Goal: Information Seeking & Learning: Check status

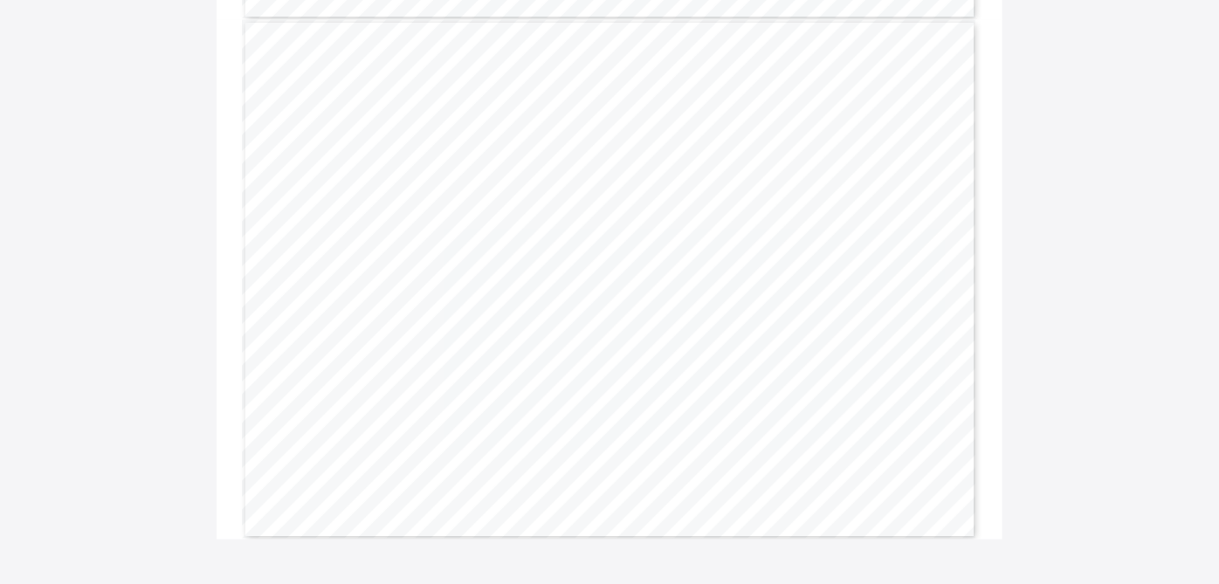
scroll to position [701, 0]
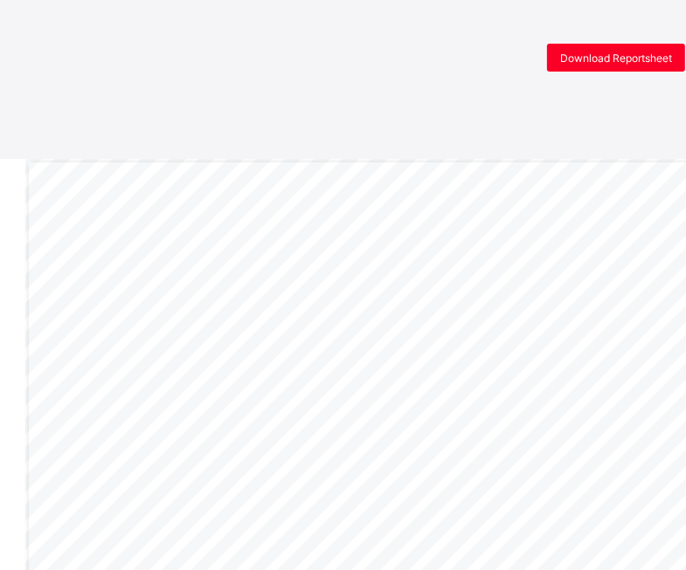
click at [394, 63] on div "Download Reportsheet" at bounding box center [347, 58] width 694 height 28
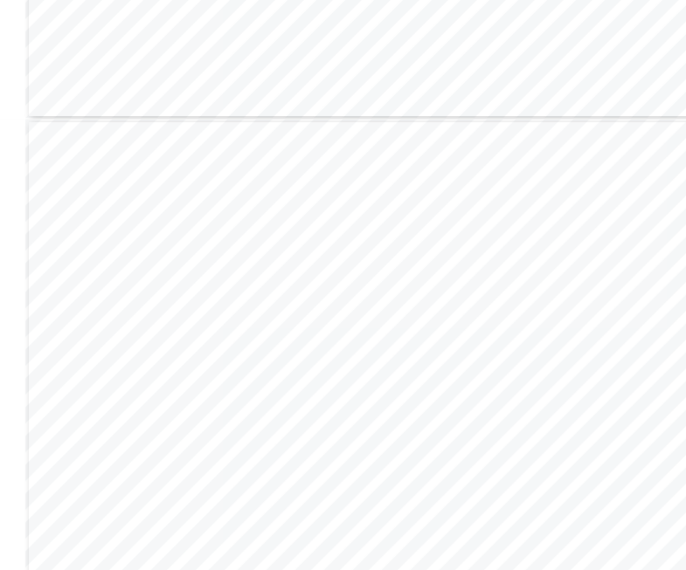
scroll to position [715, 0]
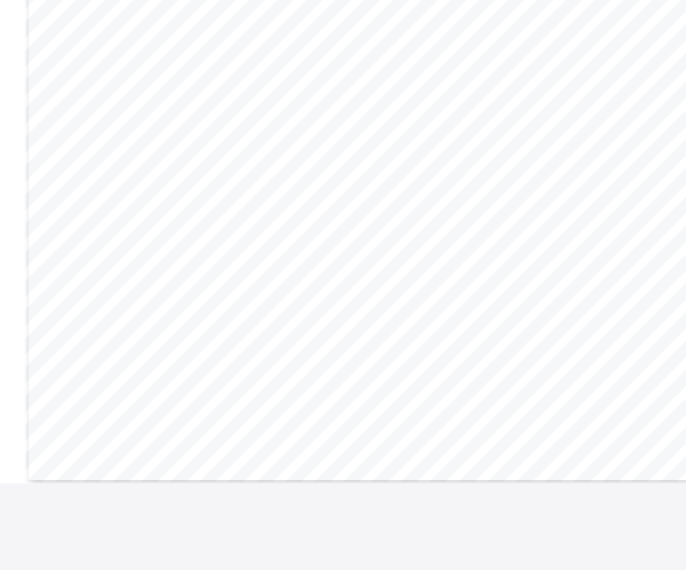
click at [413, 342] on div "Page 2 Powered by Flexisaf Edusoft Limited | https://safsims.com Name: Adeiite …" at bounding box center [393, 224] width 736 height 521
click at [383, 286] on span "88.0" at bounding box center [380, 285] width 12 height 6
copy span "88.0"
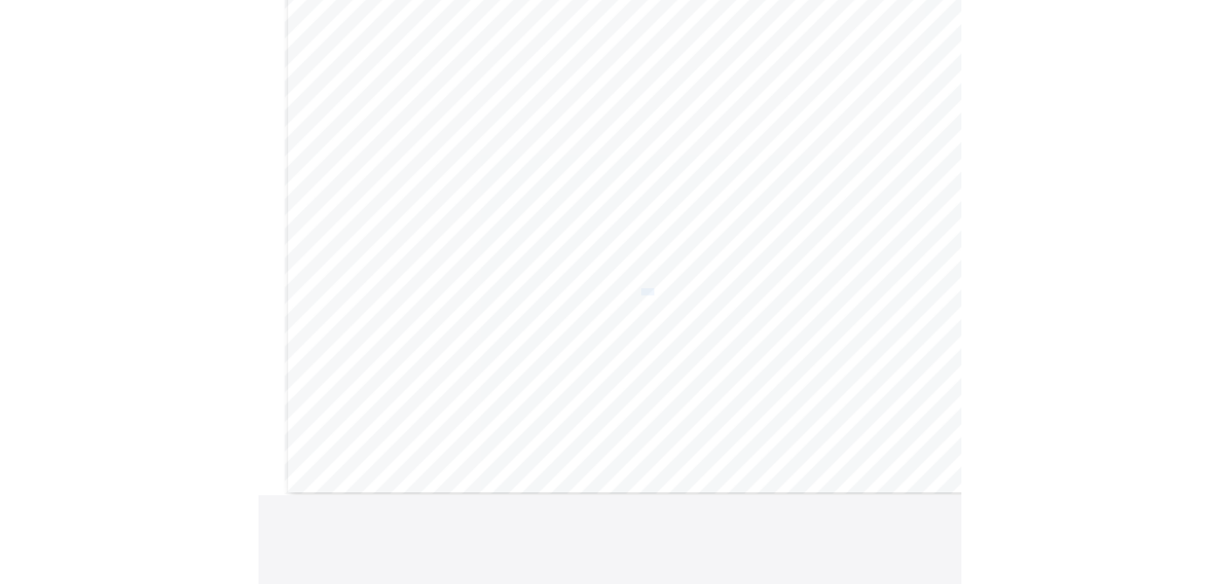
scroll to position [701, 0]
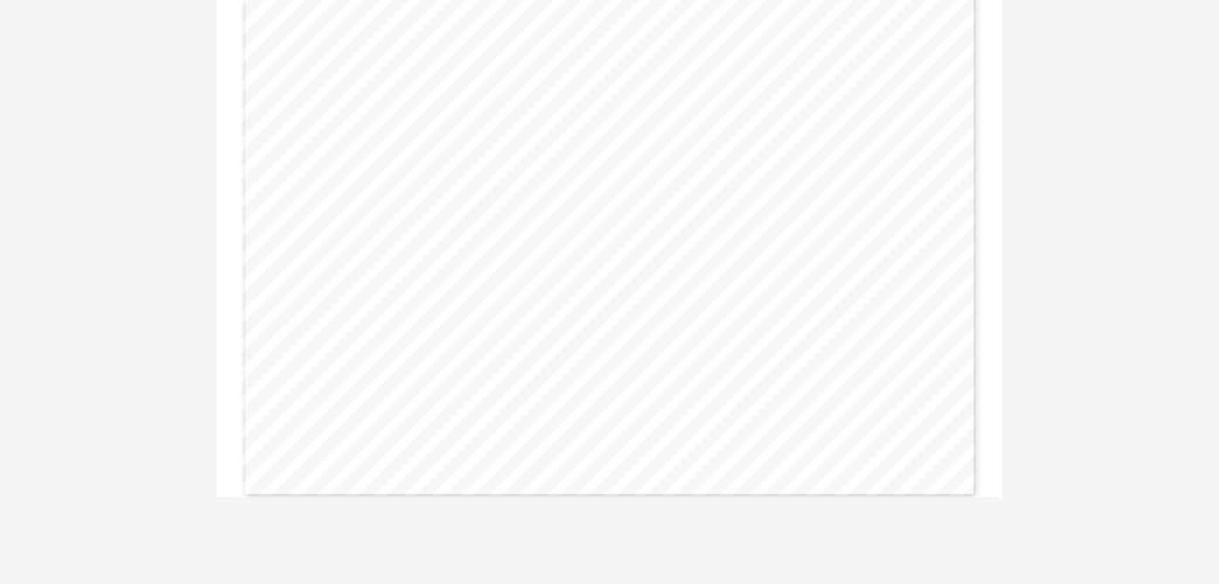
click at [680, 300] on span "89.0" at bounding box center [675, 299] width 12 height 6
copy span "89.0"
click at [685, 299] on span "85.4" at bounding box center [832, 299] width 12 height 6
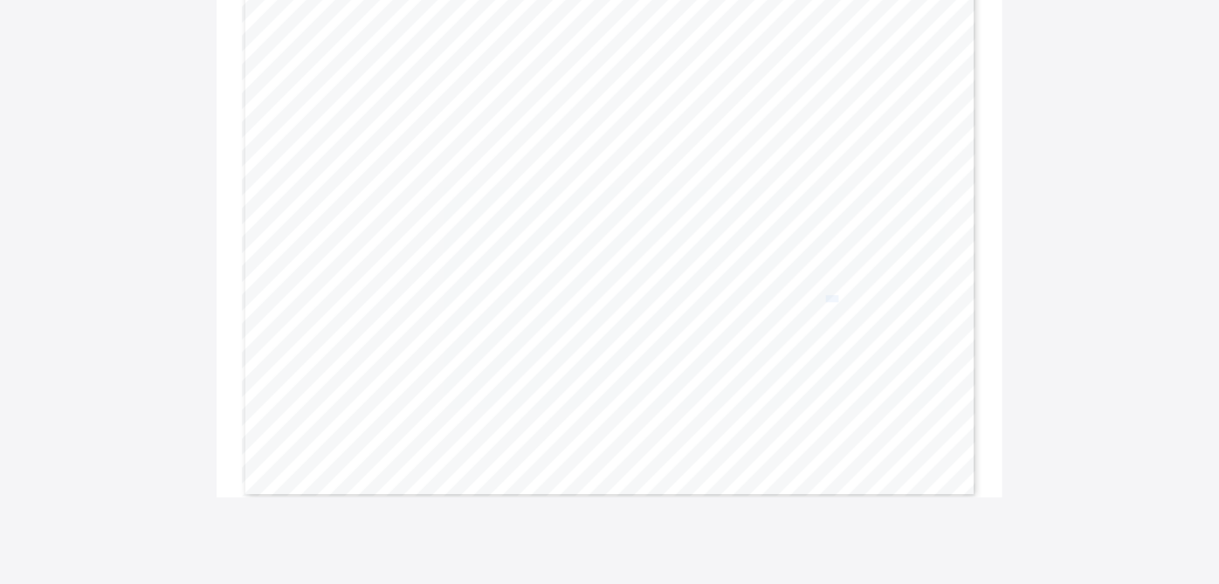
copy span "85.4"
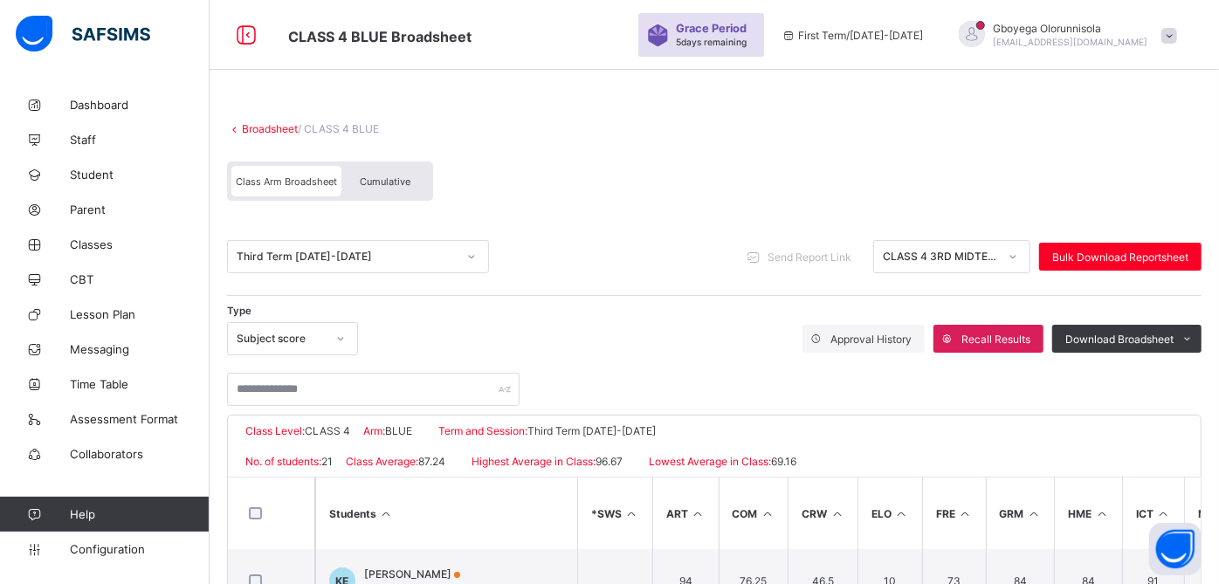
scroll to position [122, 0]
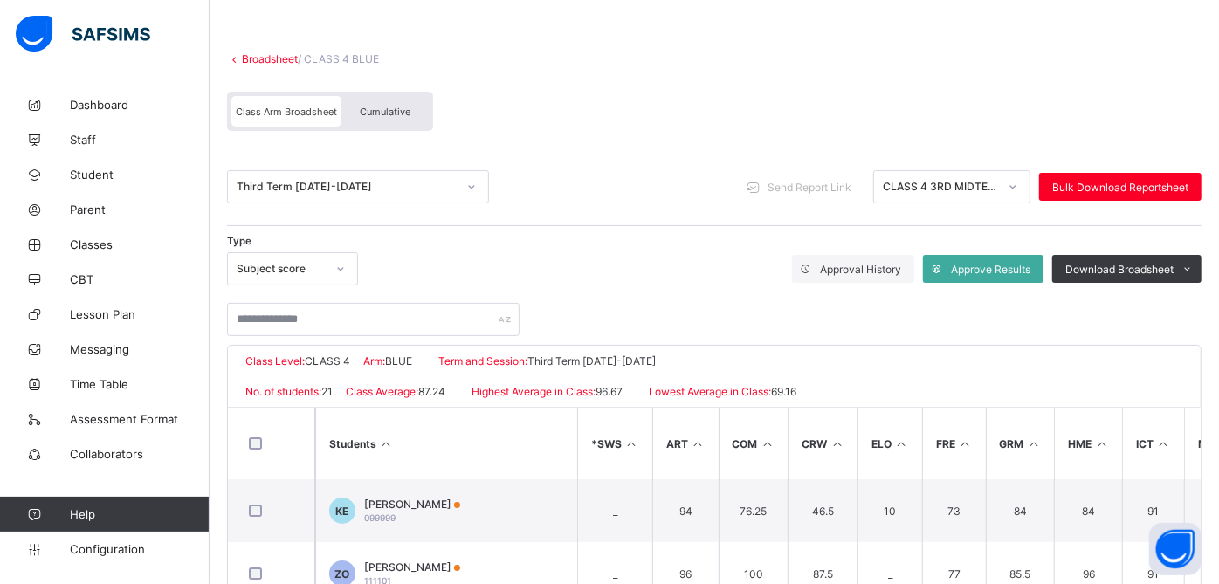
click at [280, 59] on link "Broadsheet" at bounding box center [270, 58] width 56 height 13
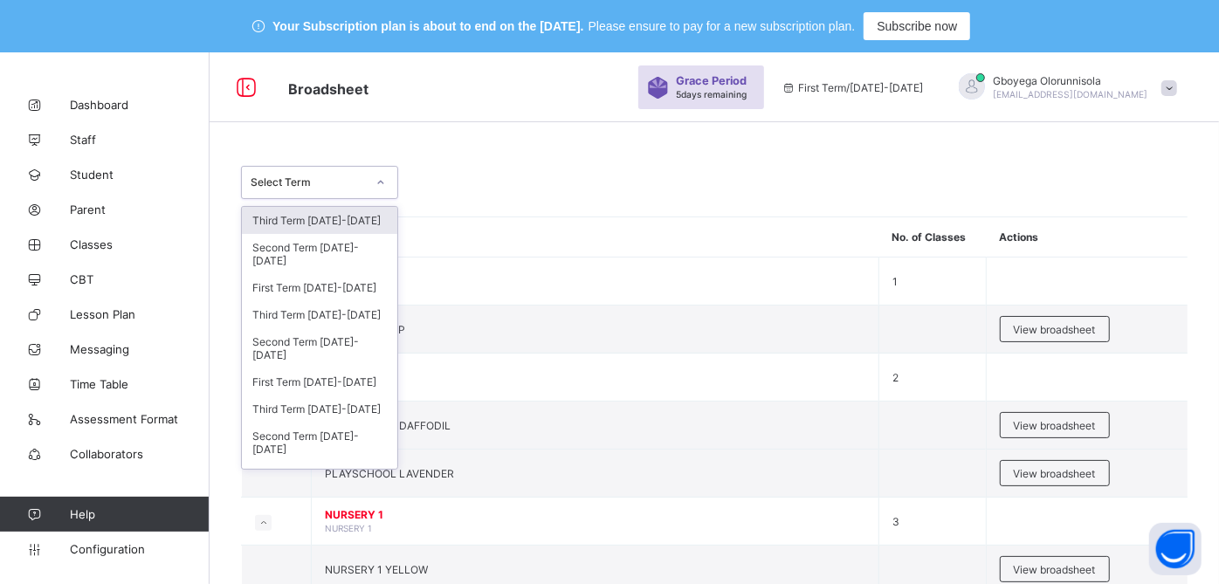
click at [362, 187] on div "Select Term" at bounding box center [308, 182] width 115 height 13
click at [342, 401] on div "Third Term 2023-2024" at bounding box center [319, 409] width 155 height 27
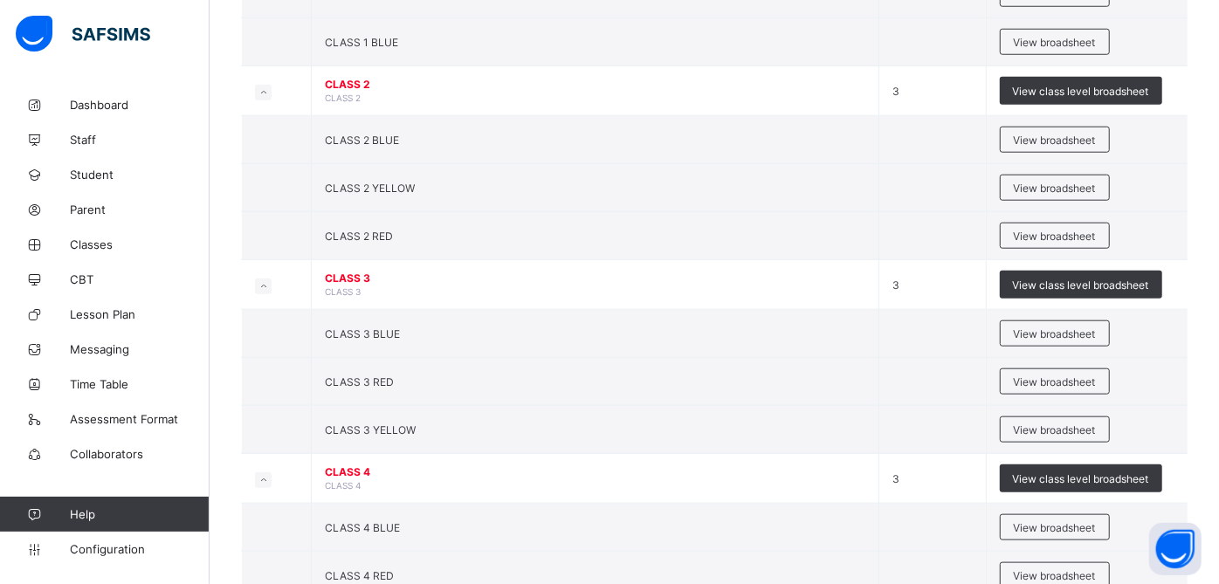
scroll to position [1026, 0]
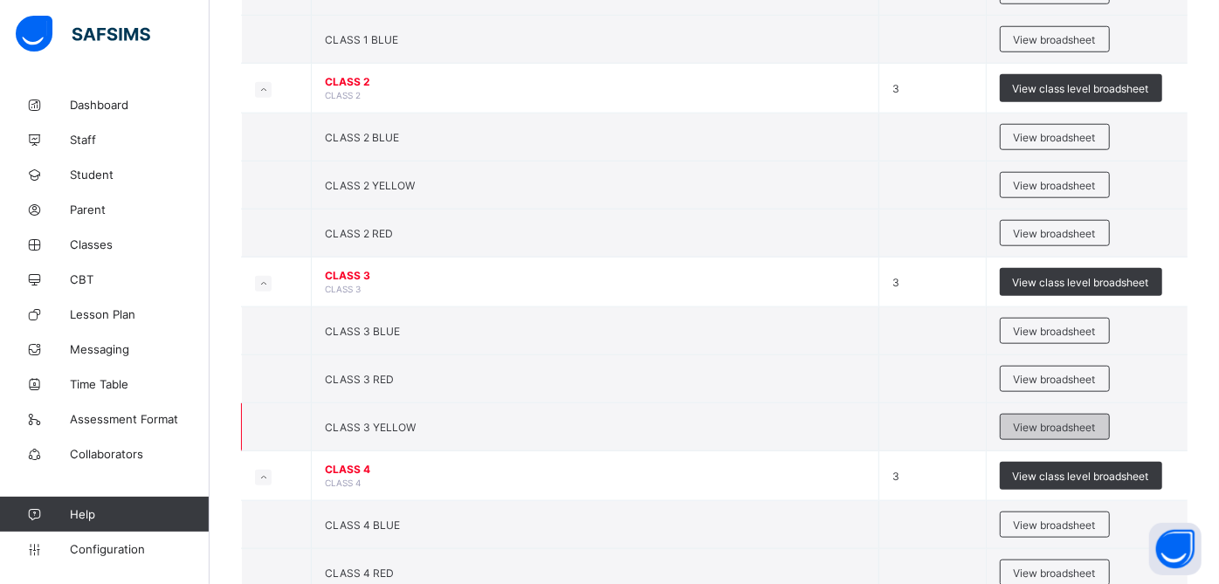
click at [1070, 421] on span "View broadsheet" at bounding box center [1055, 427] width 82 height 13
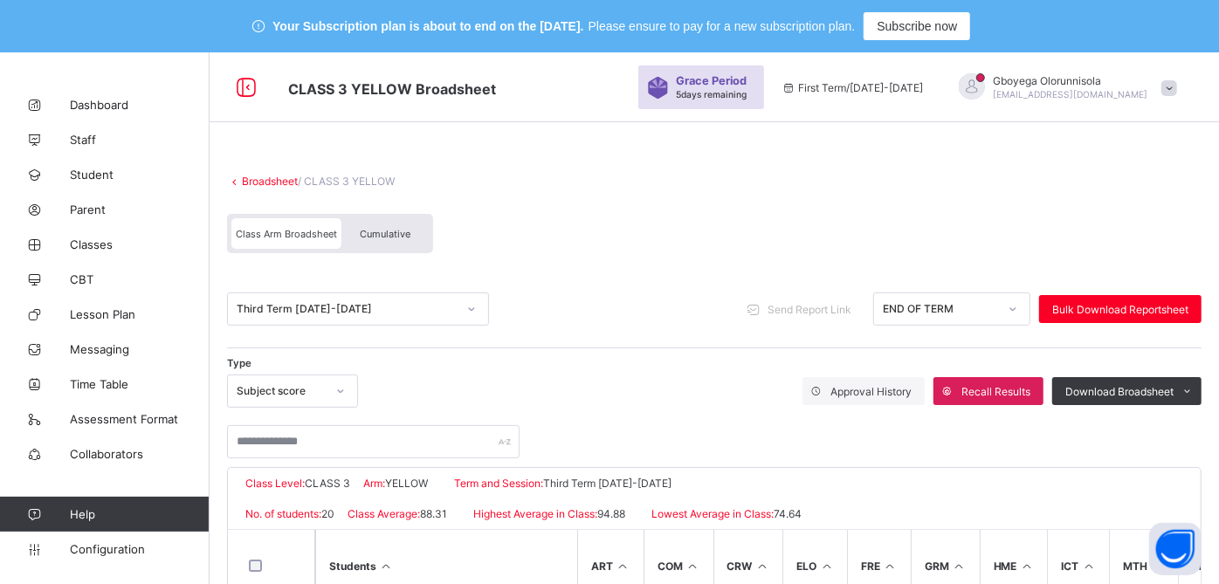
click at [397, 229] on span "Cumulative" at bounding box center [385, 234] width 51 height 12
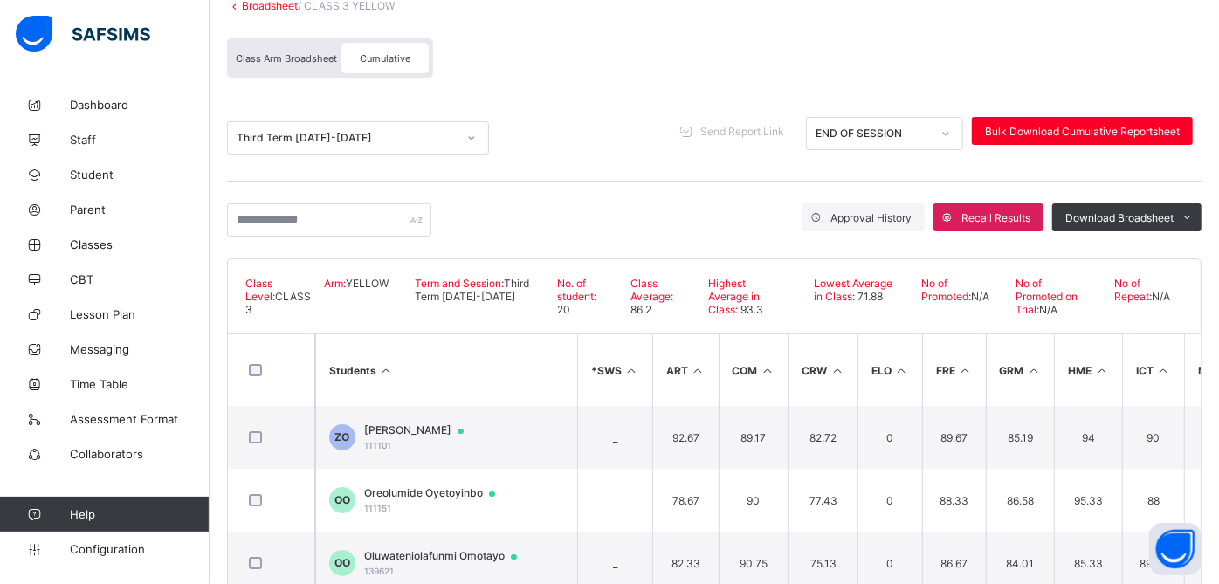
scroll to position [176, 0]
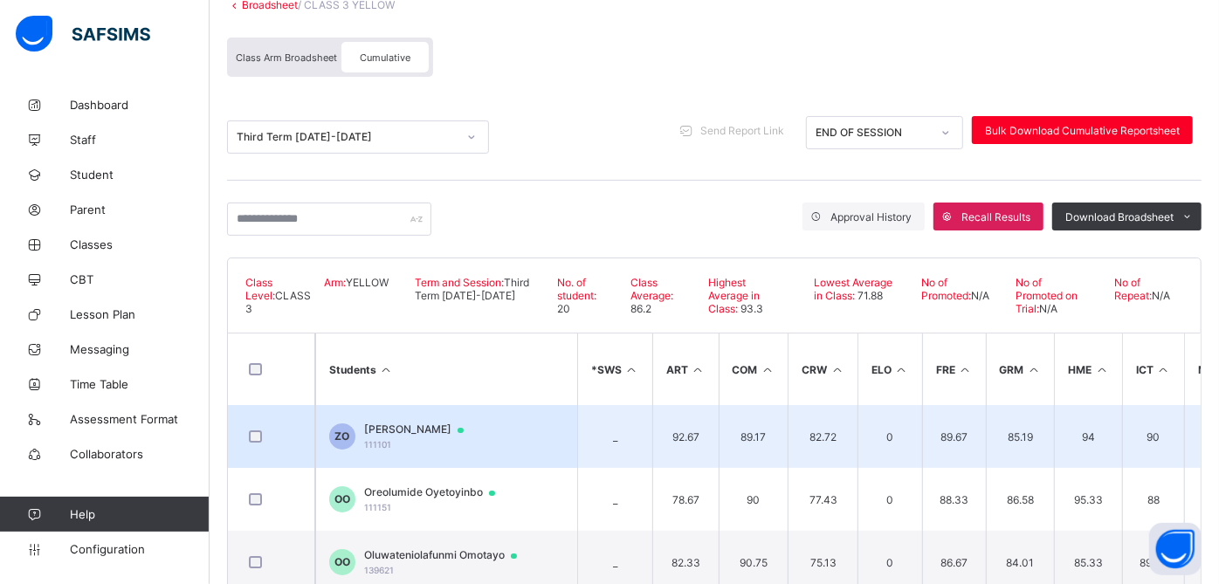
click at [412, 426] on span "Zoe Osotekun" at bounding box center [422, 430] width 116 height 14
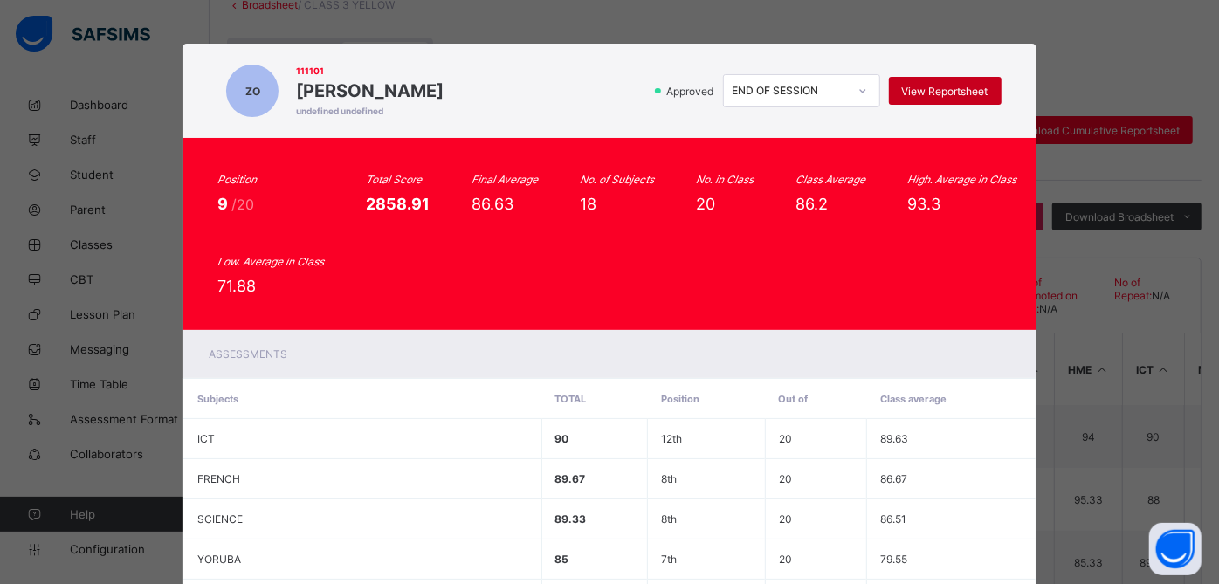
click at [944, 88] on span "View Reportsheet" at bounding box center [945, 91] width 86 height 13
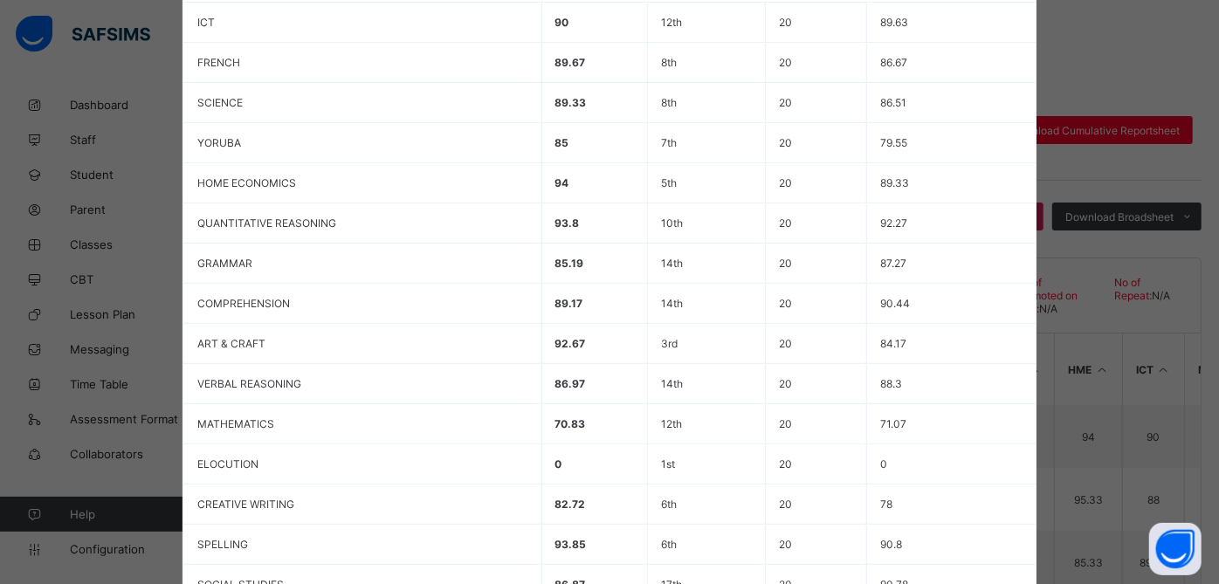
scroll to position [710, 0]
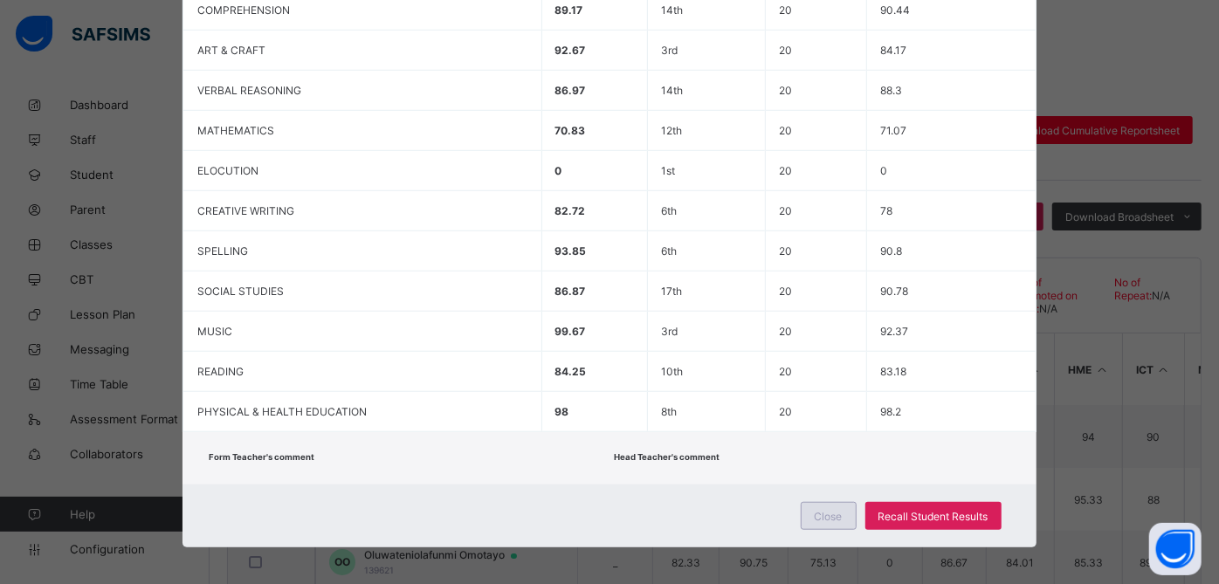
click at [831, 510] on span "Close" at bounding box center [829, 516] width 28 height 13
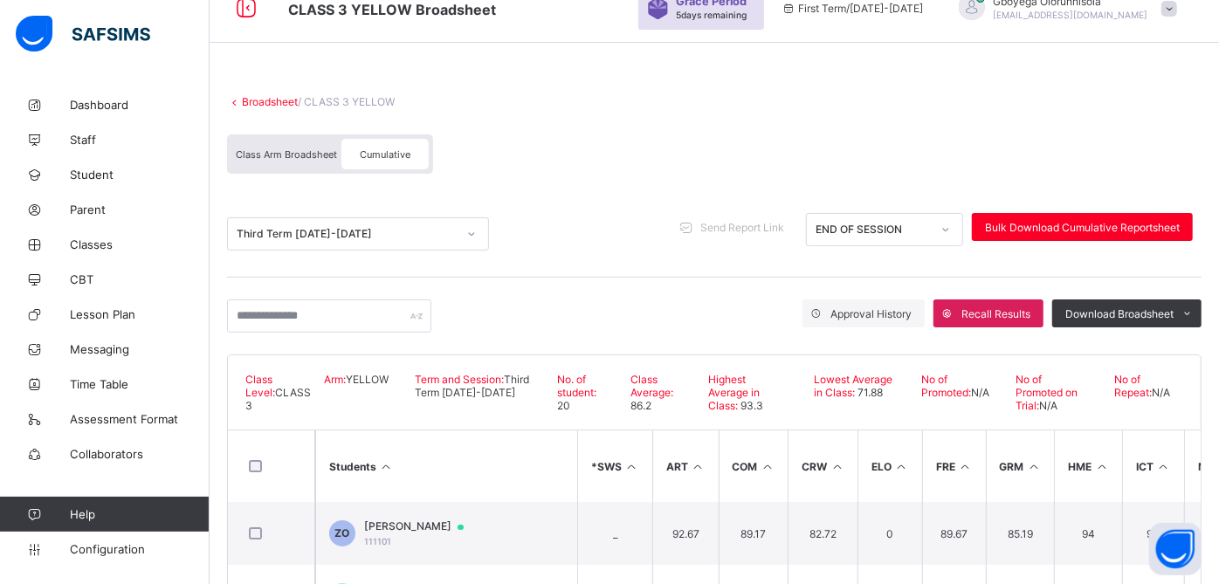
scroll to position [73, 0]
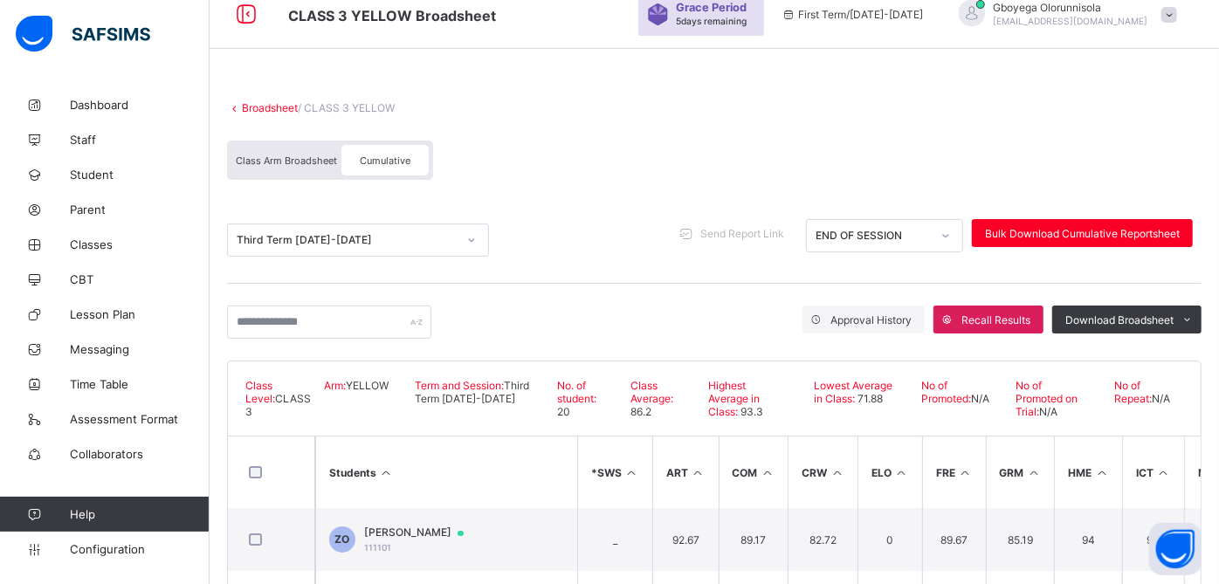
click at [269, 103] on link "Broadsheet" at bounding box center [270, 107] width 56 height 13
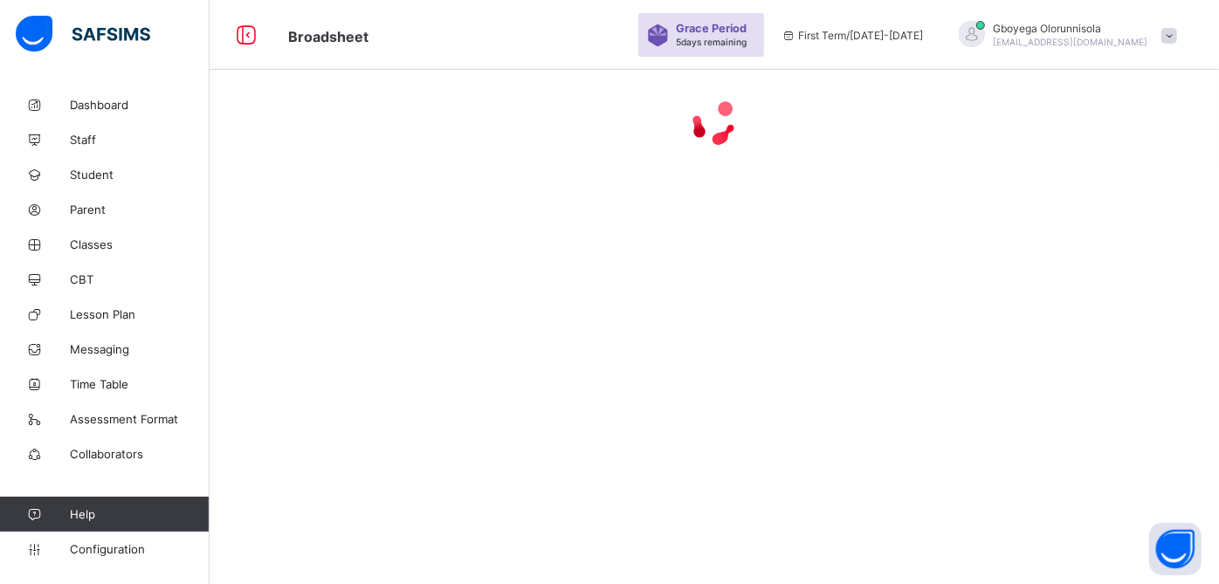
scroll to position [73, 0]
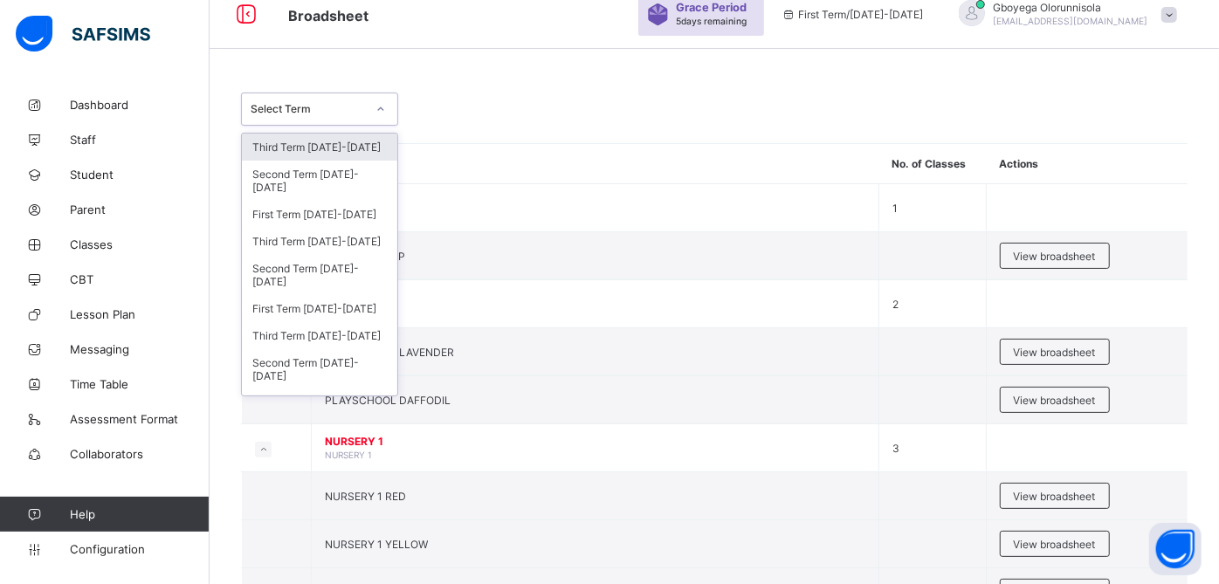
click at [269, 103] on div "Select Term" at bounding box center [308, 109] width 115 height 13
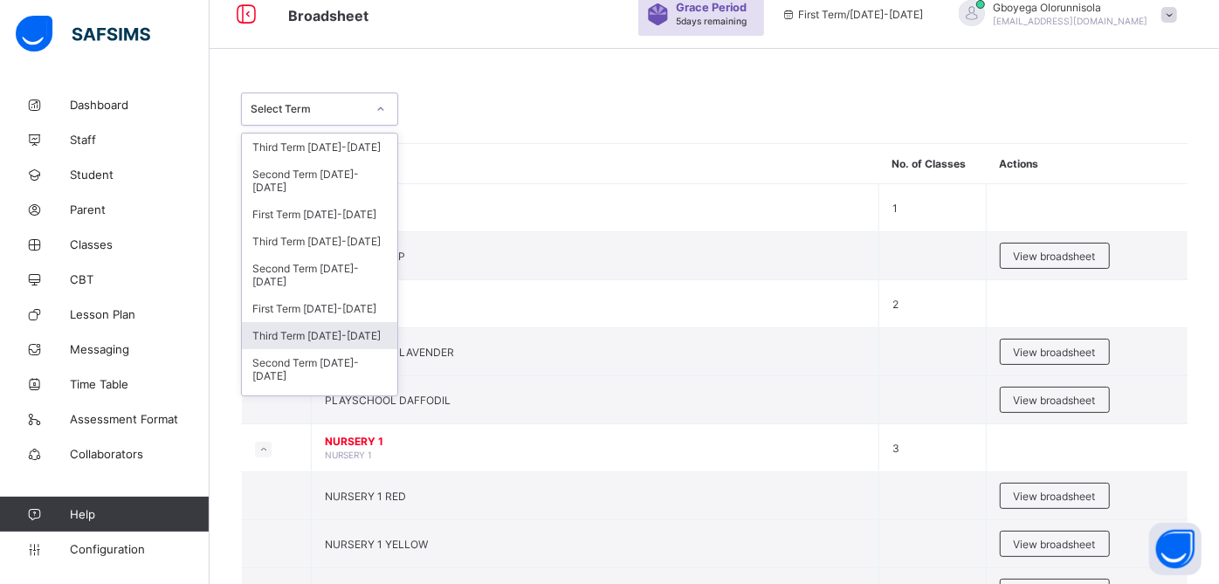
click at [332, 333] on div "Third Term 2023-2024" at bounding box center [319, 335] width 155 height 27
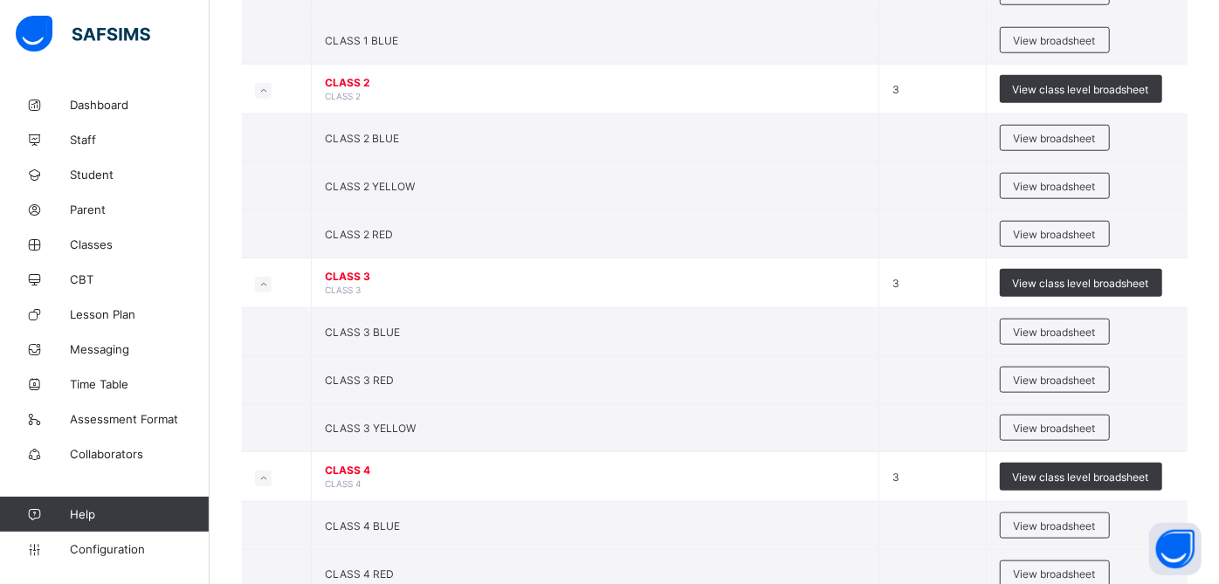
scroll to position [1028, 0]
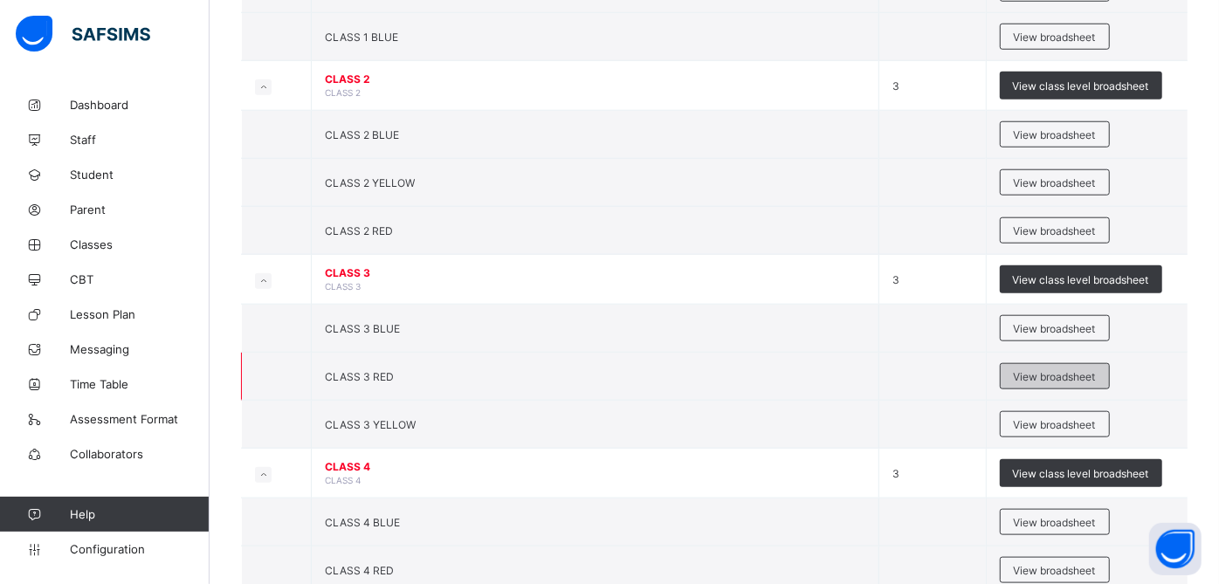
click at [1071, 370] on span "View broadsheet" at bounding box center [1055, 376] width 82 height 13
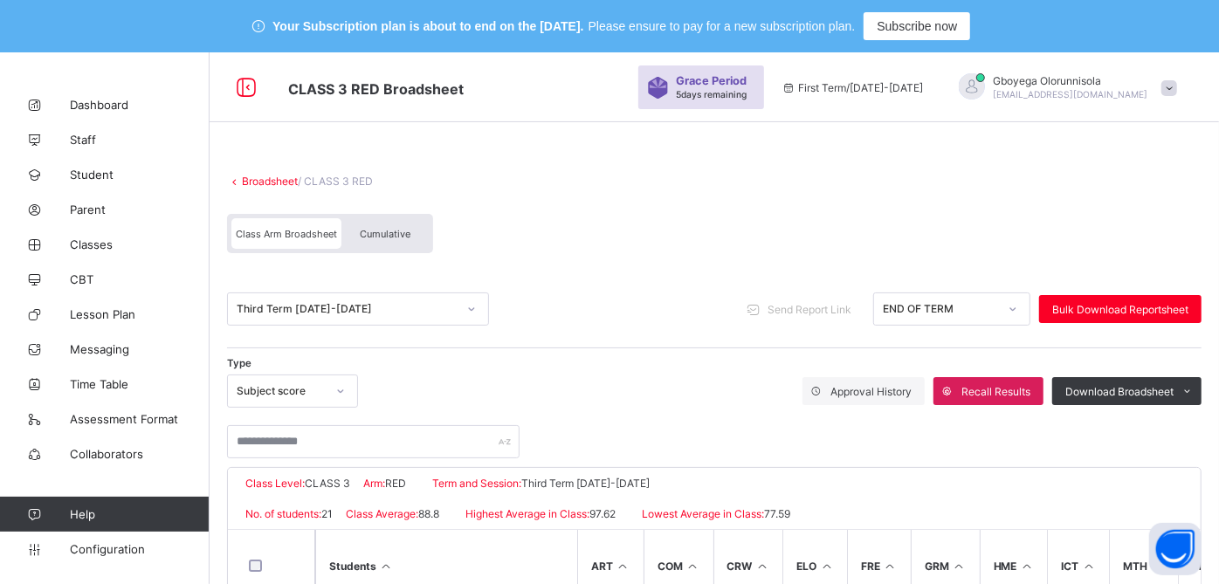
click at [394, 239] on div "Cumulative" at bounding box center [385, 233] width 87 height 31
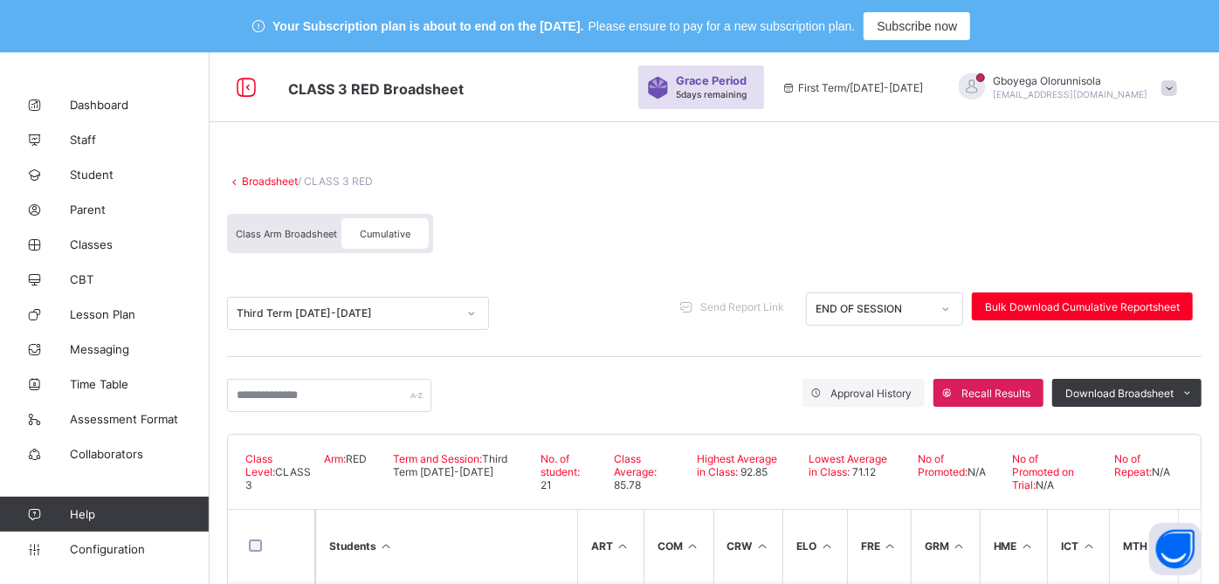
click at [394, 239] on div "Cumulative" at bounding box center [385, 233] width 87 height 31
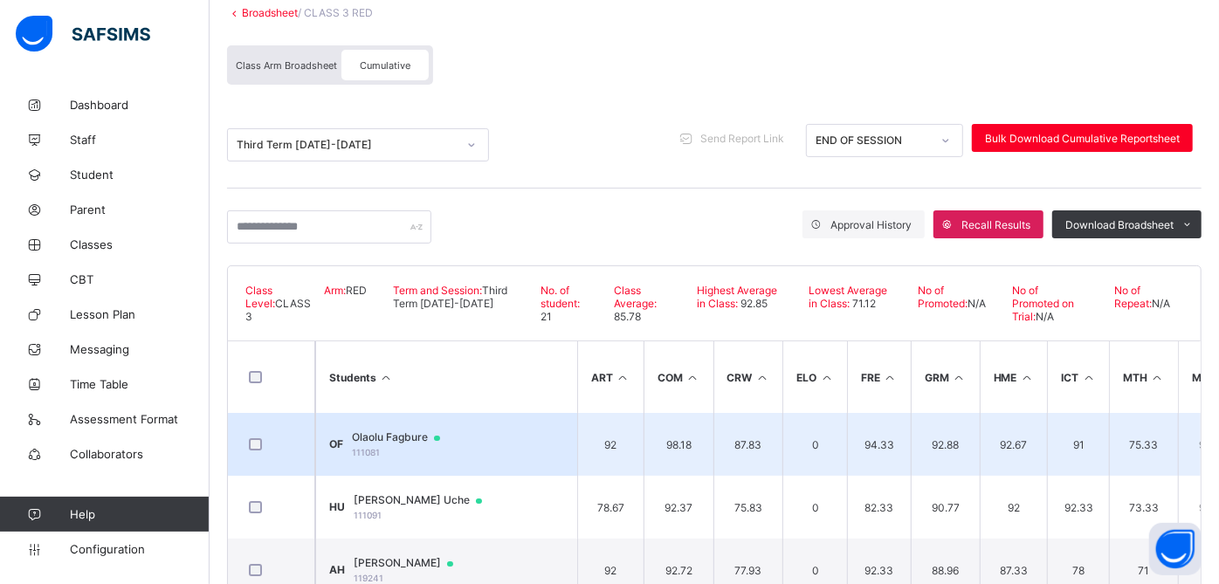
scroll to position [175, 0]
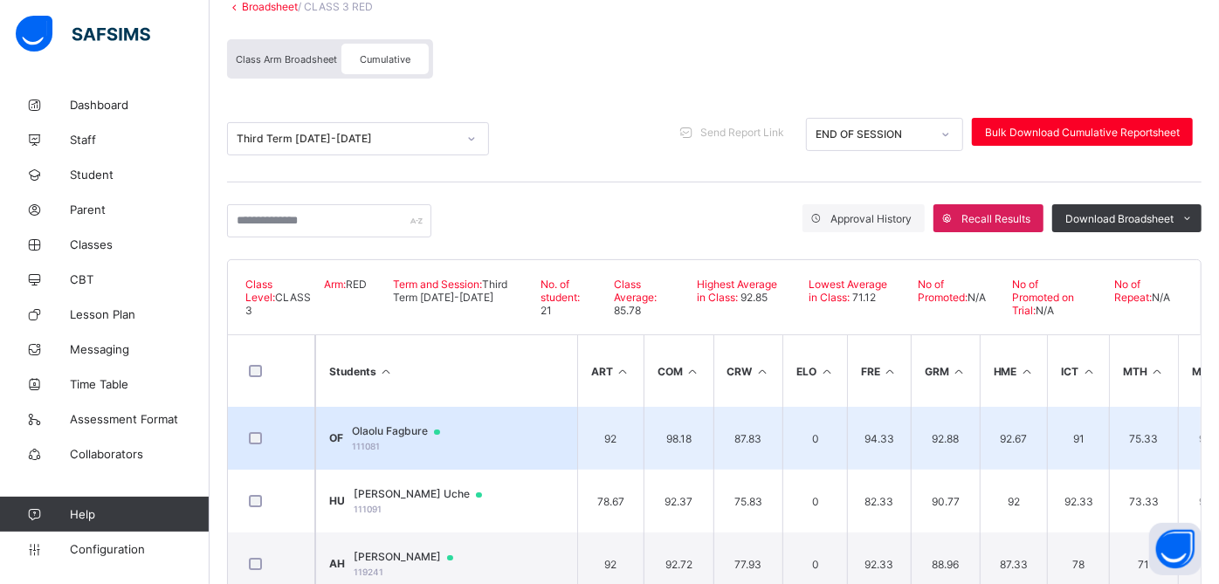
click at [397, 425] on span "Olaolu Fagbure" at bounding box center [404, 432] width 105 height 14
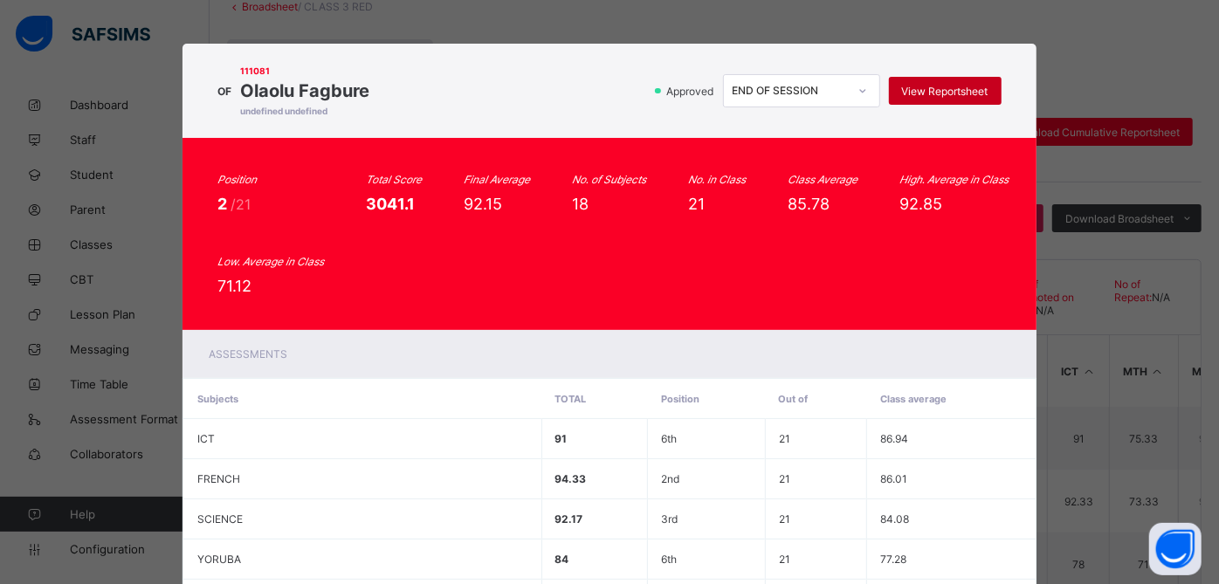
click at [928, 100] on div "View Reportsheet" at bounding box center [945, 91] width 113 height 28
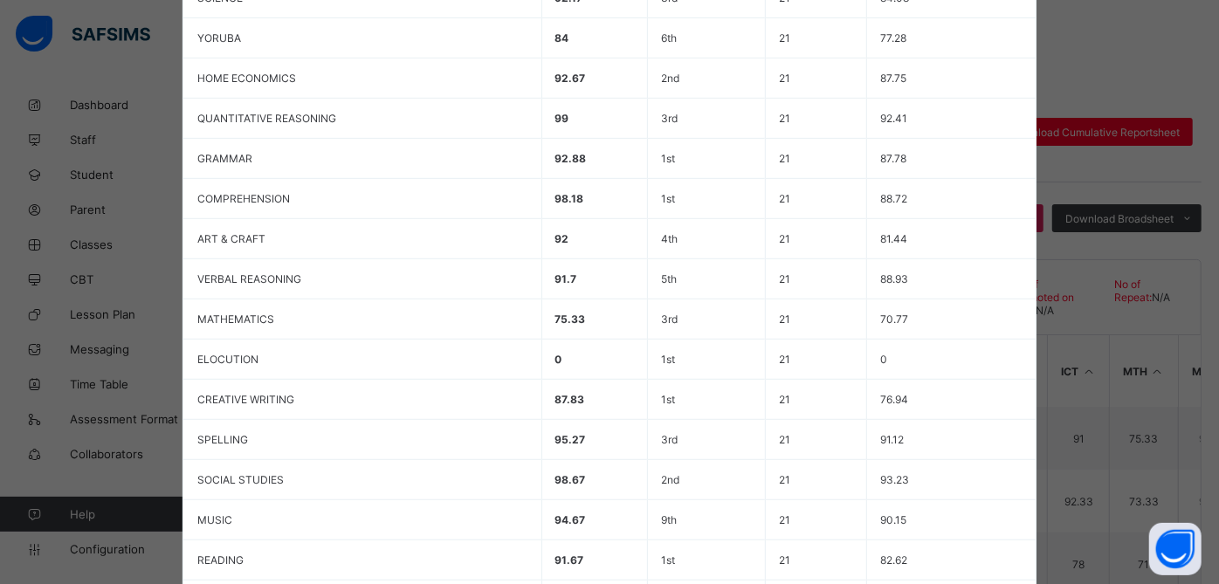
scroll to position [710, 0]
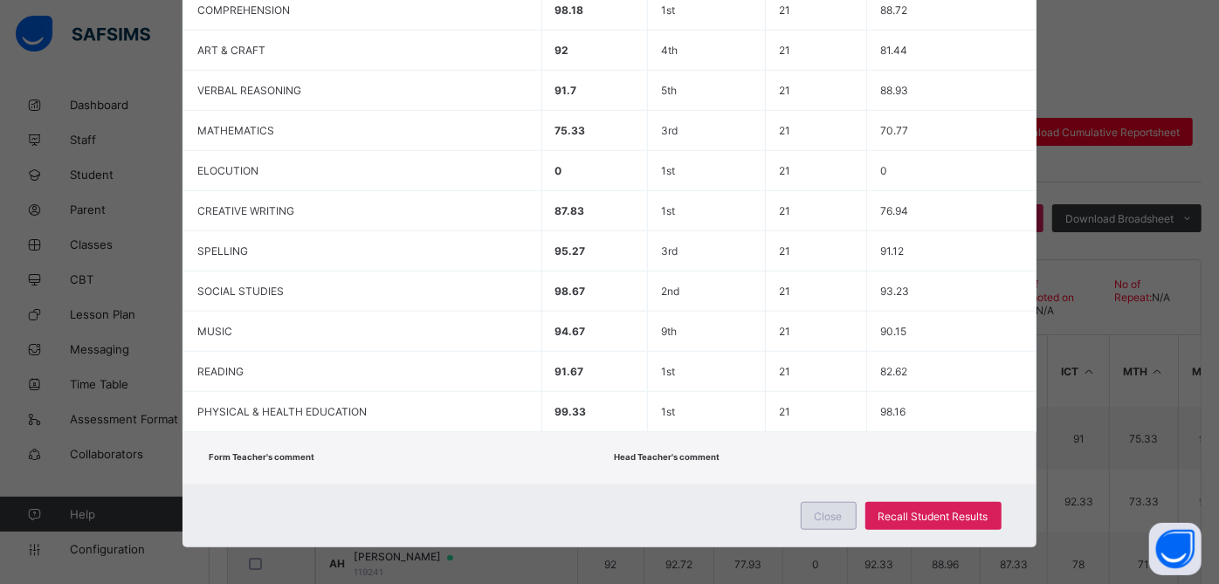
click at [816, 510] on span "Close" at bounding box center [829, 516] width 28 height 13
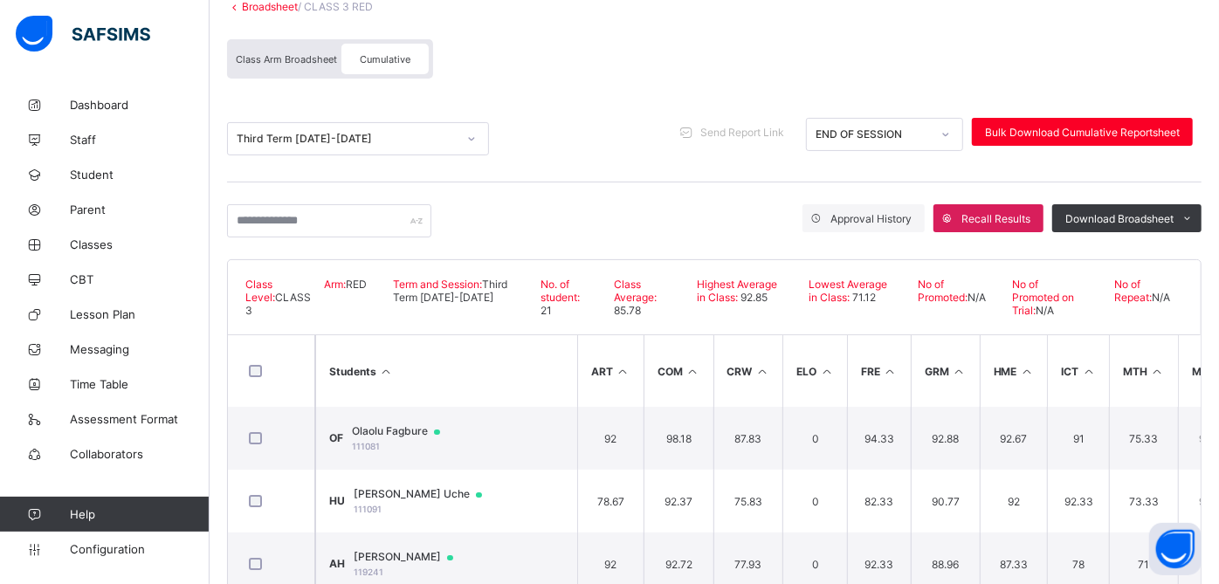
click at [271, 7] on link "Broadsheet" at bounding box center [270, 6] width 56 height 13
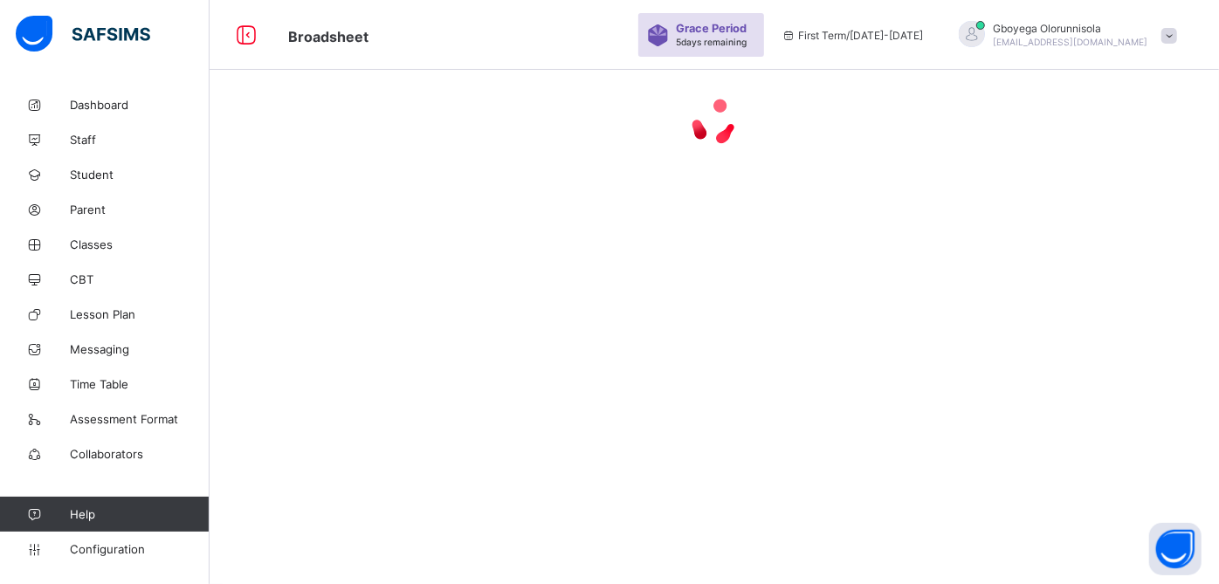
scroll to position [175, 0]
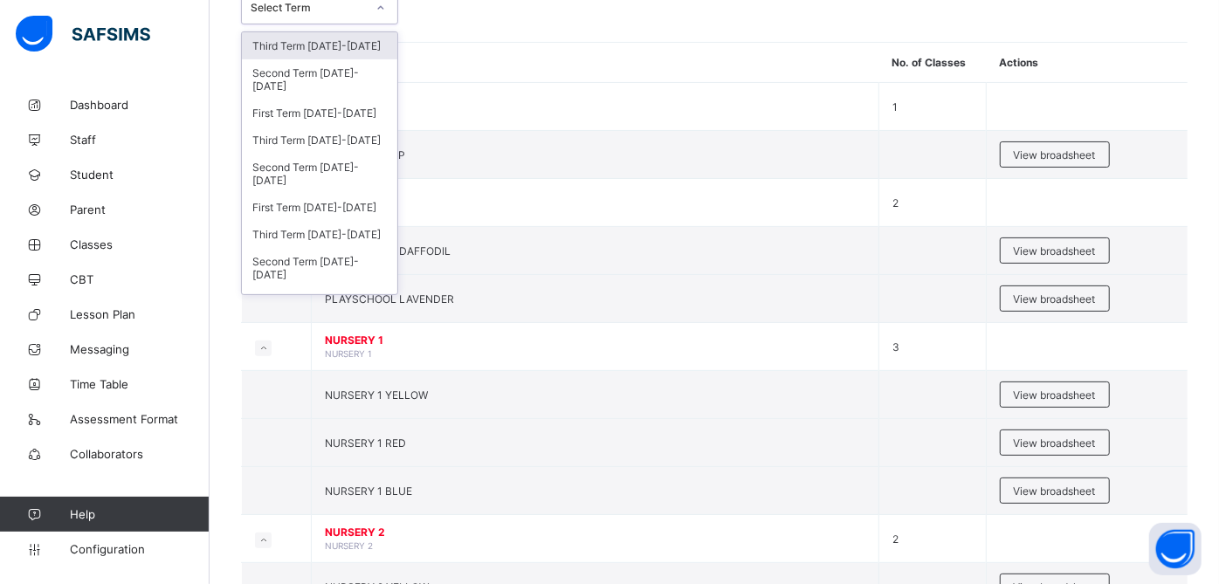
click at [356, 5] on div "Select Term" at bounding box center [308, 8] width 115 height 13
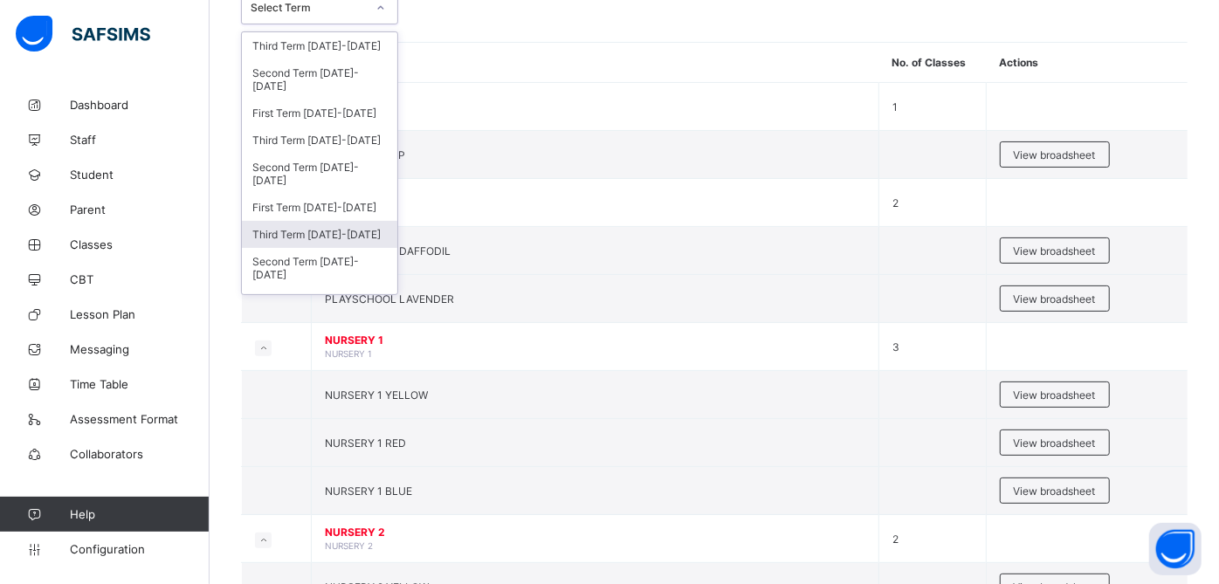
click at [336, 229] on div "Third Term 2023-2024" at bounding box center [319, 234] width 155 height 27
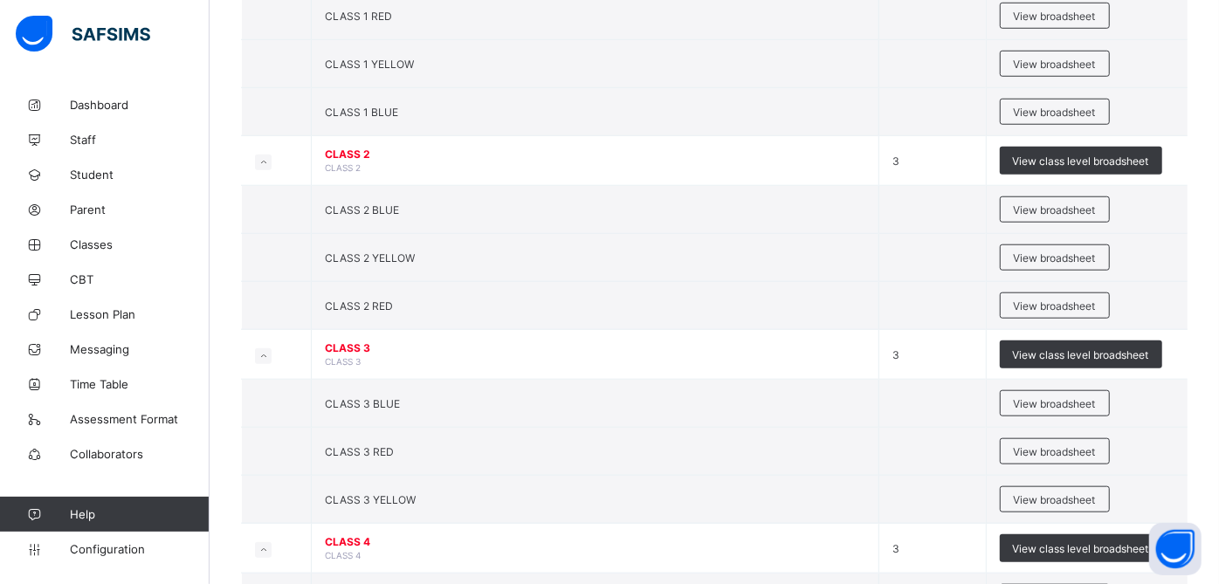
scroll to position [955, 0]
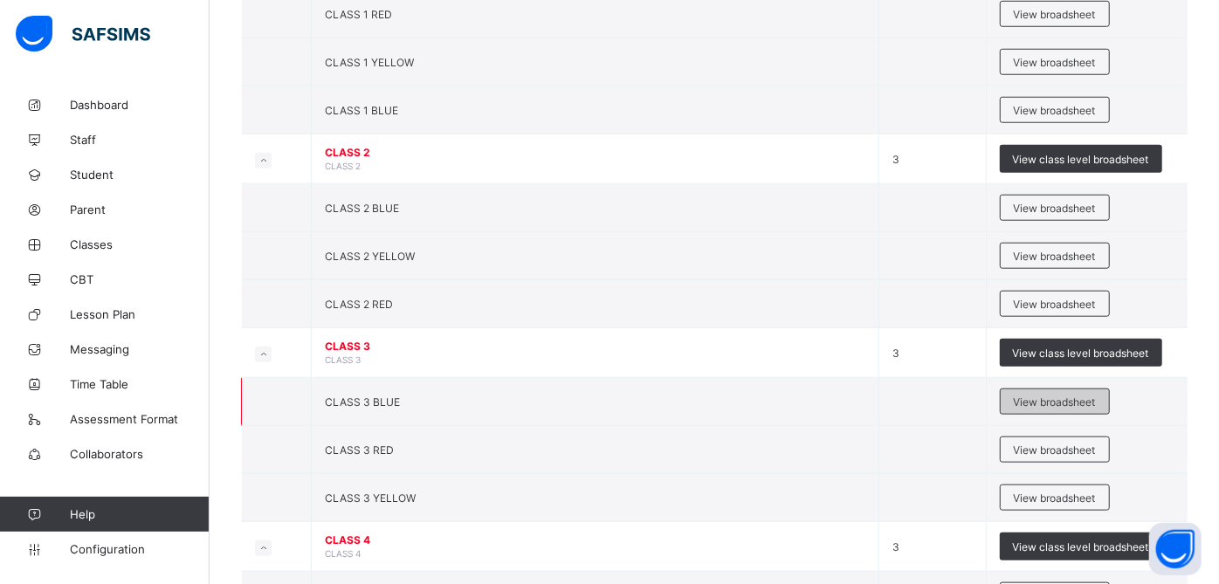
drag, startPoint x: 508, startPoint y: 266, endPoint x: 1067, endPoint y: 394, distance: 573.4
click at [1067, 396] on span "View broadsheet" at bounding box center [1055, 402] width 82 height 13
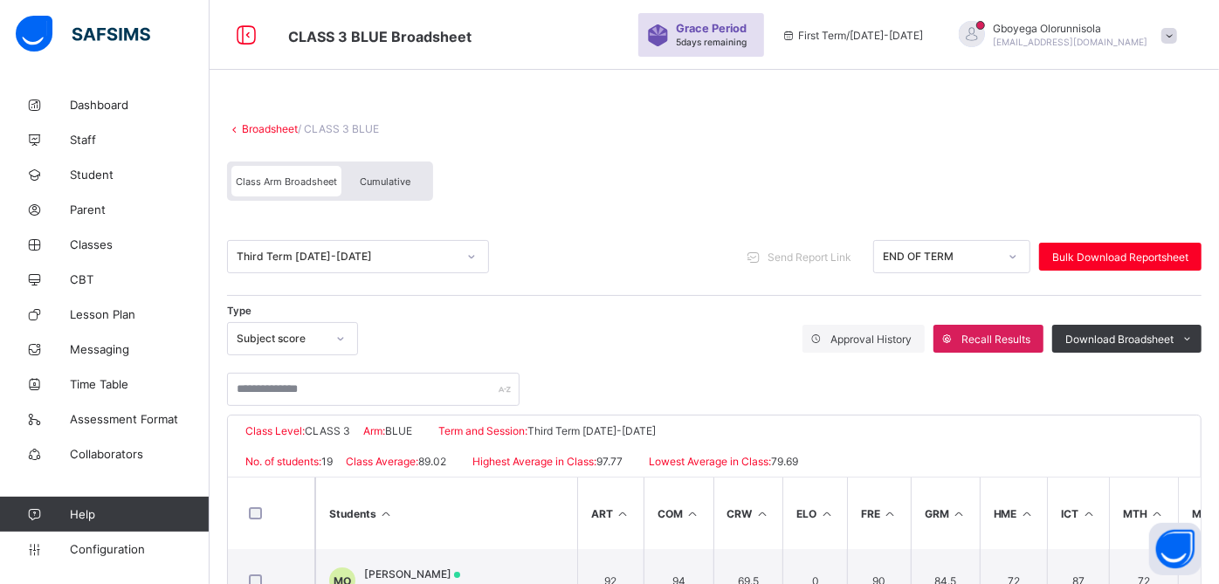
scroll to position [416, 0]
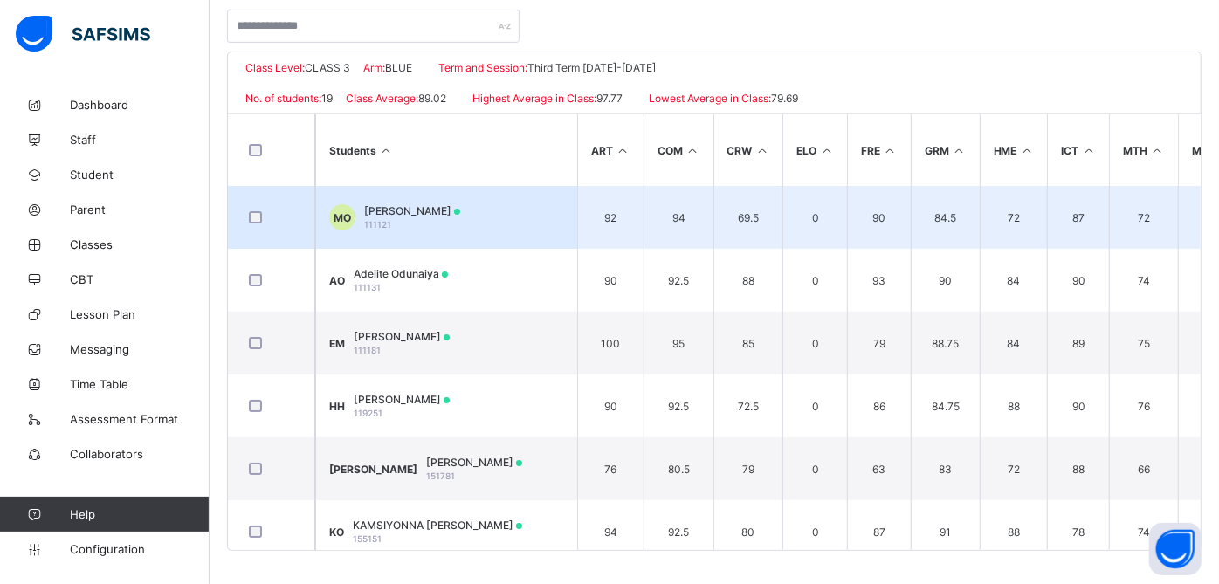
click at [404, 199] on td "MO Maxim Onah 111121" at bounding box center [446, 217] width 262 height 63
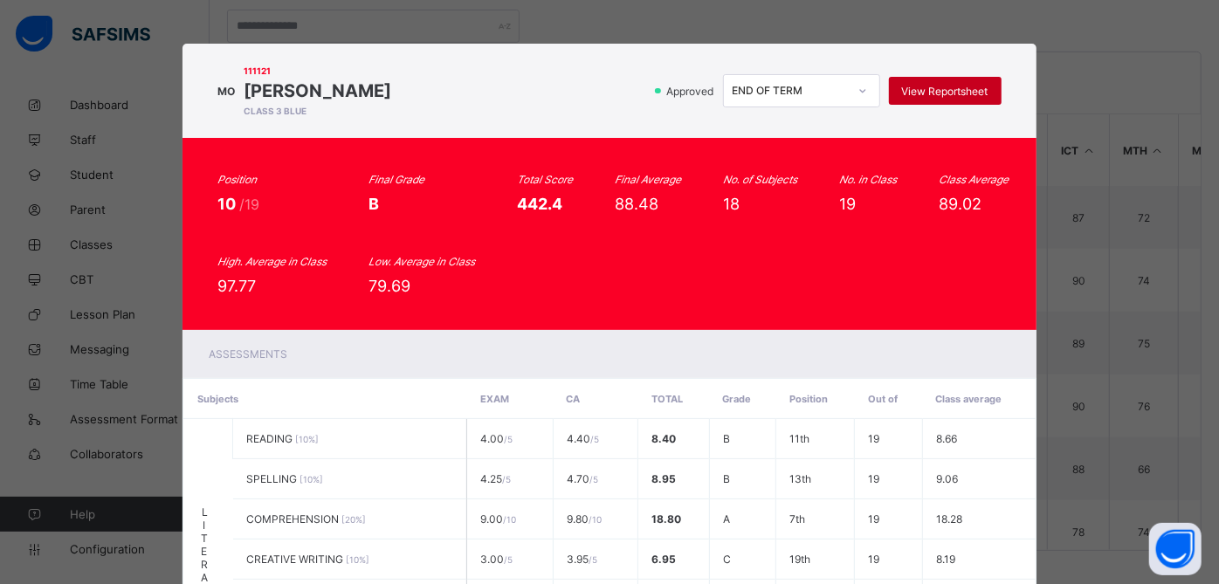
click at [950, 94] on span "View Reportsheet" at bounding box center [945, 91] width 86 height 13
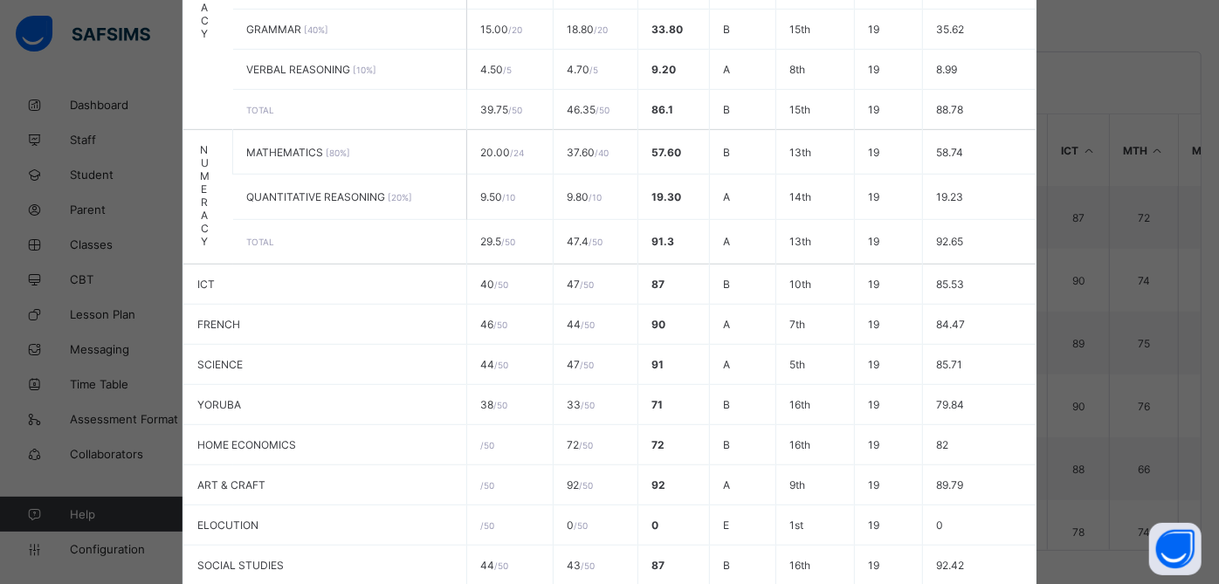
scroll to position [839, 0]
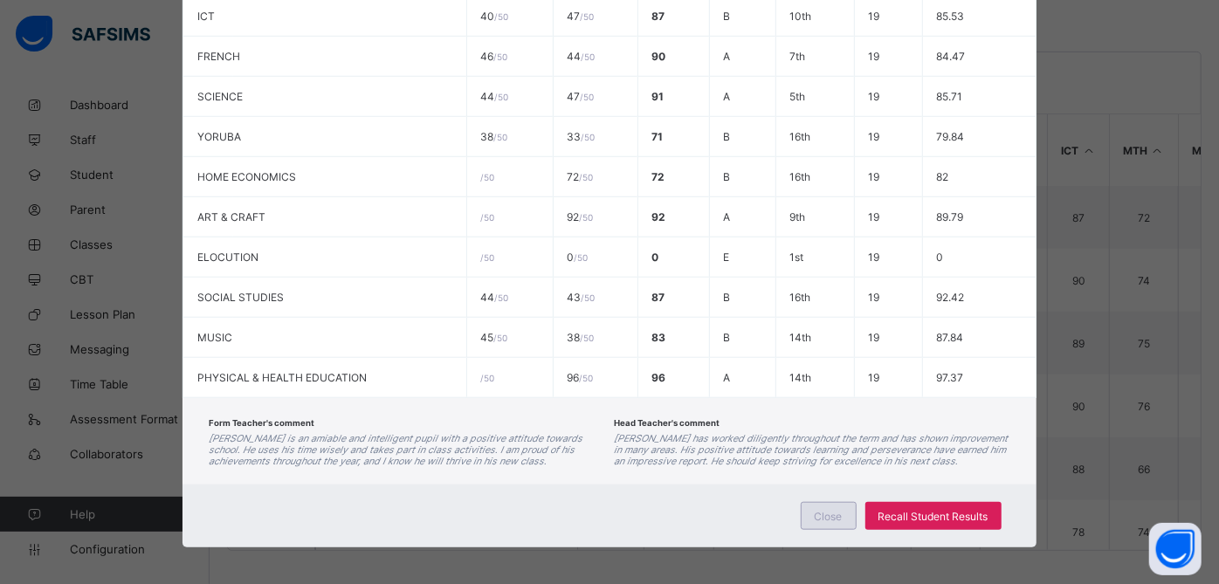
click at [840, 510] on span "Close" at bounding box center [829, 516] width 28 height 13
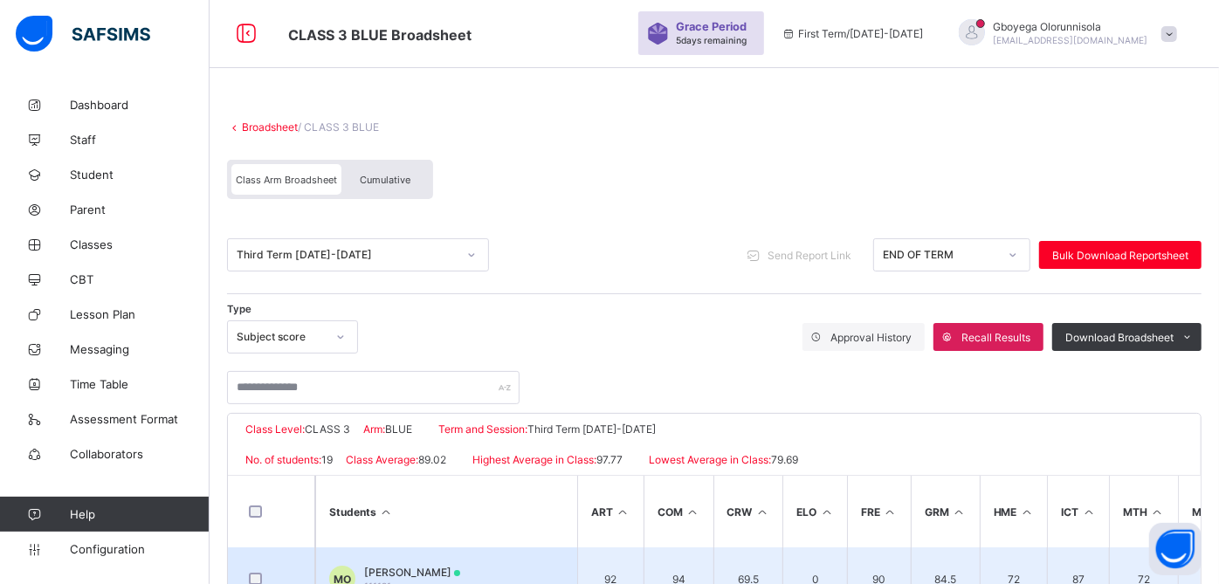
scroll to position [0, 0]
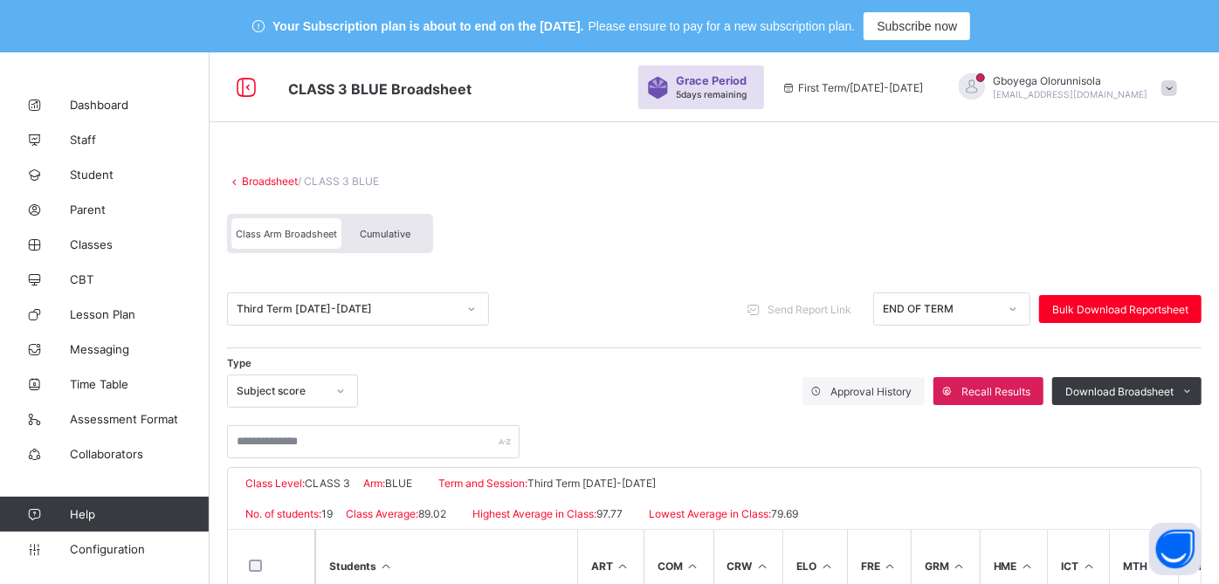
click at [280, 182] on link "Broadsheet" at bounding box center [270, 181] width 56 height 13
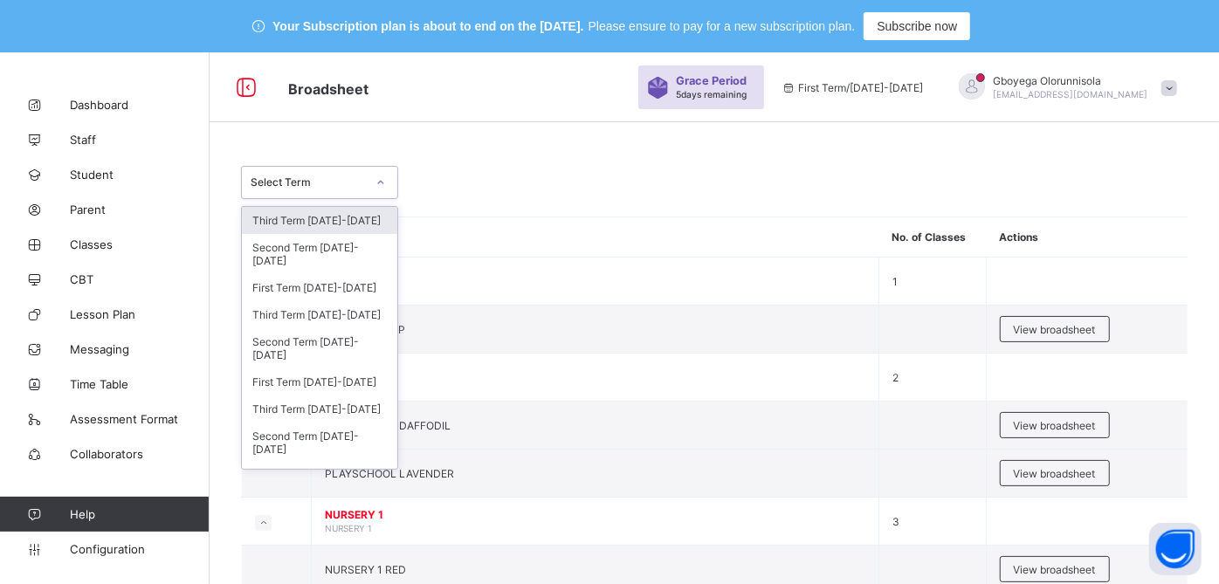
click at [328, 181] on div "Select Term" at bounding box center [308, 182] width 115 height 13
click at [335, 308] on div "Third Term 2024-2025" at bounding box center [319, 314] width 155 height 27
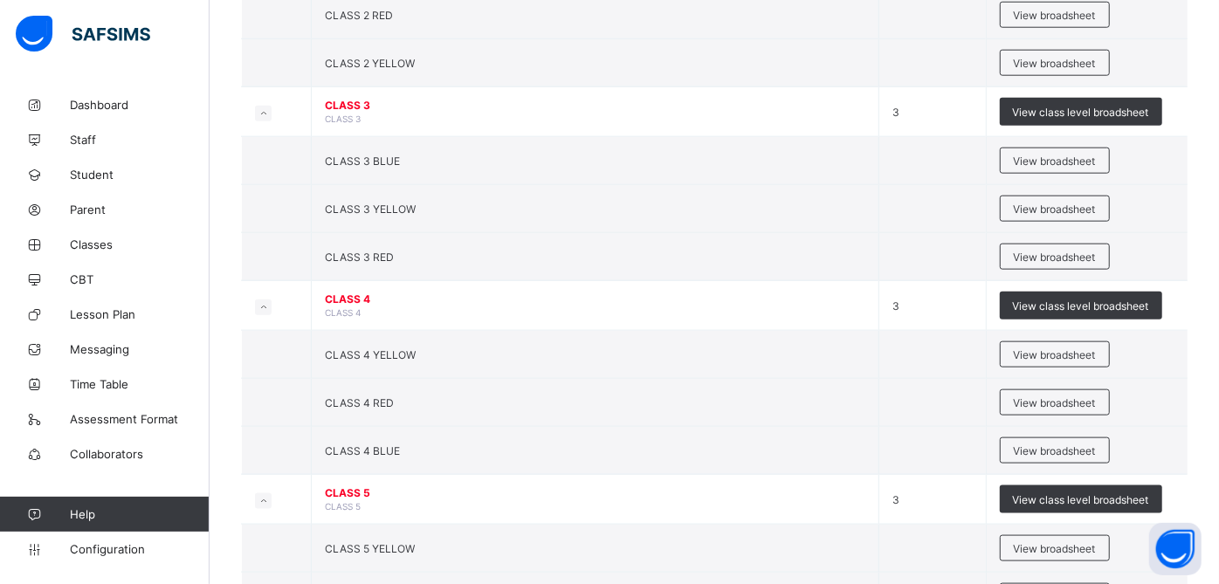
scroll to position [1143, 0]
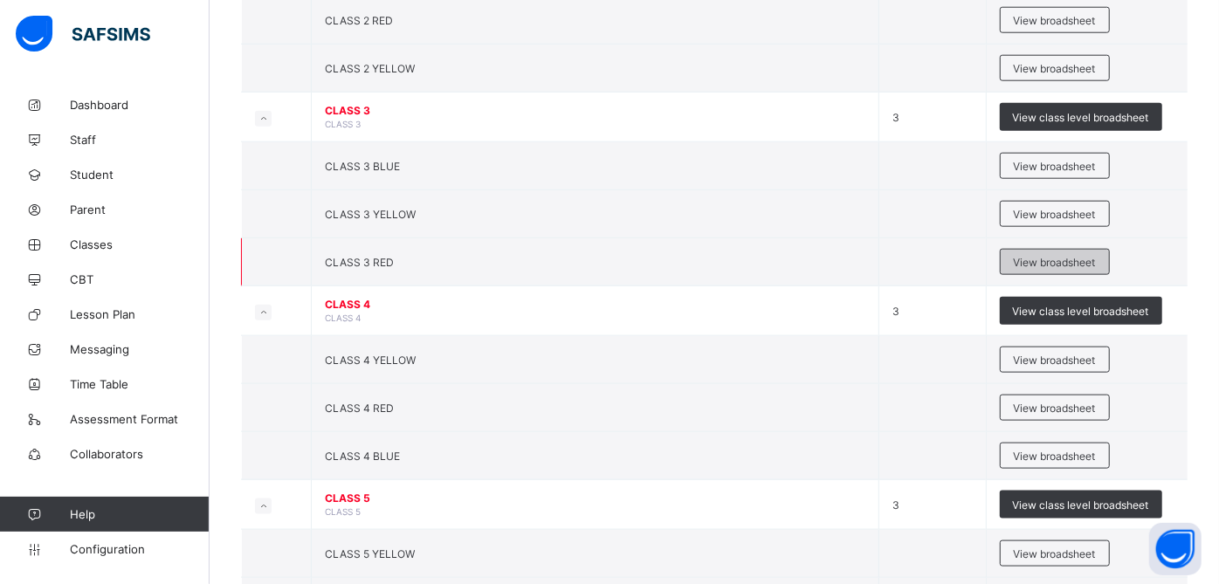
click at [1042, 256] on span "View broadsheet" at bounding box center [1055, 262] width 82 height 13
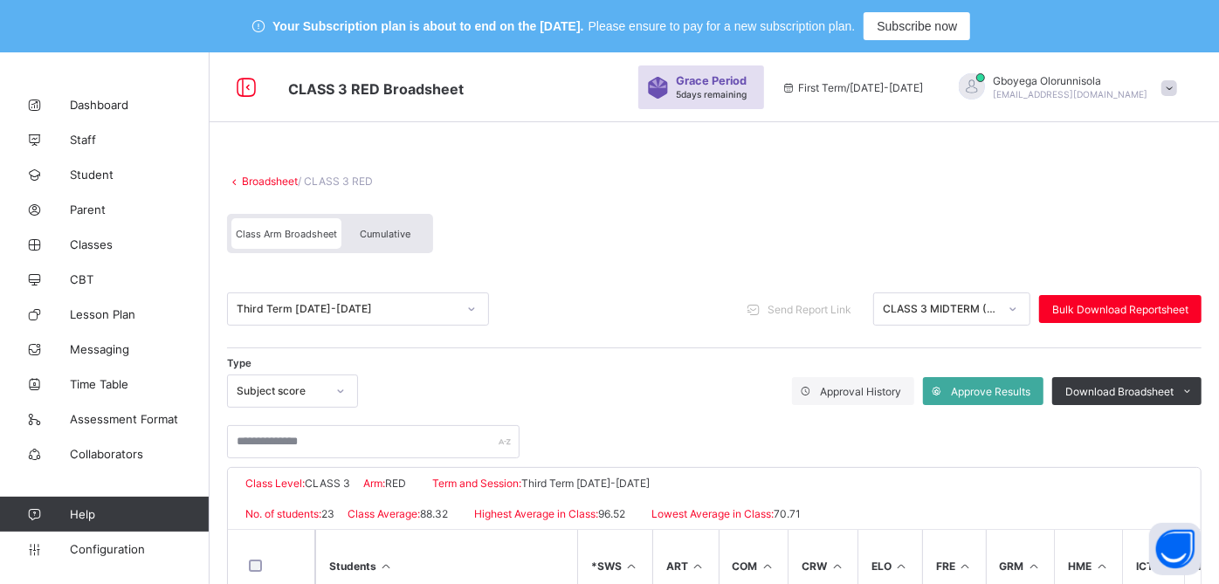
click at [404, 232] on span "Cumulative" at bounding box center [385, 234] width 51 height 12
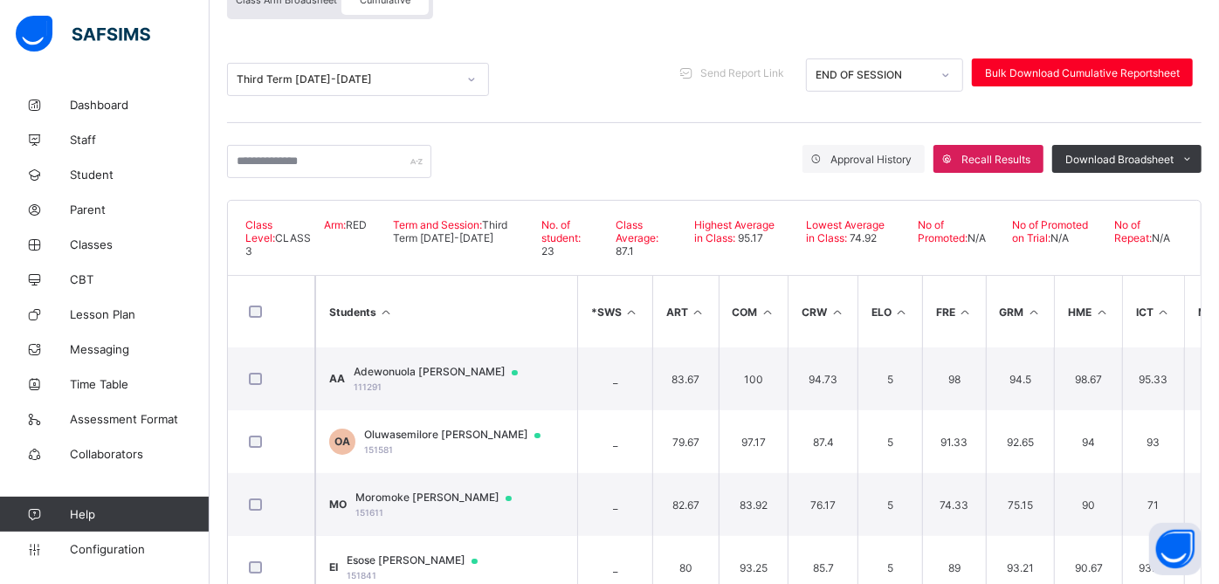
scroll to position [246, 0]
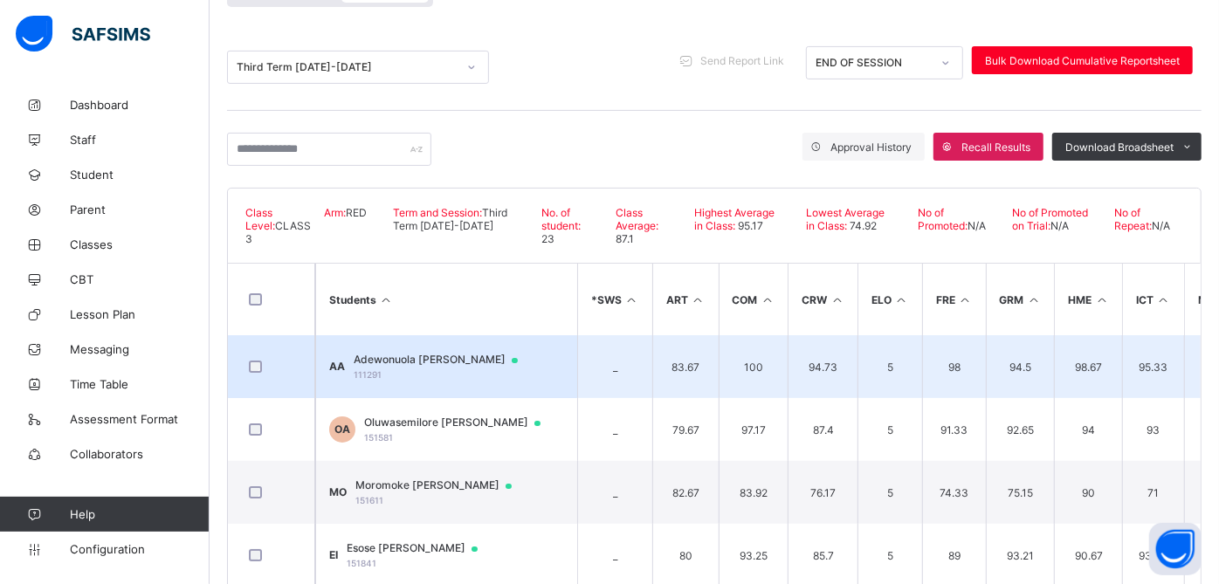
click at [464, 348] on td "AA Adewonuola ALEXIS Adedoyin-Adeniyi 111291" at bounding box center [446, 366] width 262 height 63
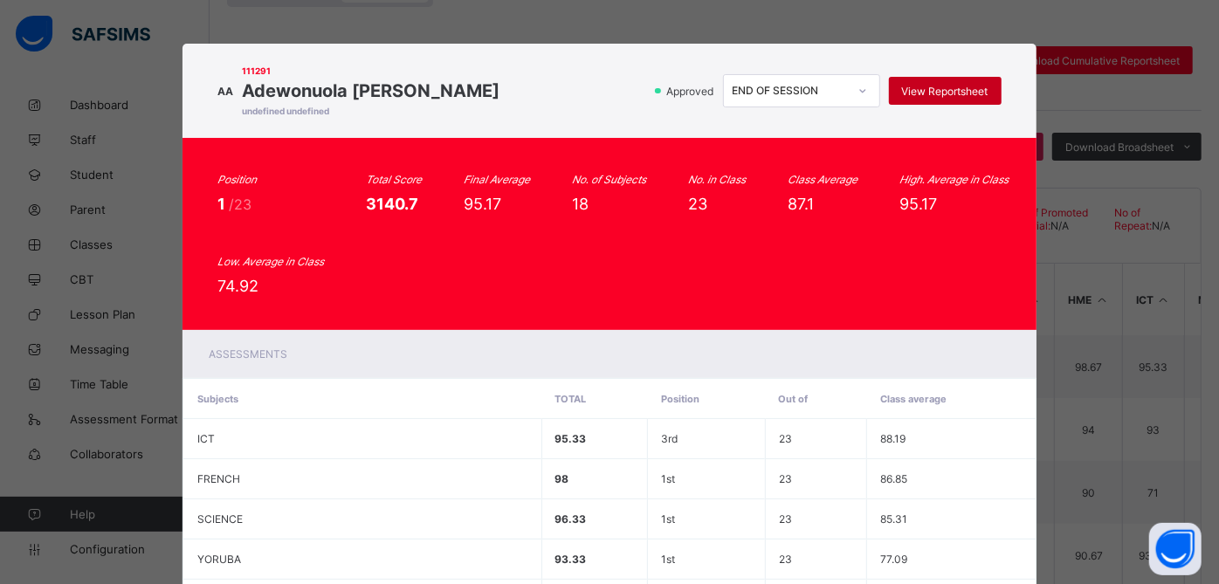
click at [957, 87] on span "View Reportsheet" at bounding box center [945, 91] width 86 height 13
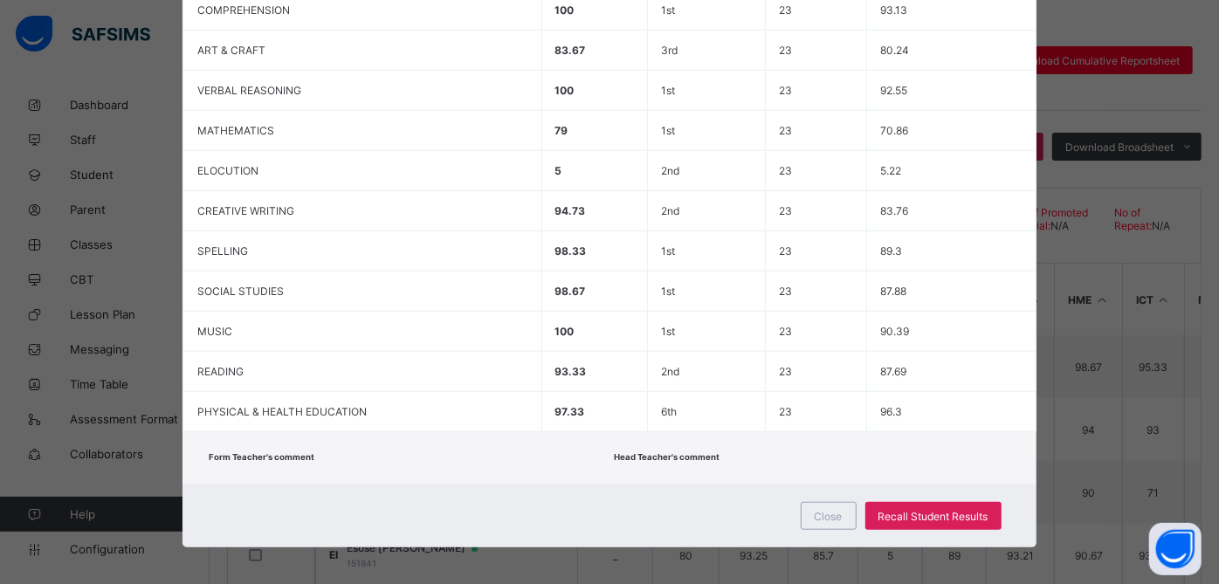
scroll to position [396, 0]
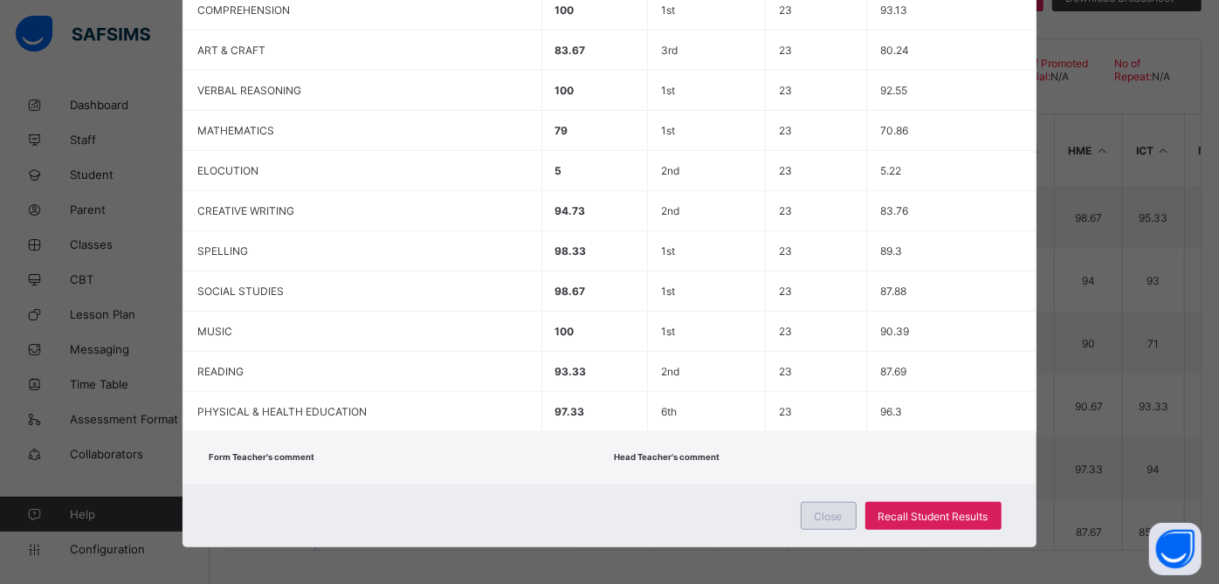
click at [819, 510] on span "Close" at bounding box center [829, 516] width 28 height 13
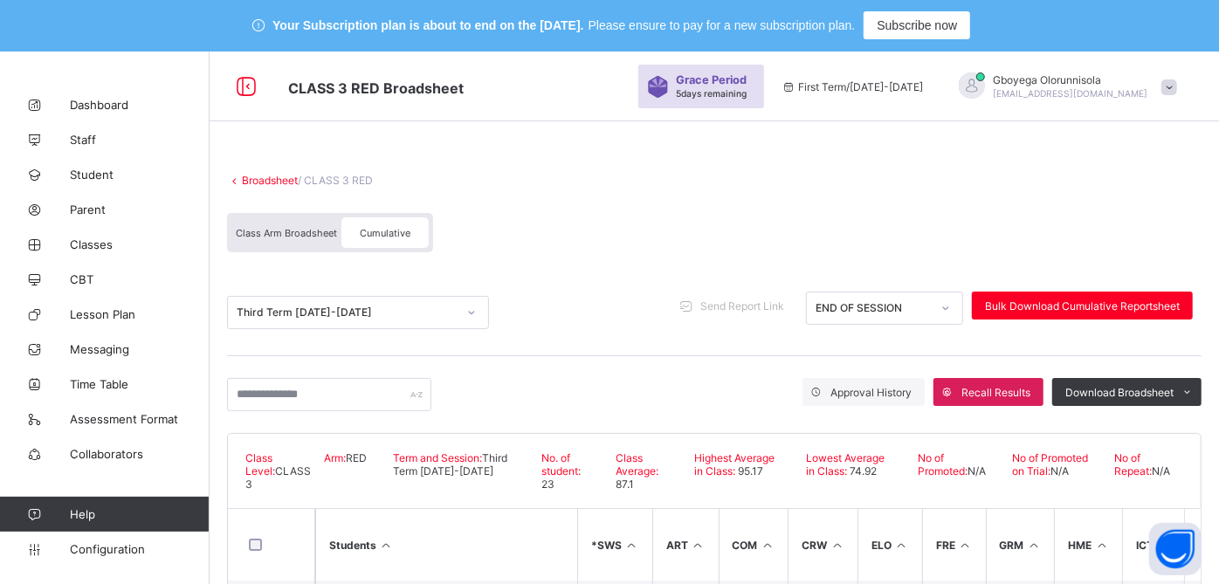
scroll to position [0, 0]
click at [266, 180] on link "Broadsheet" at bounding box center [270, 181] width 56 height 13
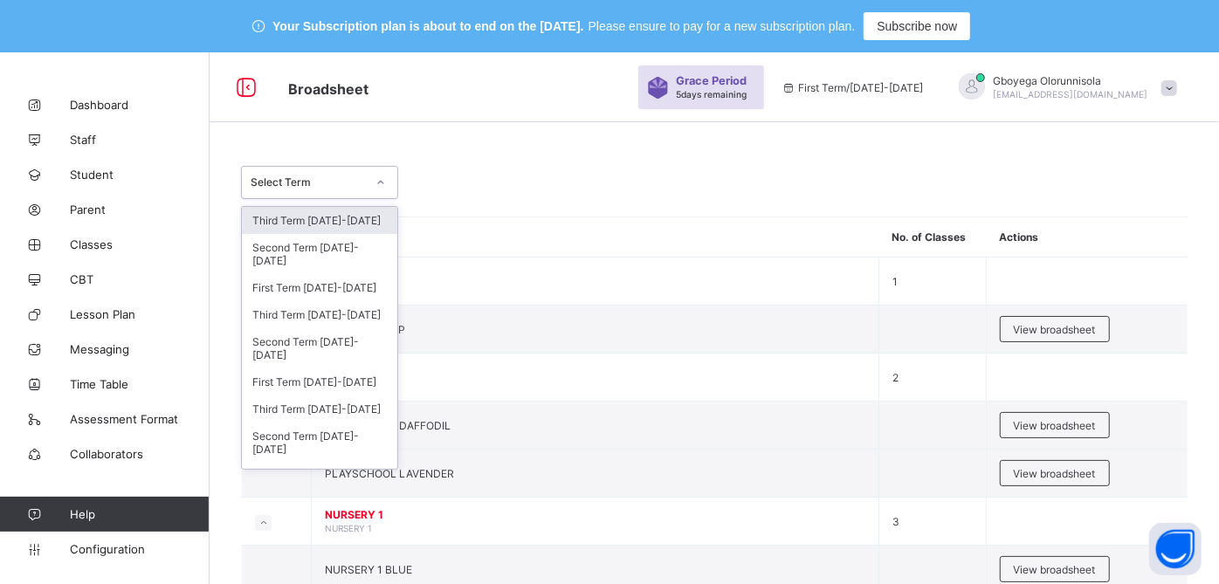
click at [316, 179] on div "Select Term" at bounding box center [308, 182] width 115 height 13
click at [351, 309] on div "Third Term 2024-2025" at bounding box center [319, 314] width 155 height 27
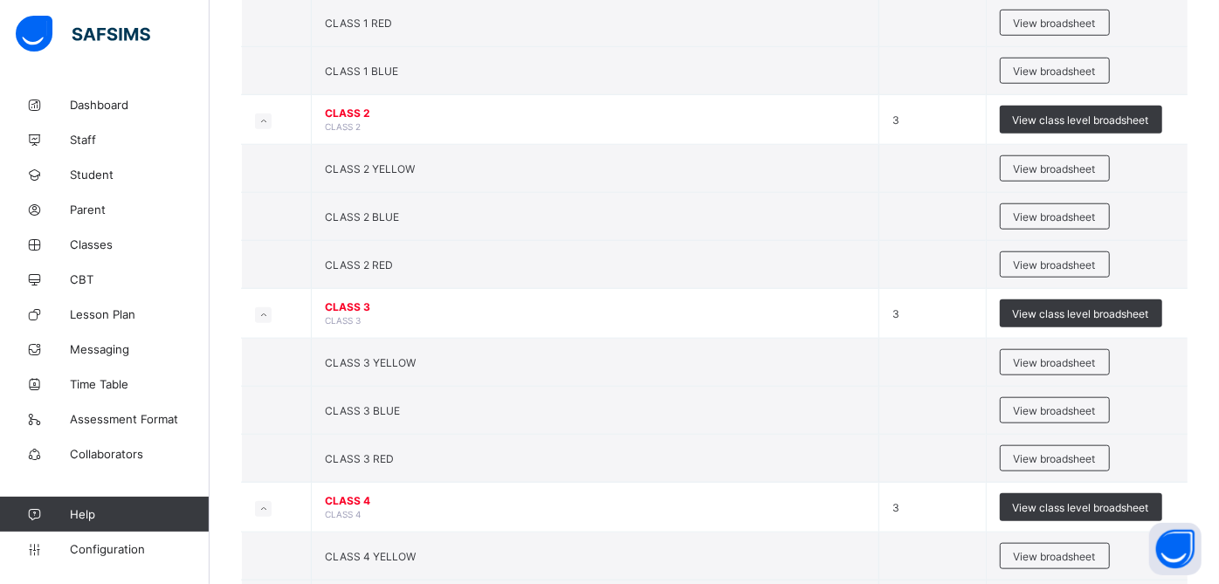
scroll to position [947, 0]
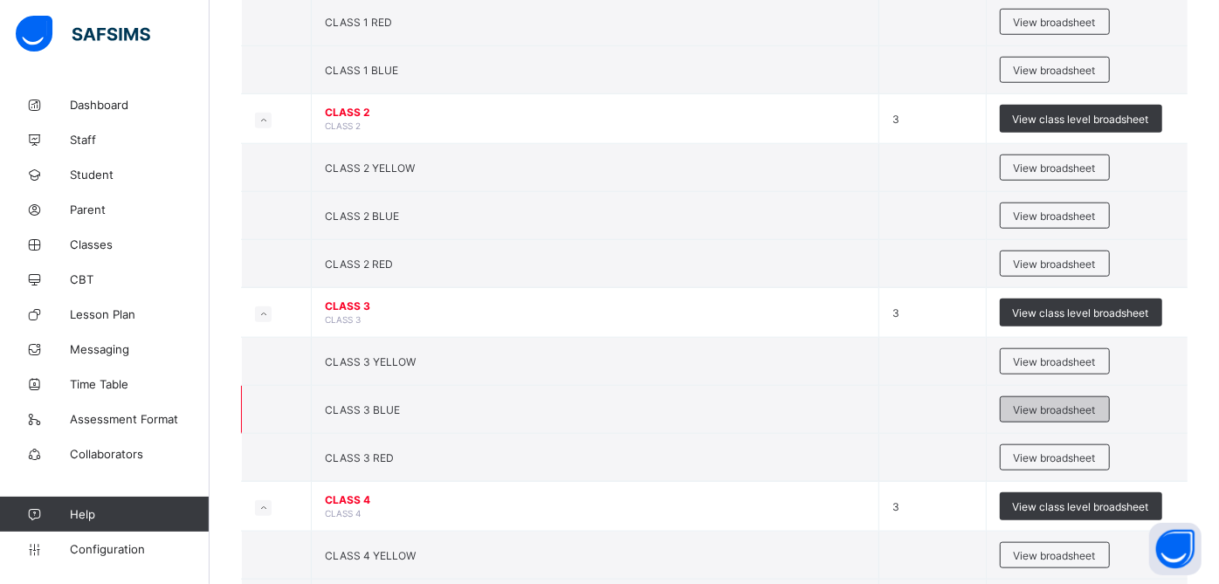
click at [1053, 404] on span "View broadsheet" at bounding box center [1055, 410] width 82 height 13
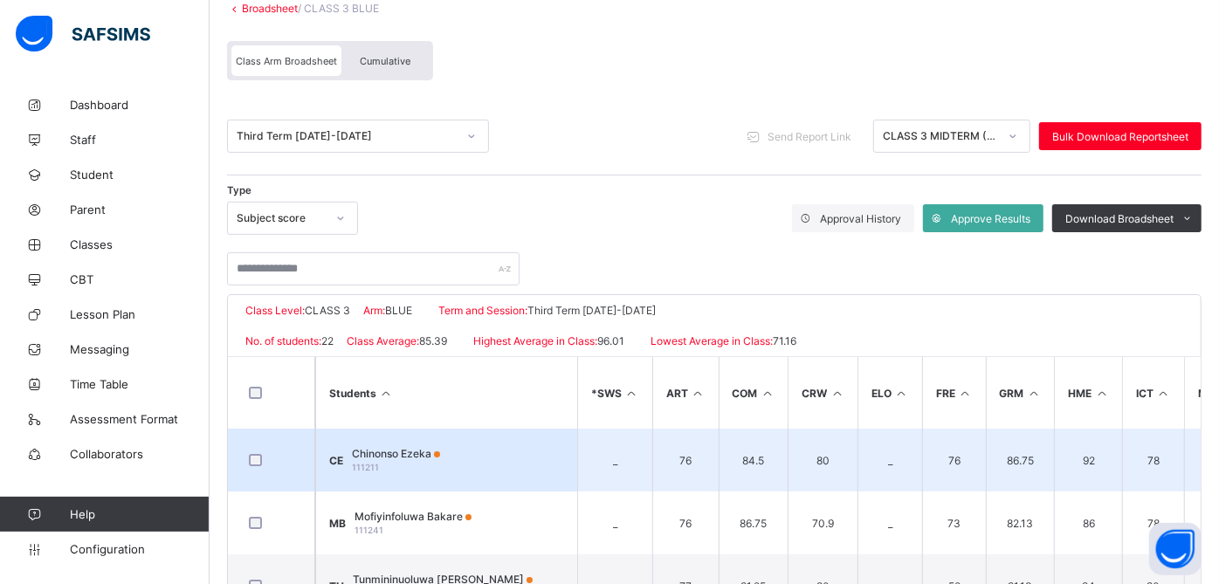
scroll to position [164, 0]
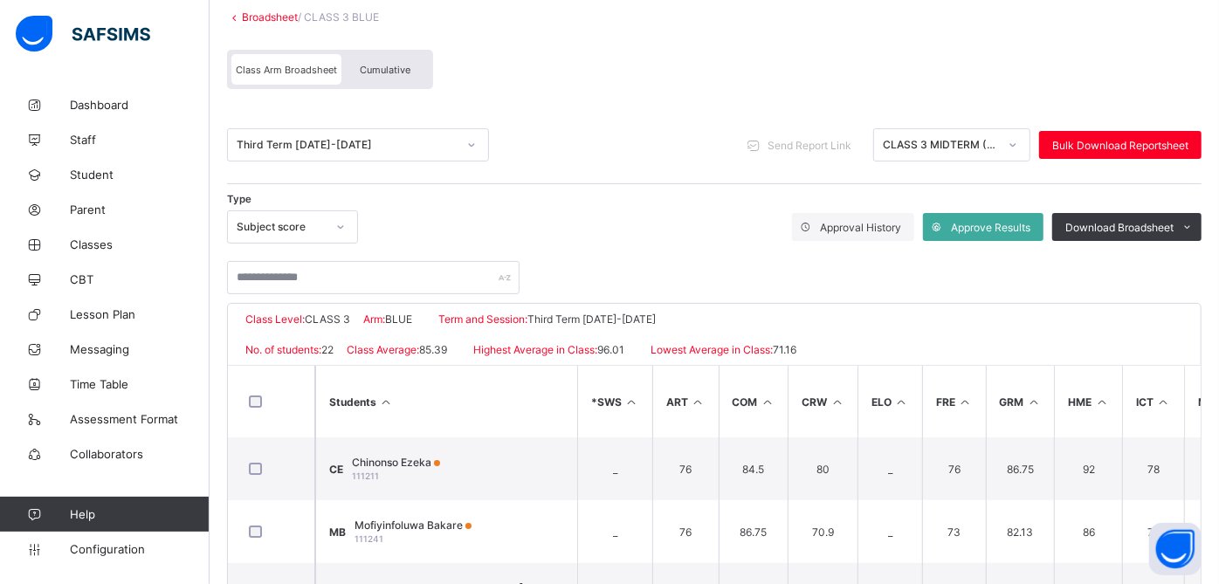
click at [390, 73] on span "Cumulative" at bounding box center [385, 70] width 51 height 12
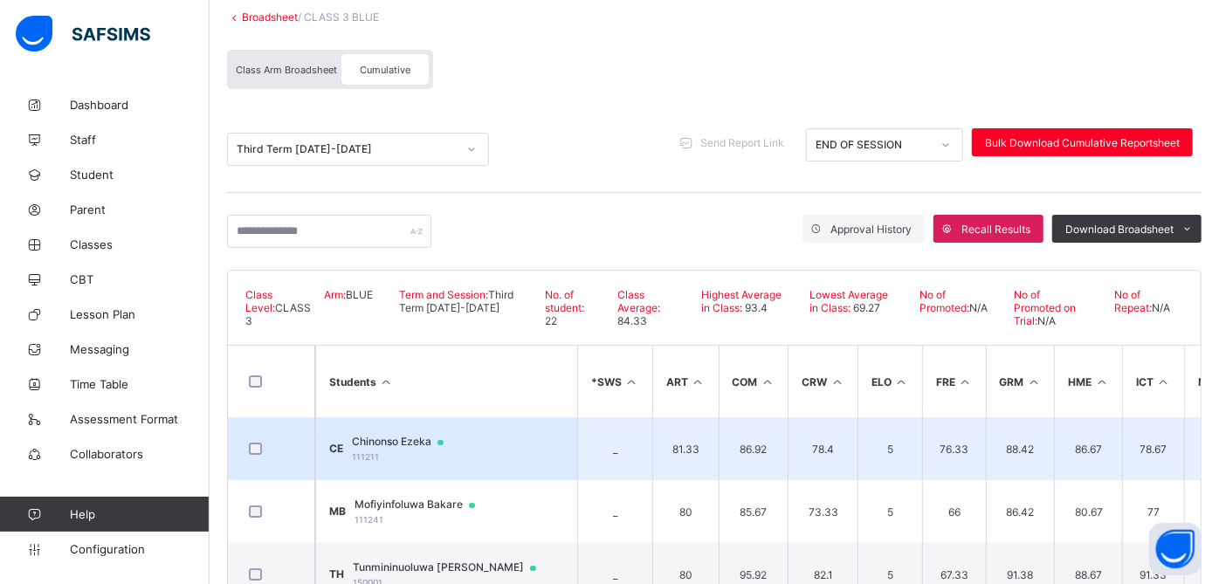
click at [406, 435] on span "Chinonso Ezeka" at bounding box center [406, 442] width 108 height 14
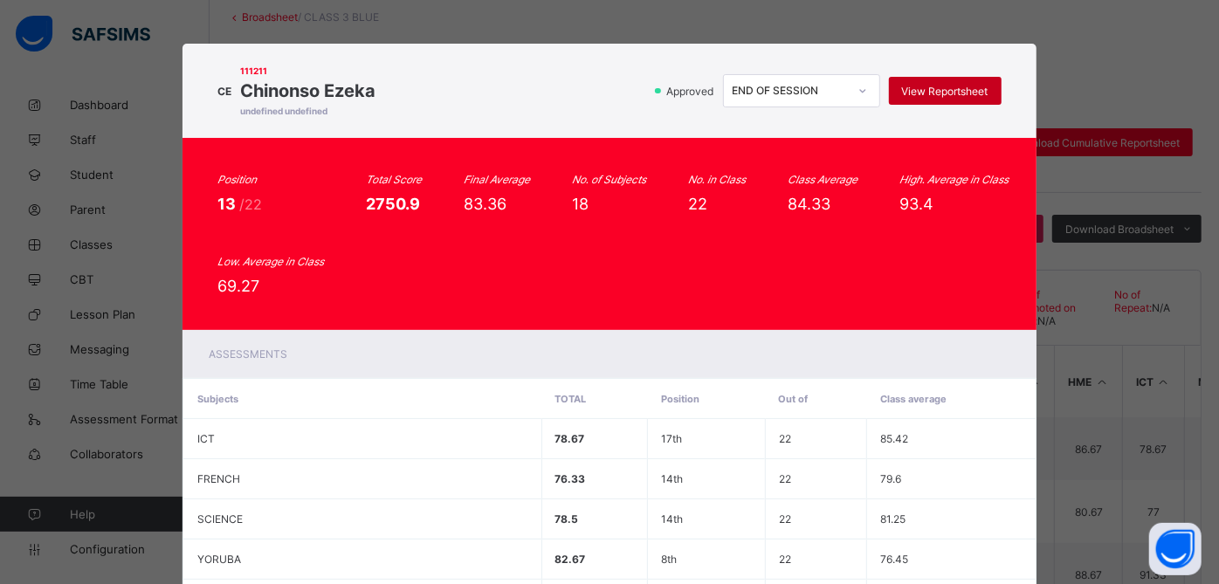
click at [930, 82] on div "View Reportsheet" at bounding box center [945, 91] width 113 height 28
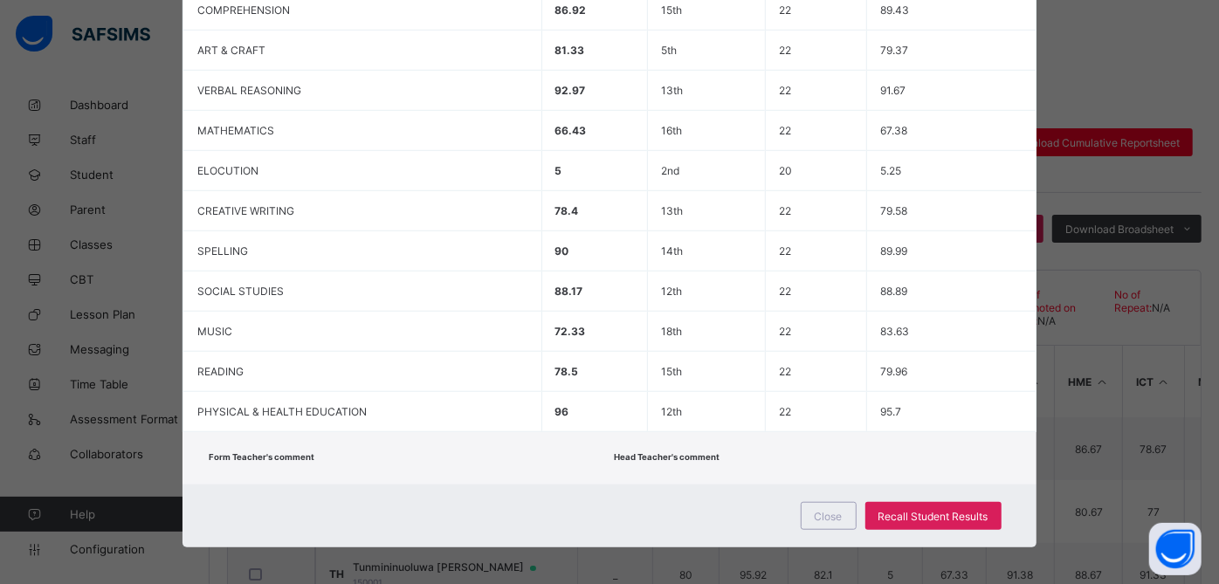
scroll to position [396, 0]
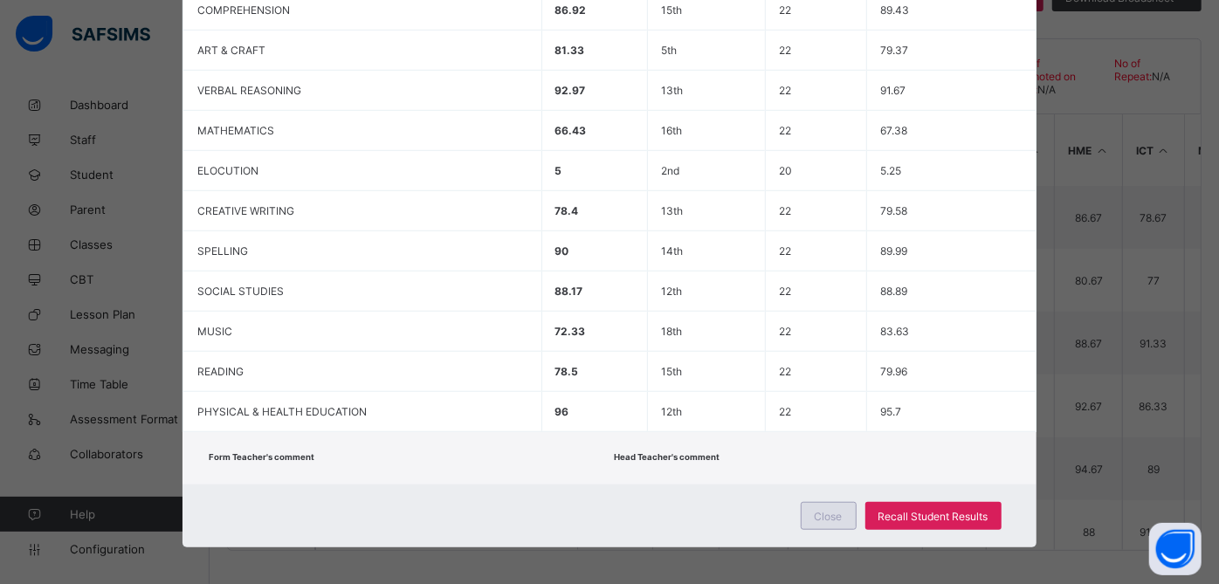
click at [811, 508] on div "Close" at bounding box center [829, 516] width 56 height 28
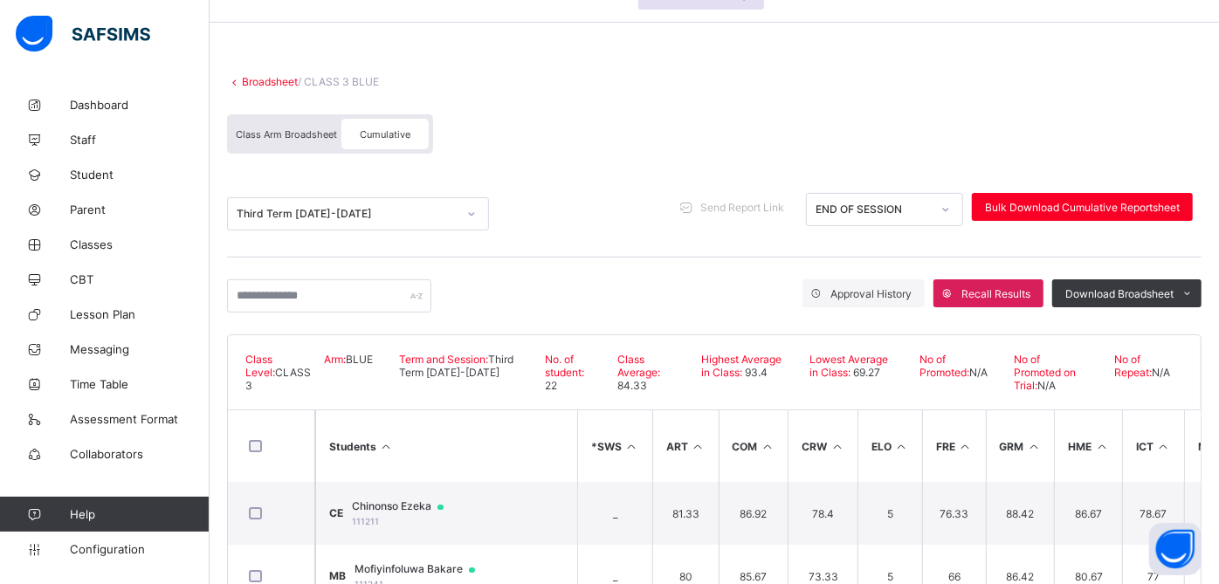
scroll to position [92, 0]
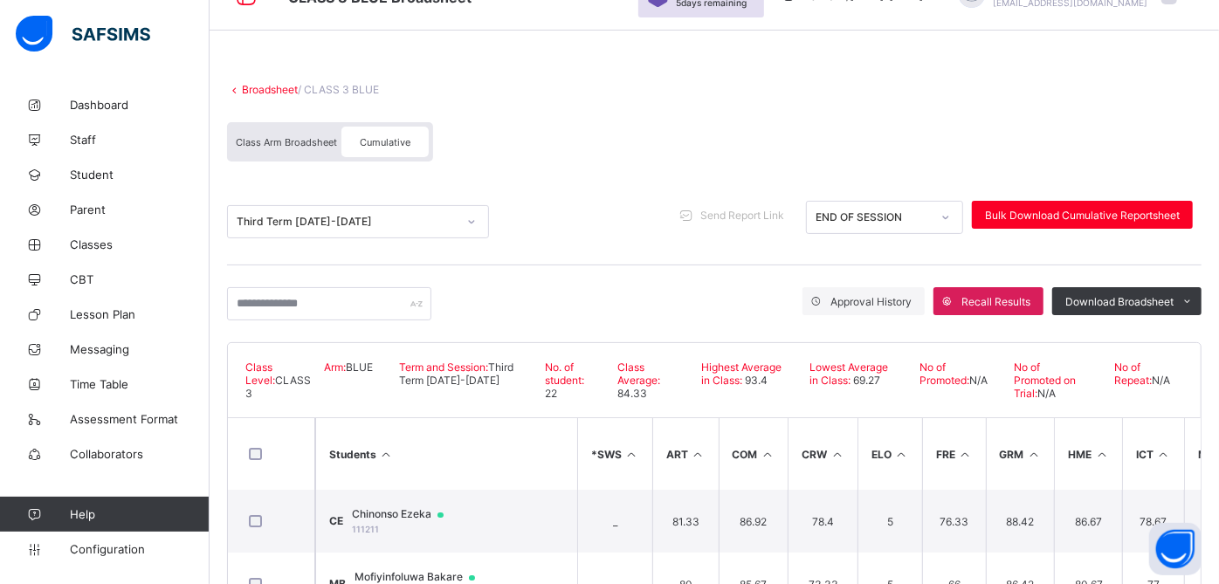
click at [282, 88] on link "Broadsheet" at bounding box center [270, 89] width 56 height 13
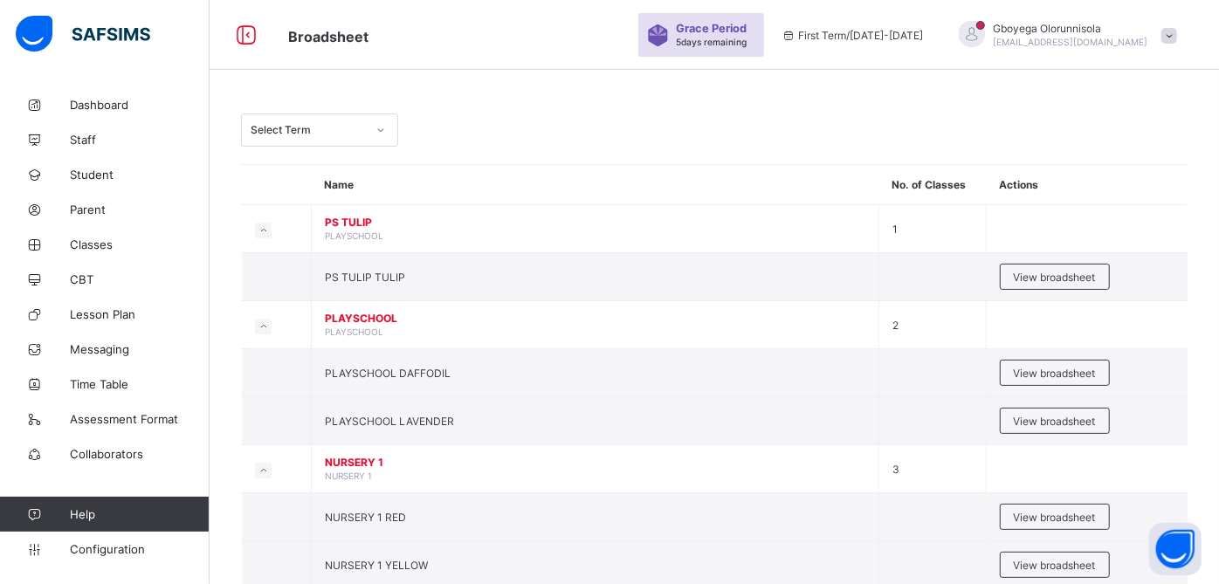
scroll to position [92, 0]
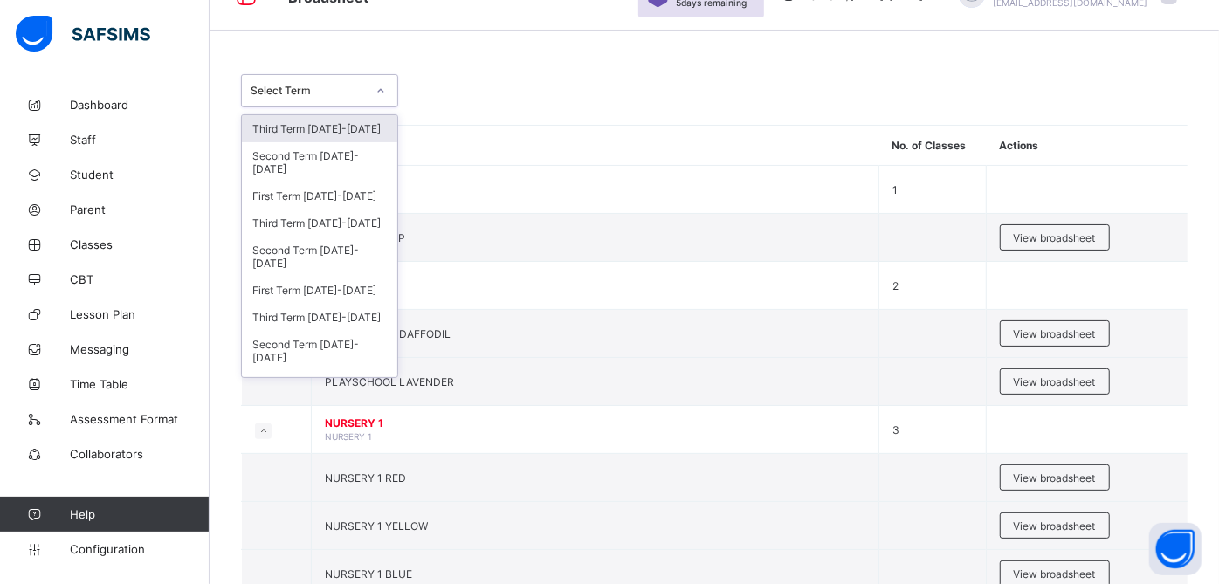
click at [282, 88] on div "Select Term" at bounding box center [308, 91] width 115 height 13
click at [347, 217] on div "Third Term 2024-2025" at bounding box center [319, 223] width 155 height 27
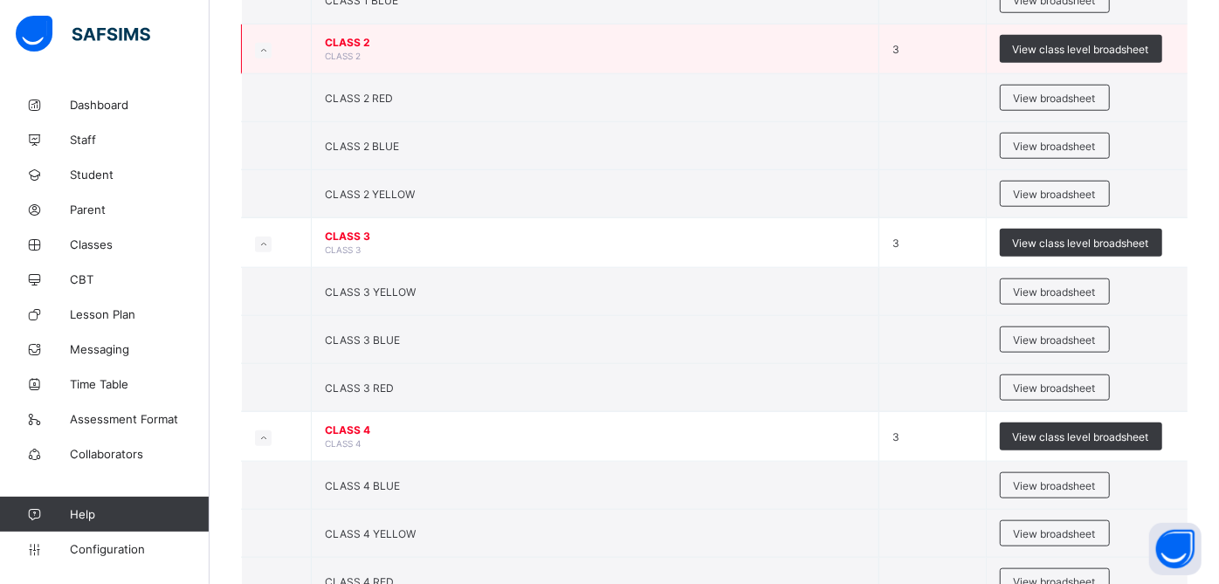
scroll to position [1026, 0]
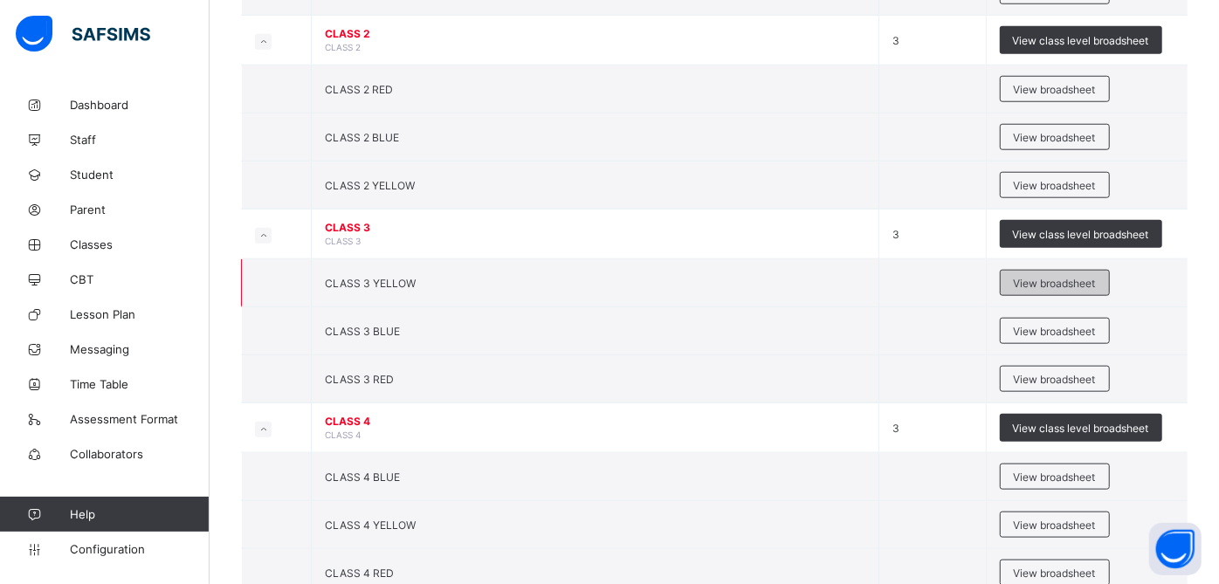
click at [1050, 278] on span "View broadsheet" at bounding box center [1055, 283] width 82 height 13
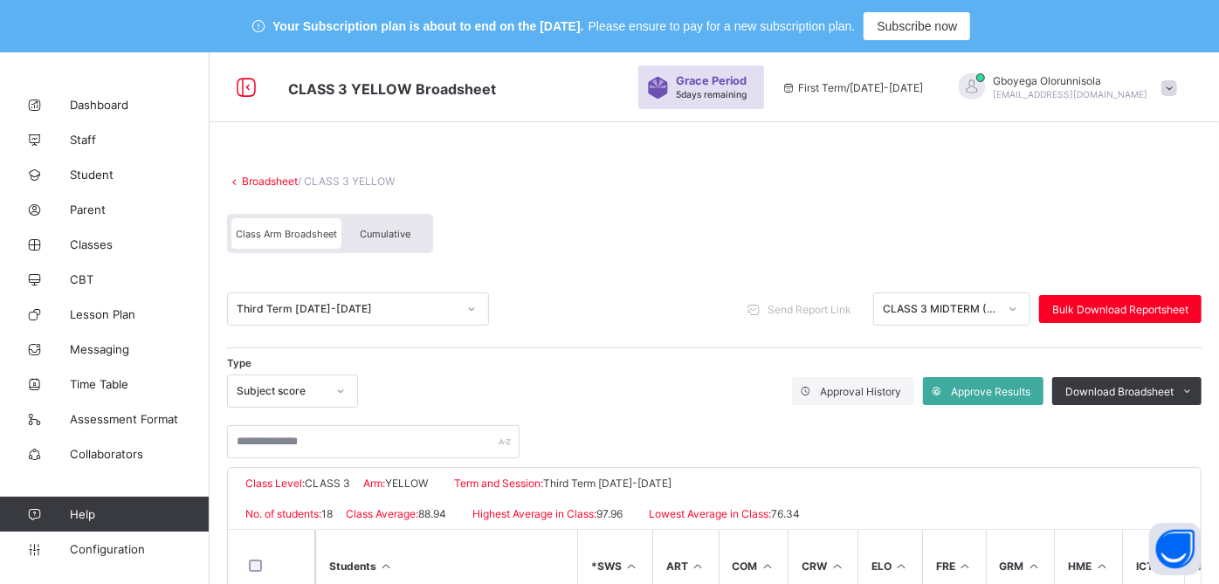
click at [394, 221] on div "Cumulative" at bounding box center [385, 233] width 87 height 31
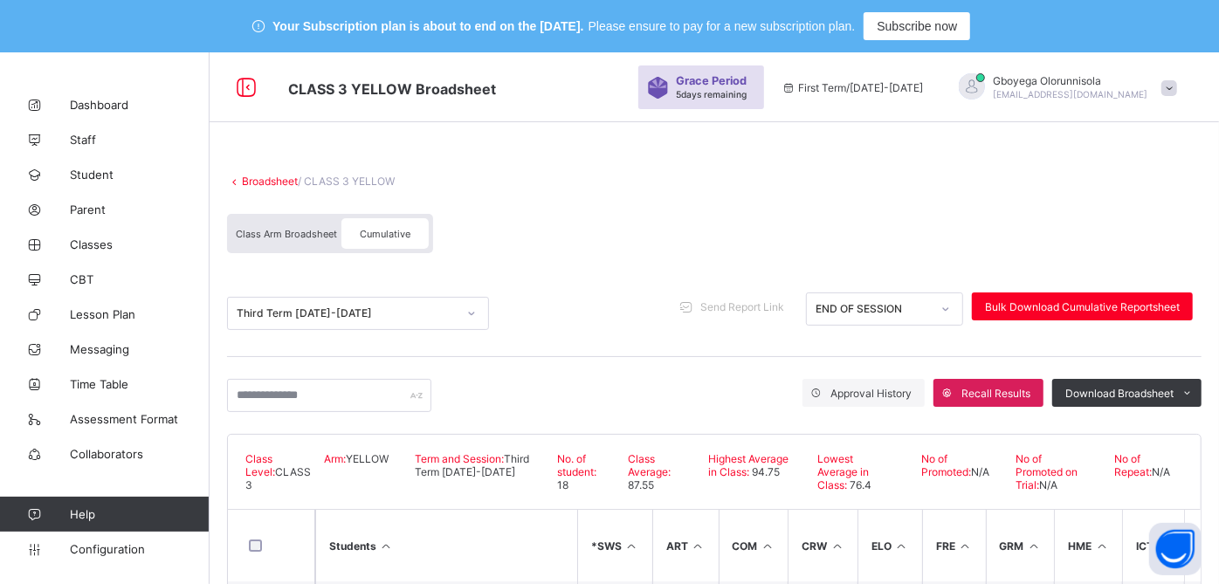
click at [394, 221] on div "Cumulative" at bounding box center [385, 233] width 87 height 31
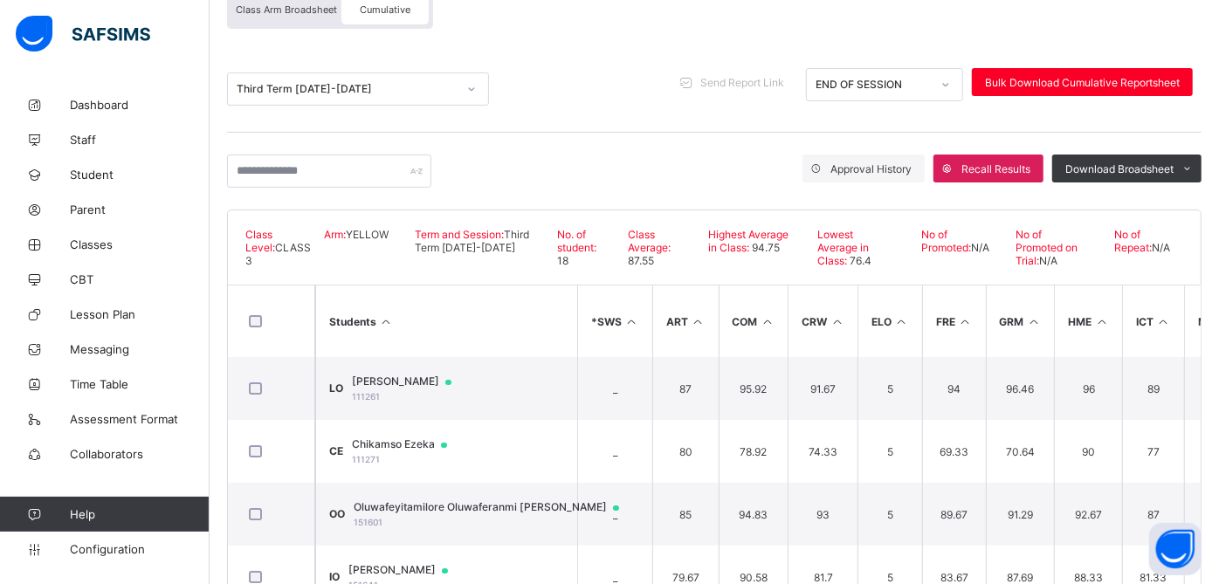
scroll to position [224, 0]
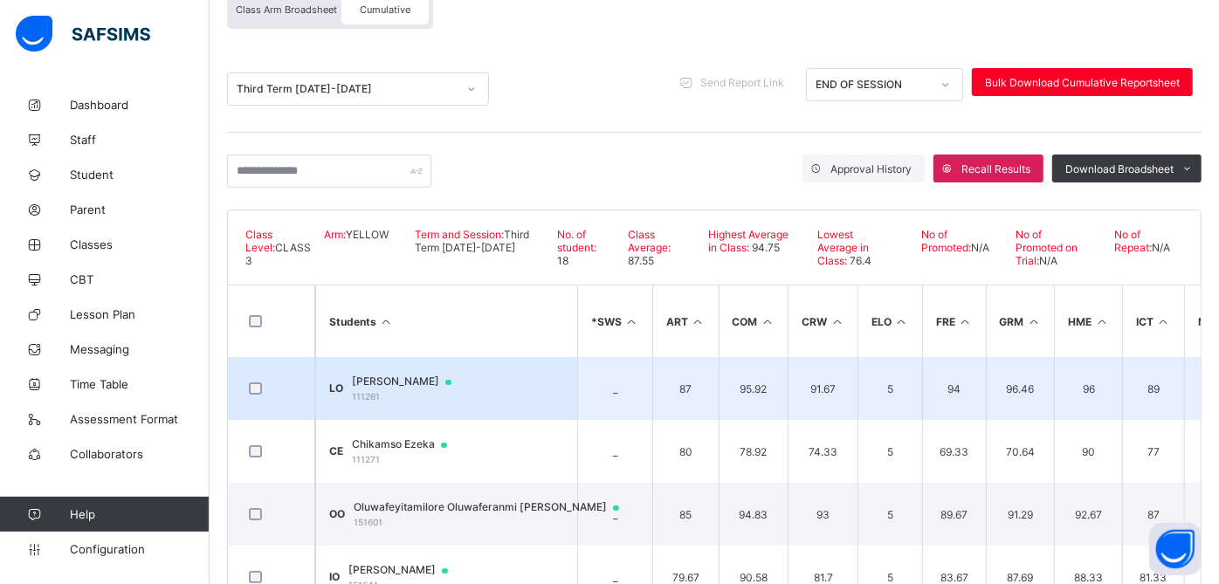
click at [399, 369] on td "LO Lolia Oyibo 111261" at bounding box center [446, 388] width 262 height 63
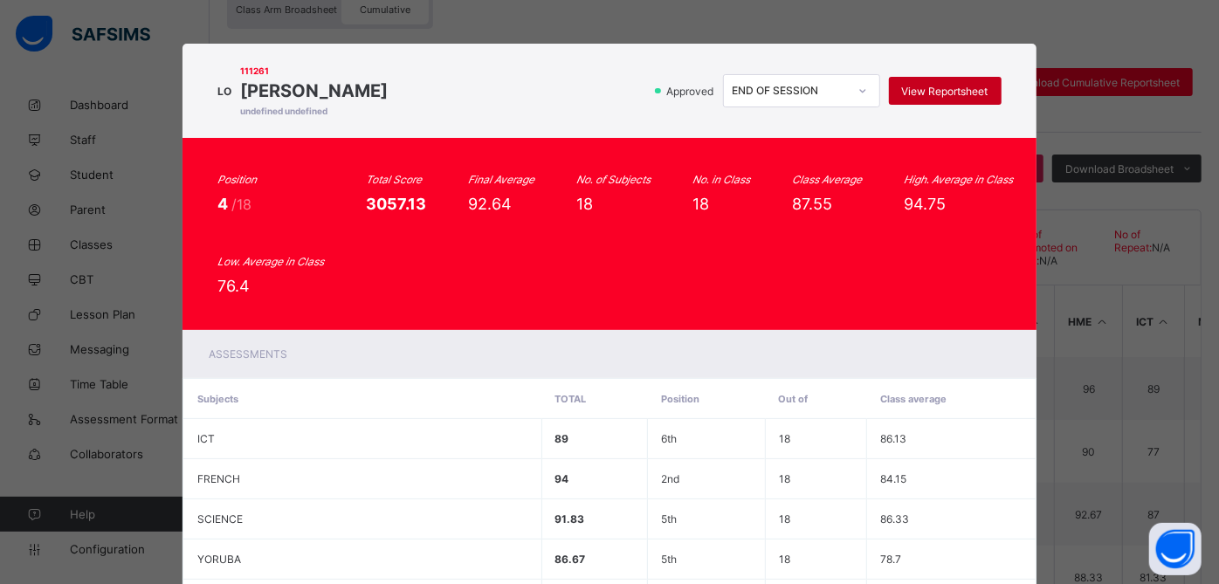
click at [938, 96] on span "View Reportsheet" at bounding box center [945, 91] width 86 height 13
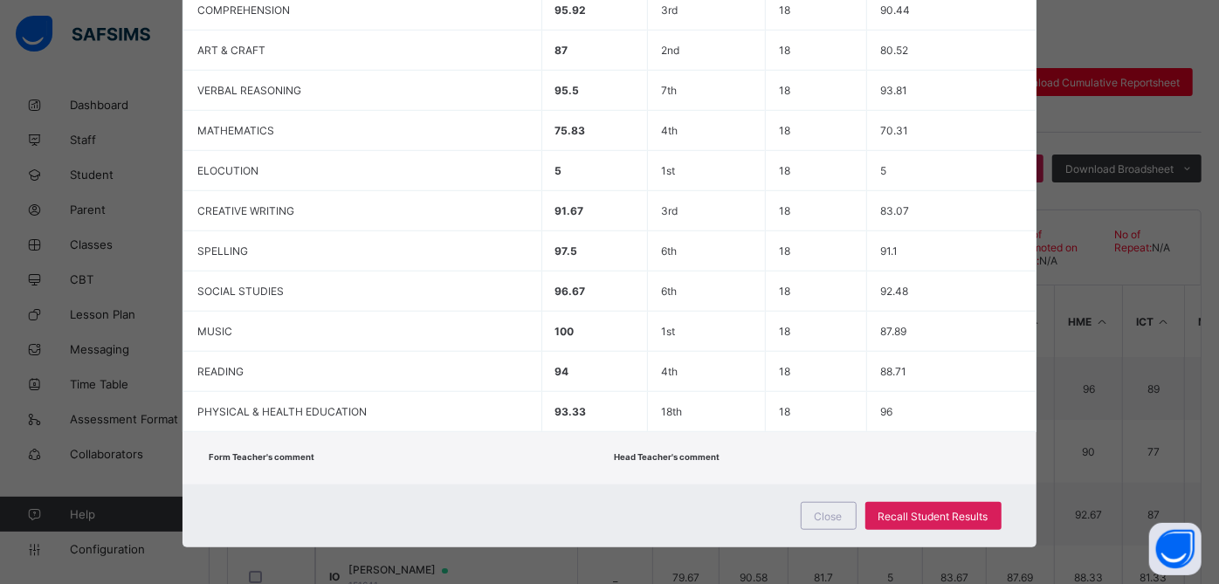
scroll to position [396, 0]
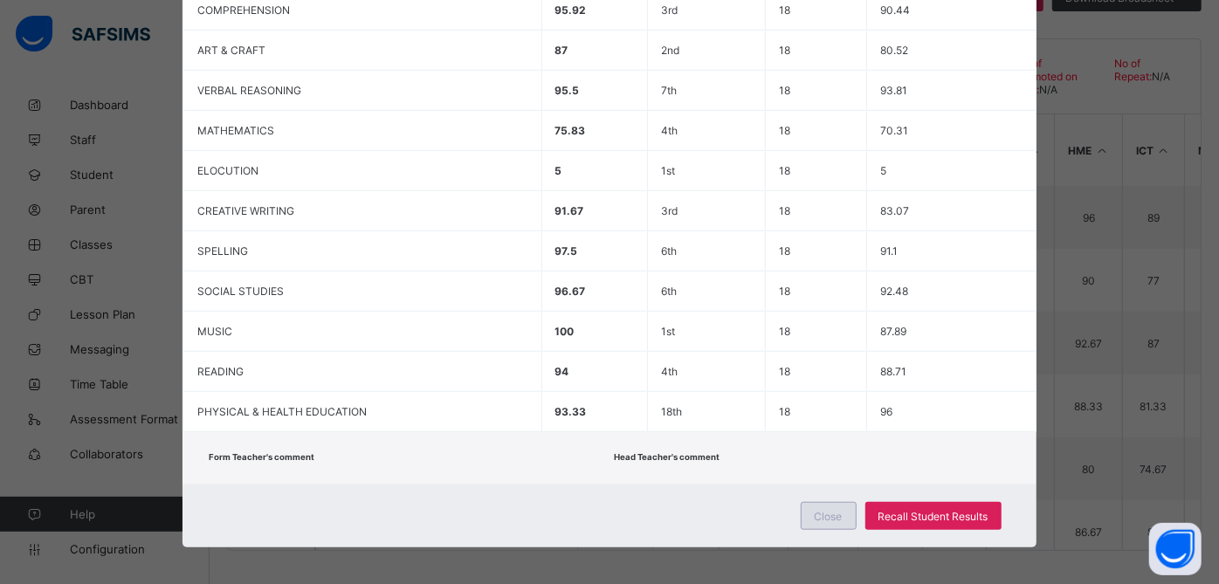
click at [836, 514] on span "Close" at bounding box center [829, 516] width 28 height 13
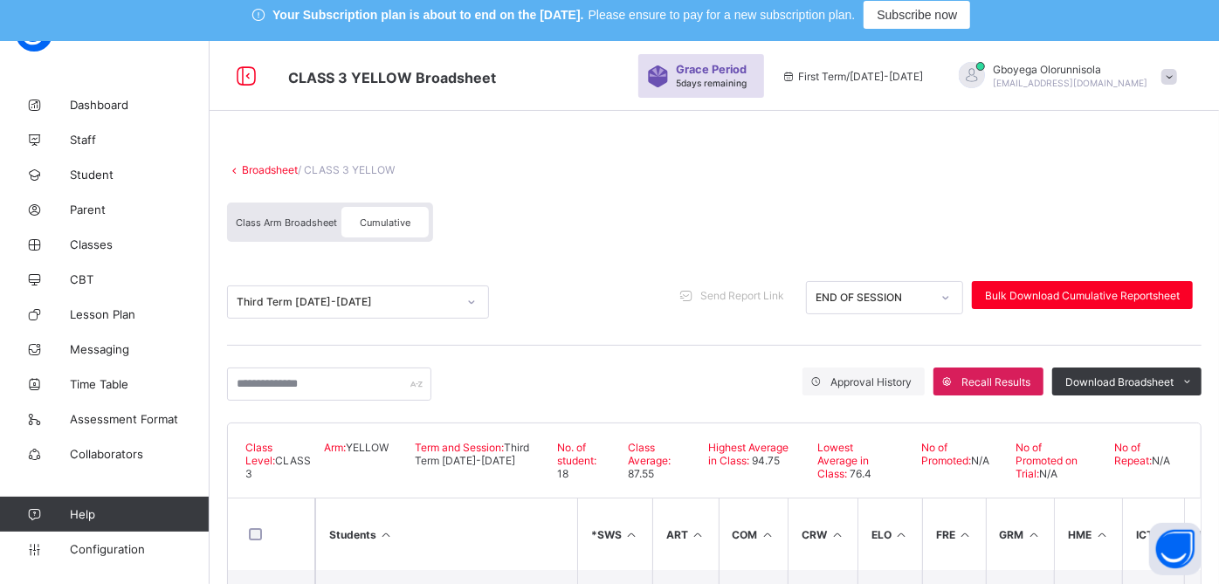
scroll to position [10, 0]
click at [273, 166] on link "Broadsheet" at bounding box center [270, 170] width 56 height 13
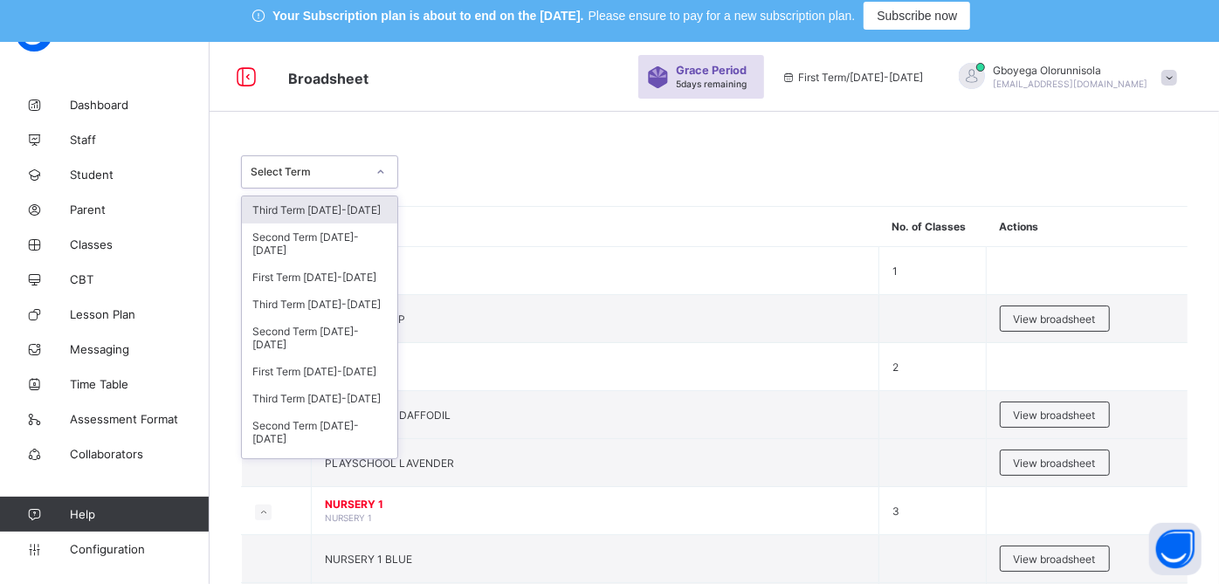
click at [312, 178] on div "Select Term" at bounding box center [303, 172] width 122 height 24
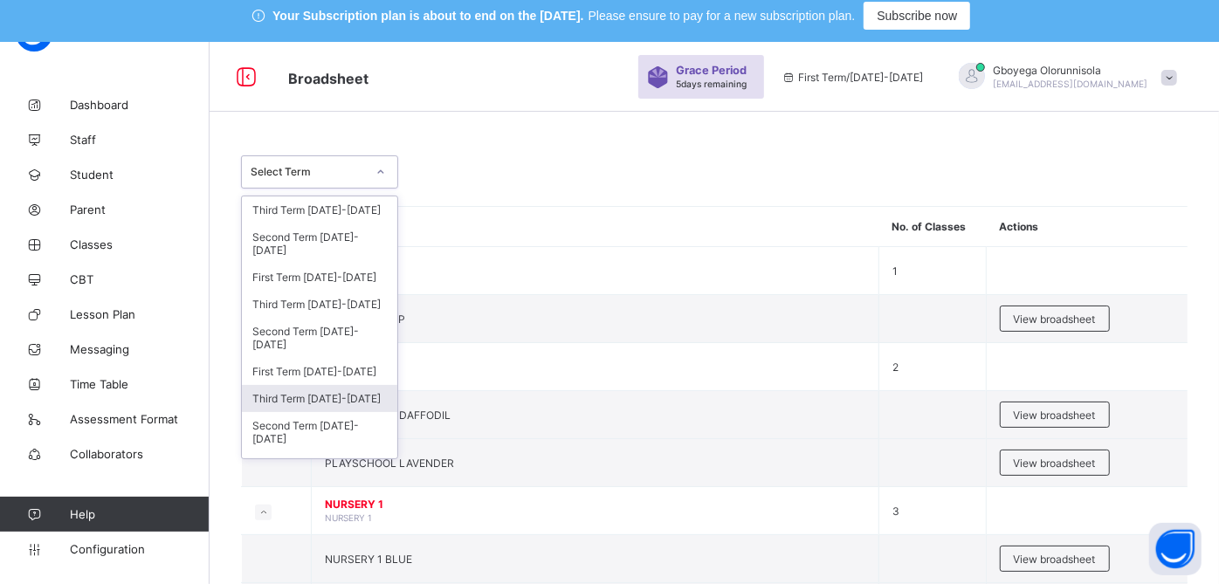
click at [320, 394] on div "Third Term 2023-2024" at bounding box center [319, 398] width 155 height 27
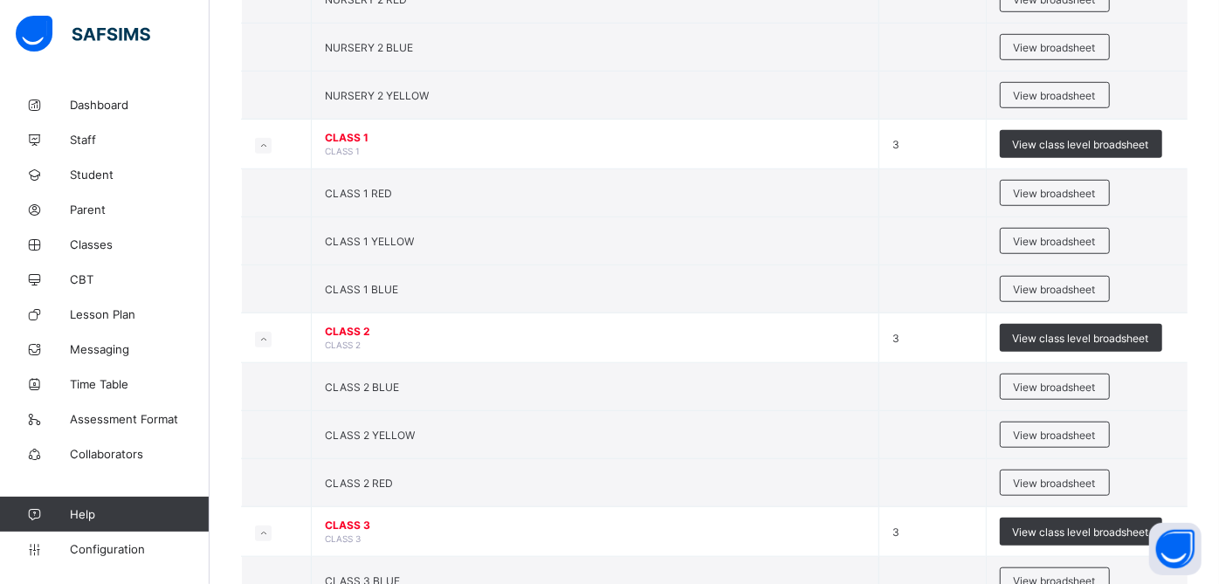
scroll to position [784, 0]
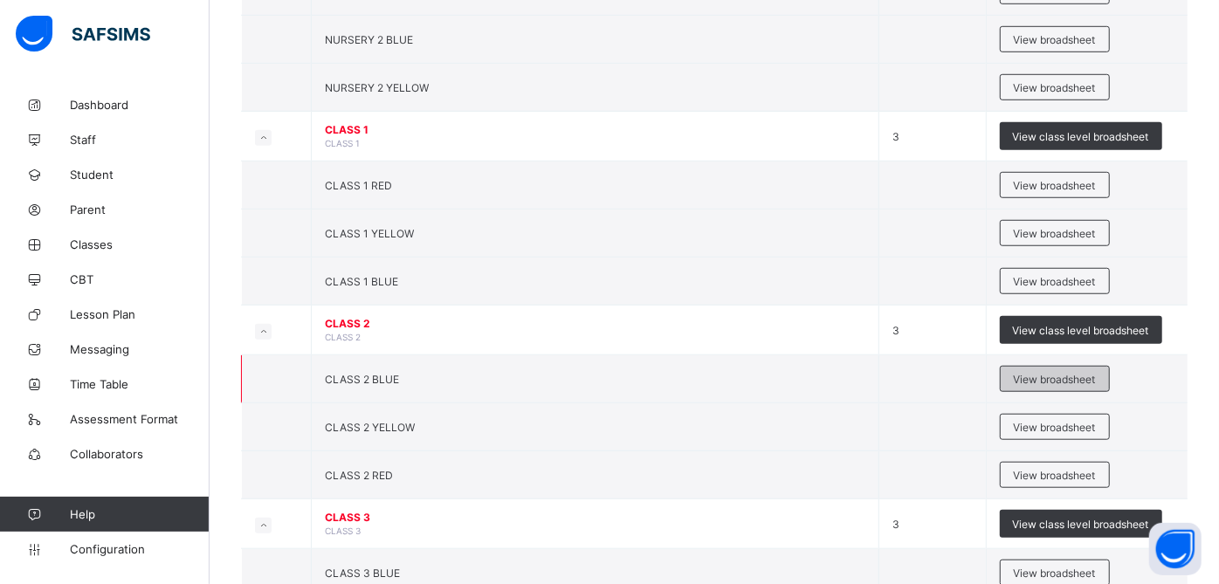
click at [1049, 373] on span "View broadsheet" at bounding box center [1055, 379] width 82 height 13
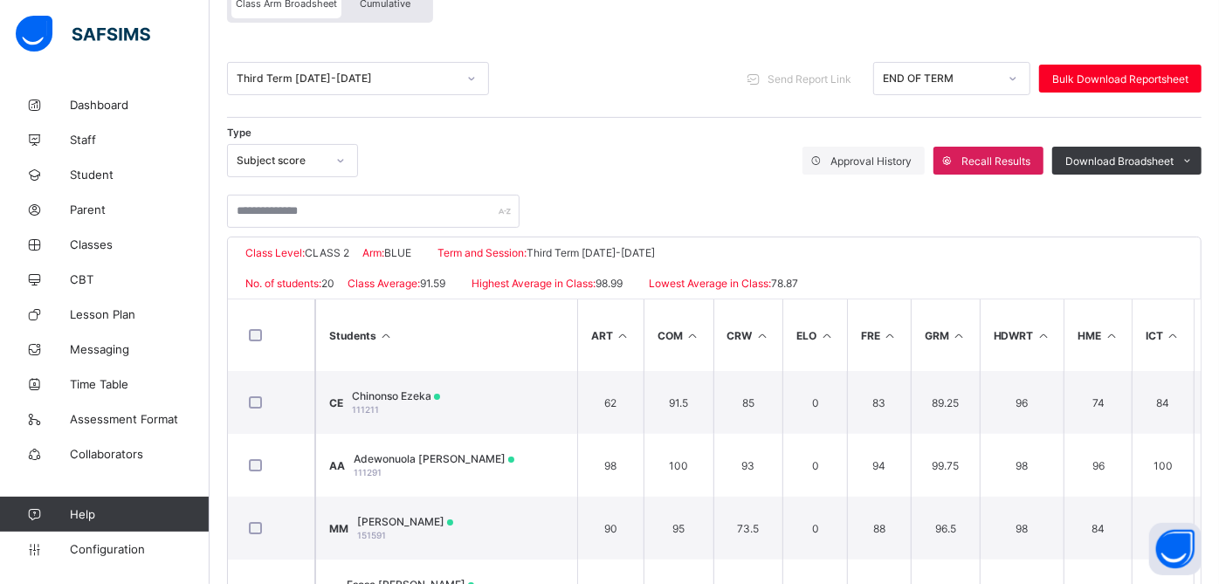
scroll to position [229, 0]
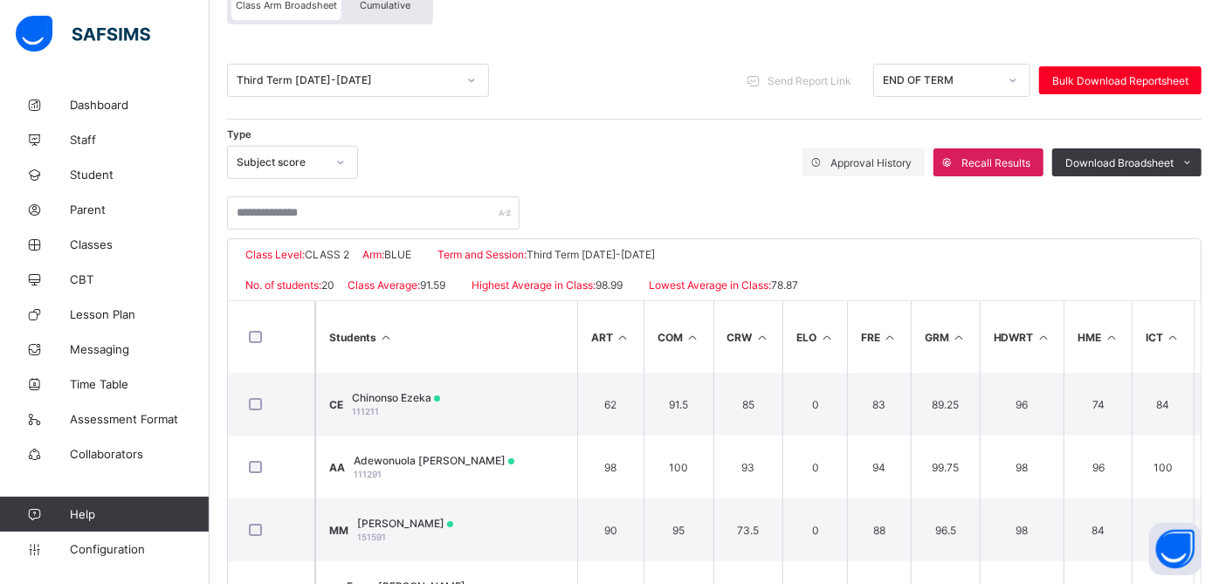
click at [383, 9] on span "Cumulative" at bounding box center [385, 5] width 51 height 12
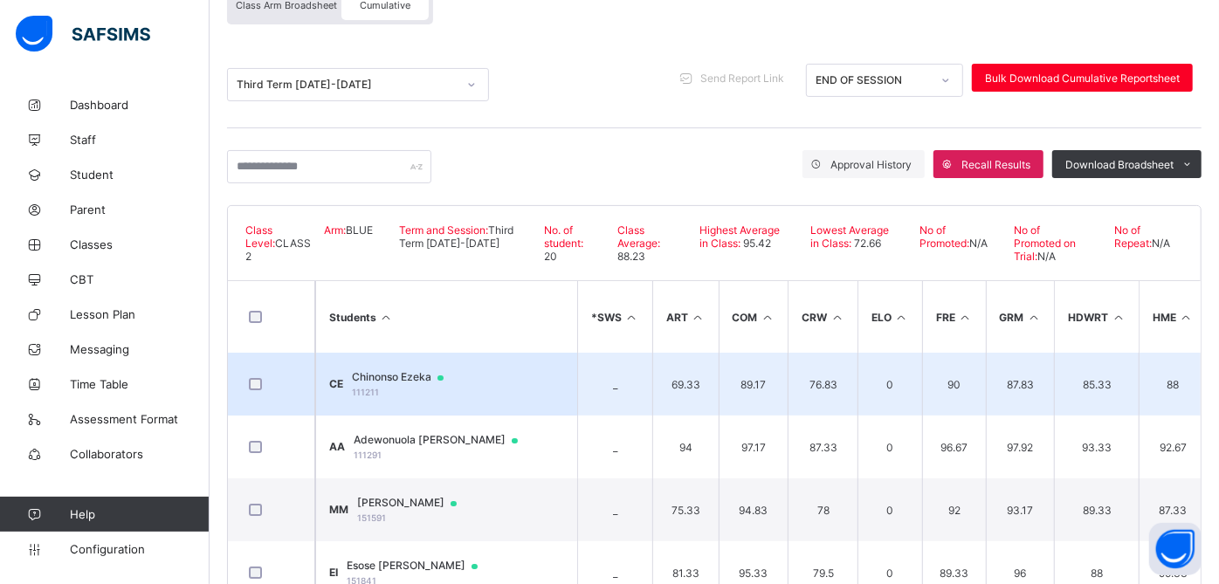
click at [429, 375] on span "Chinonso Ezeka" at bounding box center [406, 377] width 108 height 14
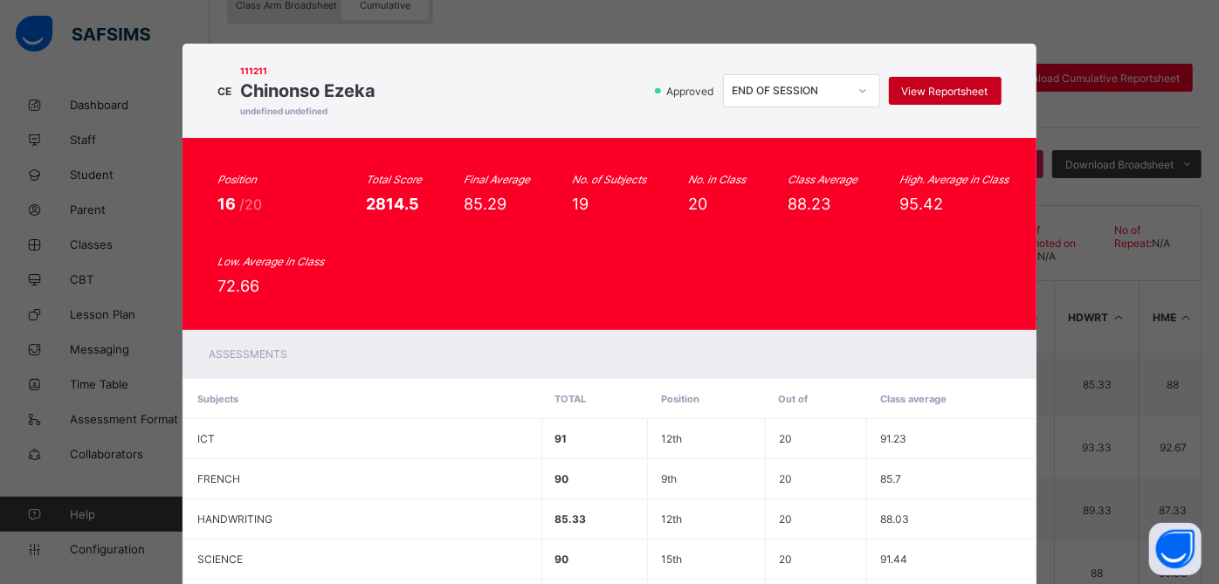
click at [937, 92] on span "View Reportsheet" at bounding box center [945, 91] width 86 height 13
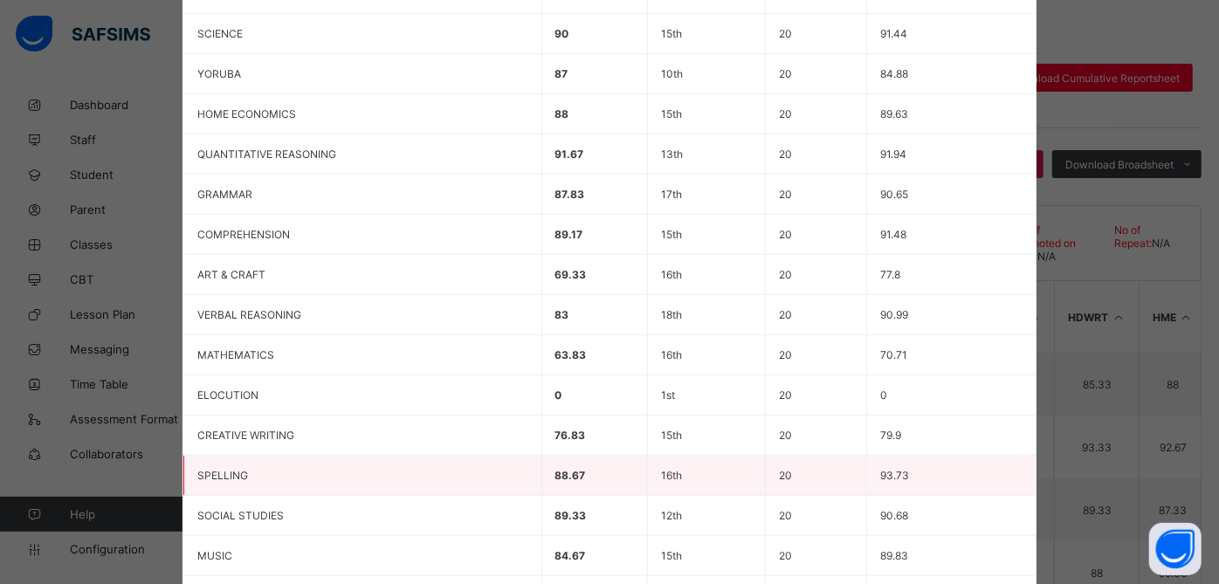
scroll to position [750, 0]
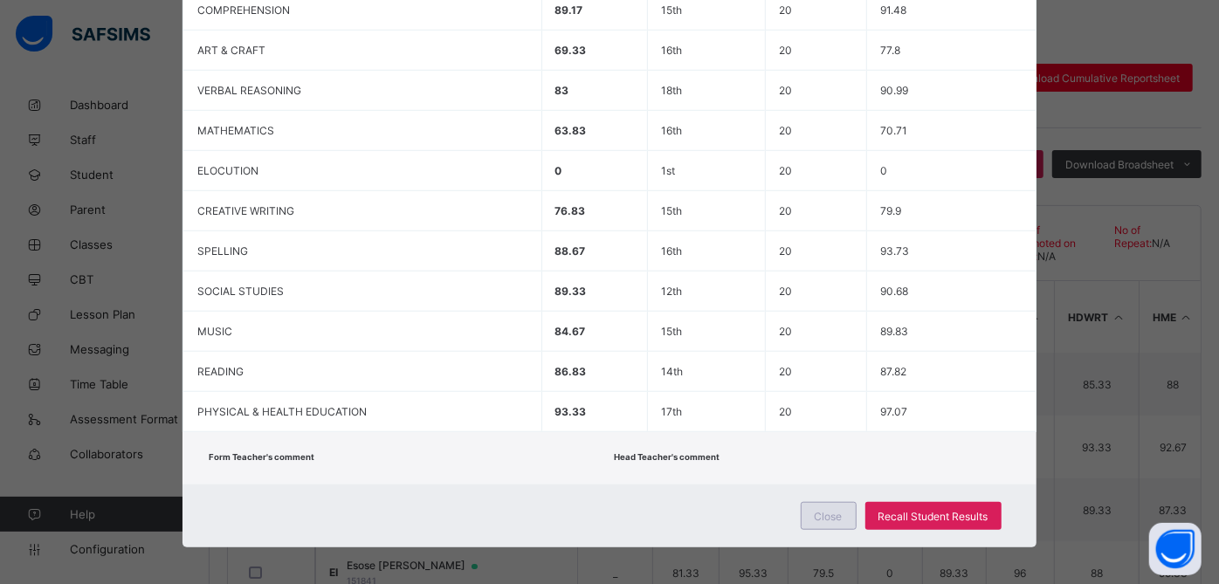
click at [843, 510] on span "Close" at bounding box center [829, 516] width 28 height 13
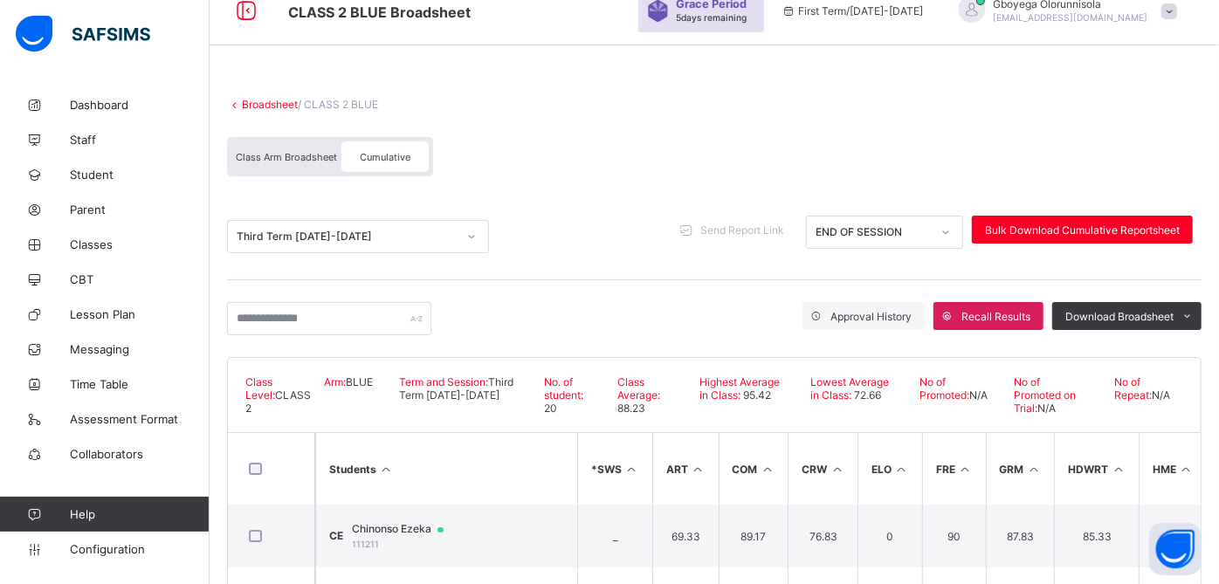
scroll to position [68, 0]
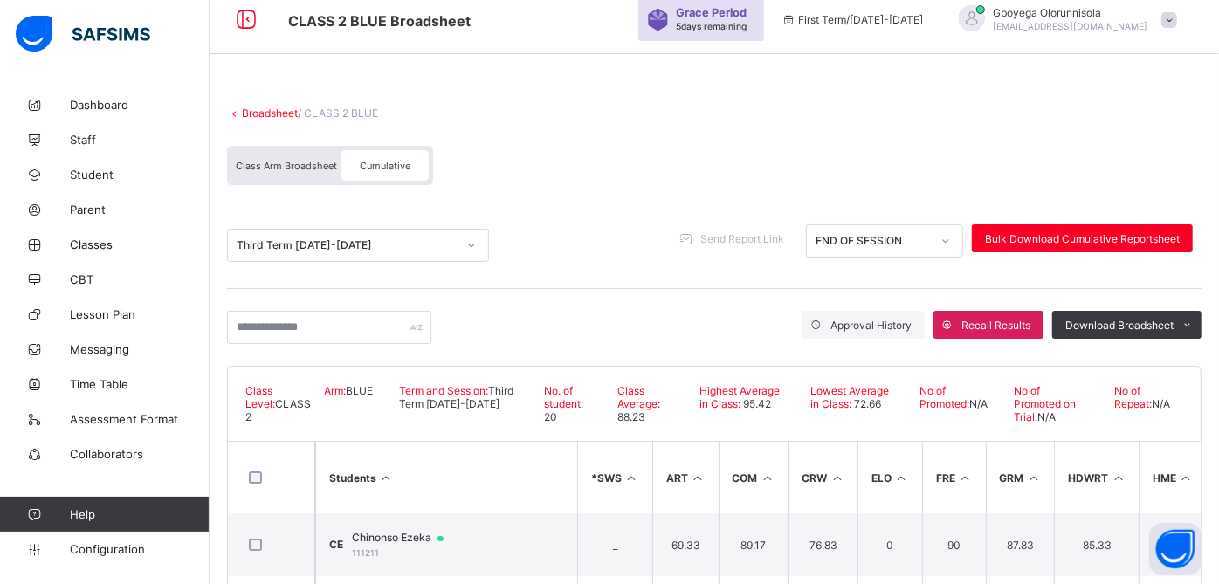
click at [255, 109] on link "Broadsheet" at bounding box center [270, 113] width 56 height 13
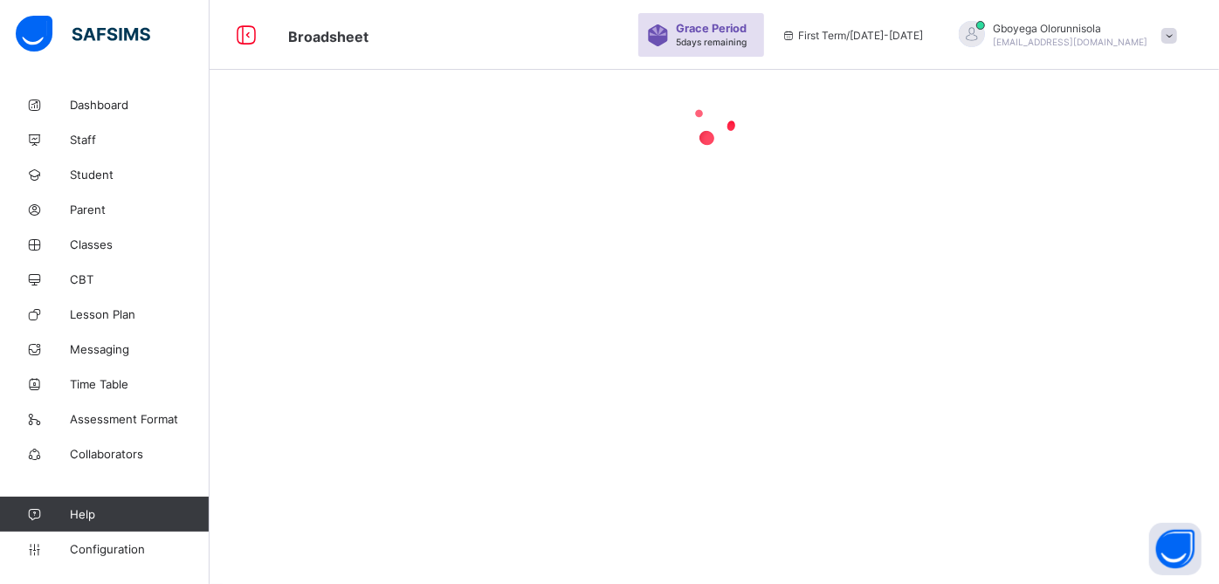
scroll to position [68, 0]
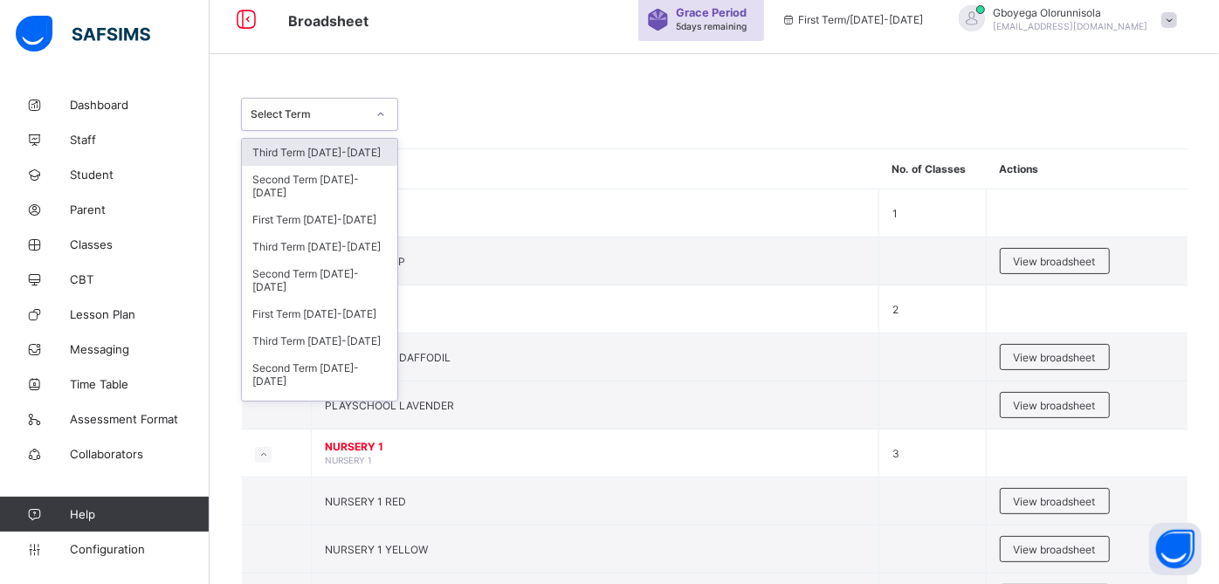
click at [344, 105] on div "Select Term" at bounding box center [303, 114] width 122 height 24
click at [347, 335] on div "Third Term 2023-2024" at bounding box center [319, 341] width 155 height 27
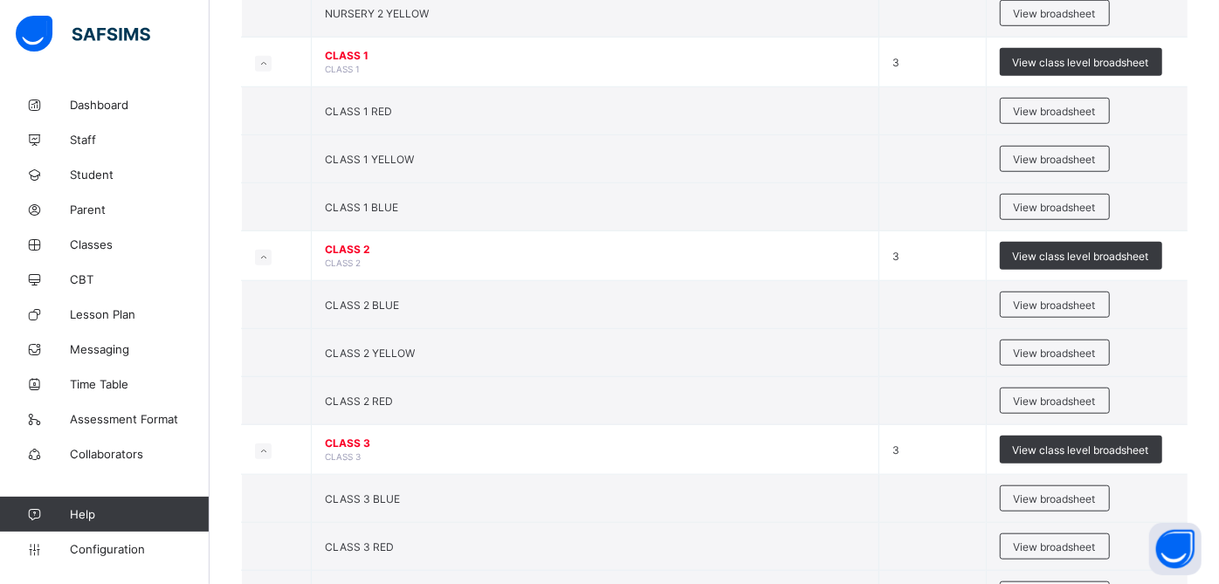
scroll to position [863, 0]
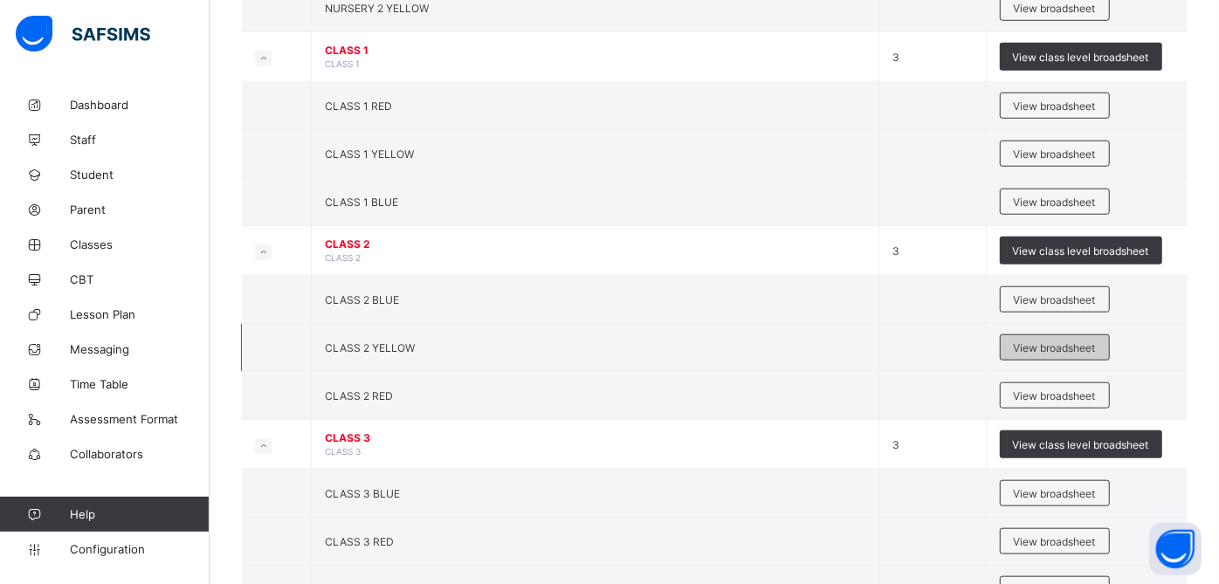
click at [1075, 342] on span "View broadsheet" at bounding box center [1055, 348] width 82 height 13
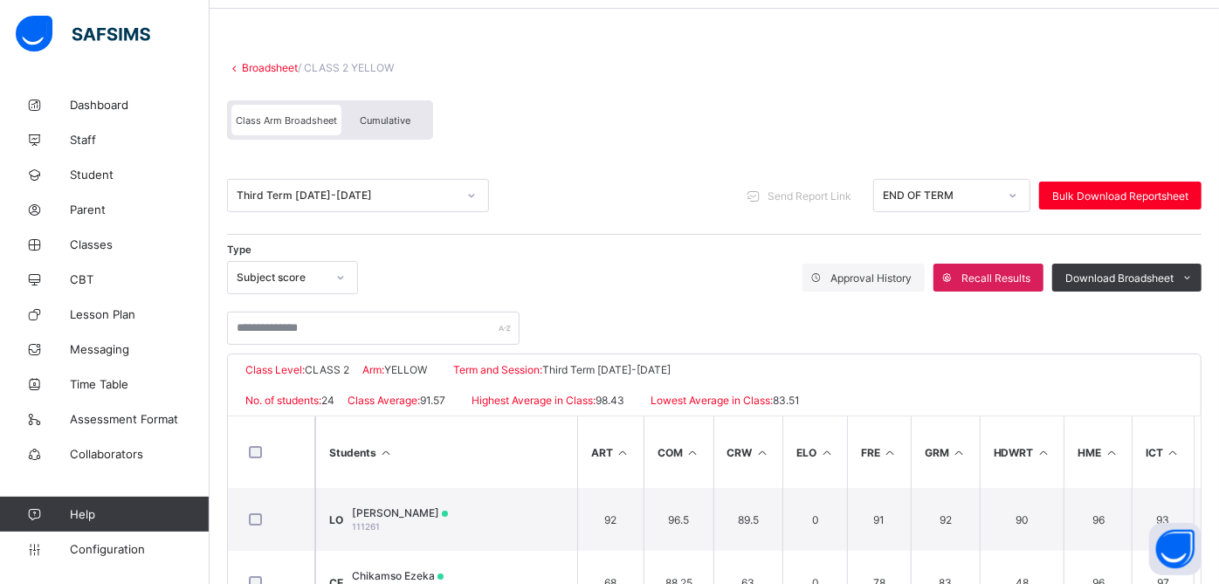
scroll to position [95, 0]
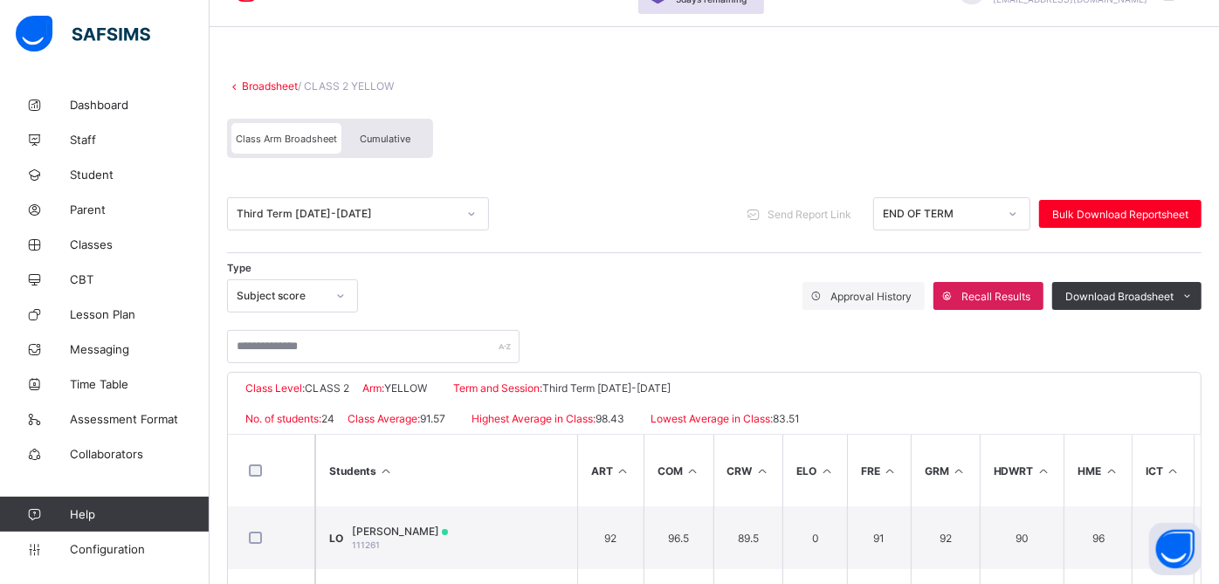
click at [362, 130] on div "Cumulative" at bounding box center [385, 138] width 87 height 31
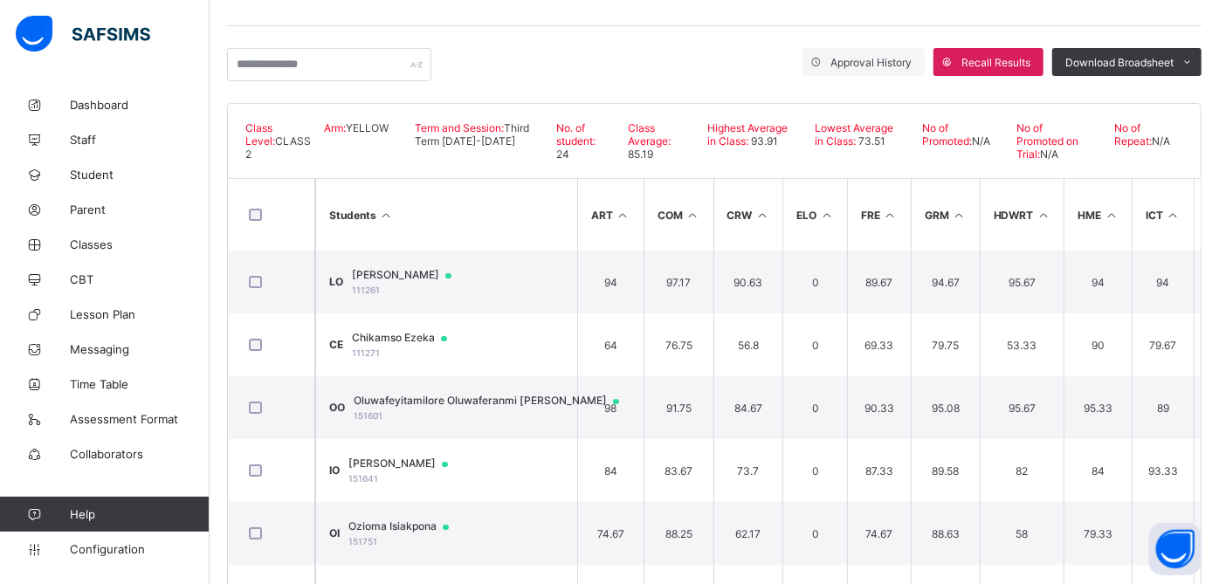
scroll to position [332, 0]
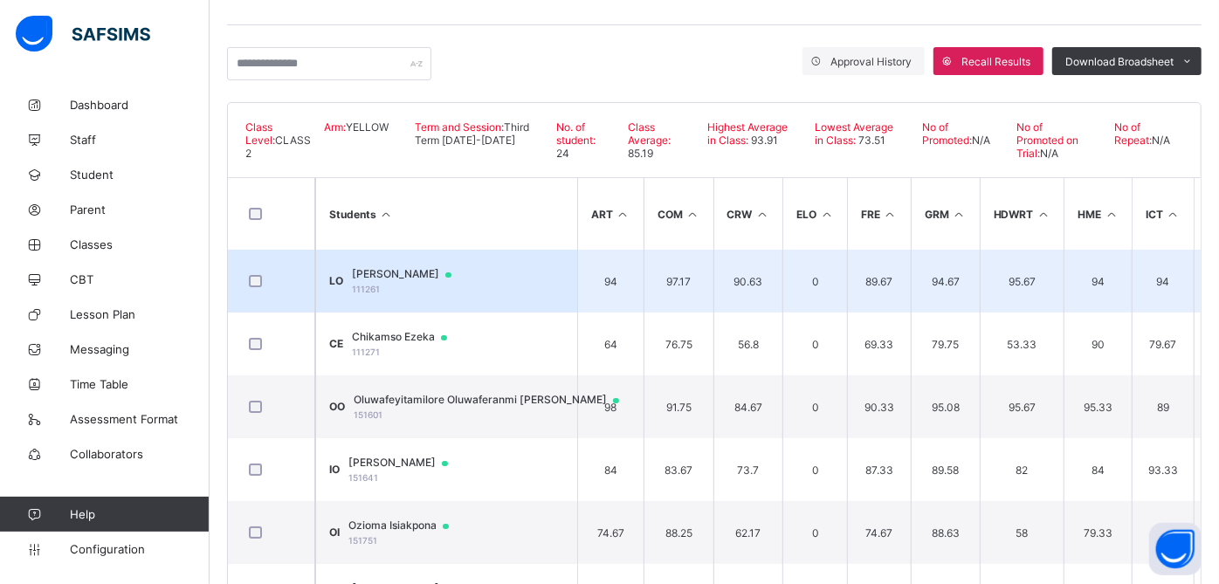
click at [399, 267] on span "Lolia Oyibo" at bounding box center [410, 274] width 116 height 14
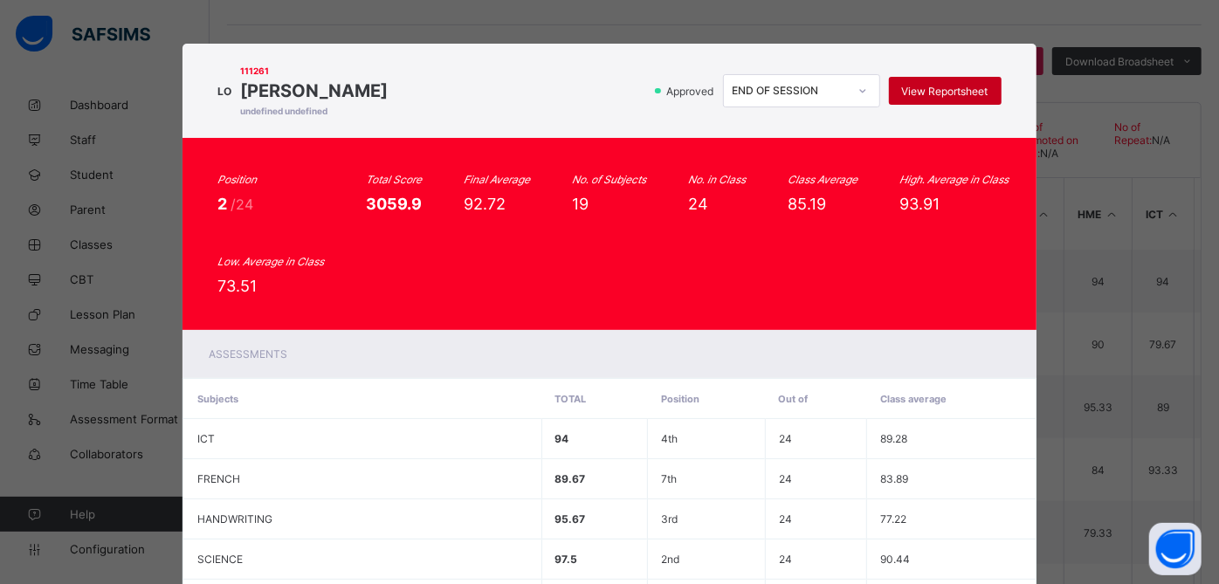
click at [923, 94] on span "View Reportsheet" at bounding box center [945, 91] width 86 height 13
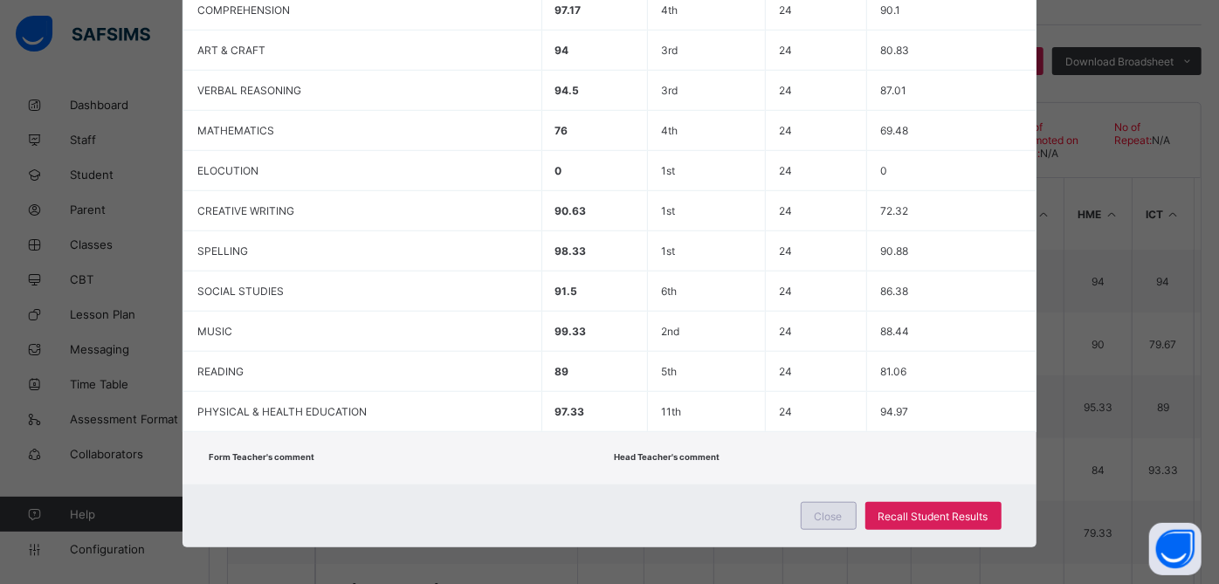
click at [822, 515] on span "Close" at bounding box center [829, 516] width 28 height 13
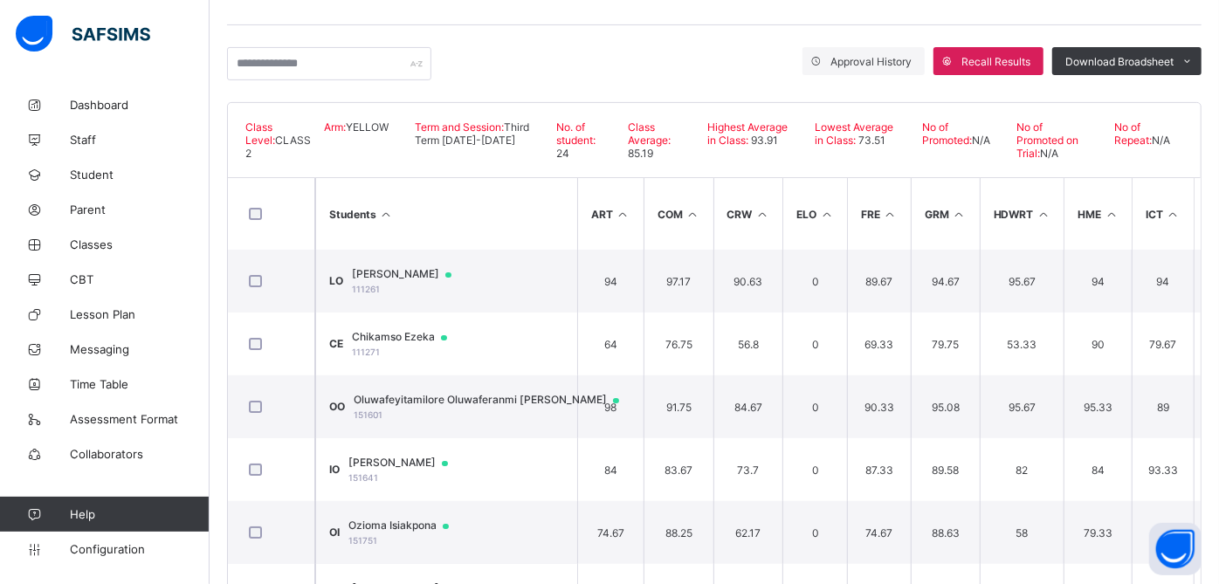
scroll to position [0, 0]
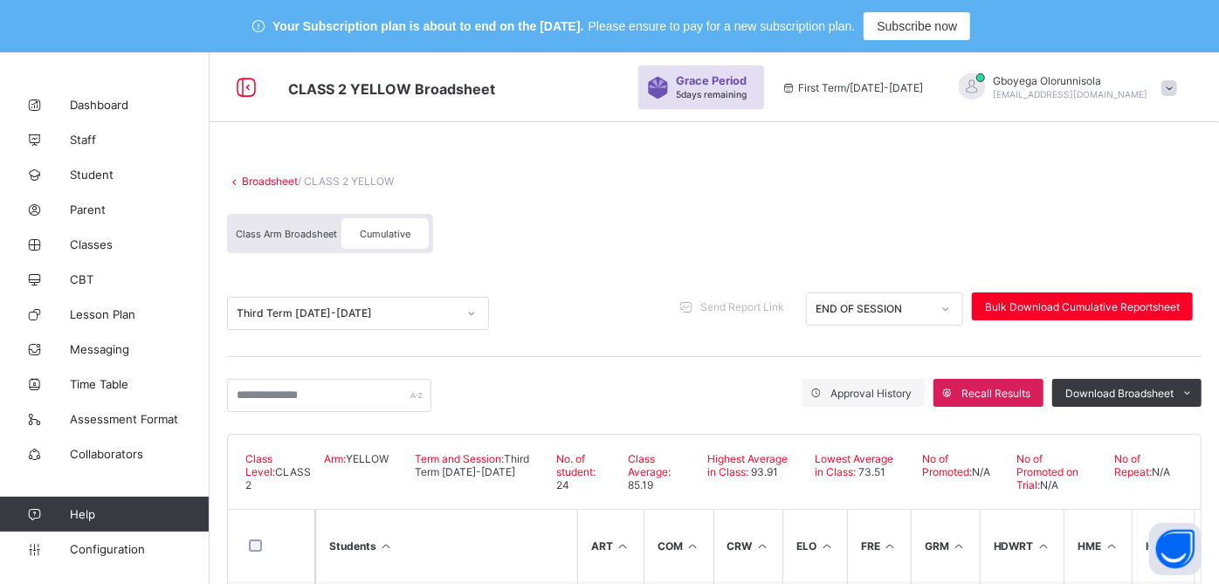
click at [288, 179] on link "Broadsheet" at bounding box center [270, 181] width 56 height 13
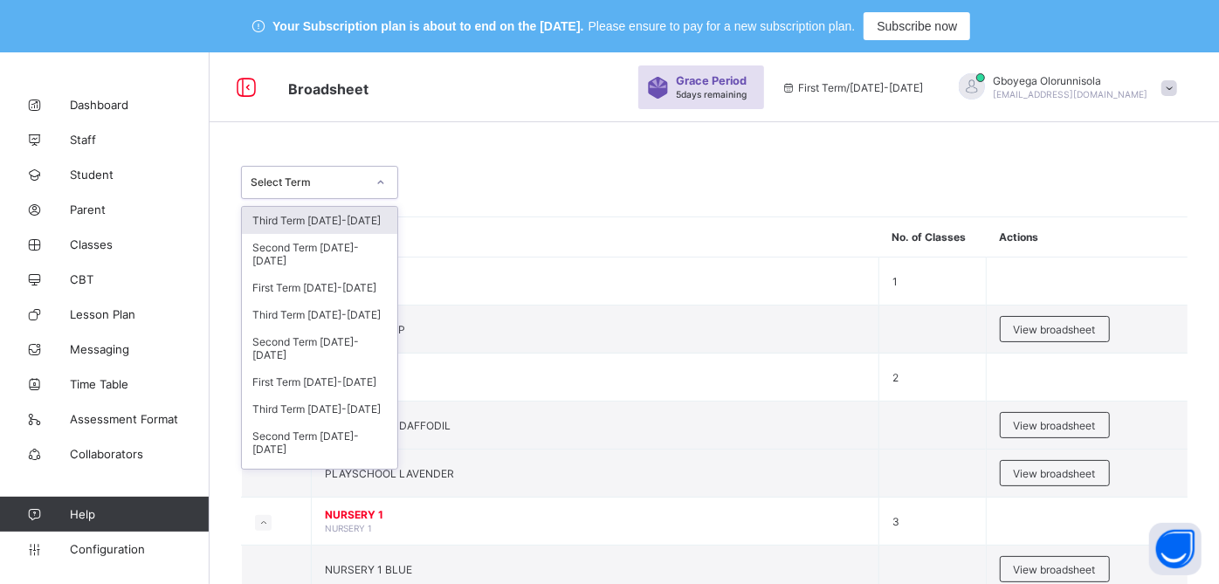
click at [314, 185] on div "Select Term" at bounding box center [308, 182] width 115 height 13
click at [327, 411] on div "Third Term 2023-2024" at bounding box center [319, 409] width 155 height 27
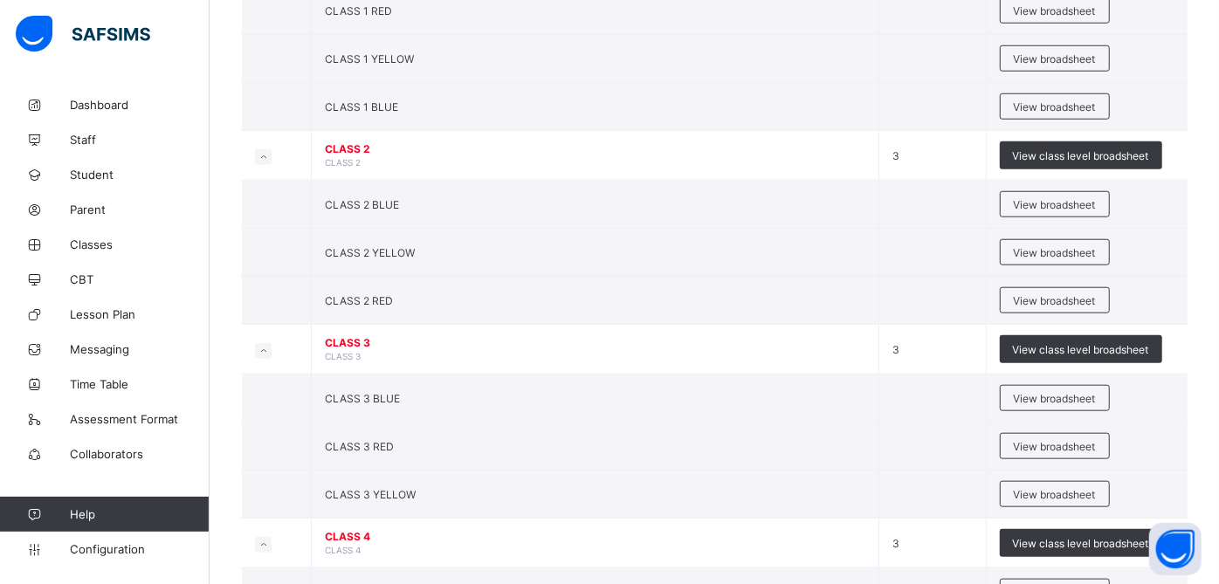
scroll to position [958, 0]
click at [1088, 294] on span "View broadsheet" at bounding box center [1055, 300] width 82 height 13
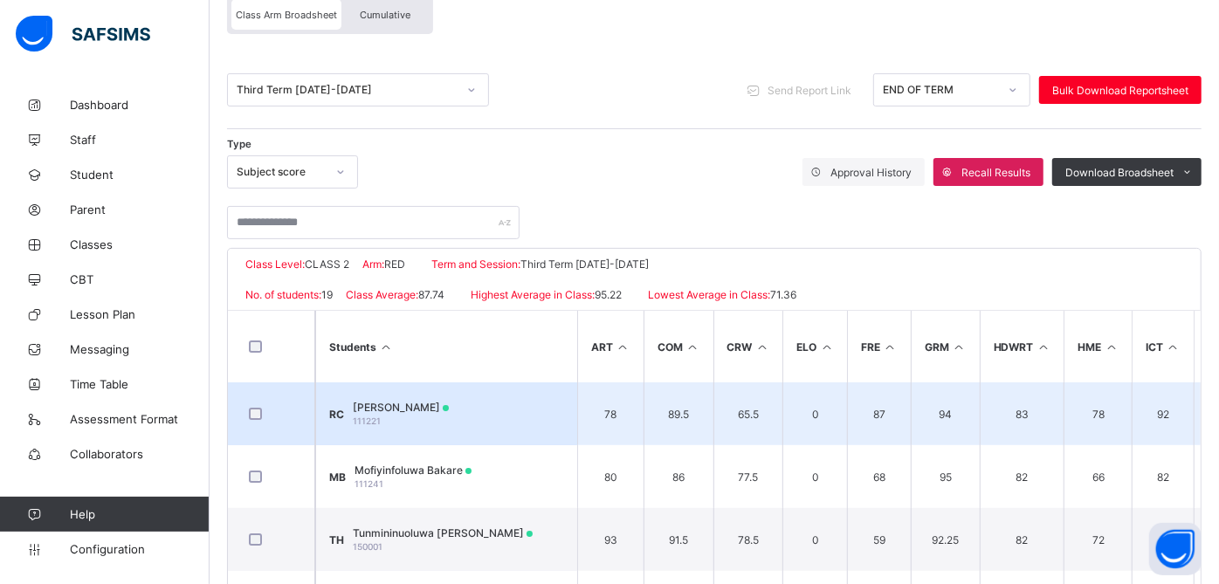
scroll to position [416, 0]
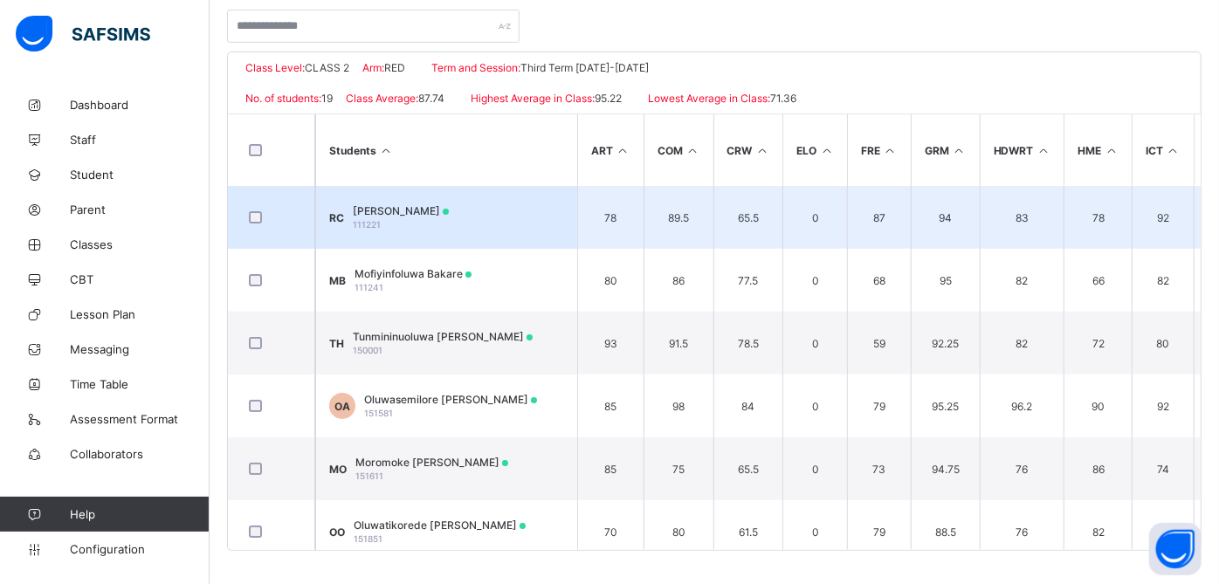
click at [404, 204] on span "Robert Condie" at bounding box center [401, 210] width 96 height 13
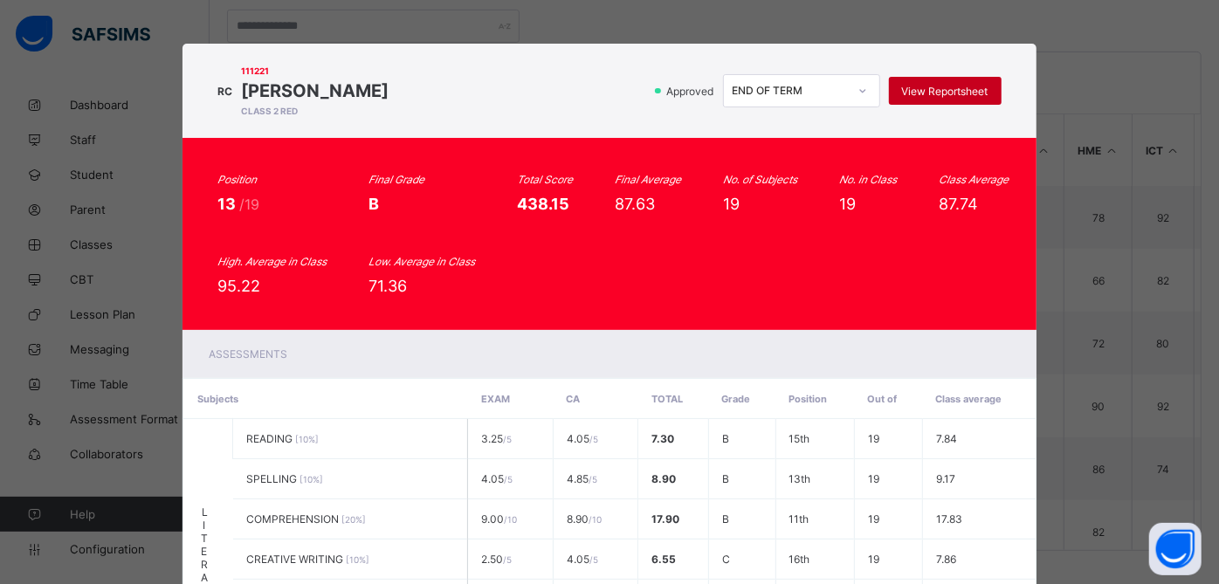
click at [926, 91] on span "View Reportsheet" at bounding box center [945, 91] width 86 height 13
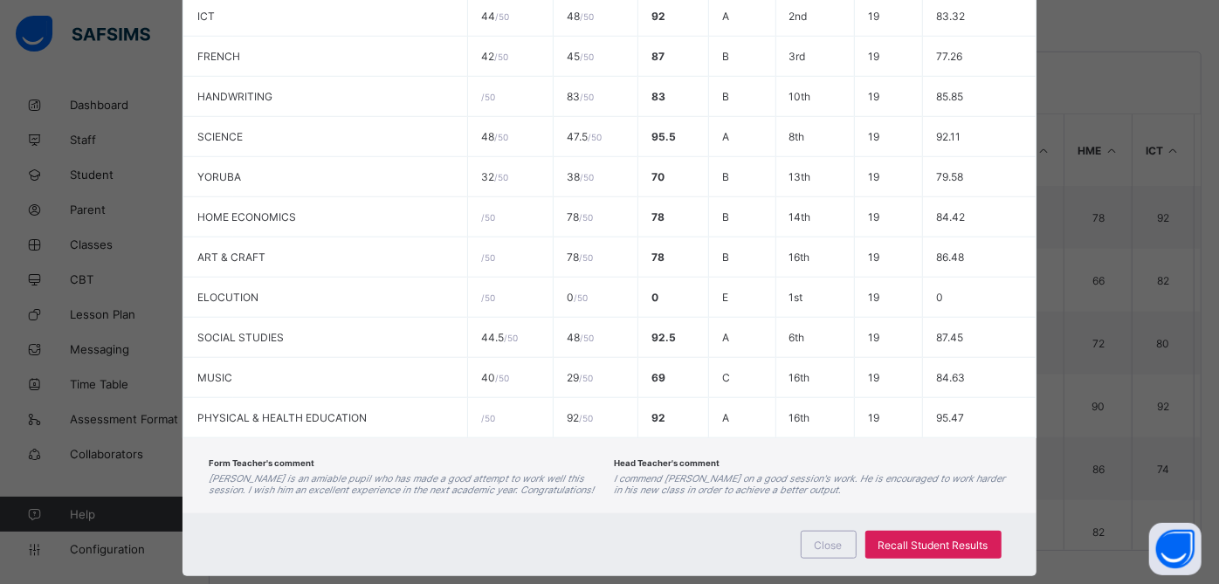
scroll to position [867, 0]
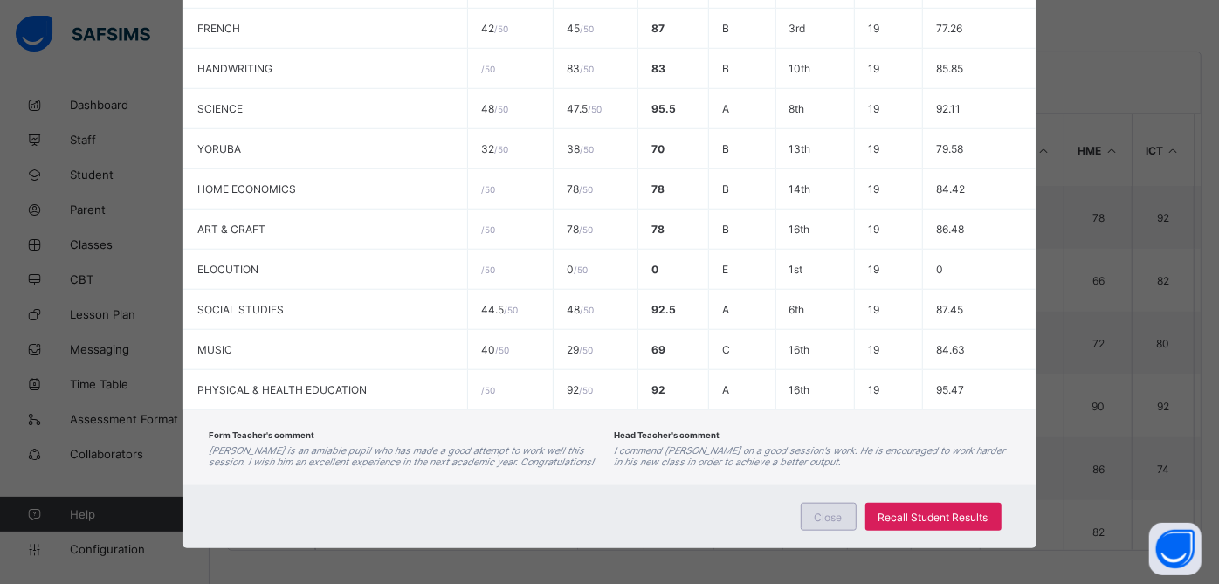
click at [835, 515] on div "Close" at bounding box center [829, 517] width 56 height 28
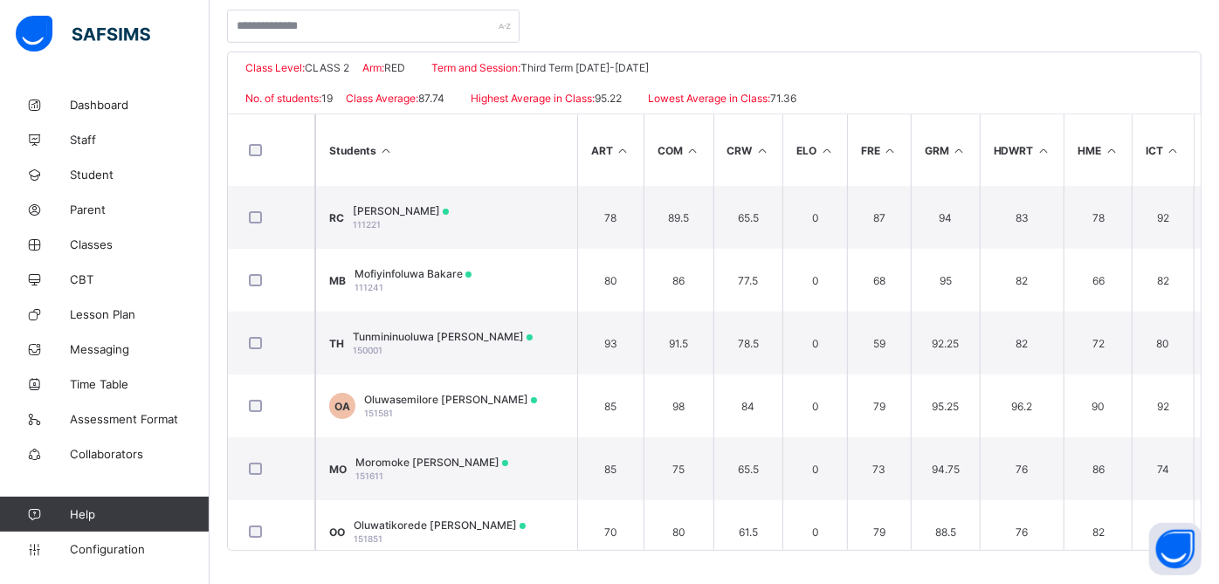
scroll to position [0, 0]
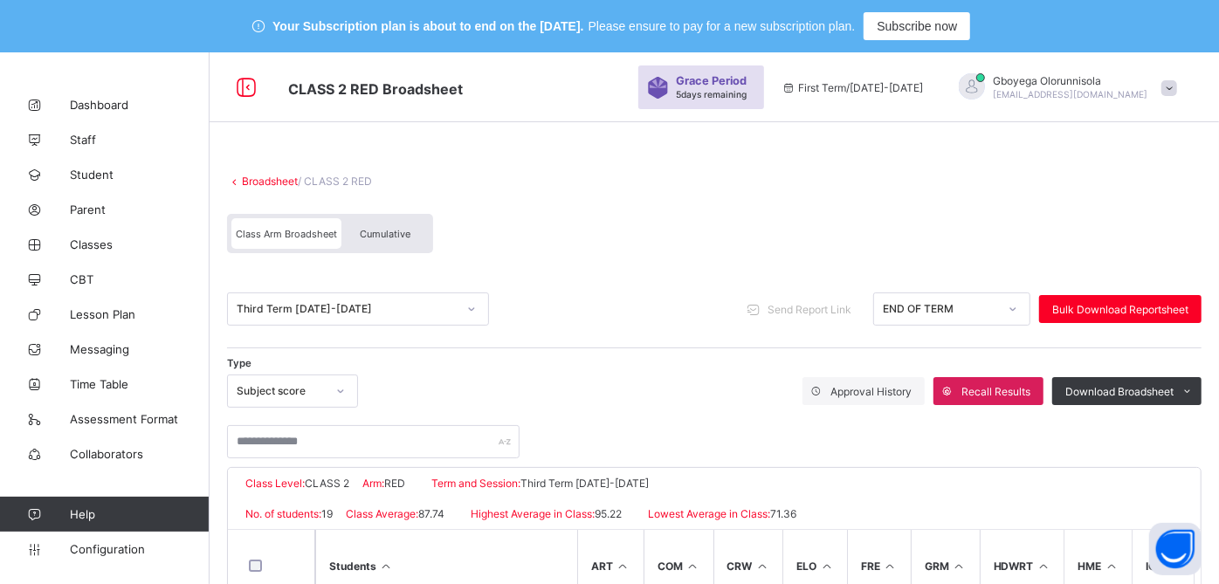
click at [274, 176] on link "Broadsheet" at bounding box center [270, 181] width 56 height 13
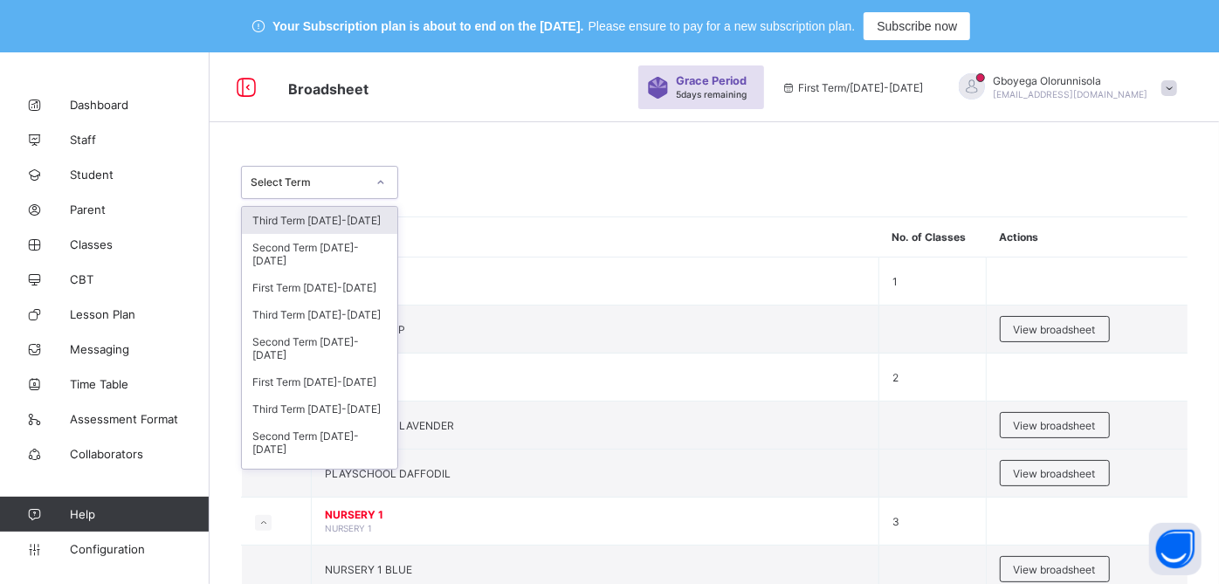
click at [321, 178] on div "Select Term" at bounding box center [308, 182] width 115 height 13
click at [321, 318] on div "Third Term 2024-2025" at bounding box center [319, 314] width 155 height 27
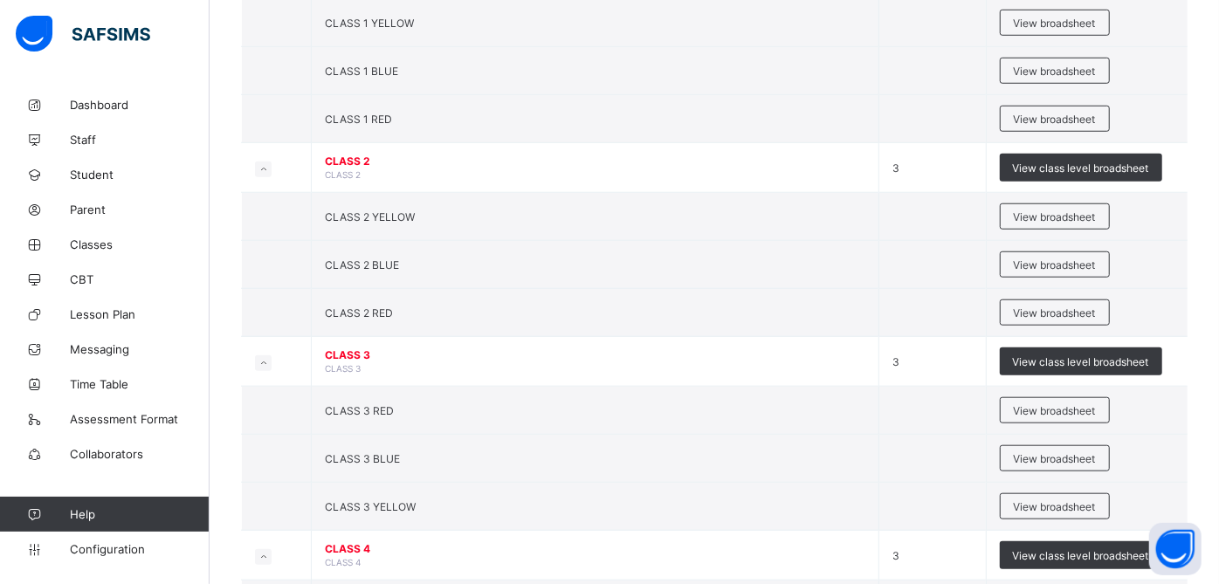
scroll to position [900, 0]
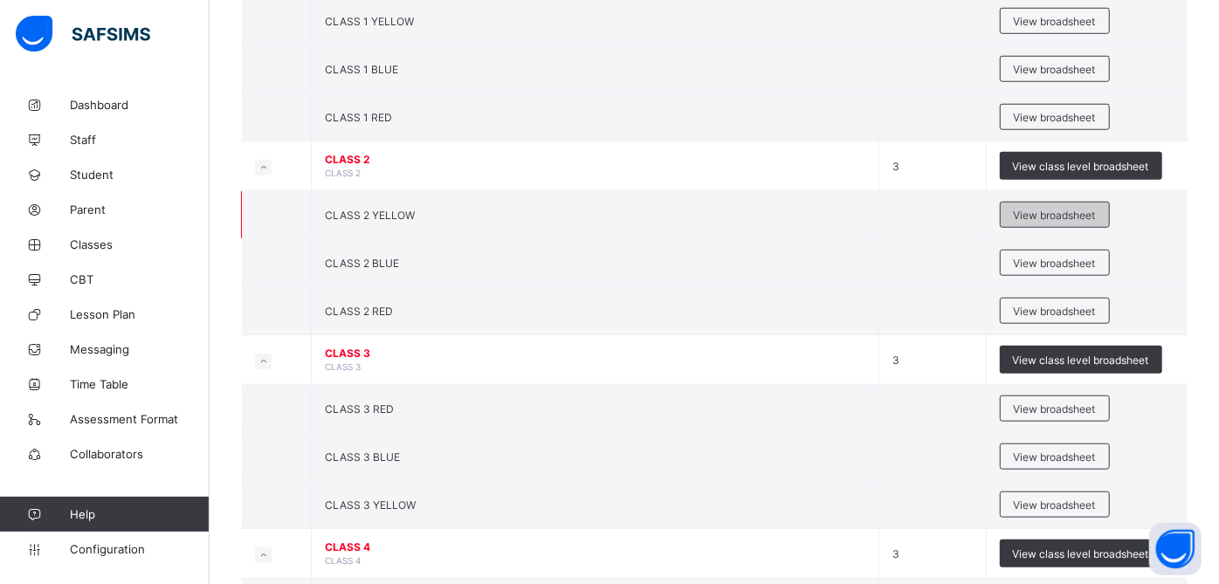
click at [1056, 216] on div "View broadsheet" at bounding box center [1055, 215] width 110 height 26
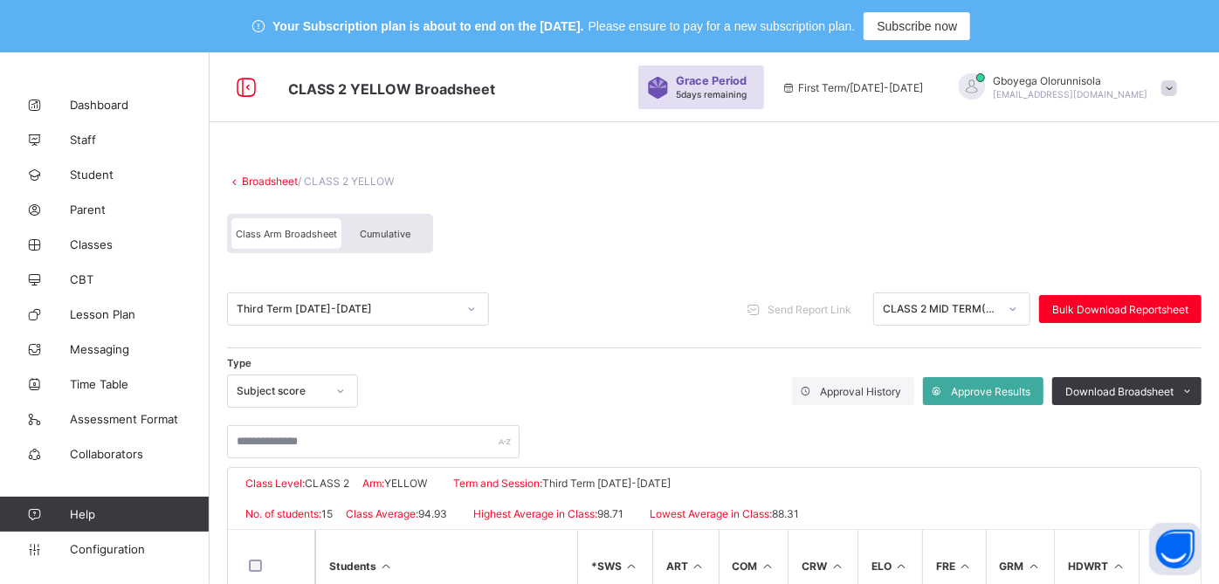
click at [374, 238] on span "Cumulative" at bounding box center [385, 234] width 51 height 12
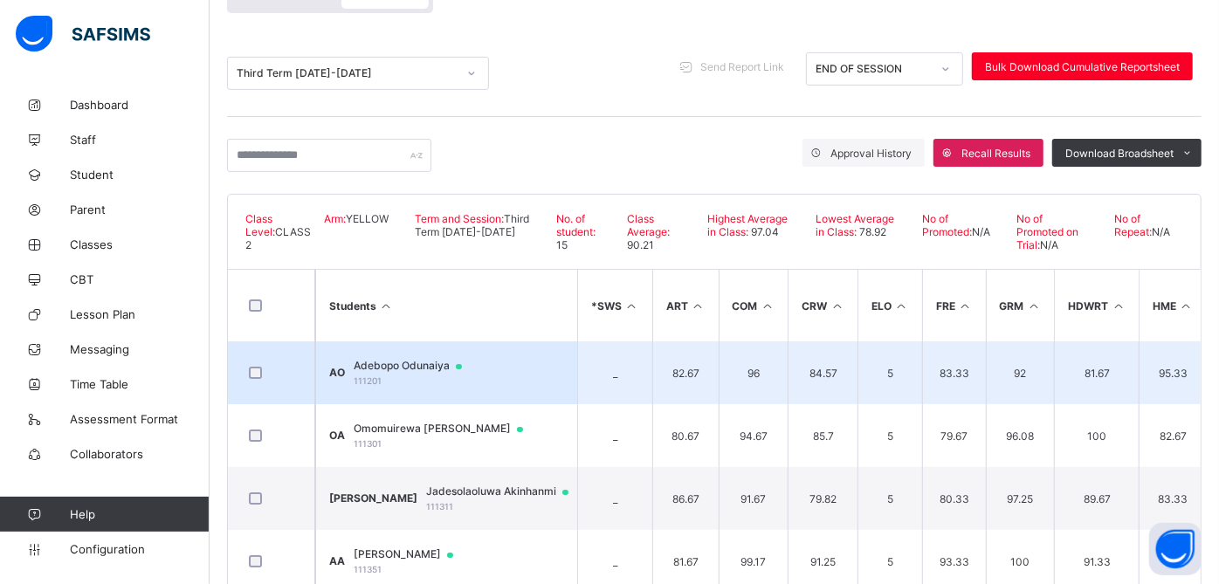
scroll to position [242, 0]
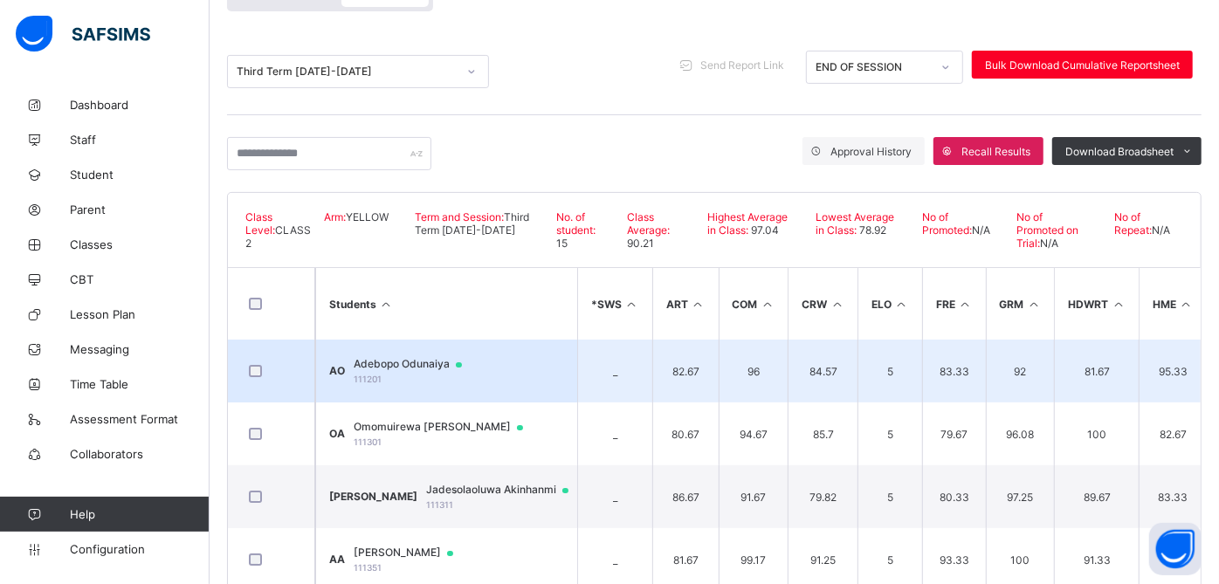
click at [440, 358] on span "Adebopo Odunaiya" at bounding box center [416, 364] width 125 height 14
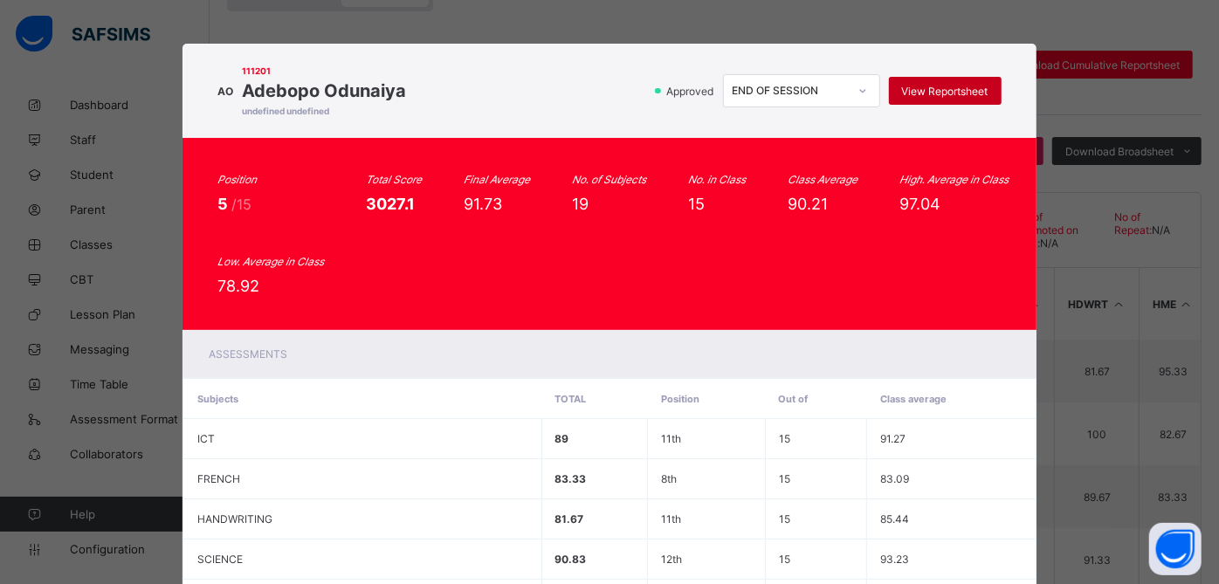
click at [948, 96] on span "View Reportsheet" at bounding box center [945, 91] width 86 height 13
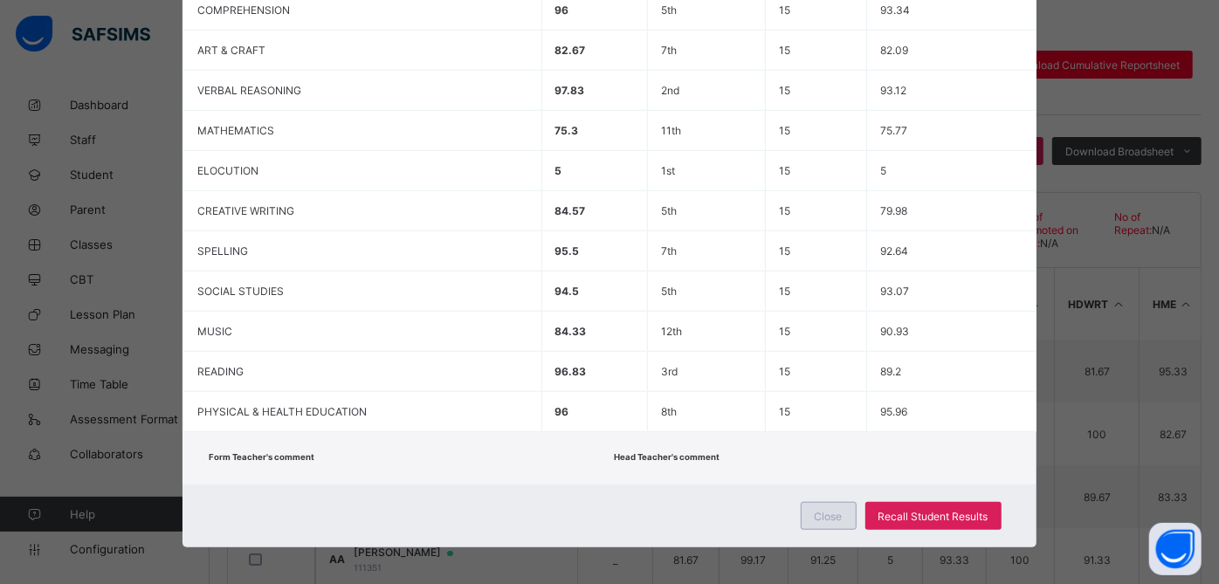
click at [832, 516] on div "Close" at bounding box center [829, 516] width 56 height 28
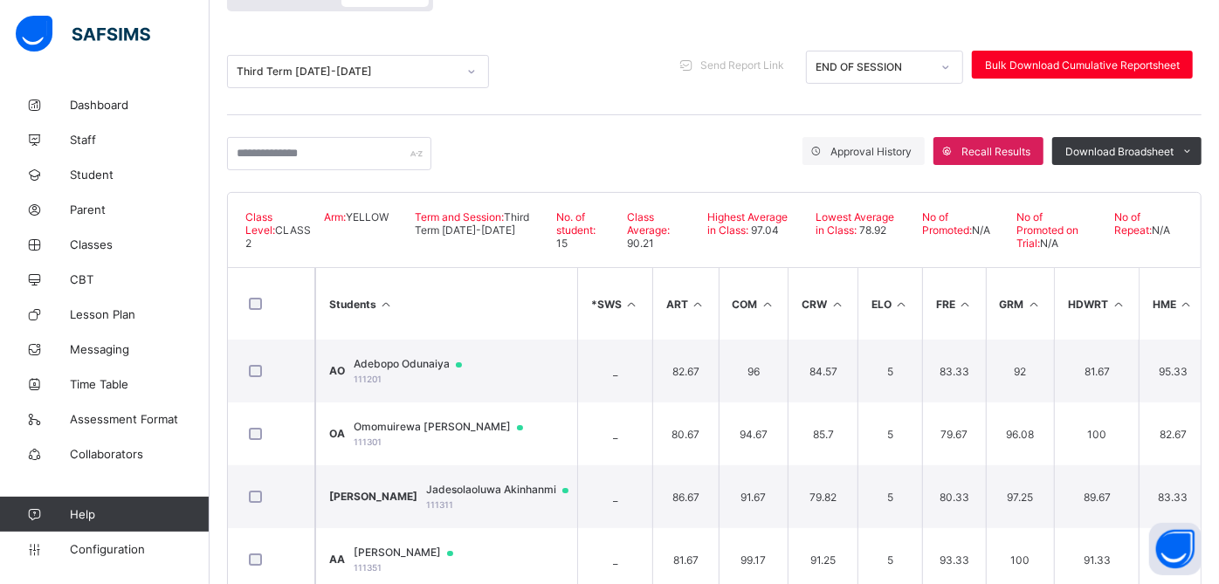
scroll to position [0, 0]
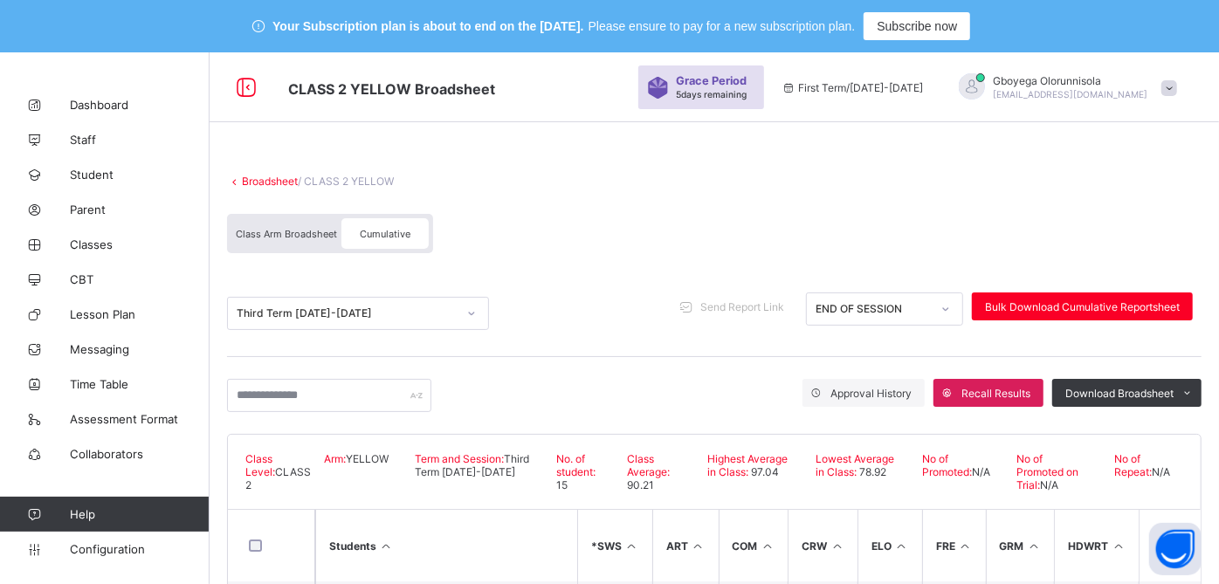
click at [275, 183] on link "Broadsheet" at bounding box center [270, 181] width 56 height 13
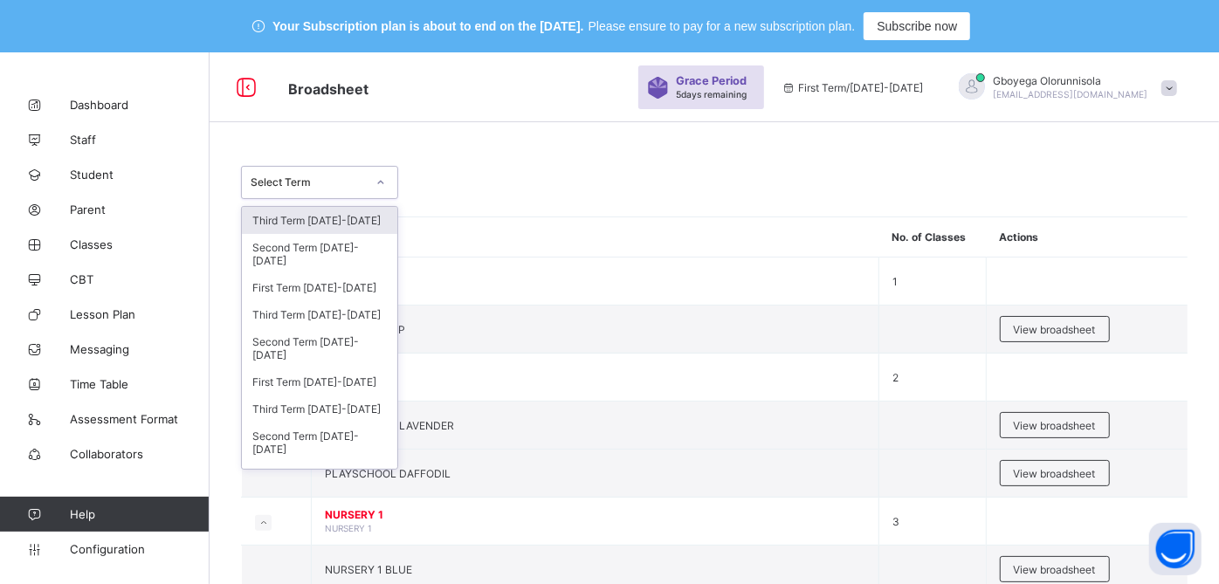
click at [381, 191] on div at bounding box center [381, 183] width 30 height 28
click at [354, 317] on div "Third Term 2024-2025" at bounding box center [319, 314] width 155 height 27
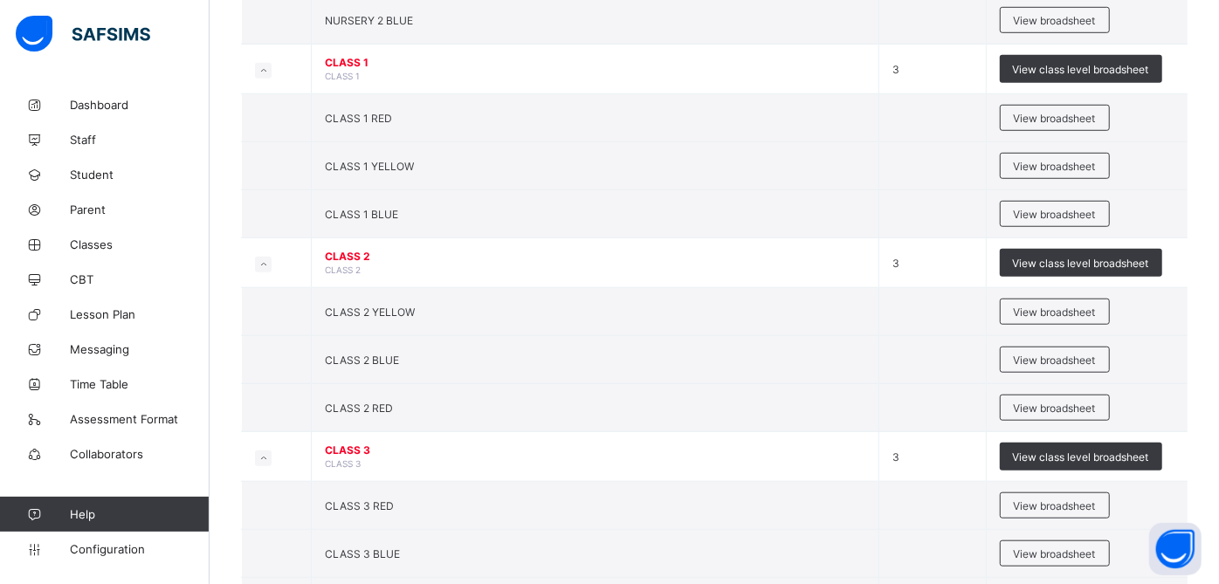
scroll to position [804, 0]
click at [1087, 353] on span "View broadsheet" at bounding box center [1055, 359] width 82 height 13
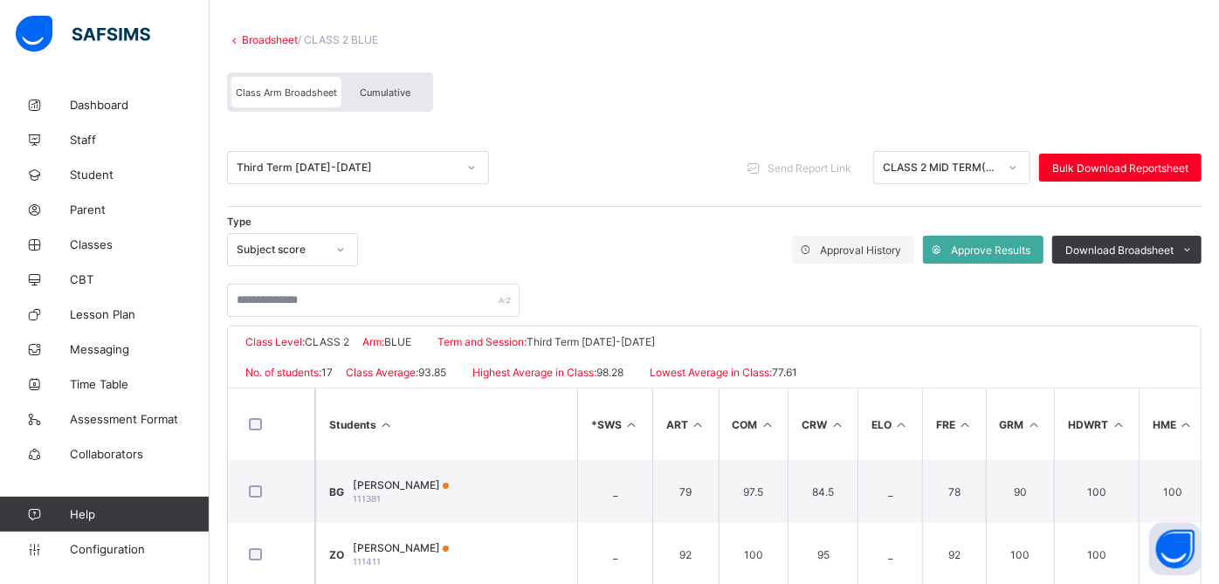
scroll to position [140, 0]
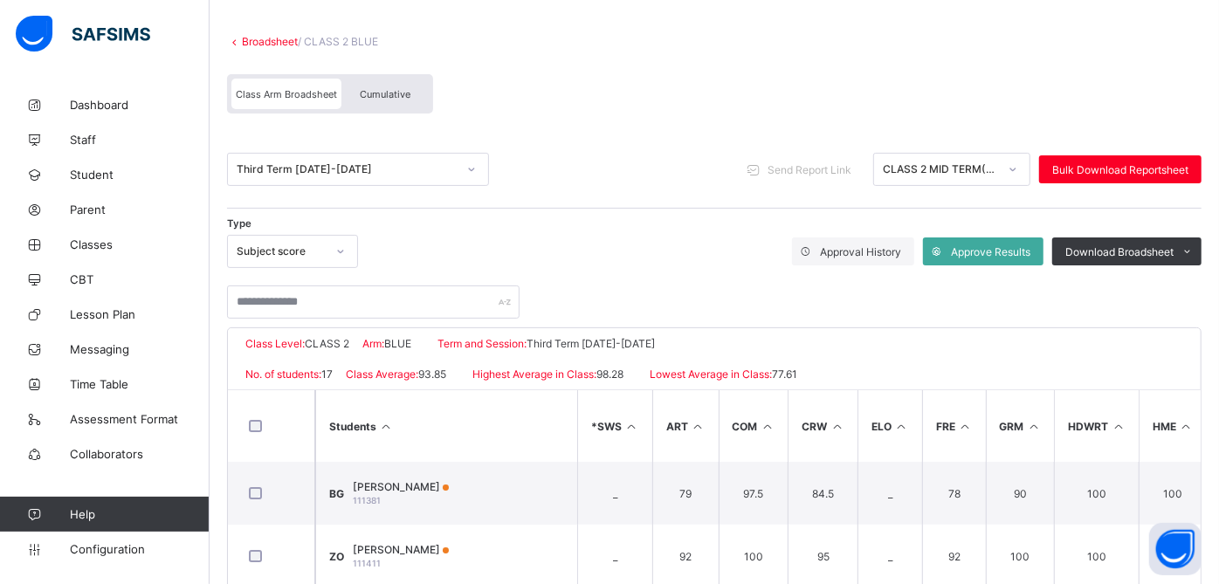
click at [374, 86] on div "Cumulative" at bounding box center [385, 94] width 87 height 31
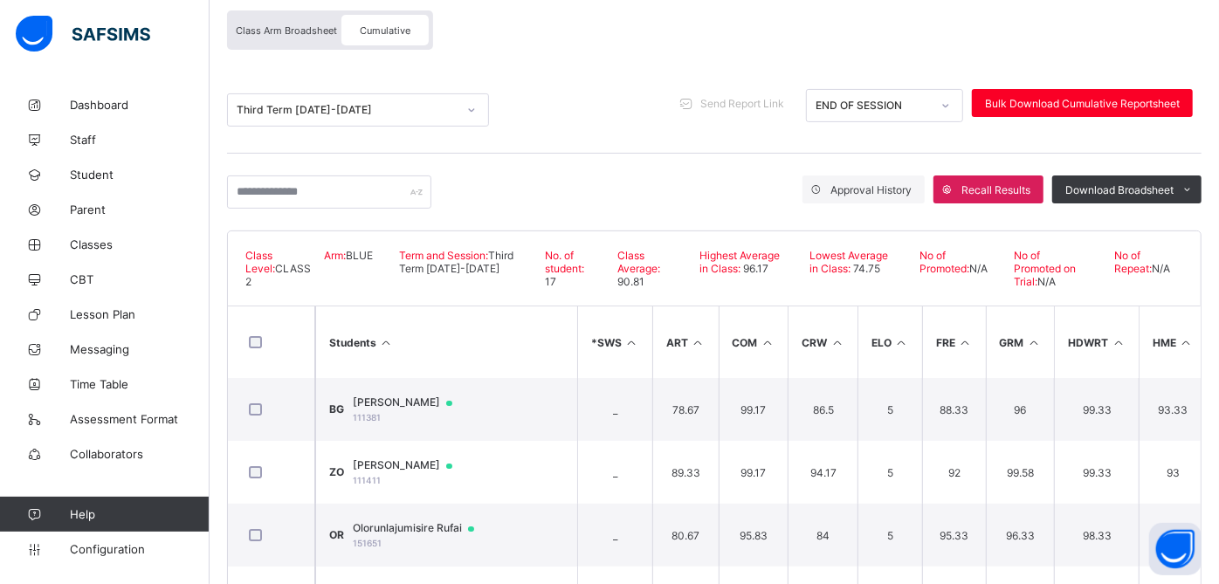
scroll to position [204, 0]
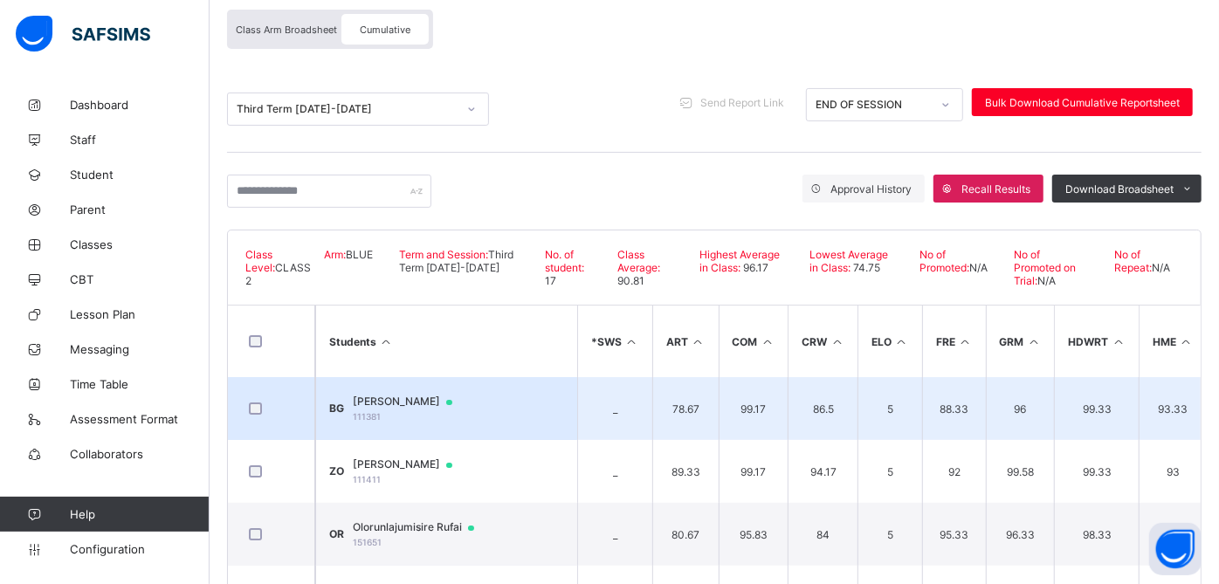
click at [433, 399] on span "Bryan George-Okoh" at bounding box center [411, 402] width 116 height 14
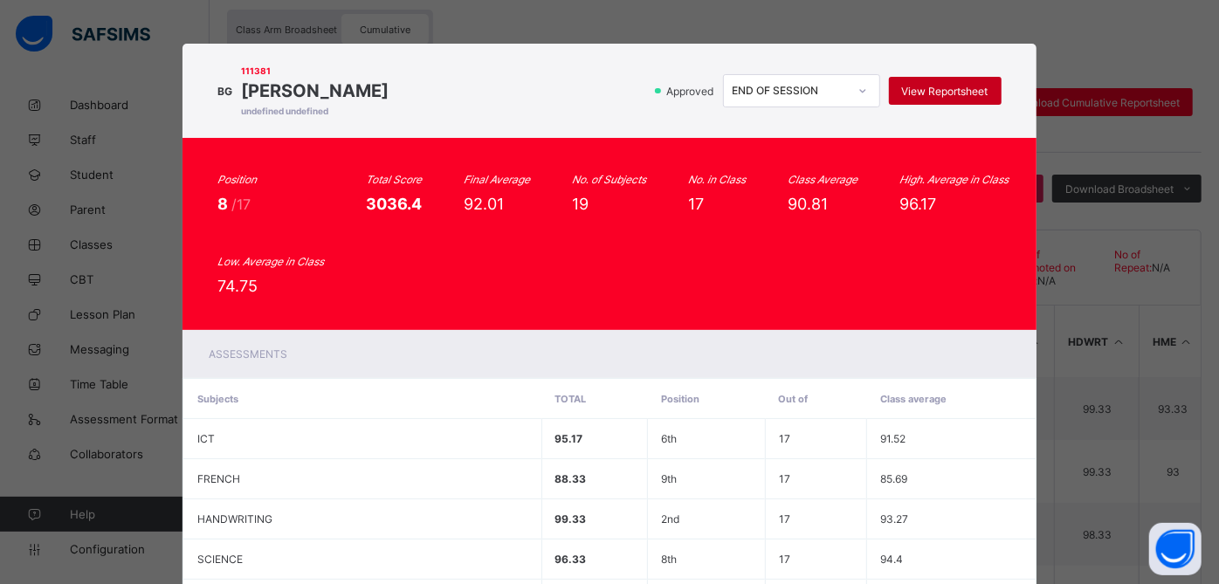
click at [928, 100] on div "View Reportsheet" at bounding box center [945, 91] width 113 height 28
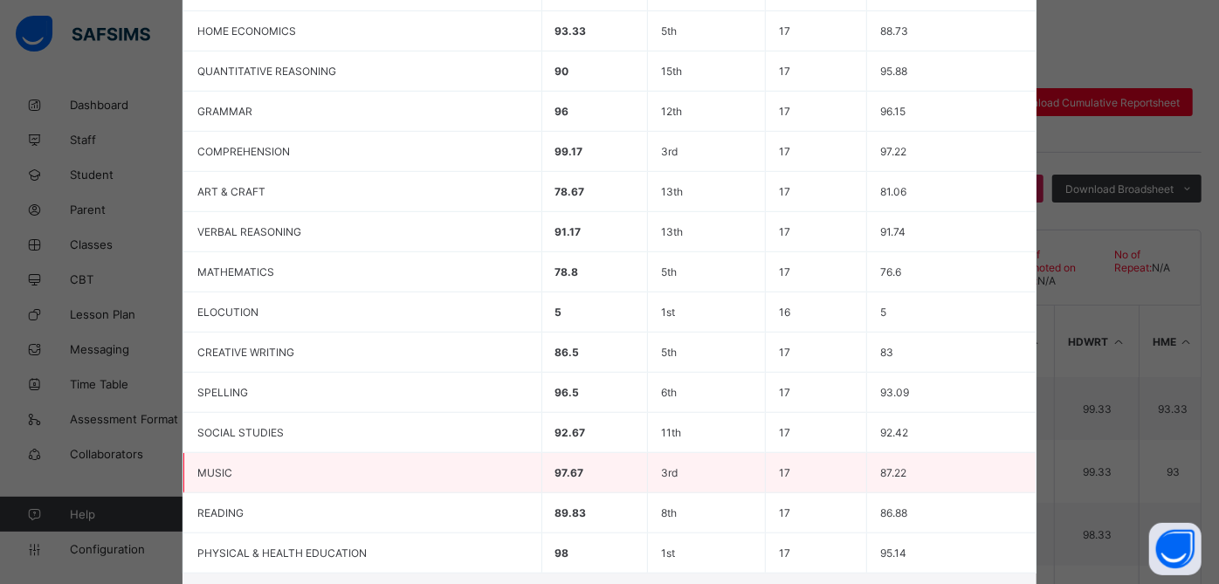
scroll to position [750, 0]
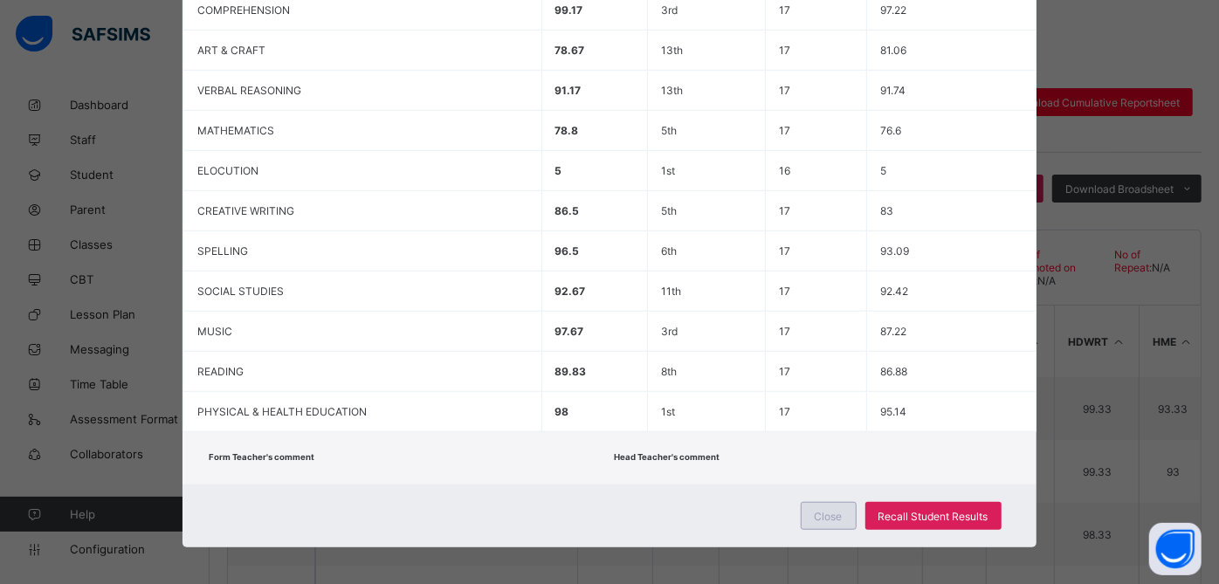
click at [823, 502] on div "Close" at bounding box center [829, 516] width 56 height 28
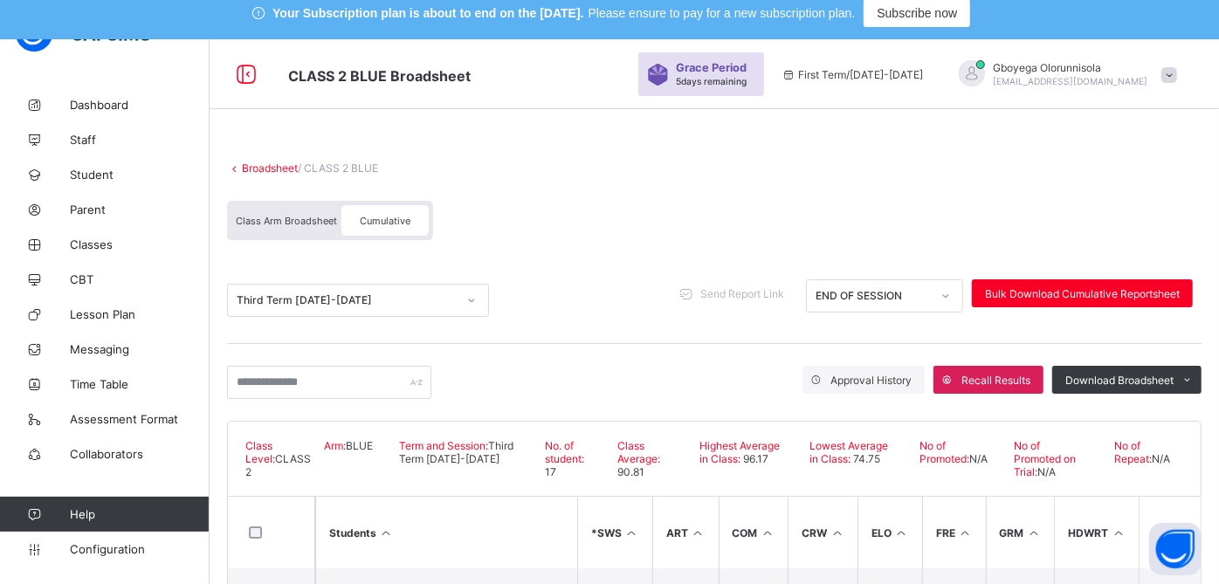
scroll to position [0, 0]
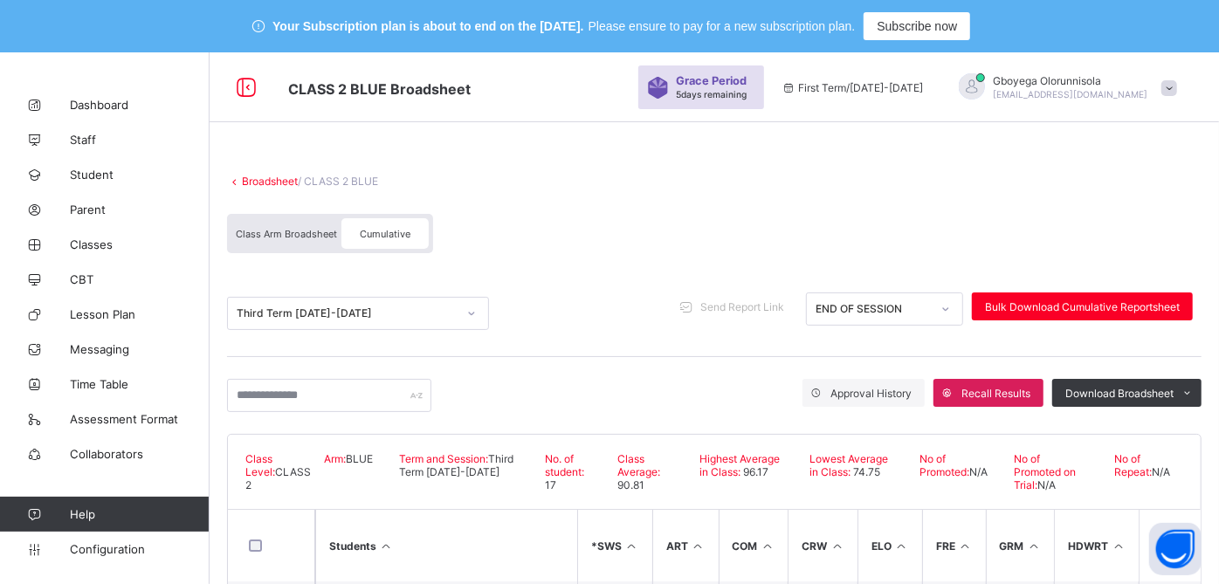
click at [277, 175] on link "Broadsheet" at bounding box center [270, 181] width 56 height 13
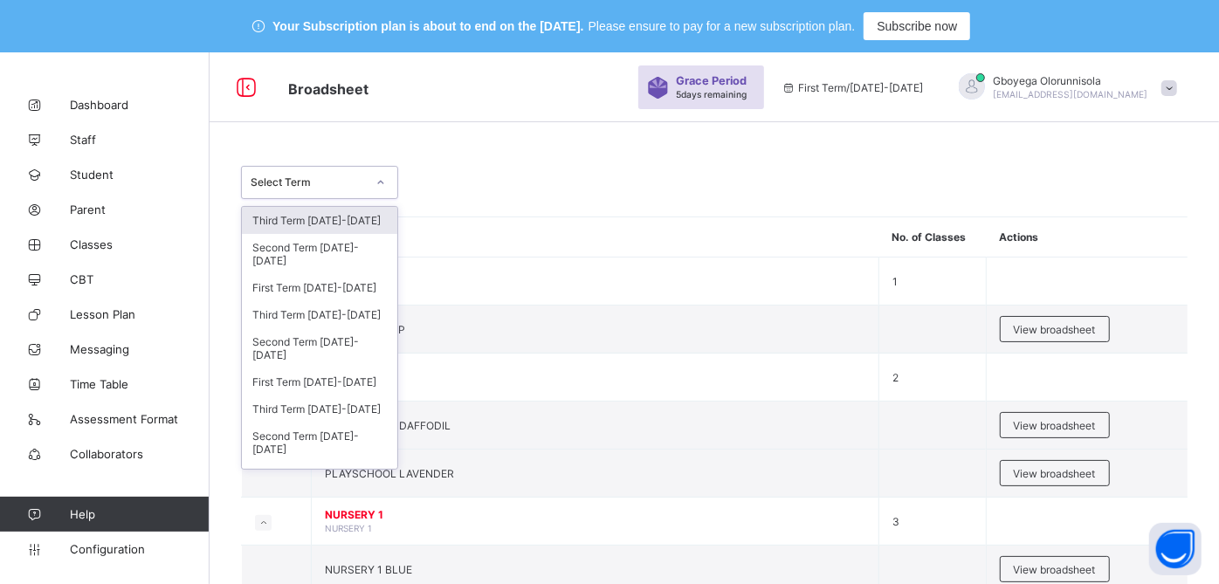
click at [367, 187] on div at bounding box center [381, 183] width 30 height 28
click at [356, 316] on div "Third Term 2024-2025" at bounding box center [319, 314] width 155 height 27
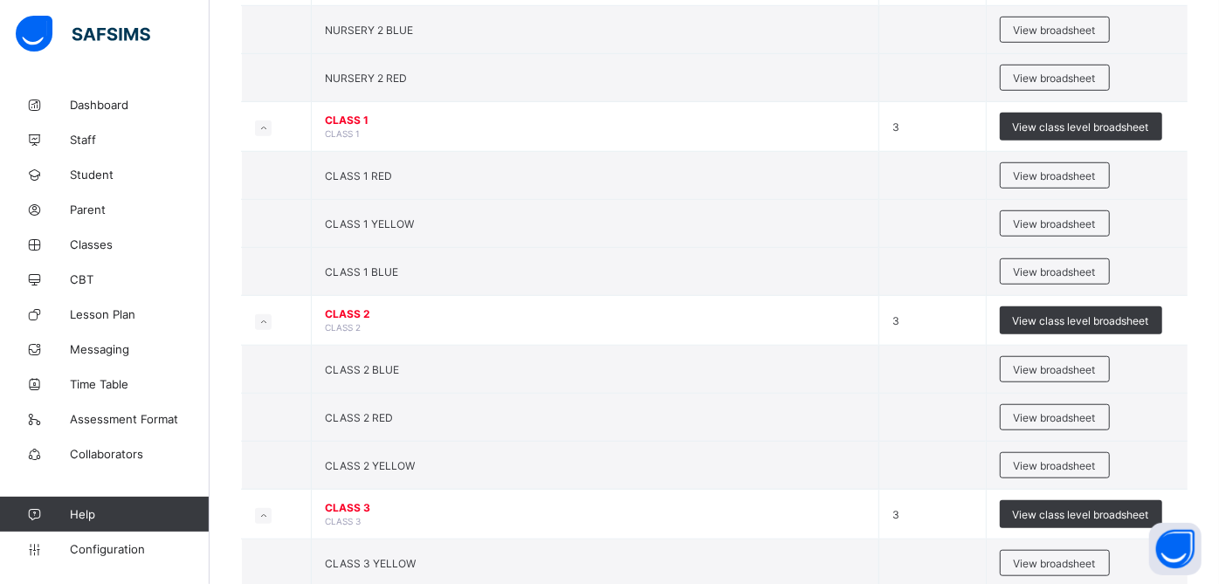
scroll to position [746, 0]
click at [1052, 411] on span "View broadsheet" at bounding box center [1055, 417] width 82 height 13
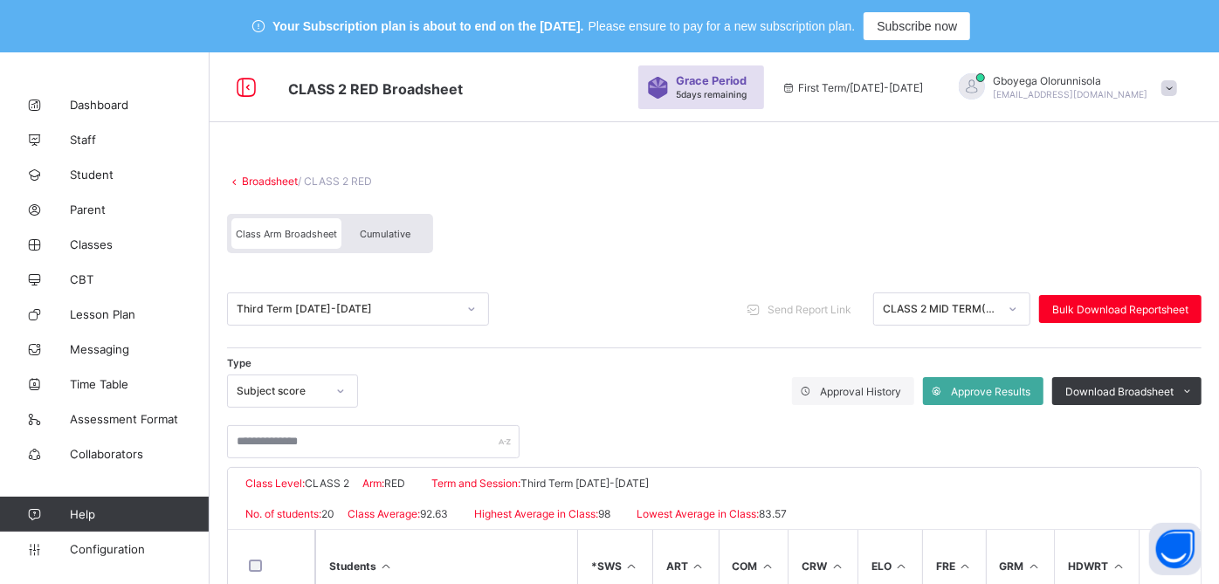
click at [397, 225] on div "Cumulative" at bounding box center [385, 233] width 87 height 31
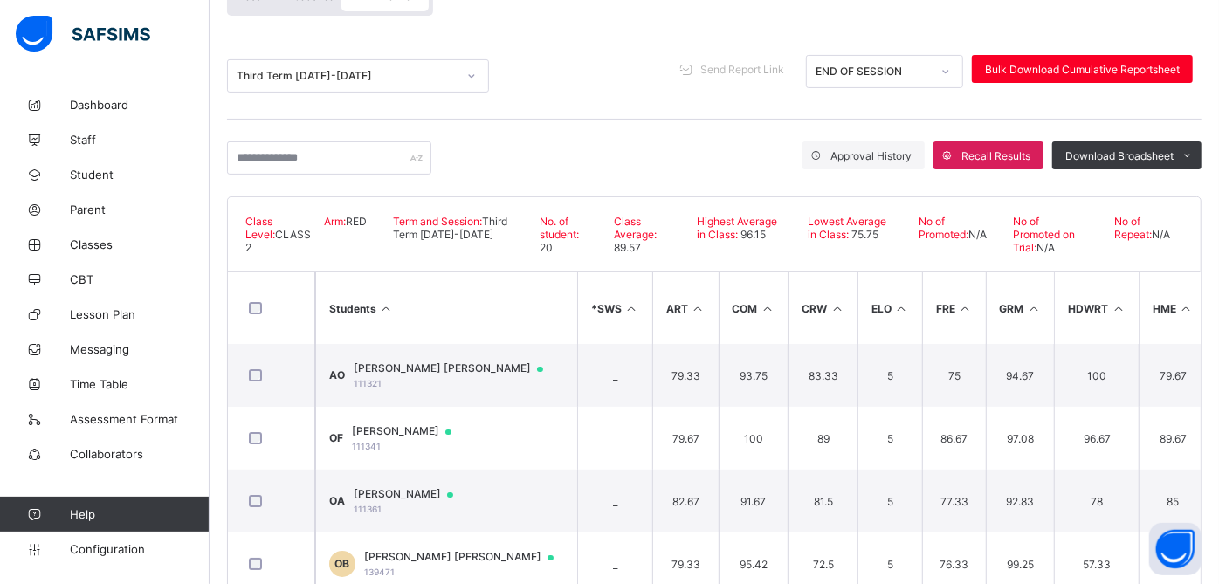
scroll to position [238, 0]
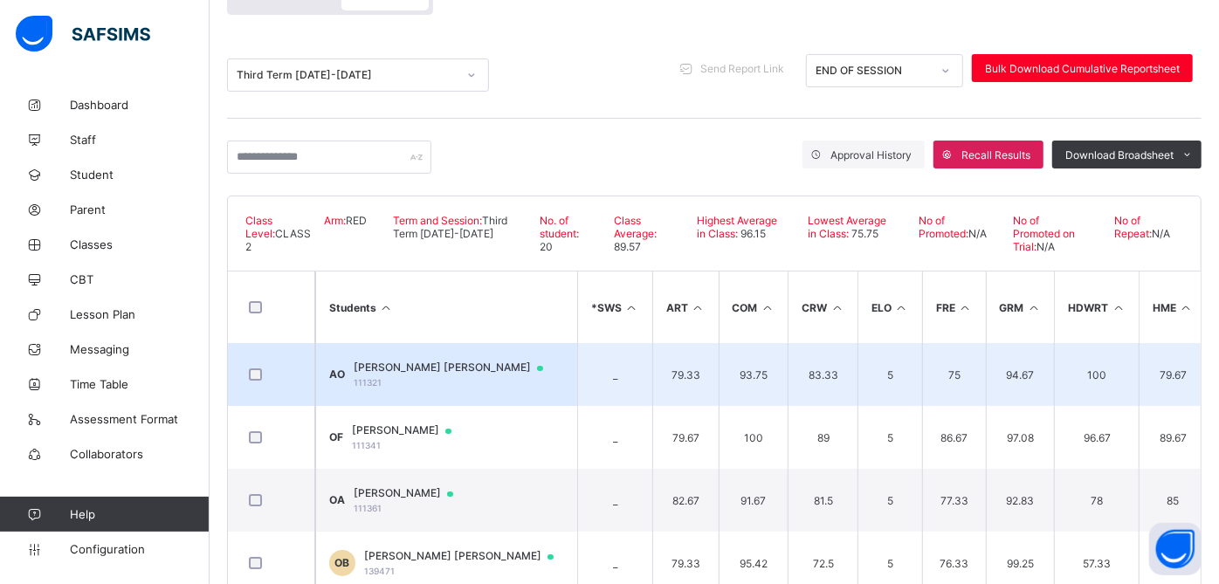
click at [443, 363] on span "Anna-Maria Chimdalu Osondu" at bounding box center [457, 368] width 206 height 14
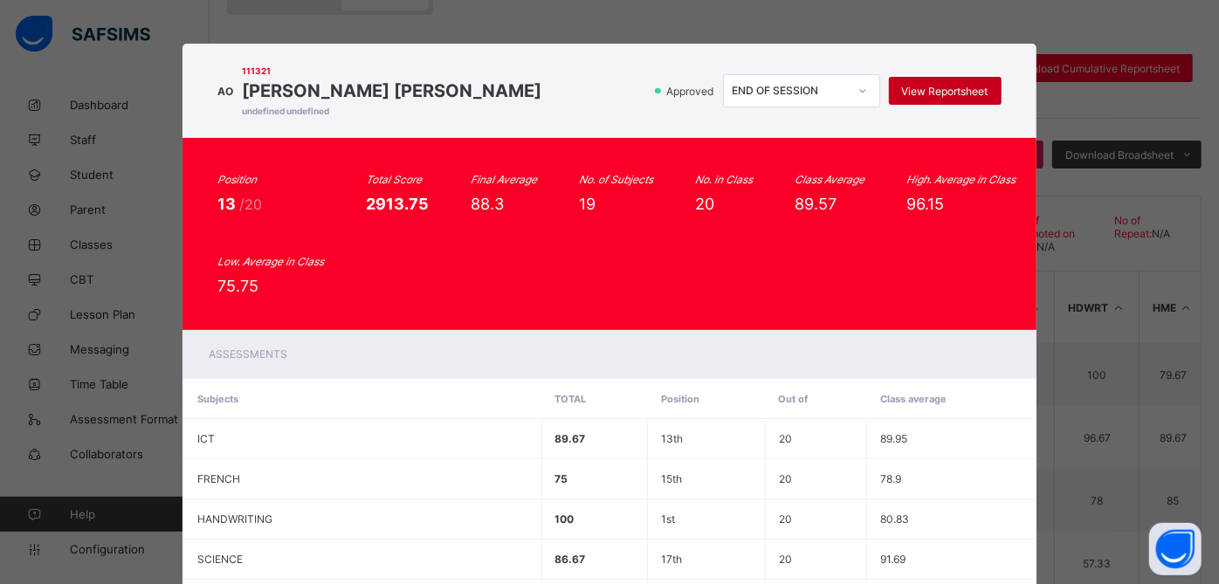
click at [912, 92] on span "View Reportsheet" at bounding box center [945, 91] width 86 height 13
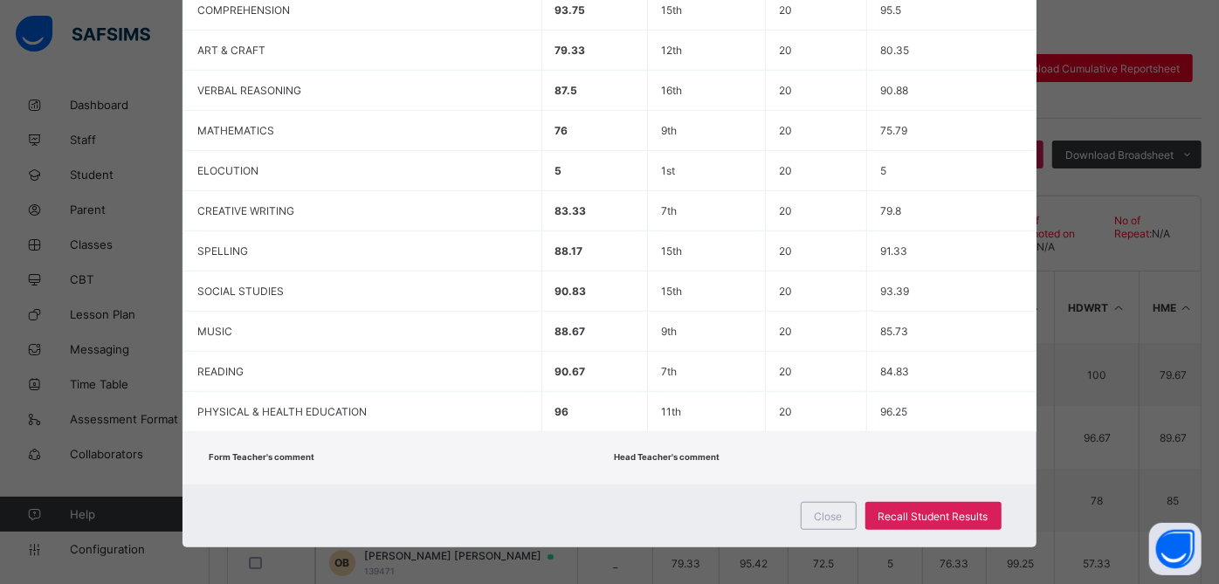
scroll to position [396, 0]
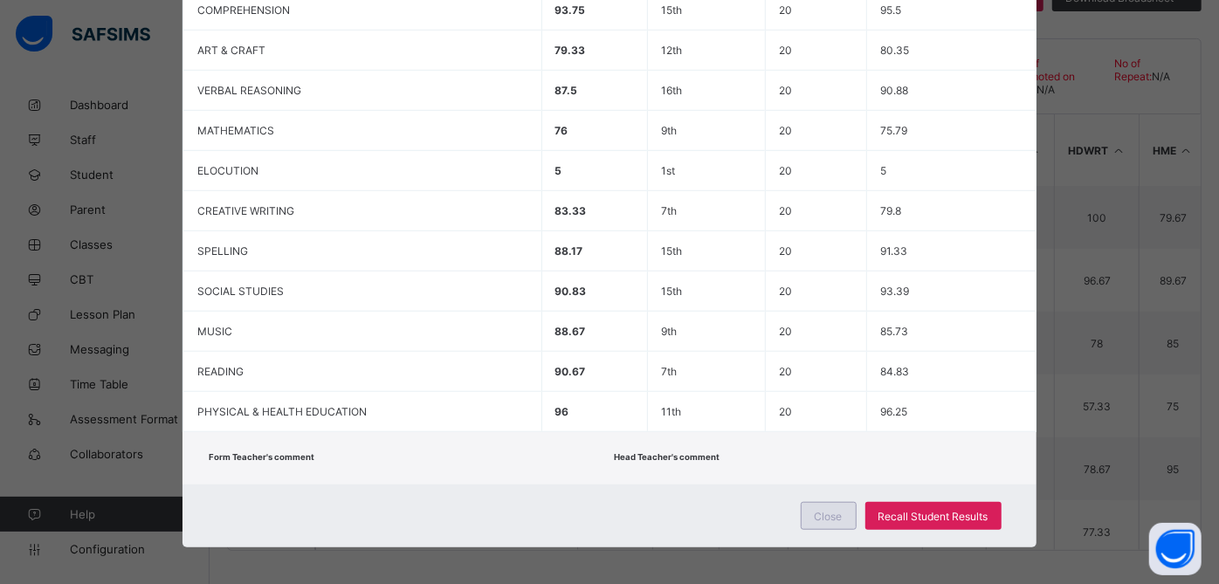
click at [819, 510] on span "Close" at bounding box center [829, 516] width 28 height 13
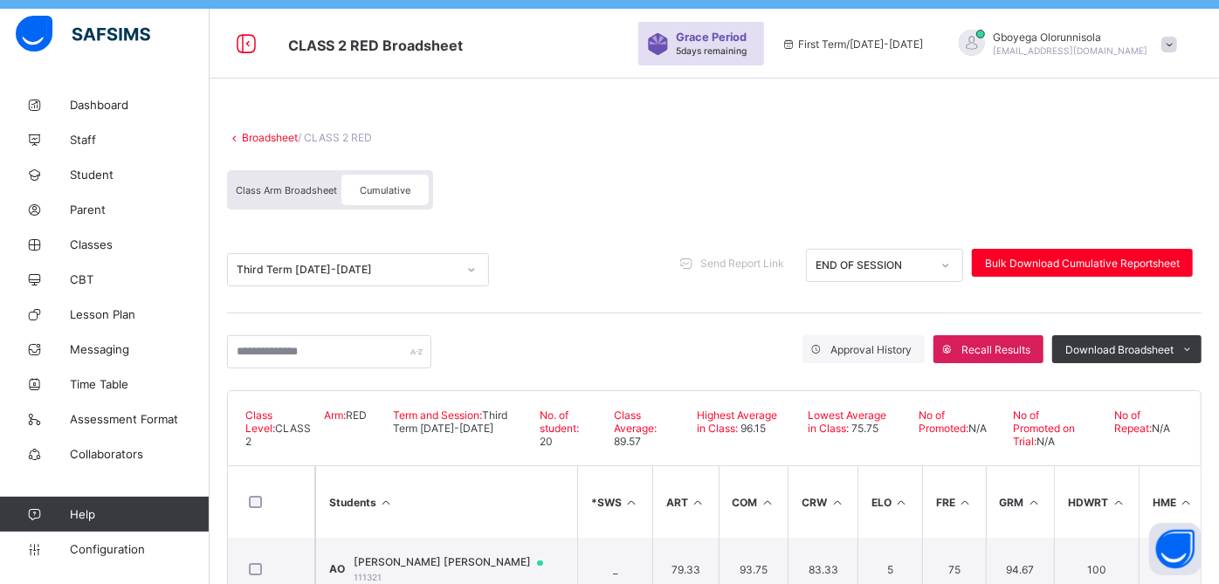
scroll to position [42, 0]
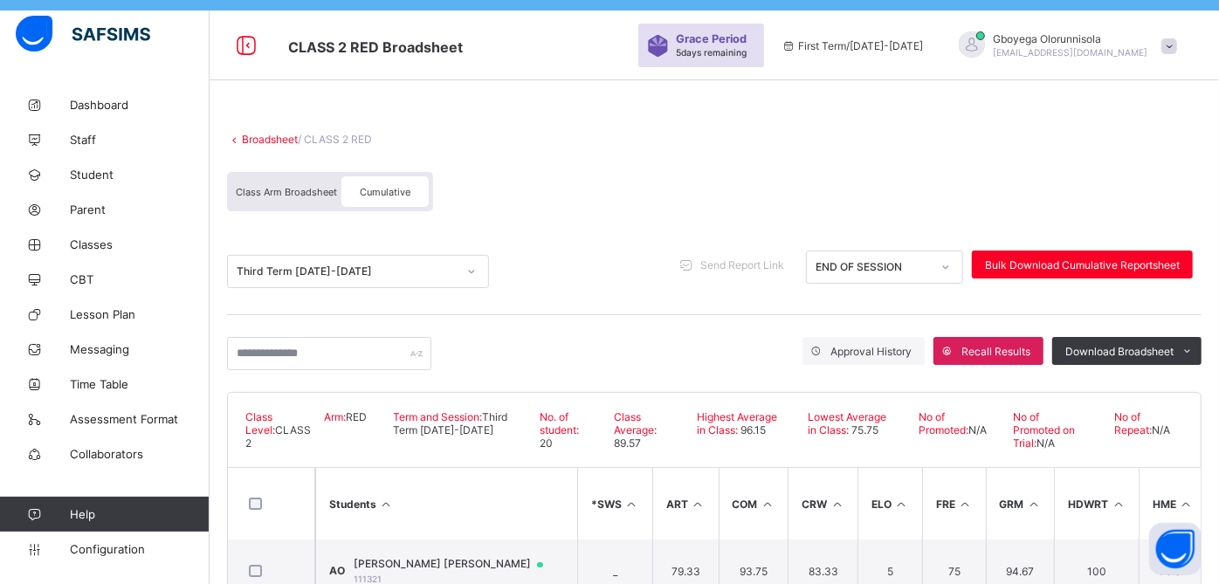
click at [264, 139] on link "Broadsheet" at bounding box center [270, 139] width 56 height 13
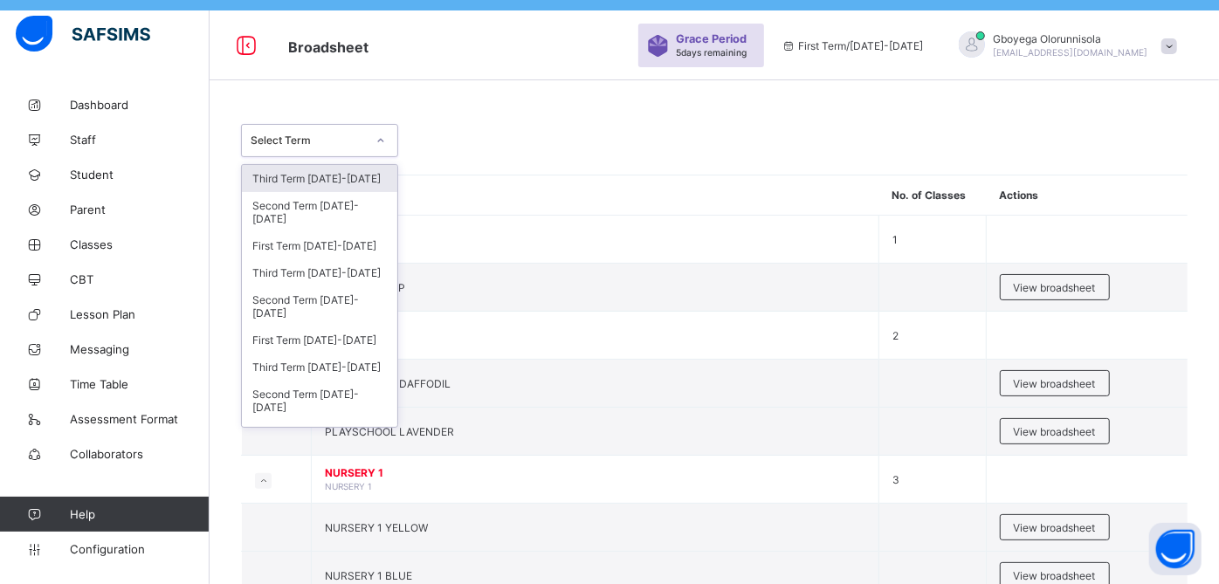
click at [335, 141] on div "Select Term" at bounding box center [308, 141] width 115 height 13
click at [334, 370] on div "Third Term 2023-2024" at bounding box center [319, 367] width 155 height 27
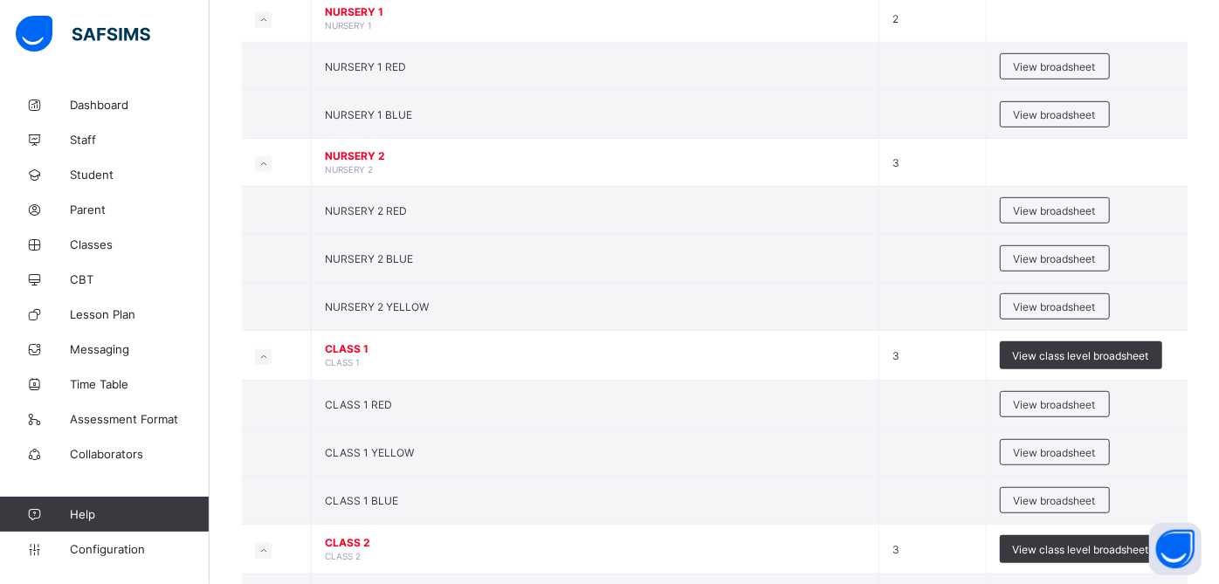
scroll to position [568, 0]
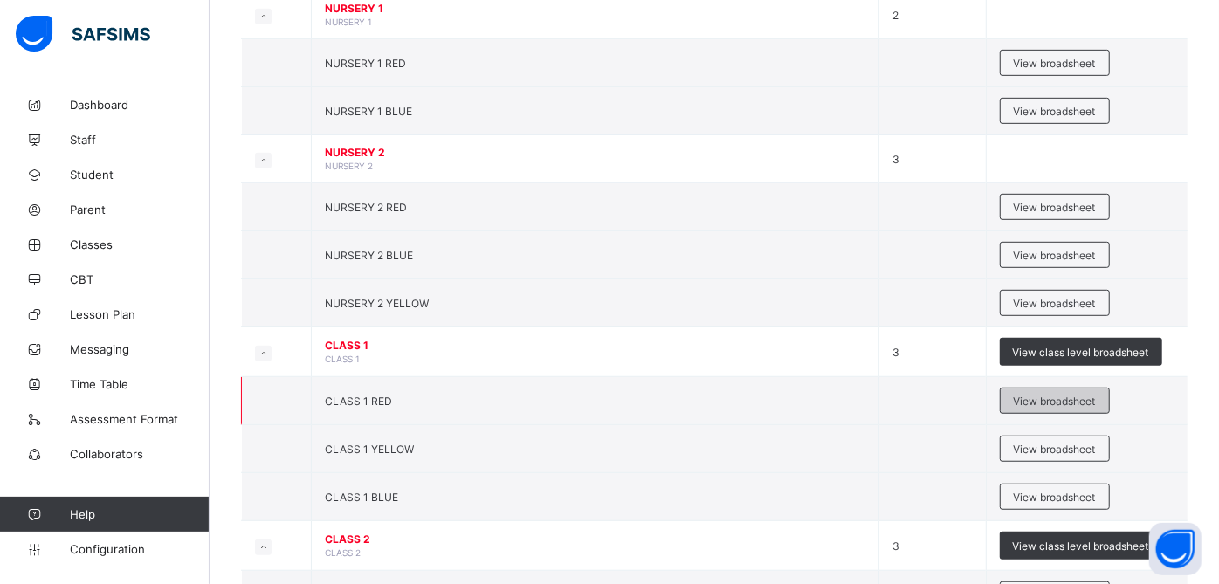
click at [1041, 399] on span "View broadsheet" at bounding box center [1055, 401] width 82 height 13
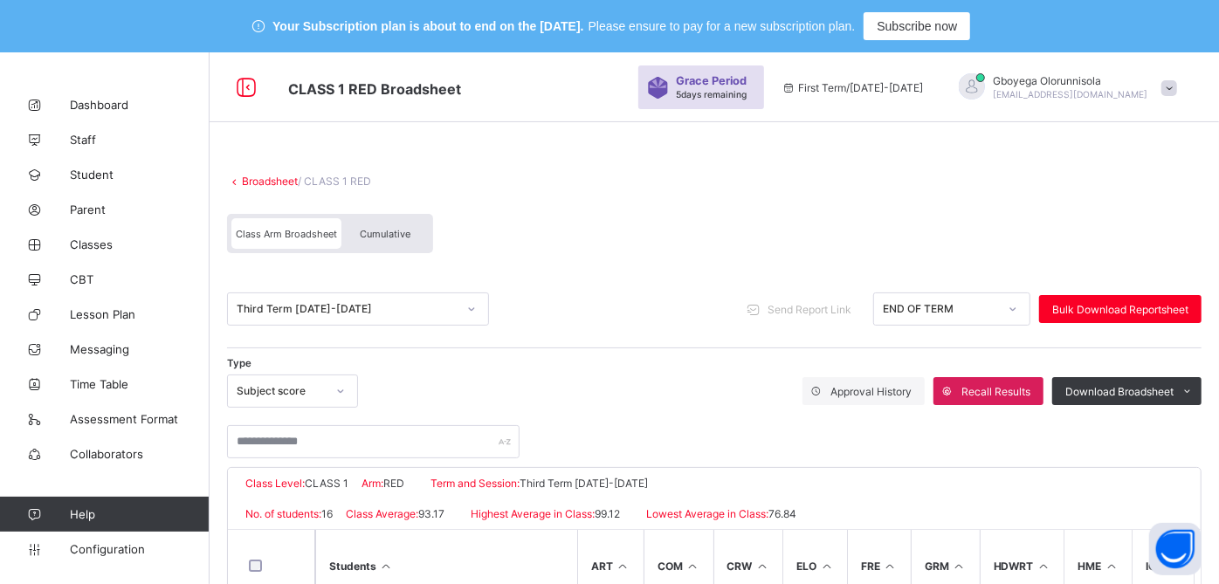
click at [393, 252] on div "Class Arm Broadsheet Cumulative" at bounding box center [330, 233] width 206 height 39
click at [397, 226] on div "Cumulative" at bounding box center [385, 233] width 87 height 31
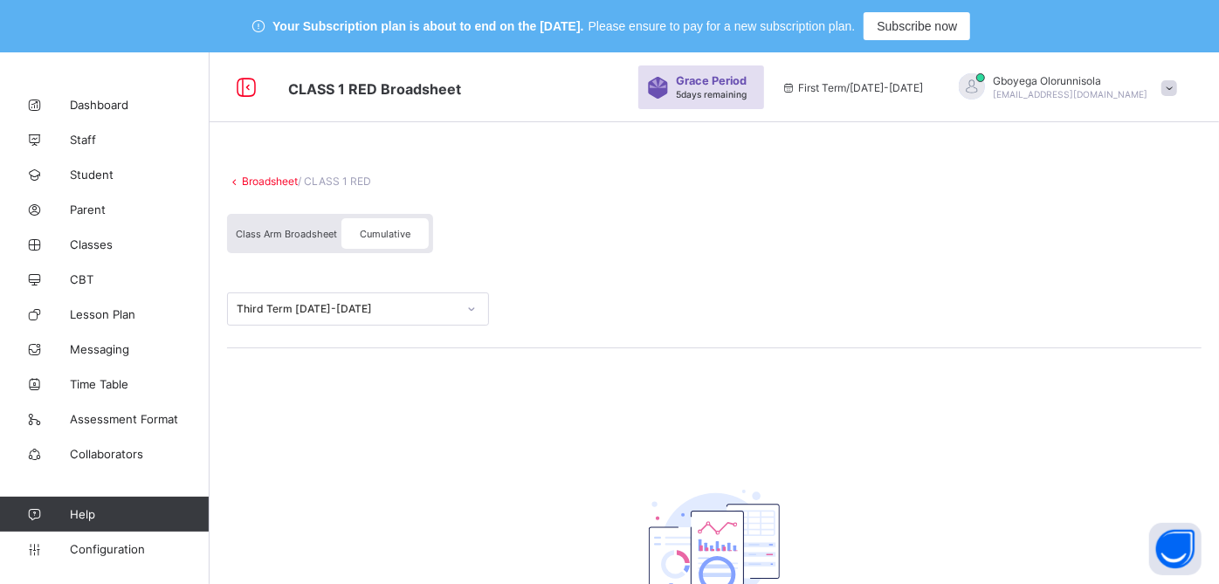
click at [397, 226] on div "Cumulative" at bounding box center [385, 233] width 87 height 31
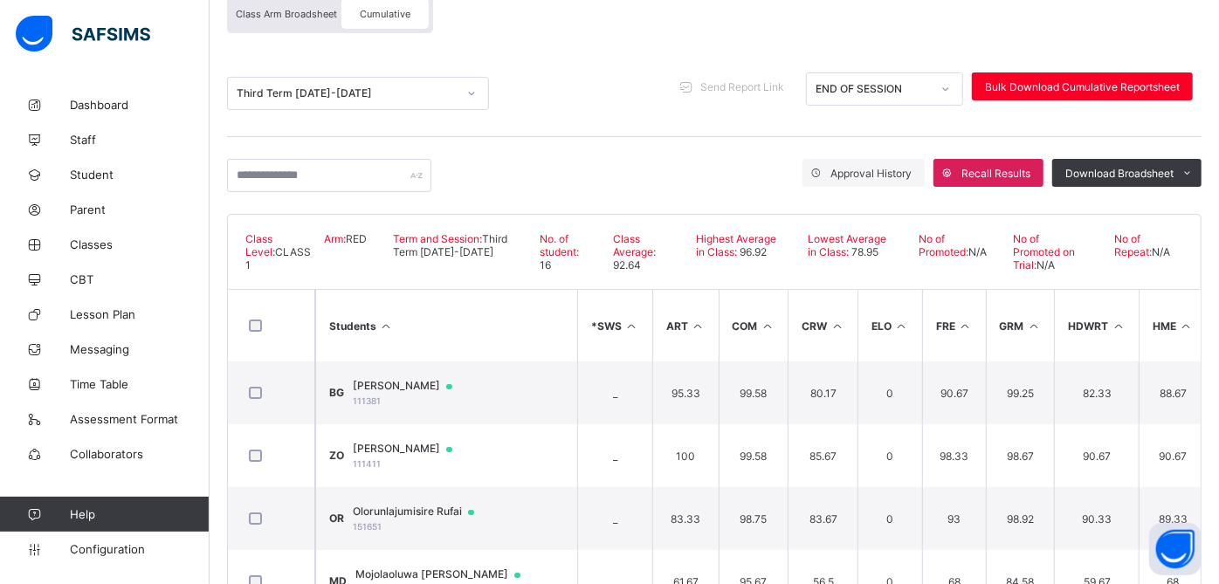
scroll to position [221, 0]
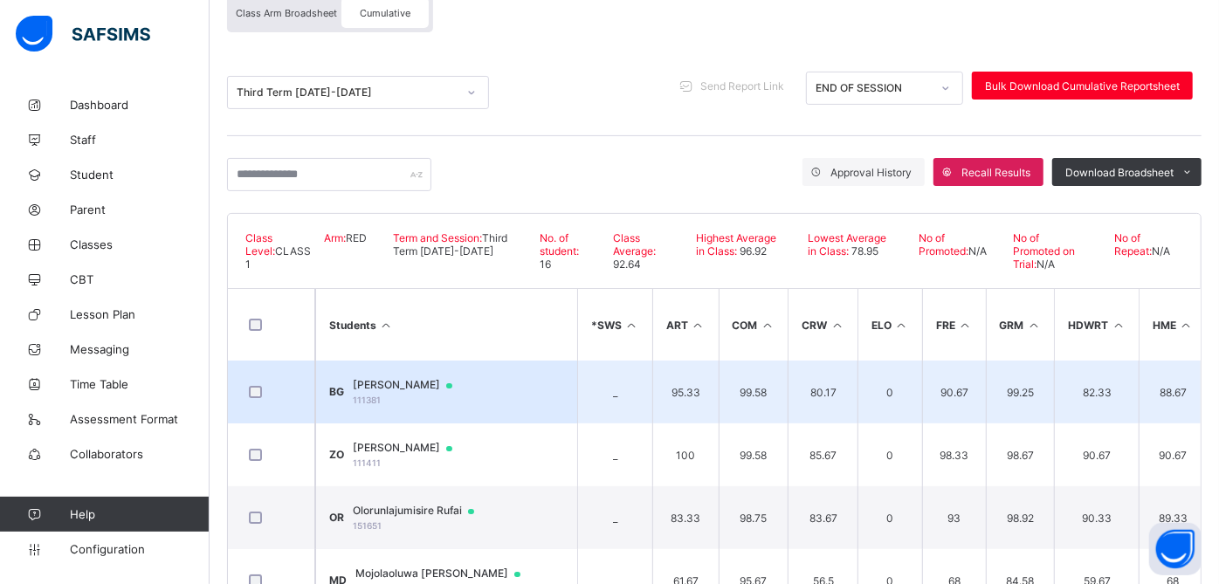
click at [446, 384] on span "Bryan George-Okoh" at bounding box center [411, 385] width 116 height 14
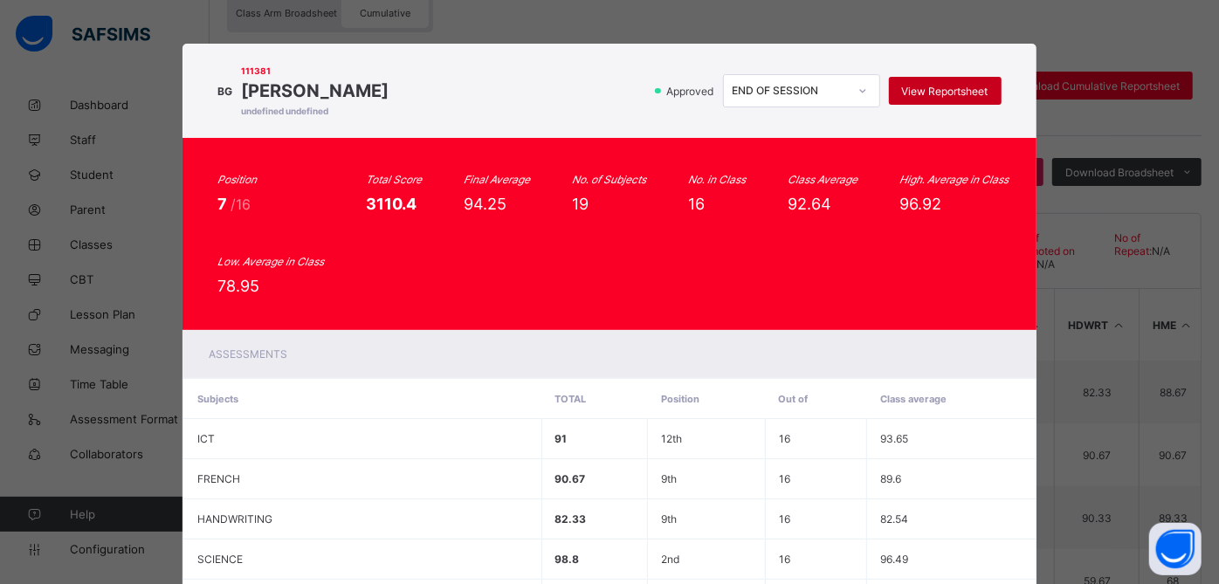
click at [960, 99] on div "View Reportsheet" at bounding box center [945, 91] width 113 height 28
click at [847, 383] on th "Out of" at bounding box center [815, 399] width 101 height 40
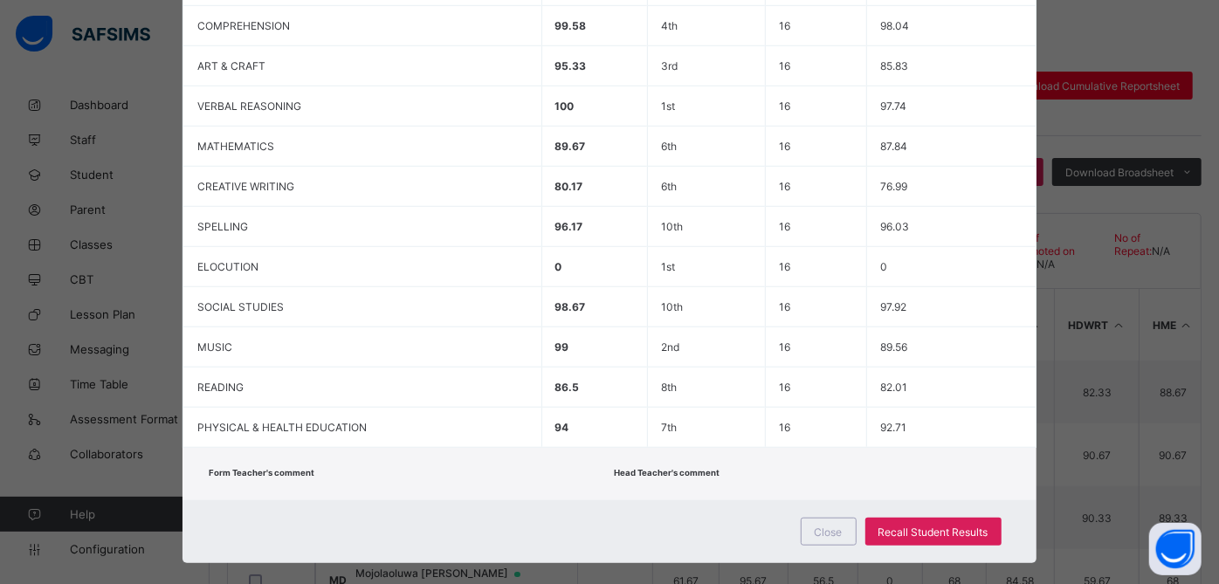
scroll to position [750, 0]
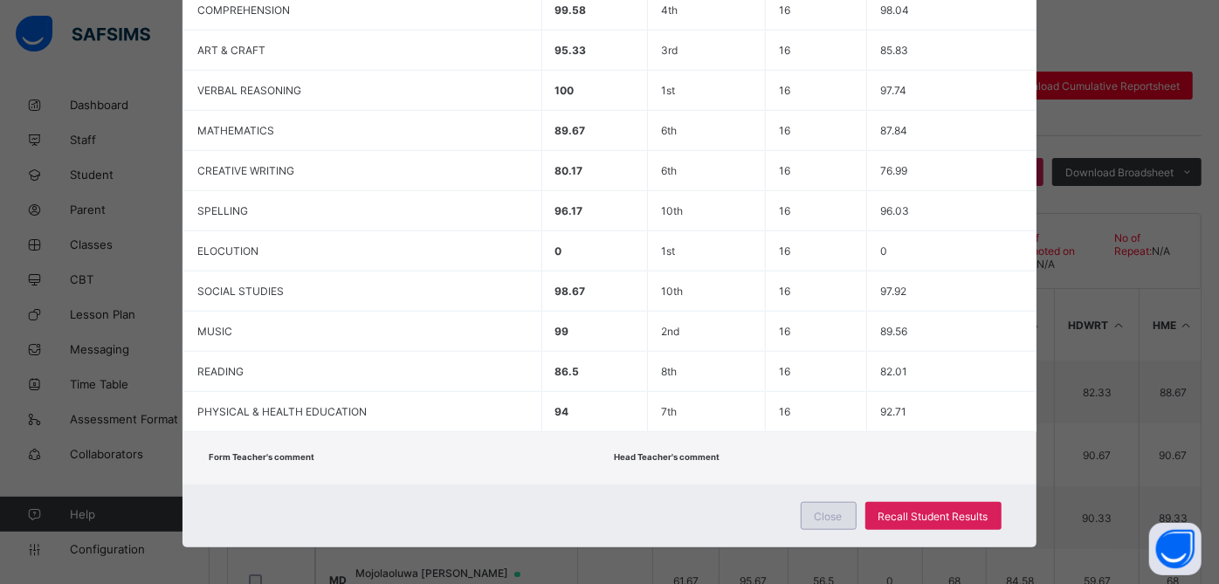
click at [825, 513] on span "Close" at bounding box center [829, 516] width 28 height 13
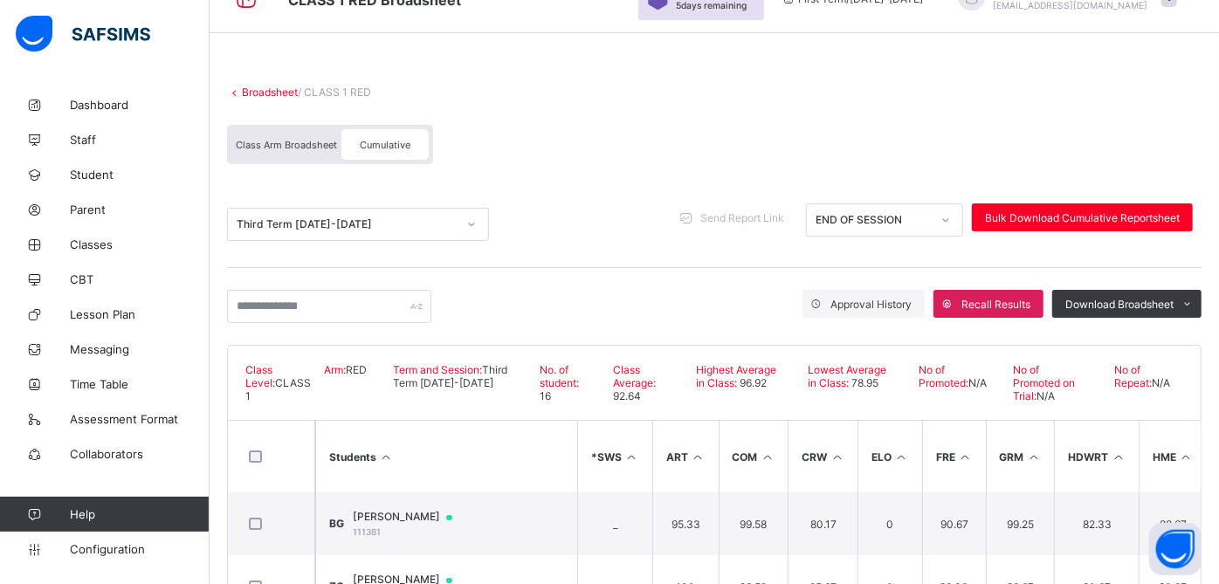
scroll to position [69, 0]
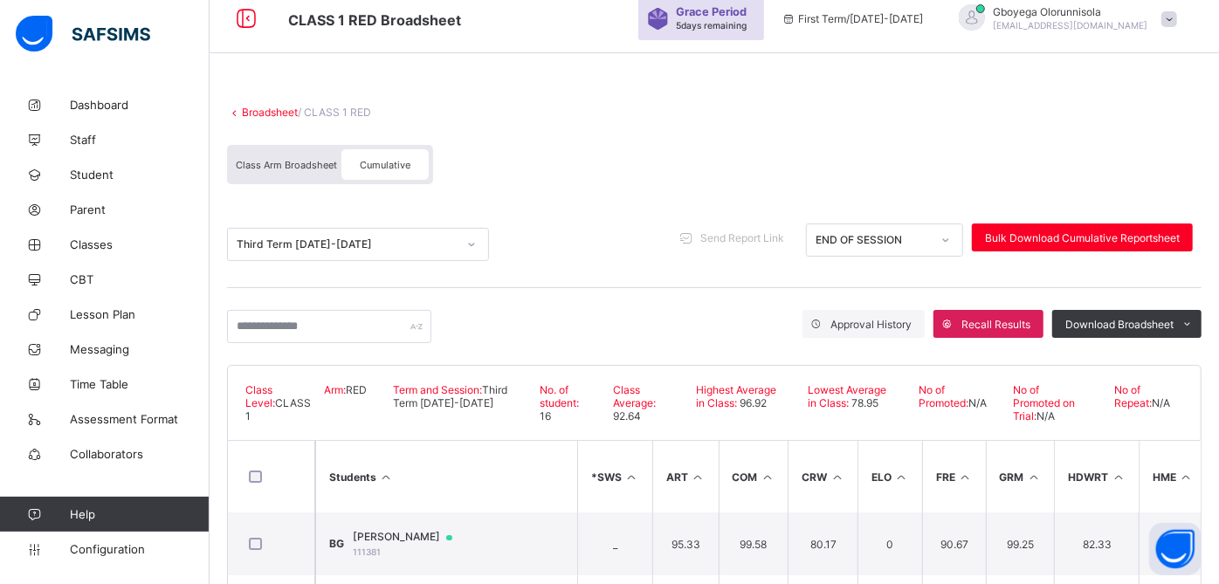
click at [282, 110] on link "Broadsheet" at bounding box center [270, 112] width 56 height 13
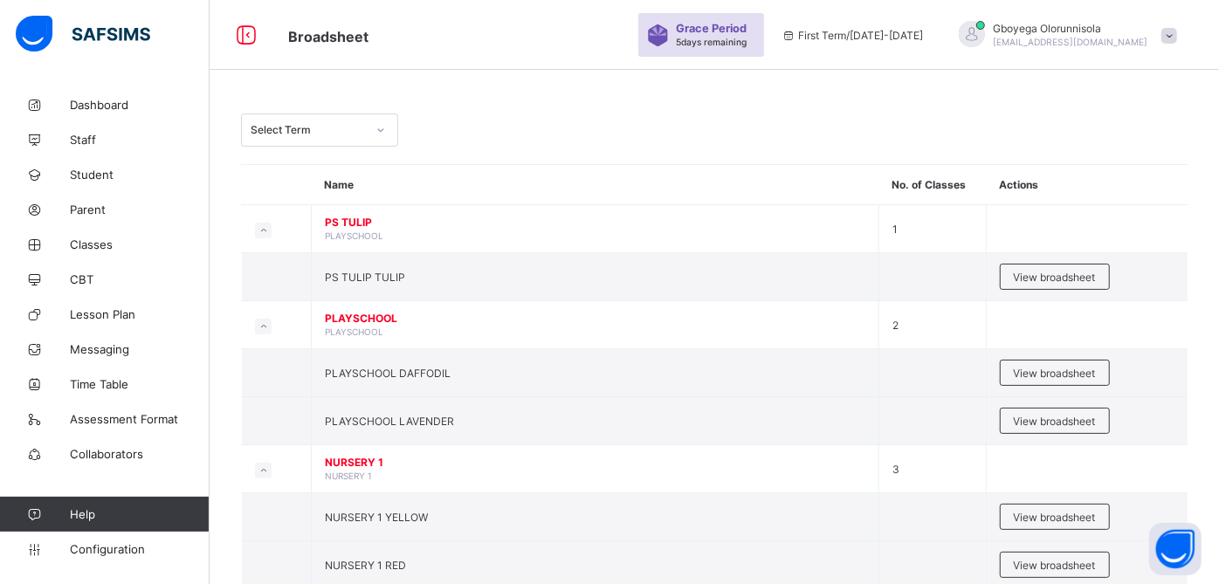
scroll to position [69, 0]
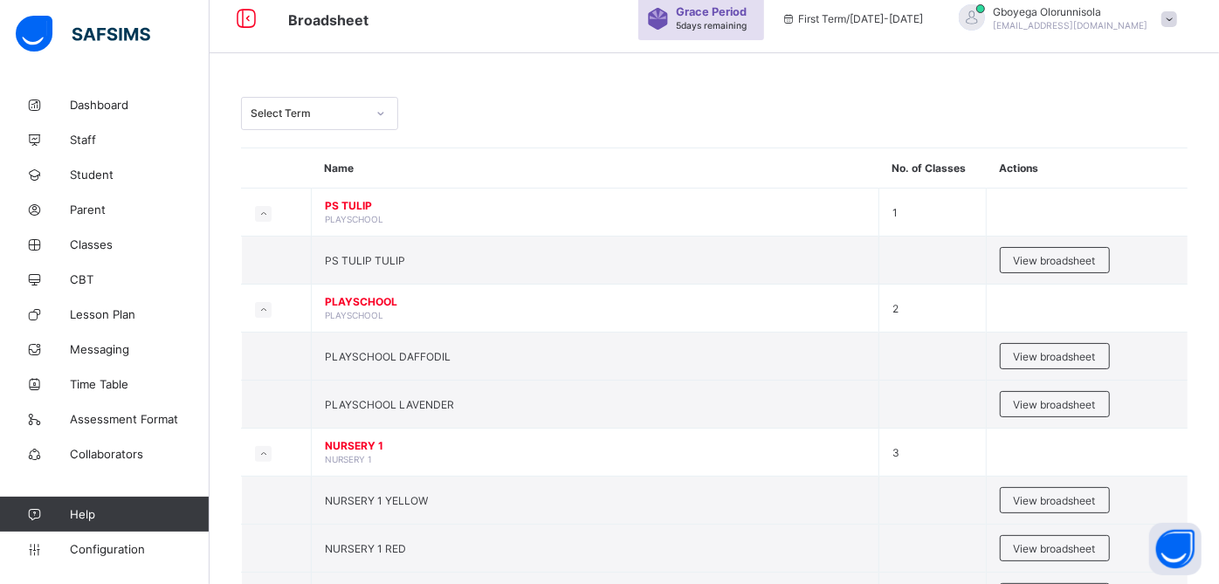
click at [282, 110] on div "Select Term" at bounding box center [308, 113] width 115 height 13
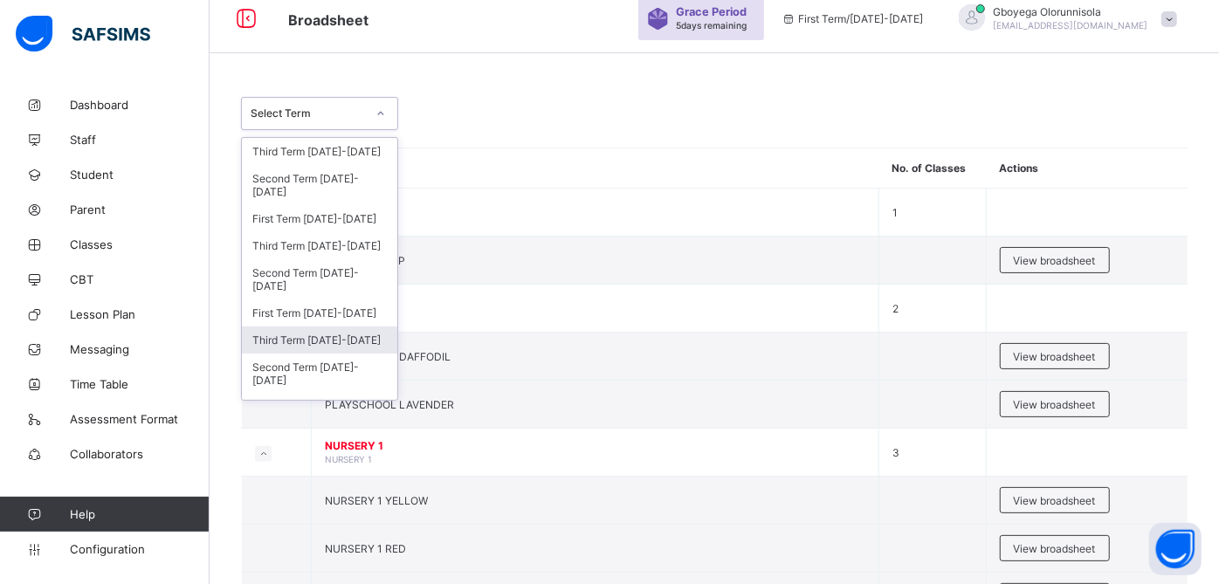
click at [349, 335] on div "Third Term 2023-2024" at bounding box center [319, 340] width 155 height 27
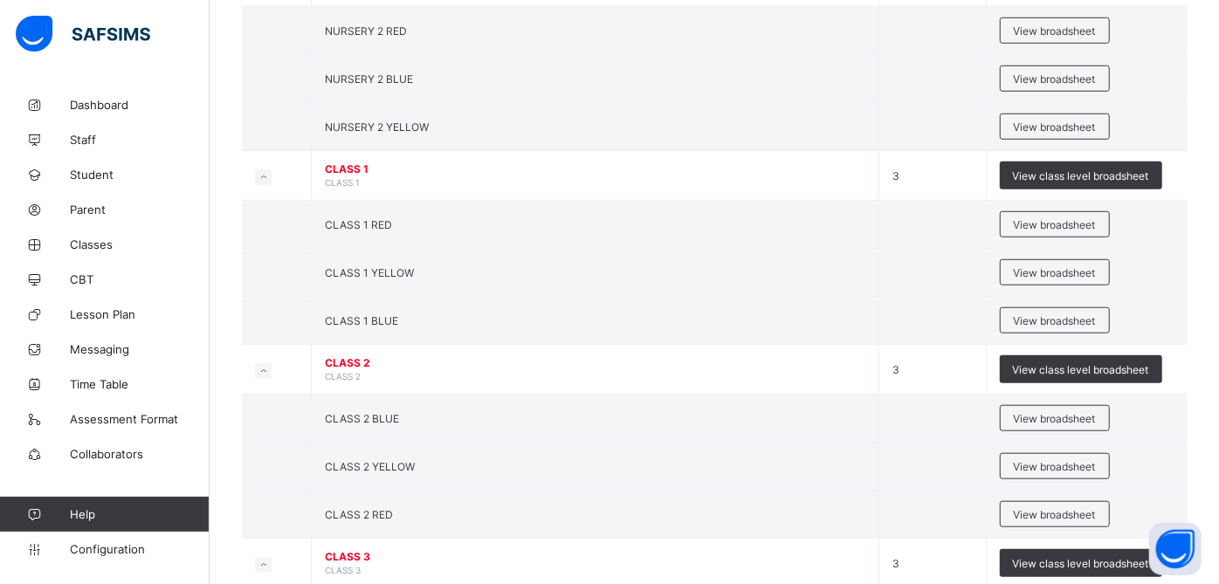
scroll to position [746, 0]
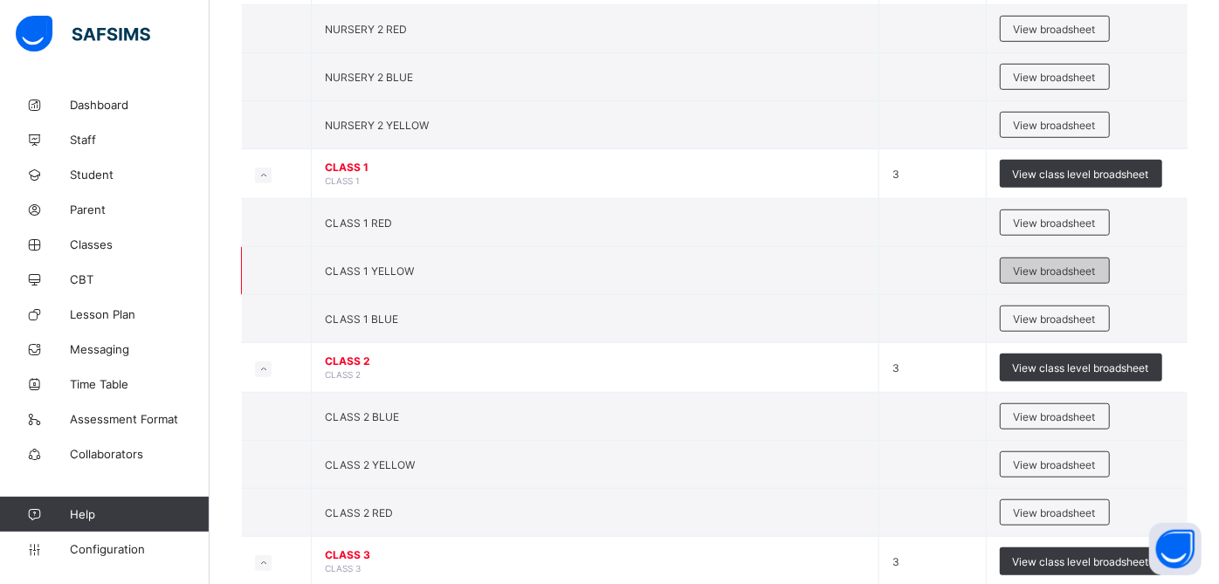
click at [1048, 265] on span "View broadsheet" at bounding box center [1055, 271] width 82 height 13
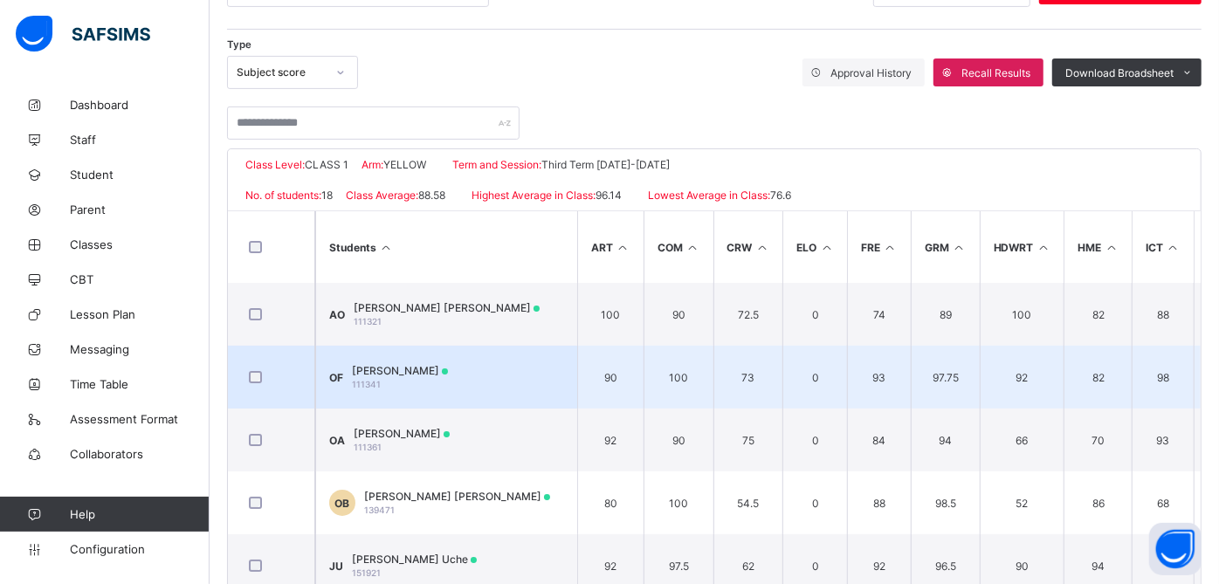
scroll to position [332, 0]
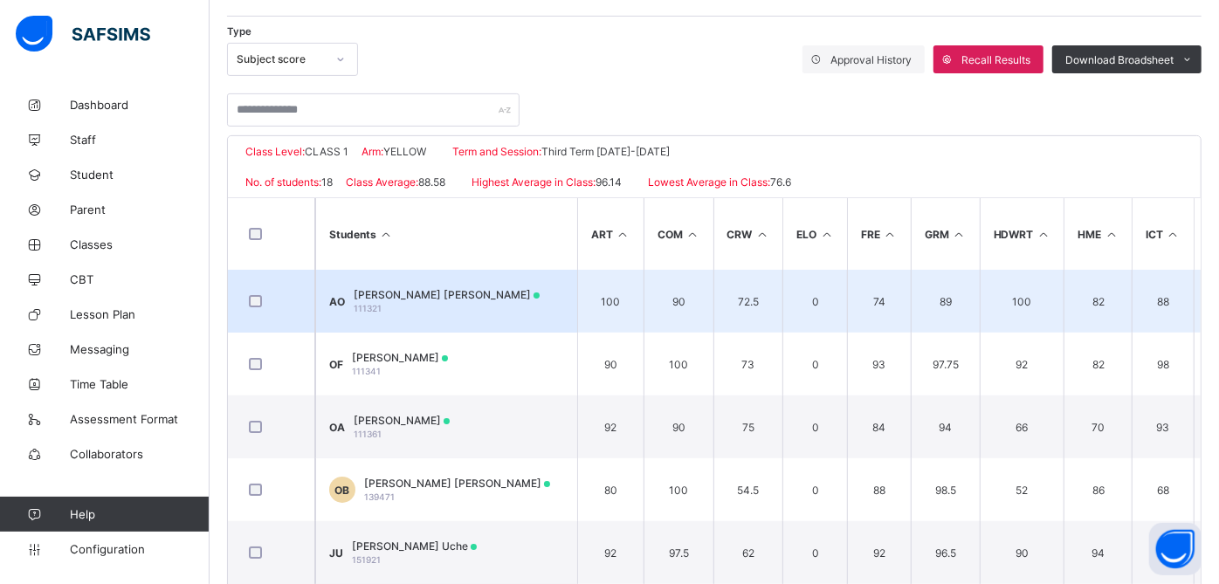
click at [479, 292] on span "Anna-Maria Chimdalu Osondu" at bounding box center [447, 294] width 186 height 13
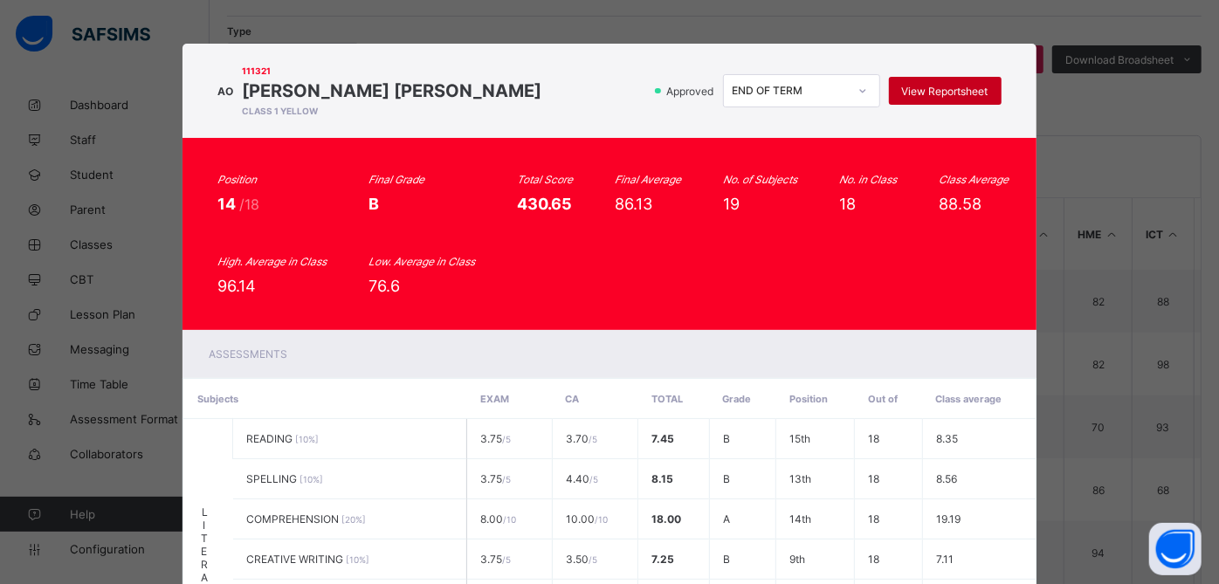
click at [915, 83] on div "View Reportsheet" at bounding box center [945, 91] width 113 height 28
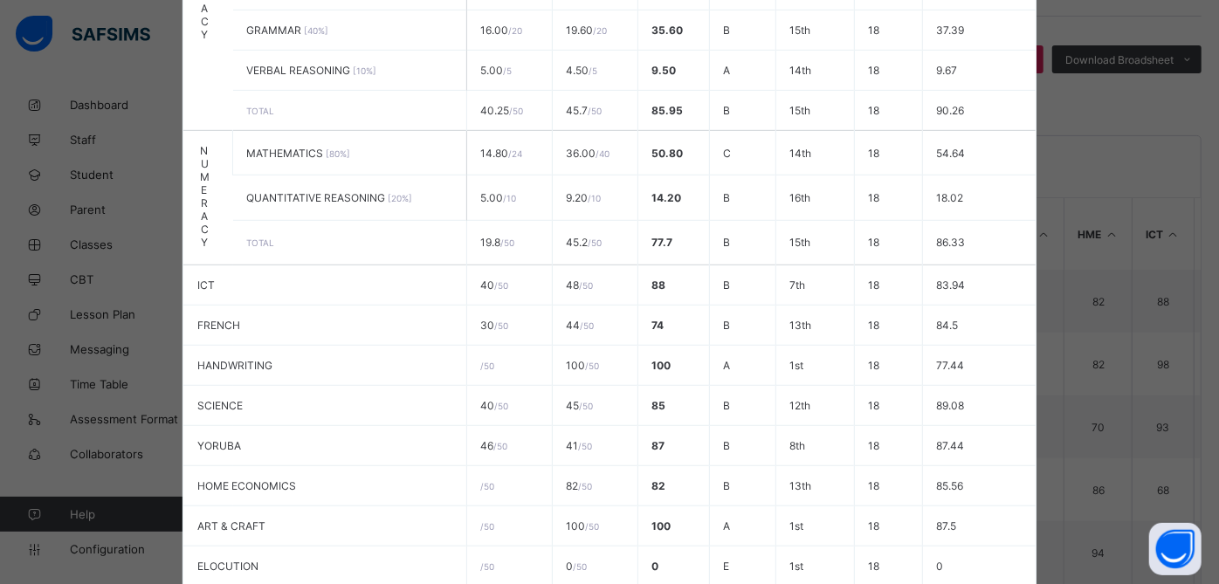
scroll to position [878, 0]
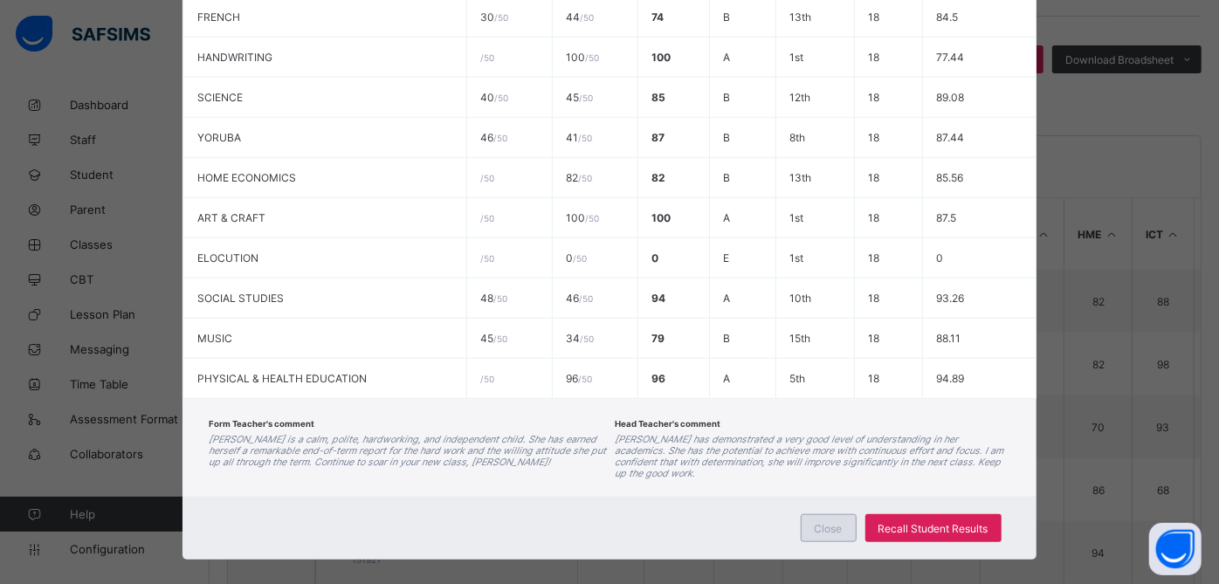
click at [821, 522] on span "Close" at bounding box center [829, 528] width 28 height 13
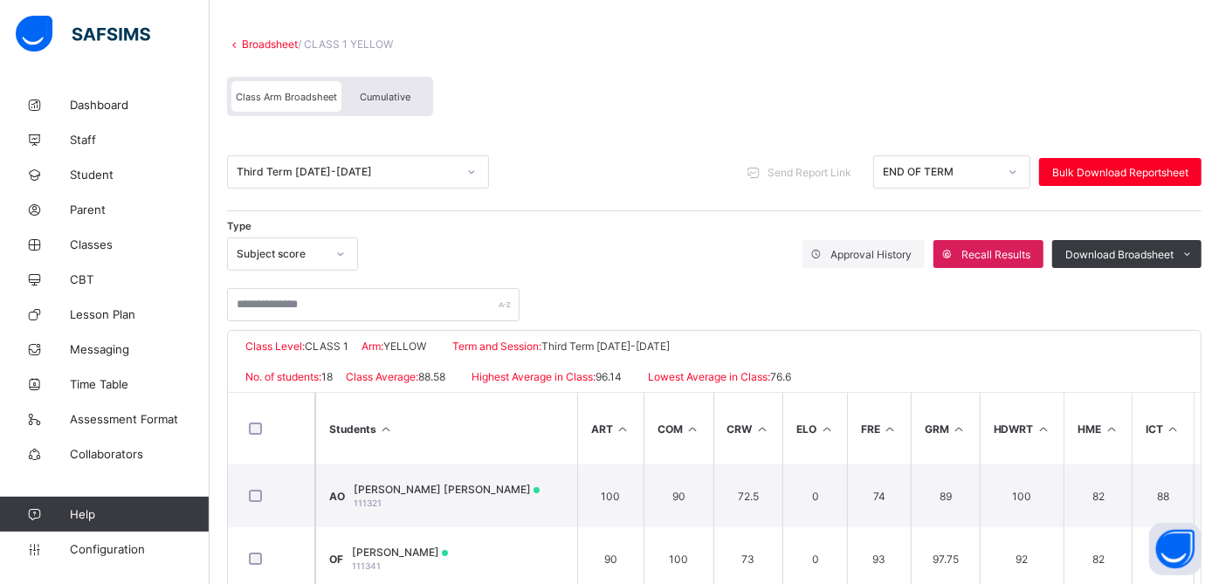
scroll to position [132, 0]
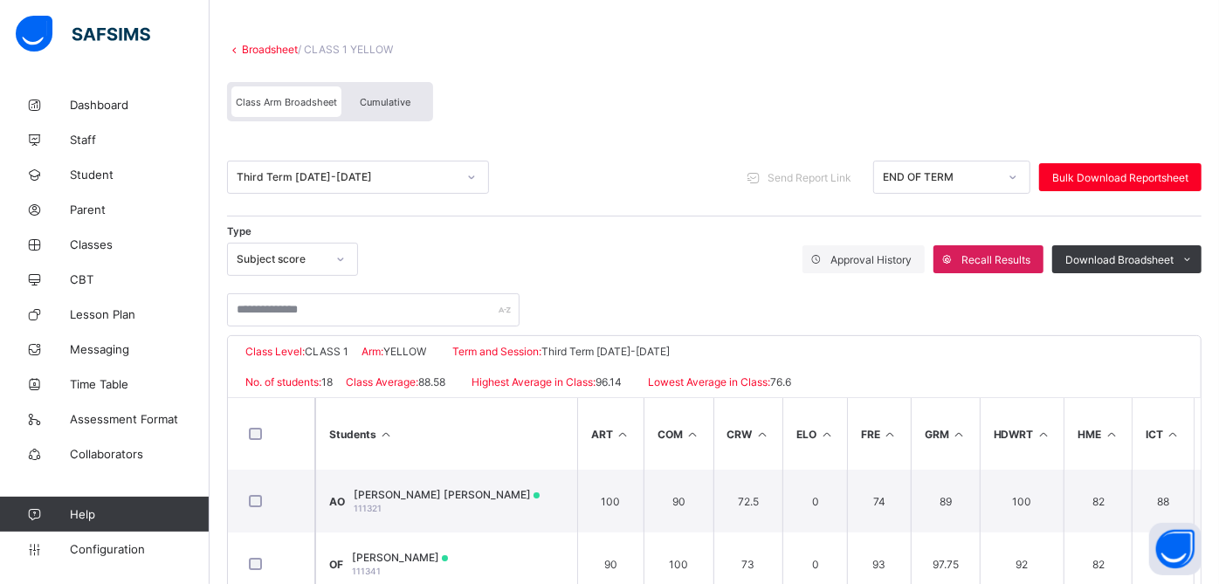
click at [272, 45] on link "Broadsheet" at bounding box center [270, 49] width 56 height 13
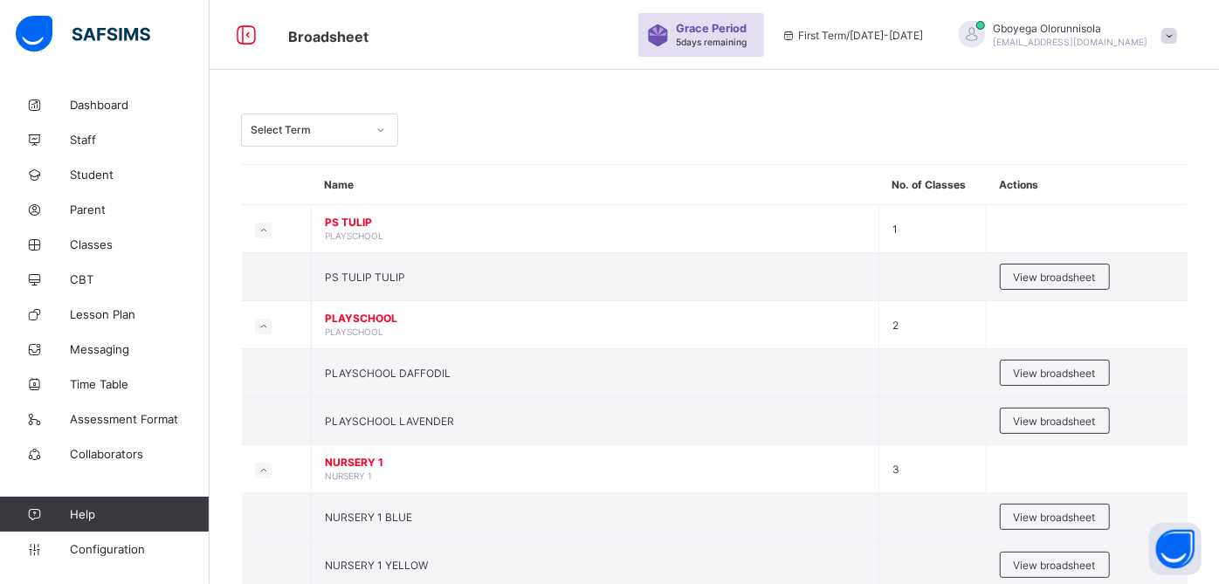
scroll to position [132, 0]
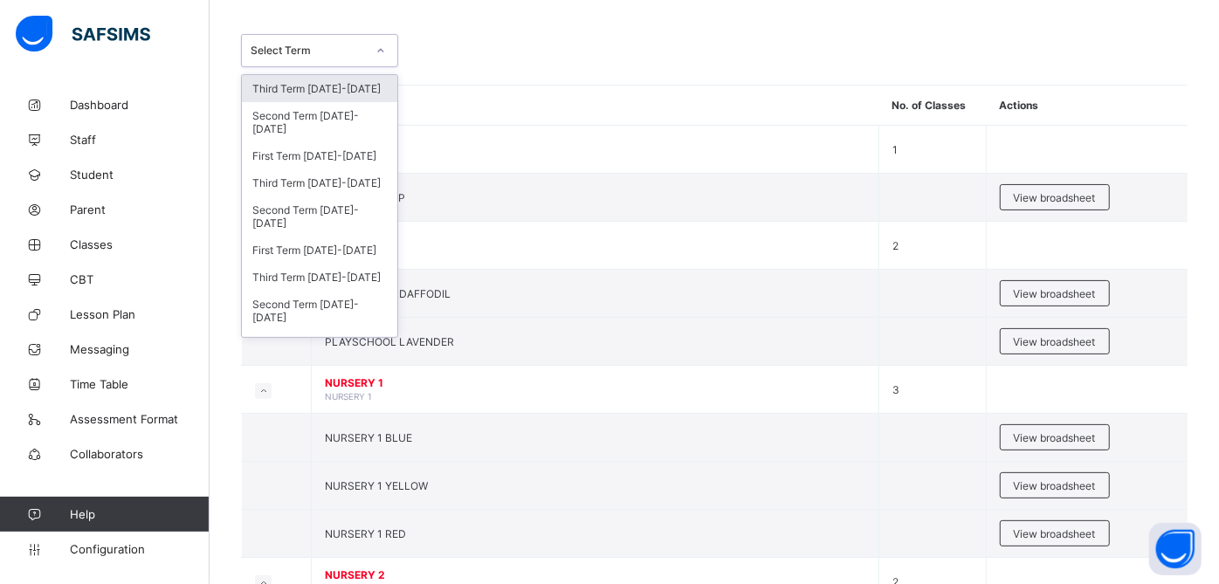
click at [328, 45] on div "Select Term" at bounding box center [308, 51] width 115 height 13
click at [336, 272] on div "Third Term 2023-2024" at bounding box center [319, 277] width 155 height 27
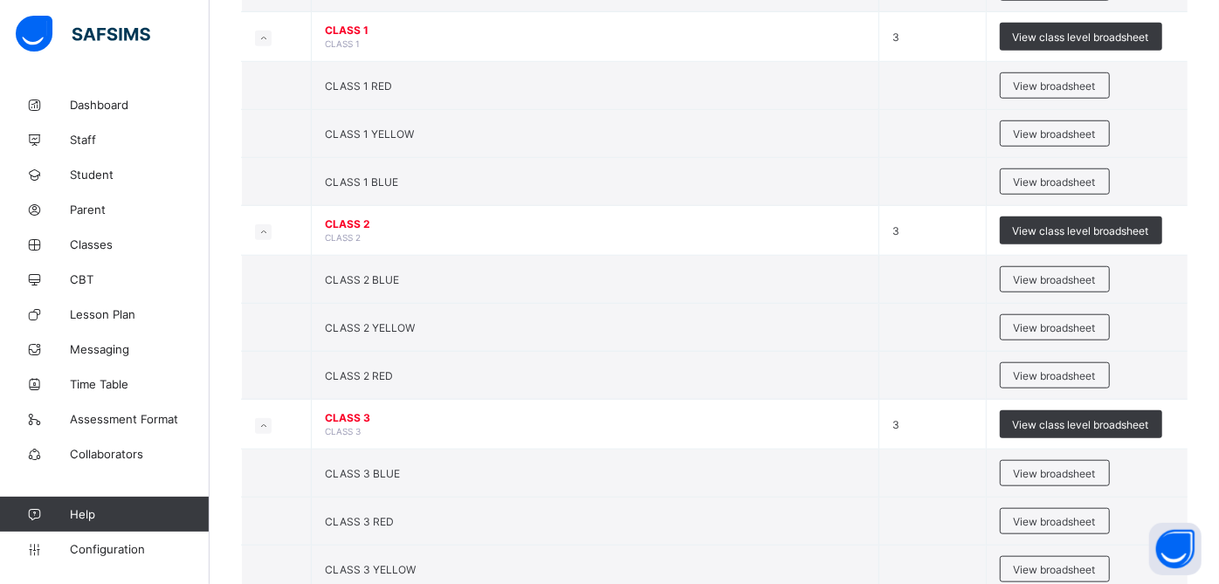
scroll to position [884, 0]
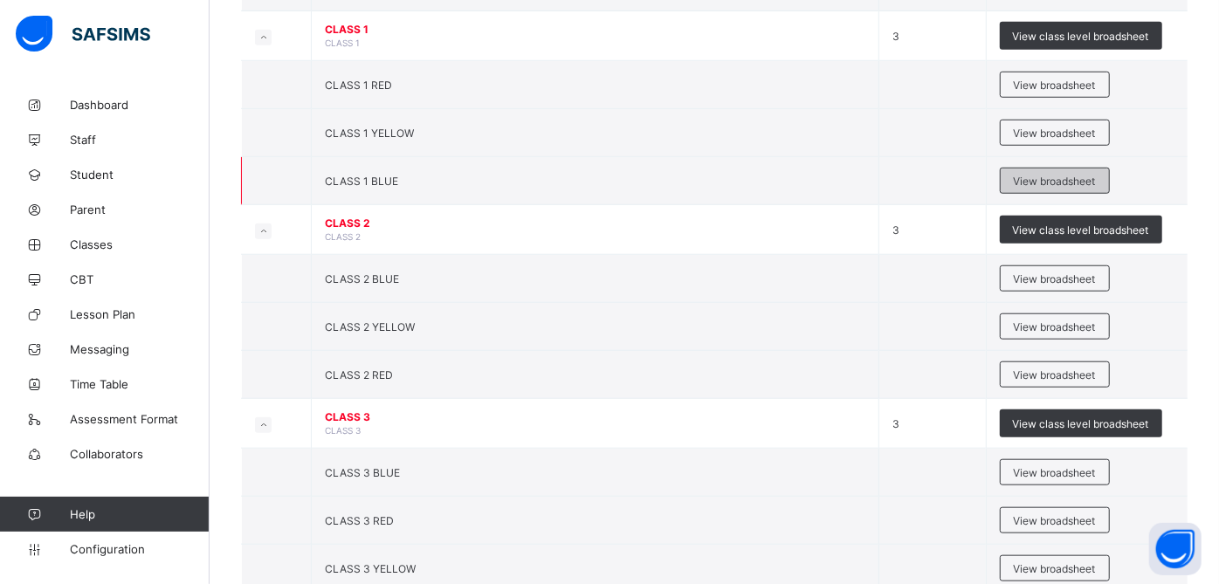
click at [1053, 168] on div "View broadsheet" at bounding box center [1055, 181] width 110 height 26
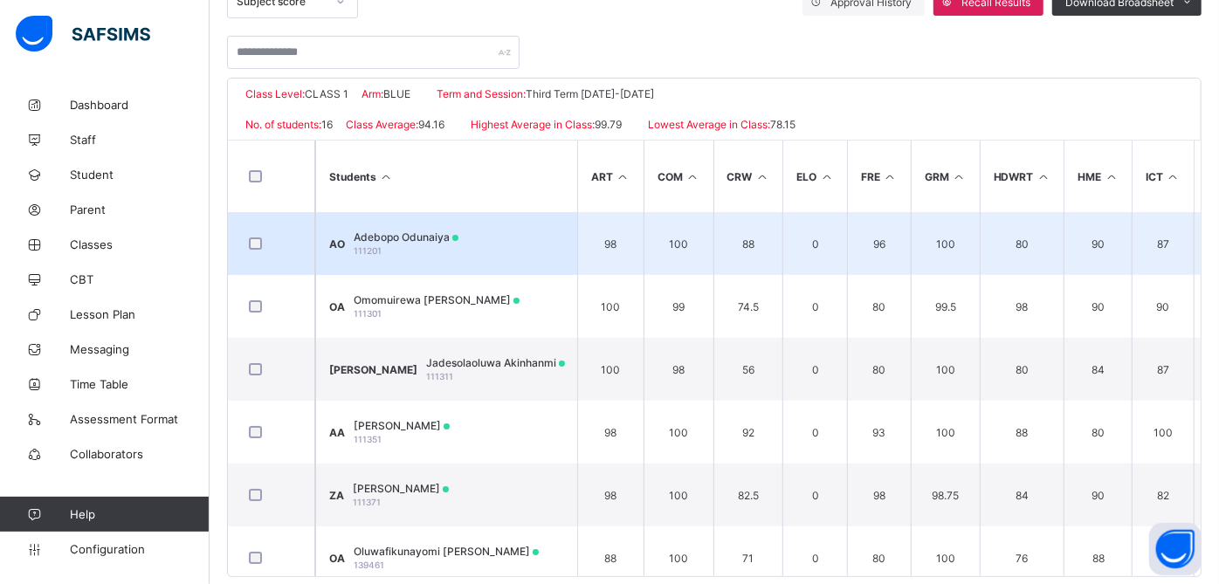
scroll to position [391, 0]
click at [447, 231] on span "Adebopo Odunaiya" at bounding box center [406, 235] width 105 height 13
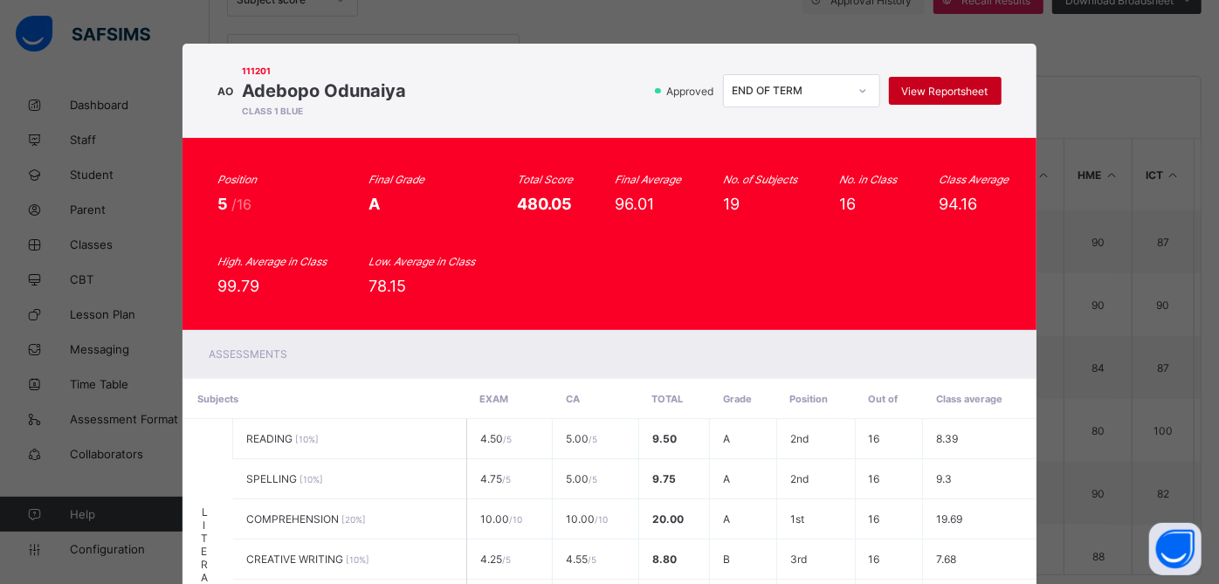
click at [919, 85] on span "View Reportsheet" at bounding box center [945, 91] width 86 height 13
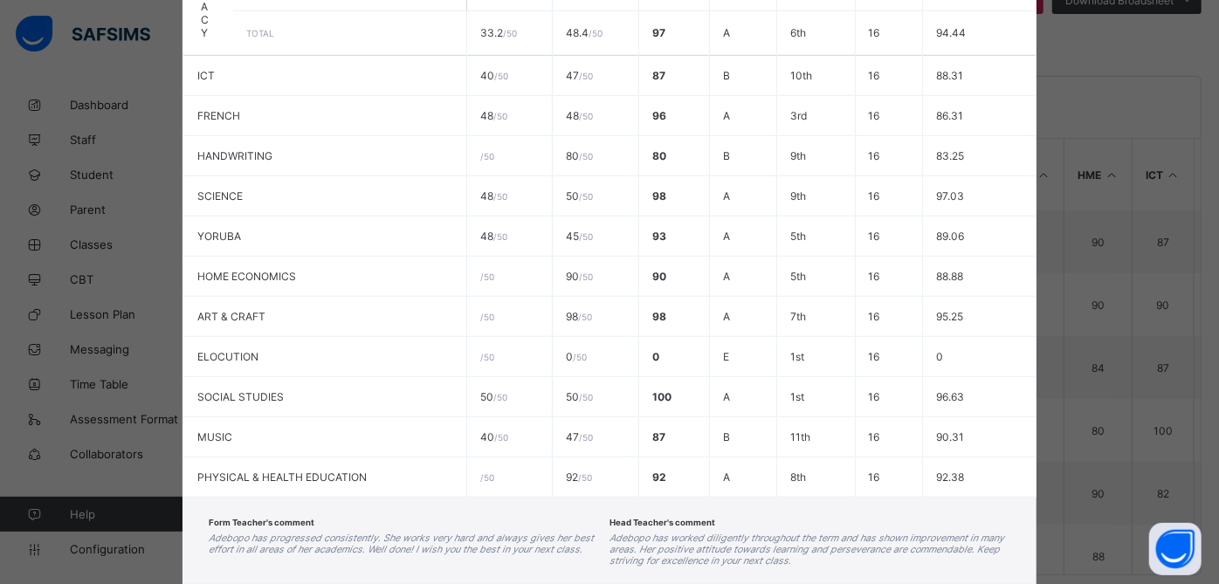
scroll to position [878, 0]
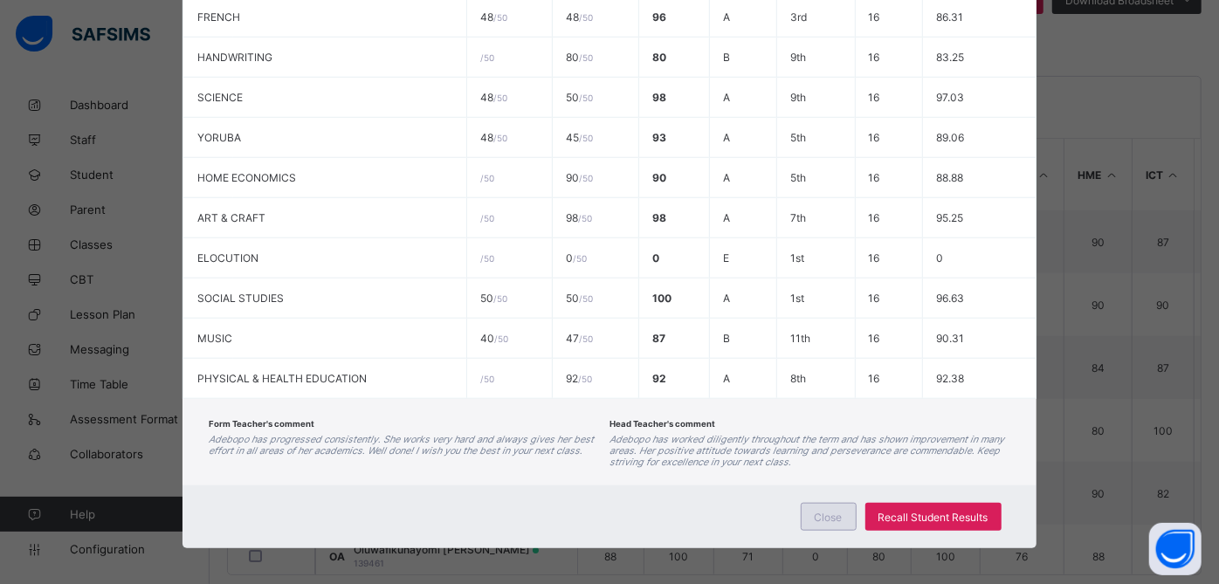
click at [811, 510] on div "Close" at bounding box center [829, 517] width 56 height 28
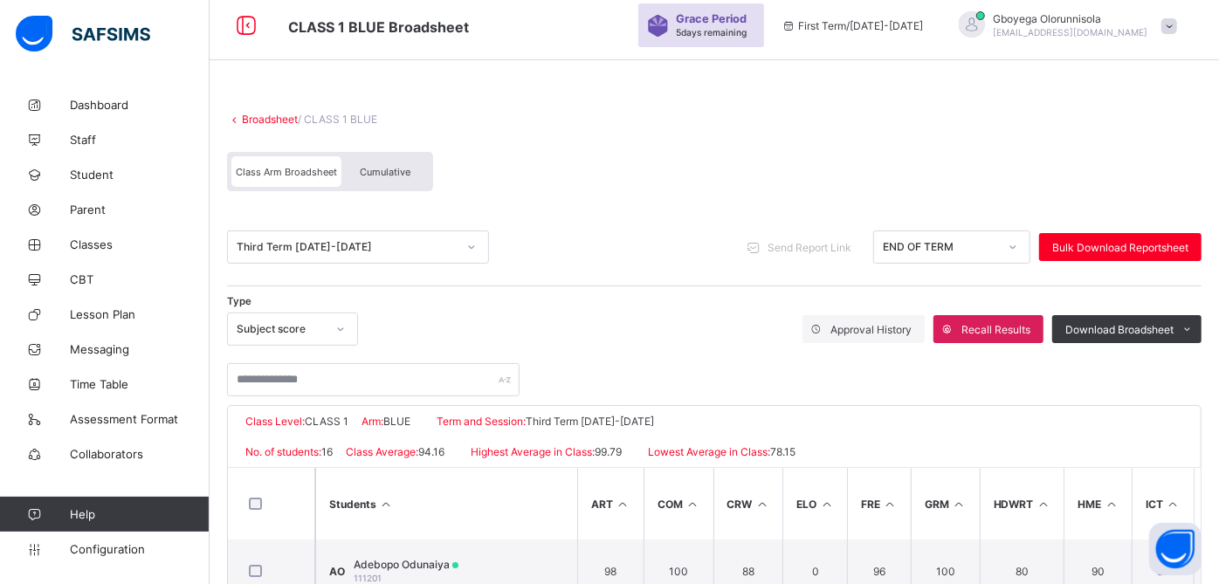
scroll to position [59, 0]
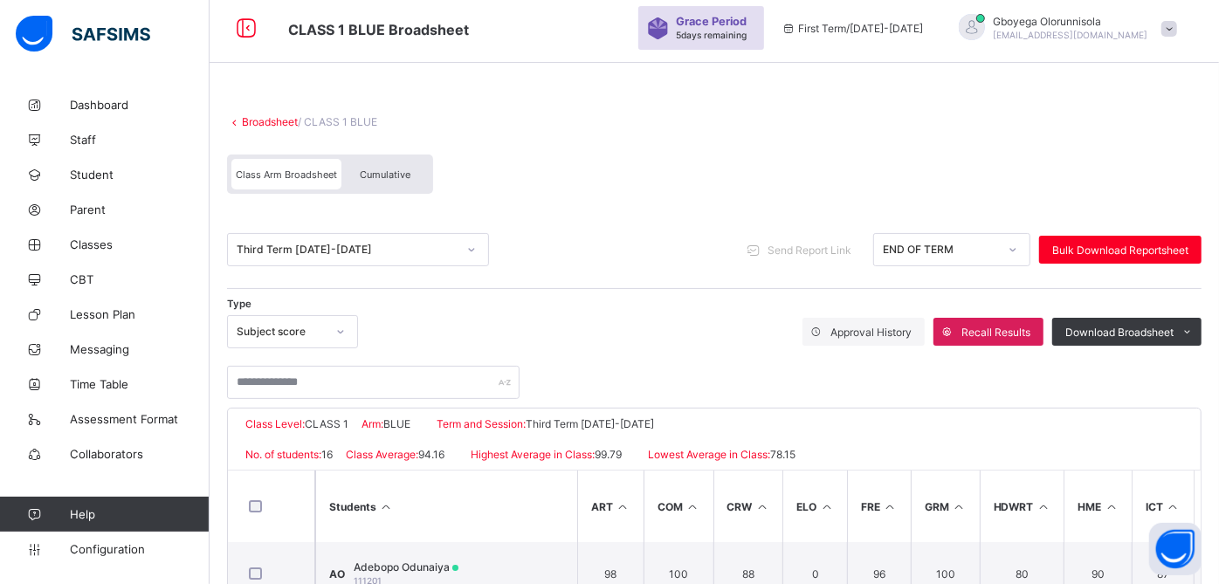
click at [284, 117] on link "Broadsheet" at bounding box center [270, 121] width 56 height 13
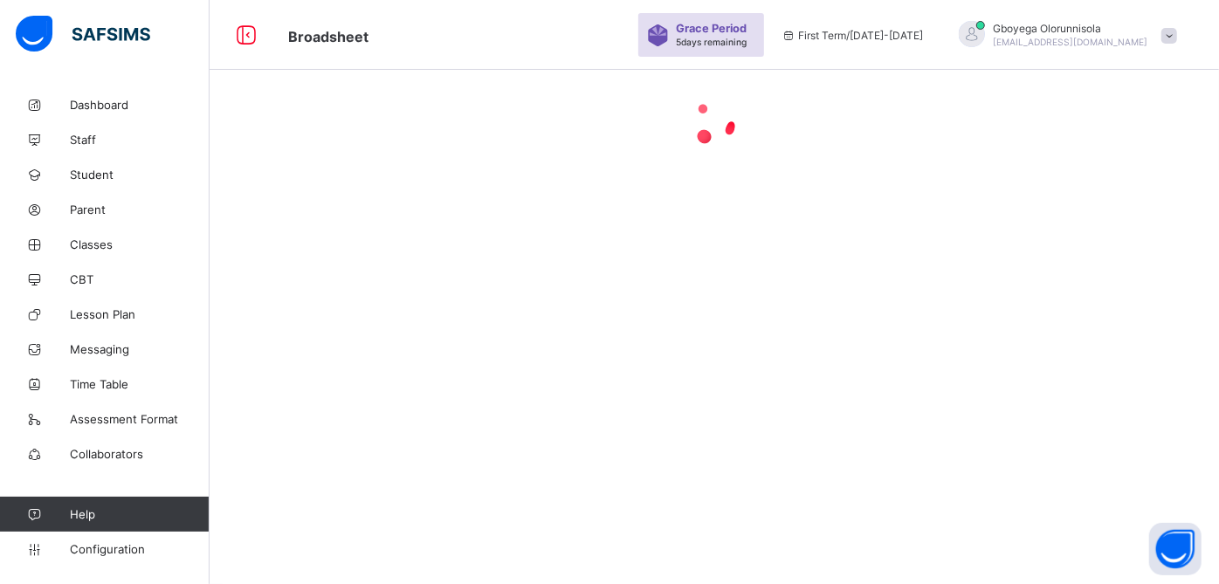
scroll to position [59, 0]
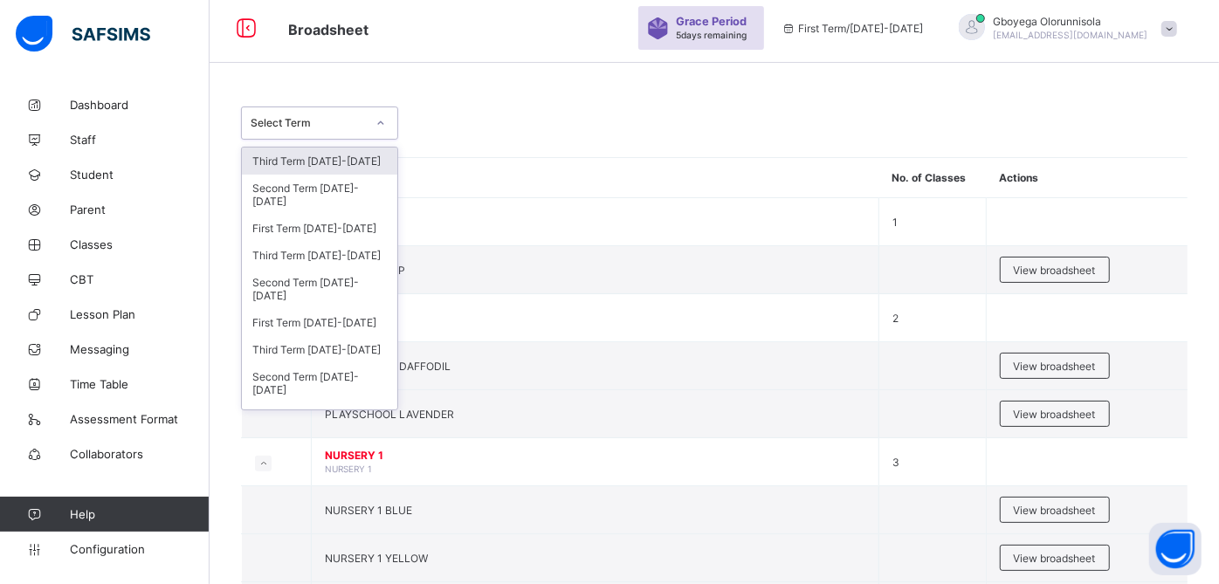
click at [301, 120] on div "Select Term" at bounding box center [308, 123] width 115 height 13
click at [317, 252] on div "Third Term 2024-2025" at bounding box center [319, 255] width 155 height 27
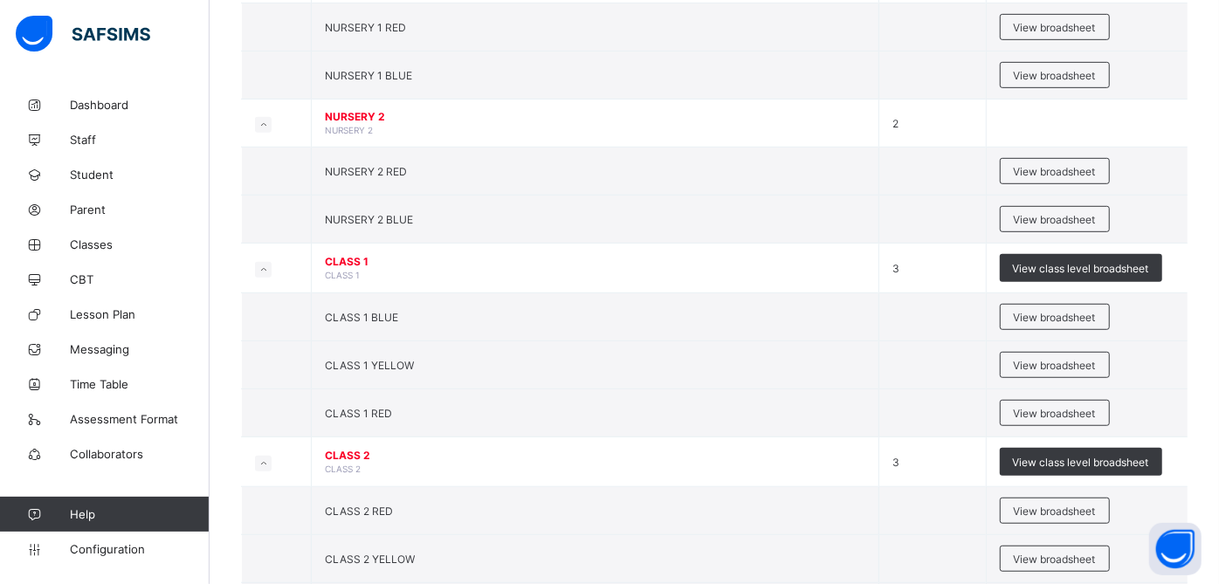
scroll to position [605, 0]
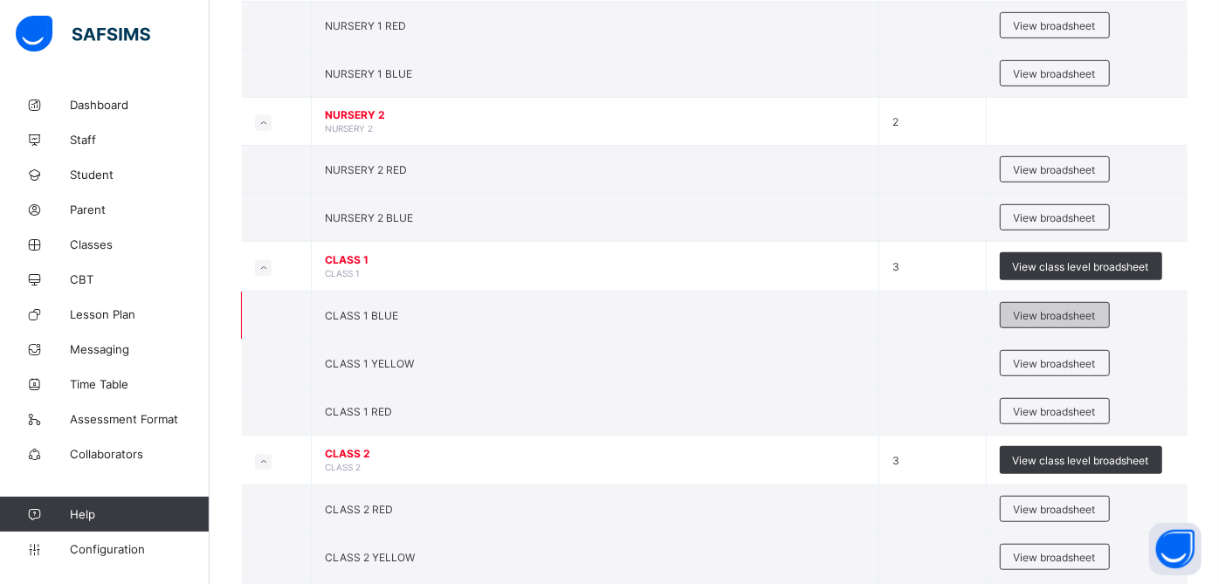
click at [1060, 309] on span "View broadsheet" at bounding box center [1055, 315] width 82 height 13
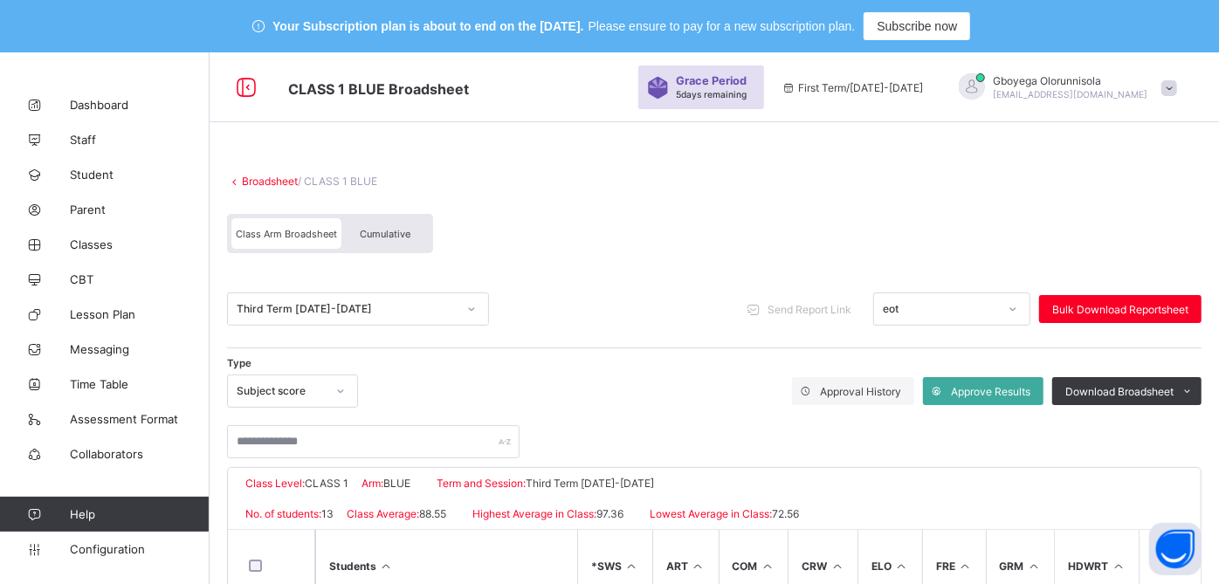
click at [383, 241] on div "Cumulative" at bounding box center [385, 233] width 87 height 31
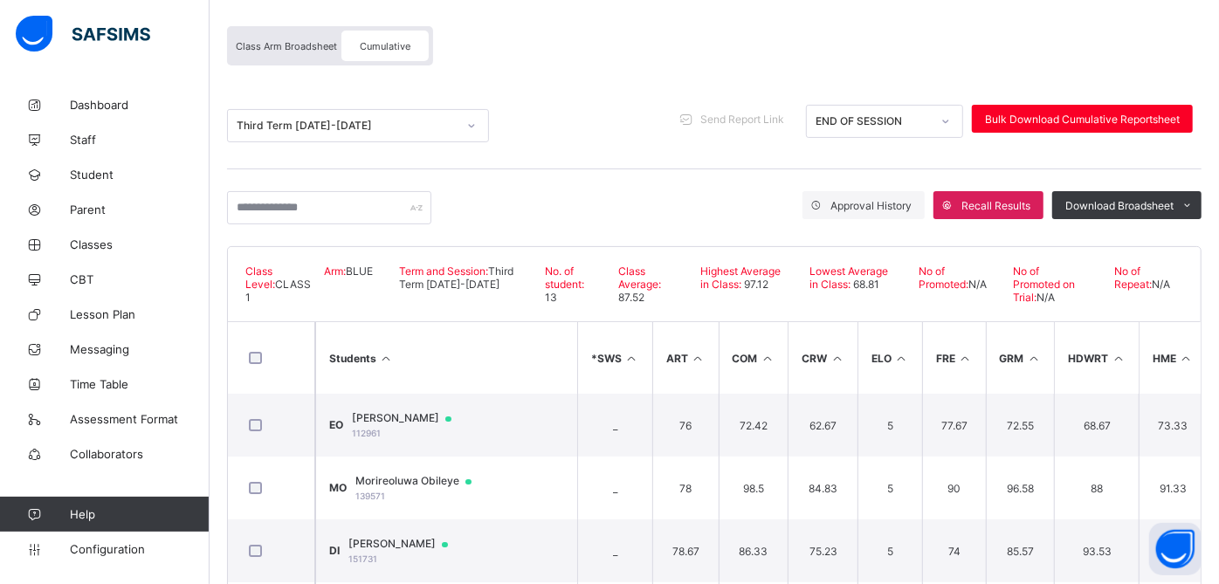
scroll to position [191, 0]
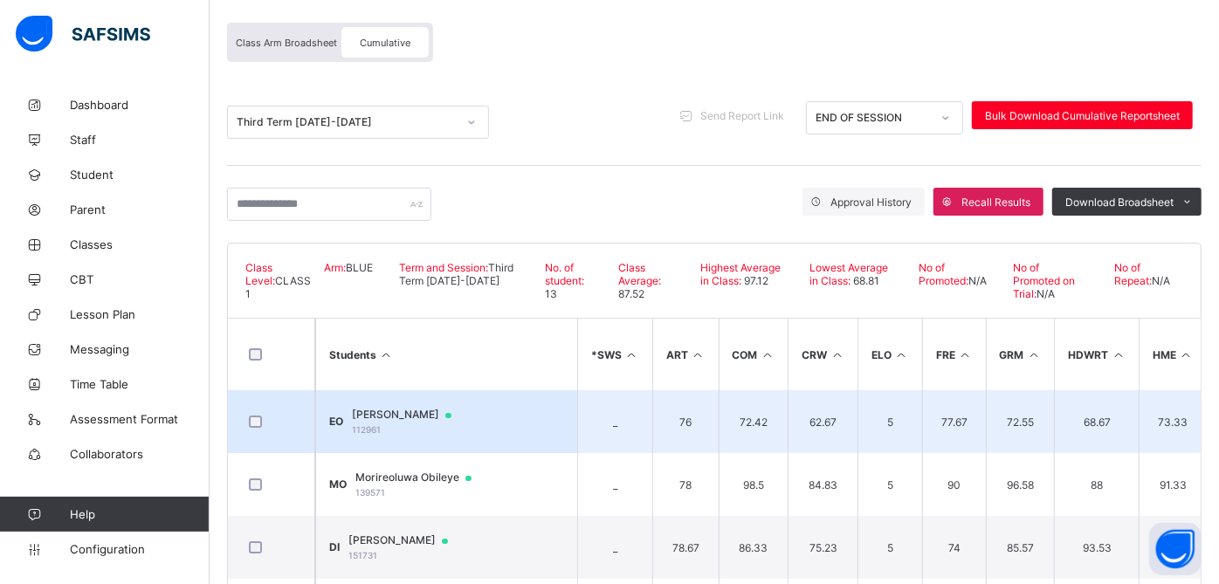
click at [433, 411] on span "Eromosele Otaigbe" at bounding box center [410, 415] width 116 height 14
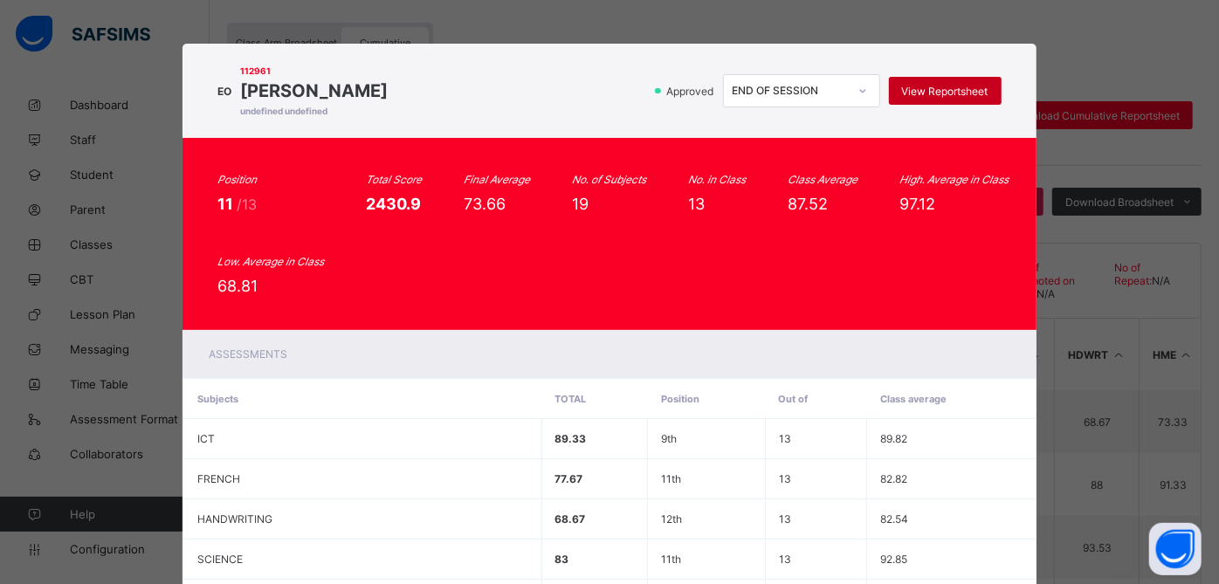
click at [923, 85] on span "View Reportsheet" at bounding box center [945, 91] width 86 height 13
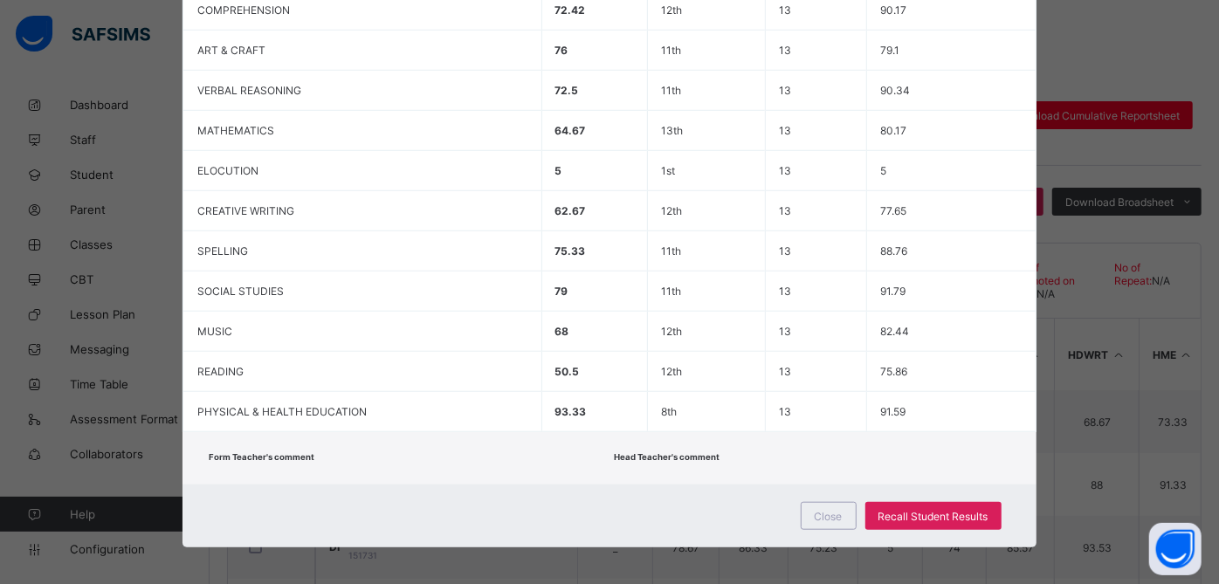
scroll to position [396, 0]
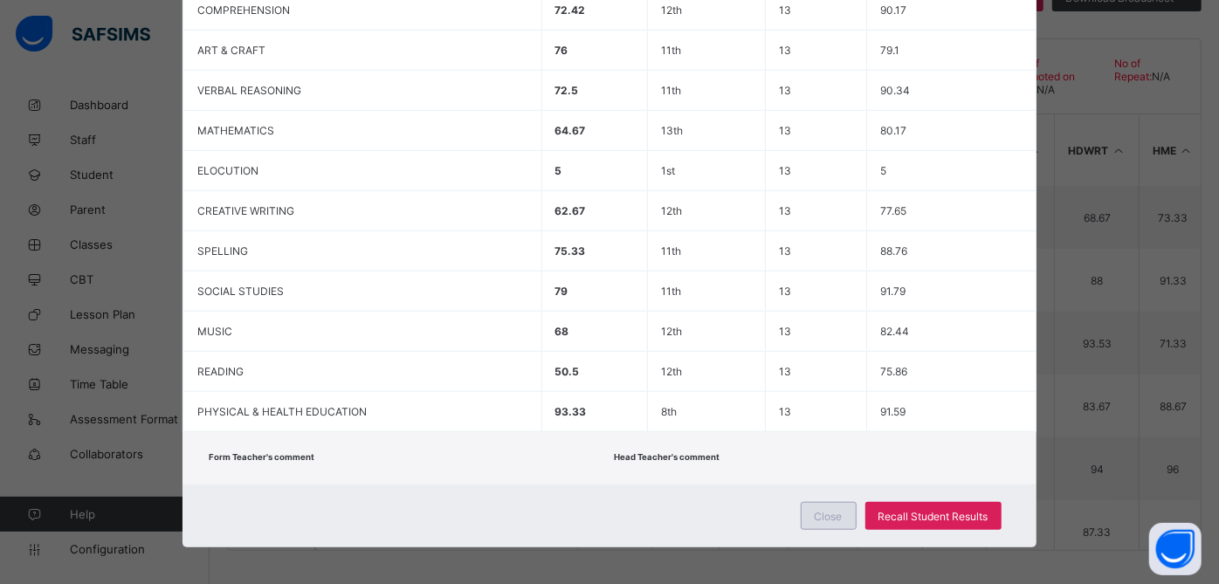
click at [813, 515] on div "Close" at bounding box center [829, 516] width 56 height 28
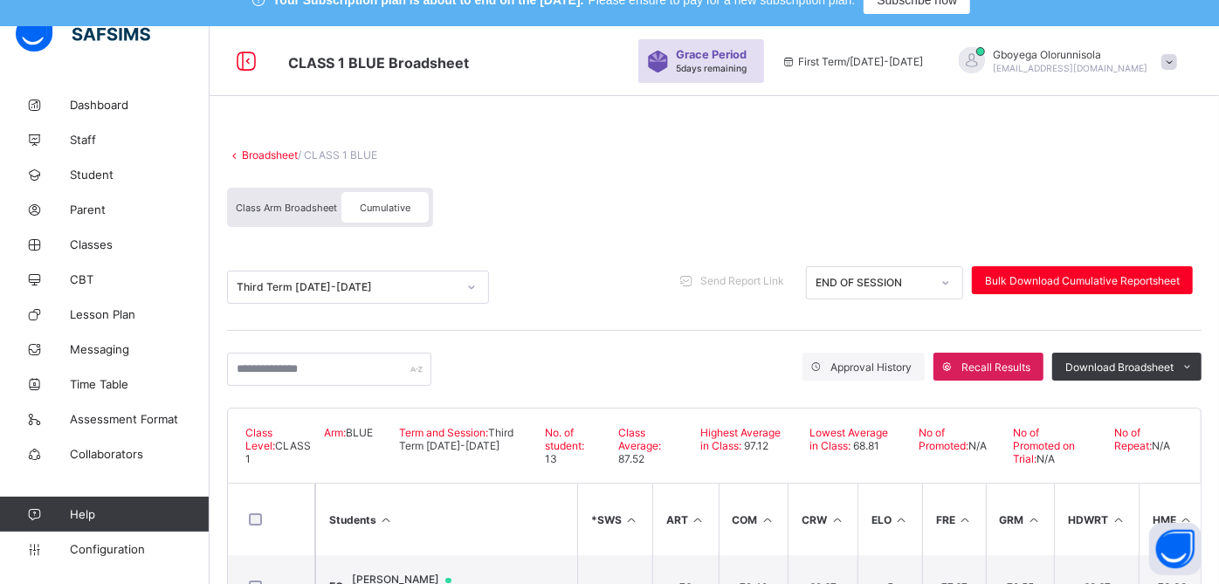
scroll to position [24, 0]
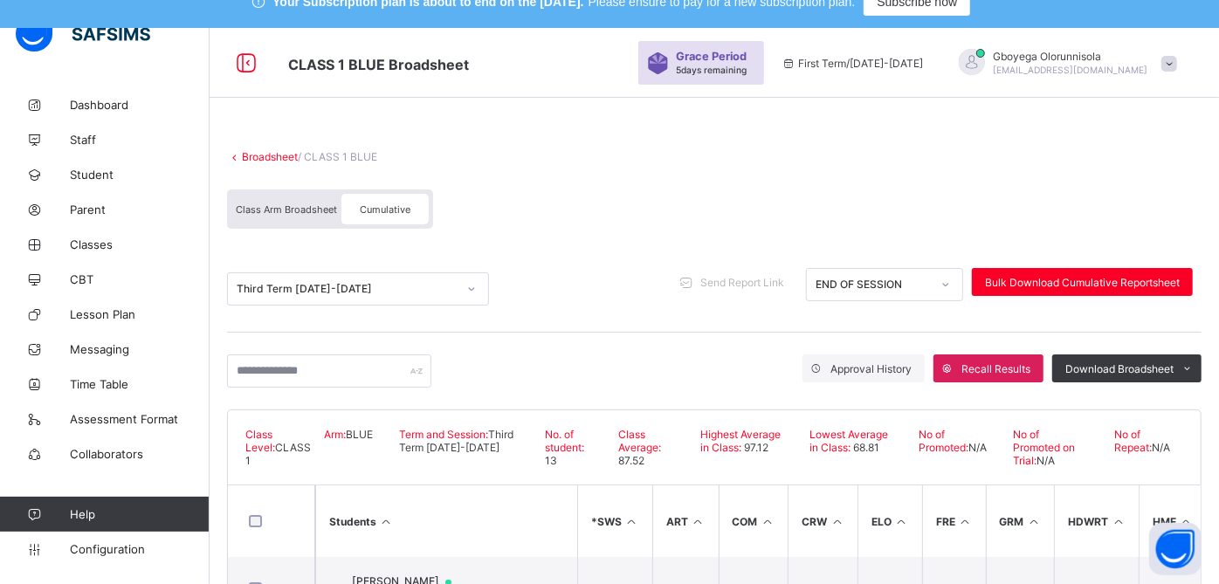
click at [262, 151] on link "Broadsheet" at bounding box center [270, 156] width 56 height 13
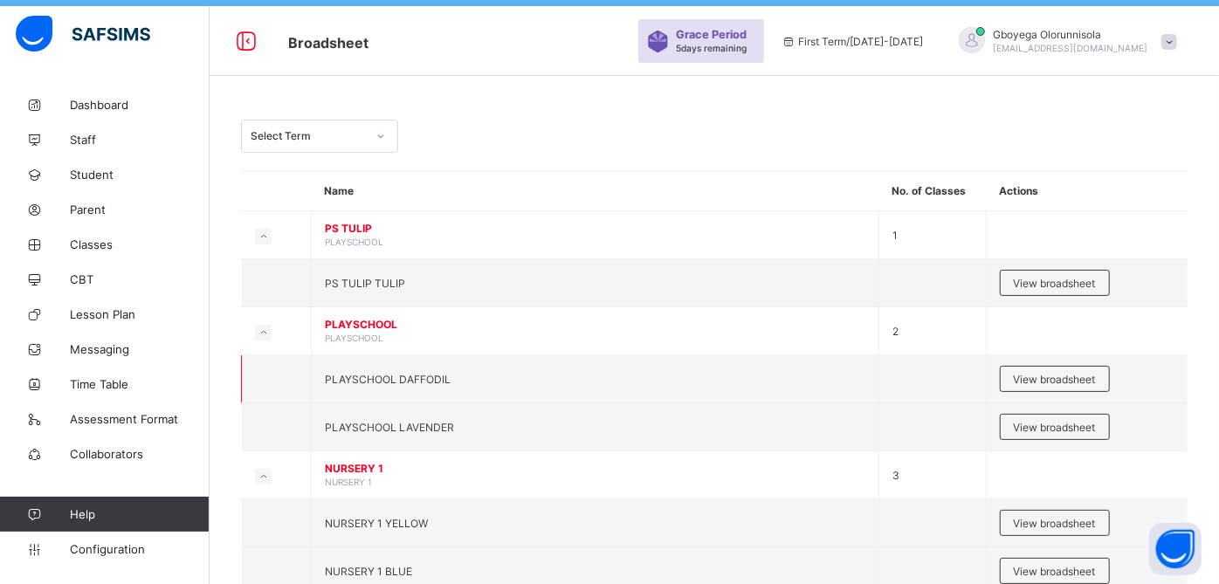
scroll to position [45, 0]
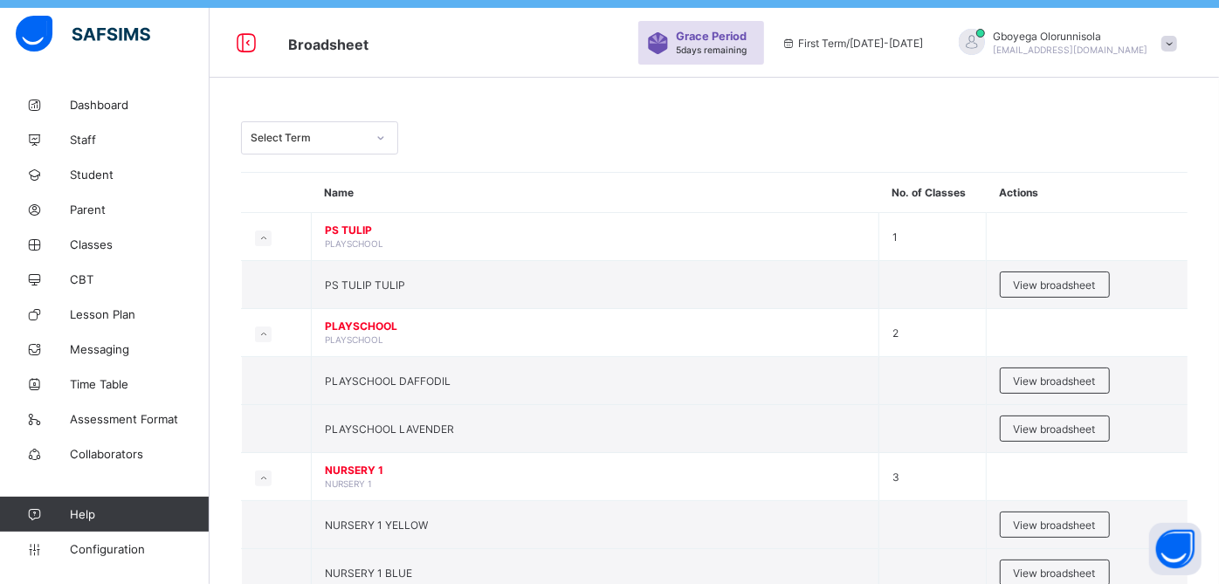
click at [348, 122] on div "Select Term" at bounding box center [319, 137] width 157 height 33
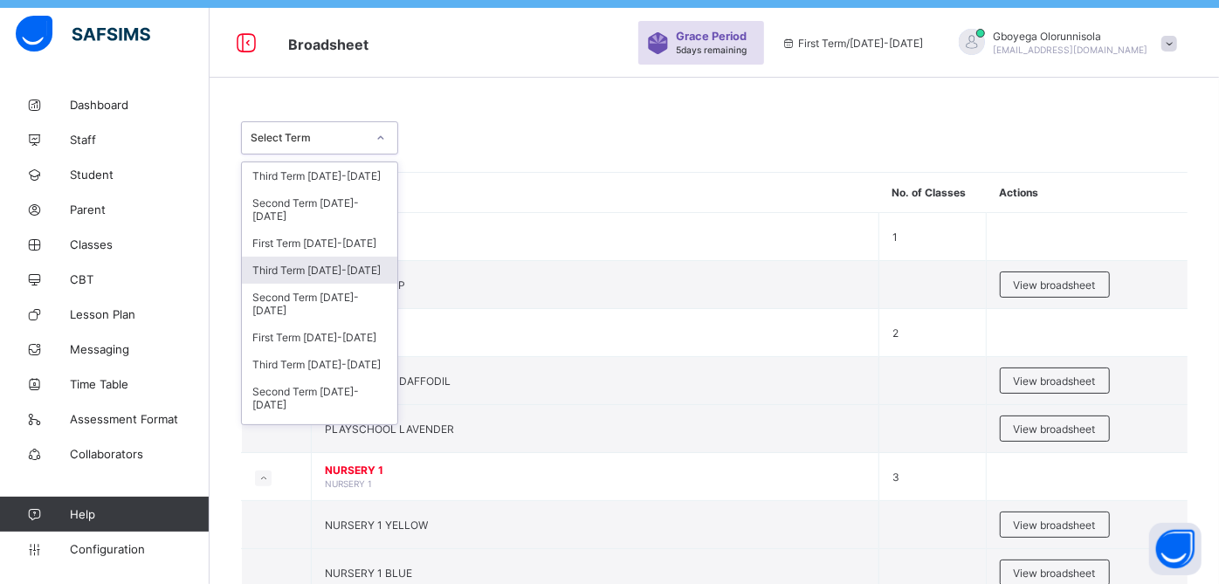
click at [321, 272] on div "Third Term 2024-2025" at bounding box center [319, 270] width 155 height 27
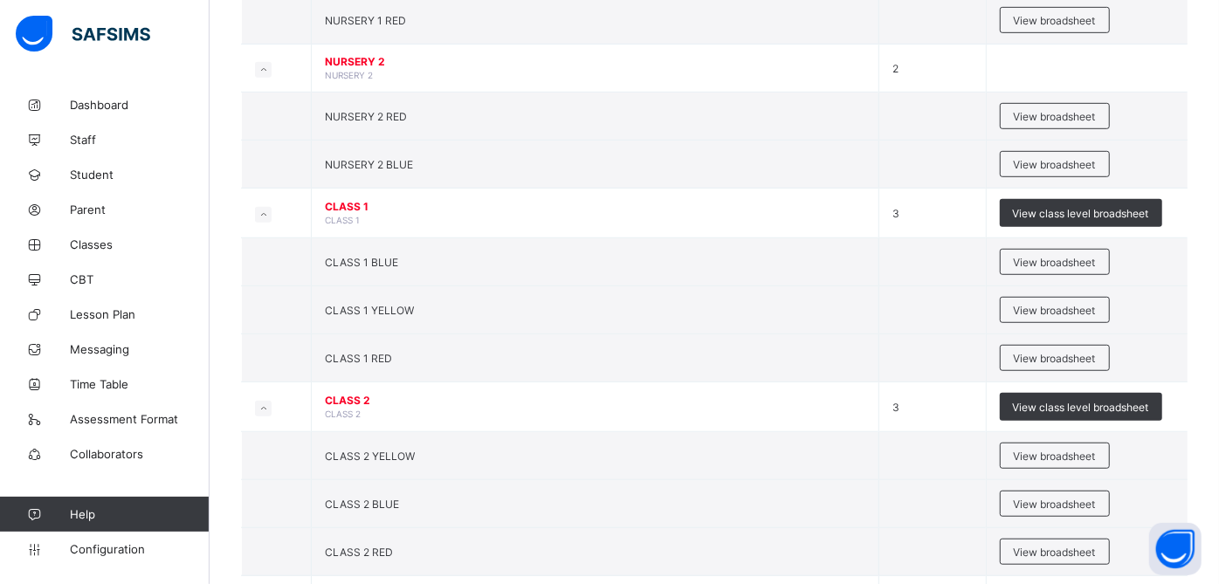
scroll to position [660, 0]
click at [1073, 303] on span "View broadsheet" at bounding box center [1055, 309] width 82 height 13
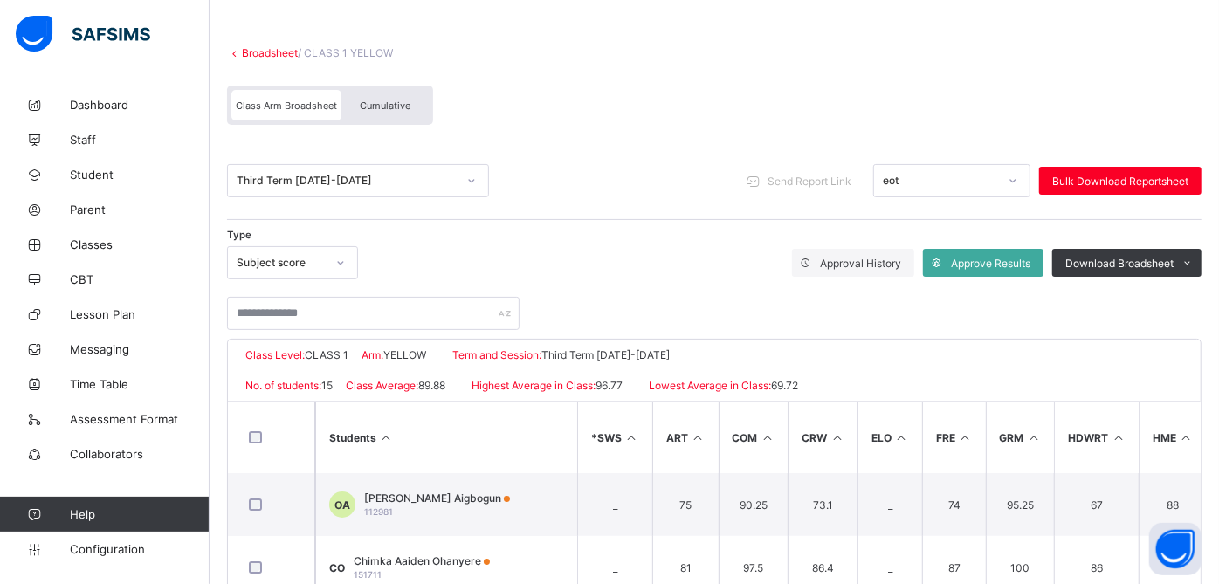
scroll to position [124, 0]
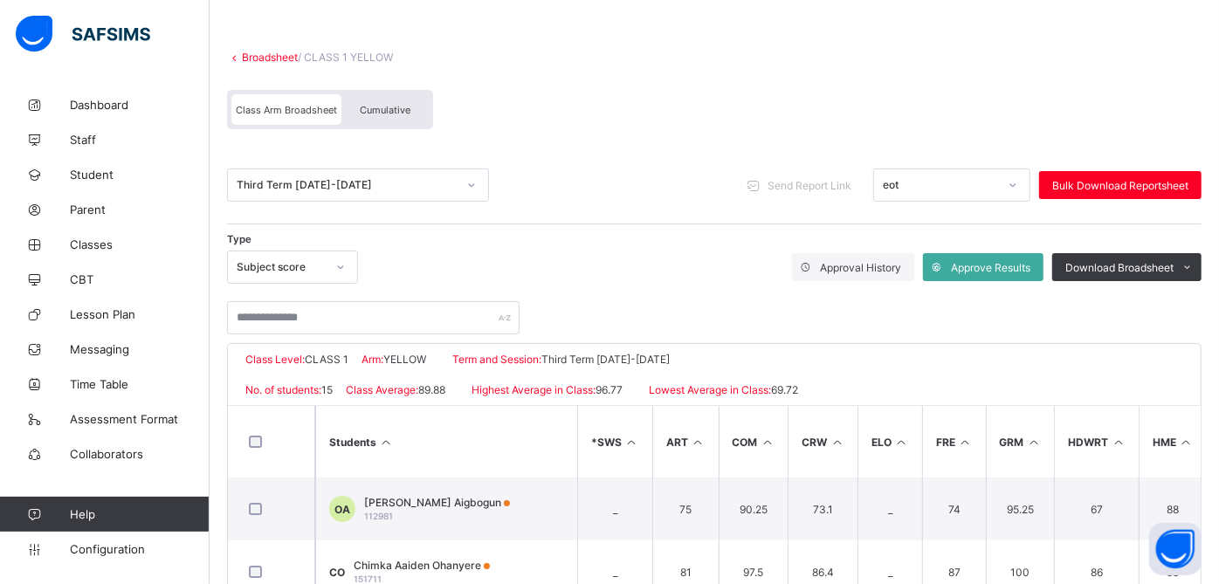
click at [362, 102] on div "Cumulative" at bounding box center [385, 109] width 87 height 31
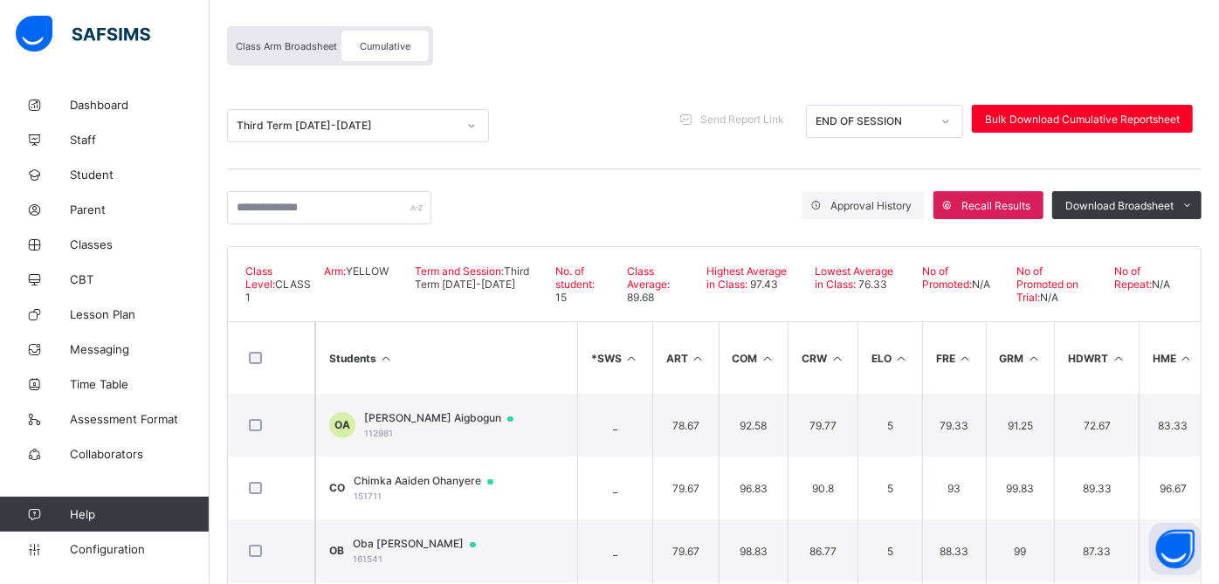
scroll to position [192, 0]
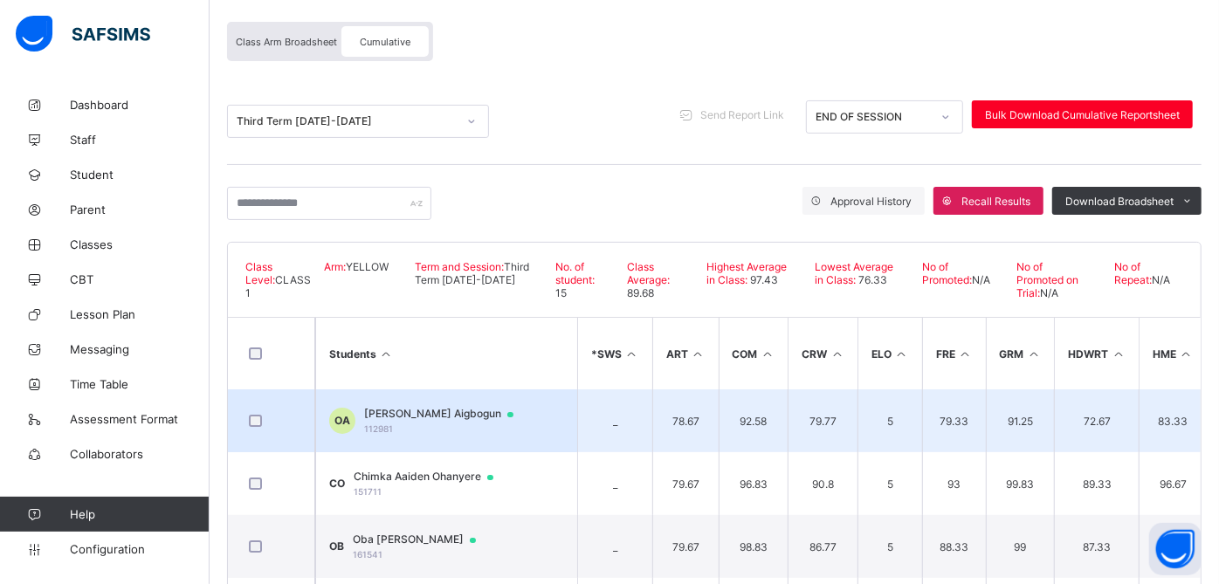
click at [459, 402] on td "OA Omonigho Osekele Aigbogun 112981" at bounding box center [446, 421] width 262 height 63
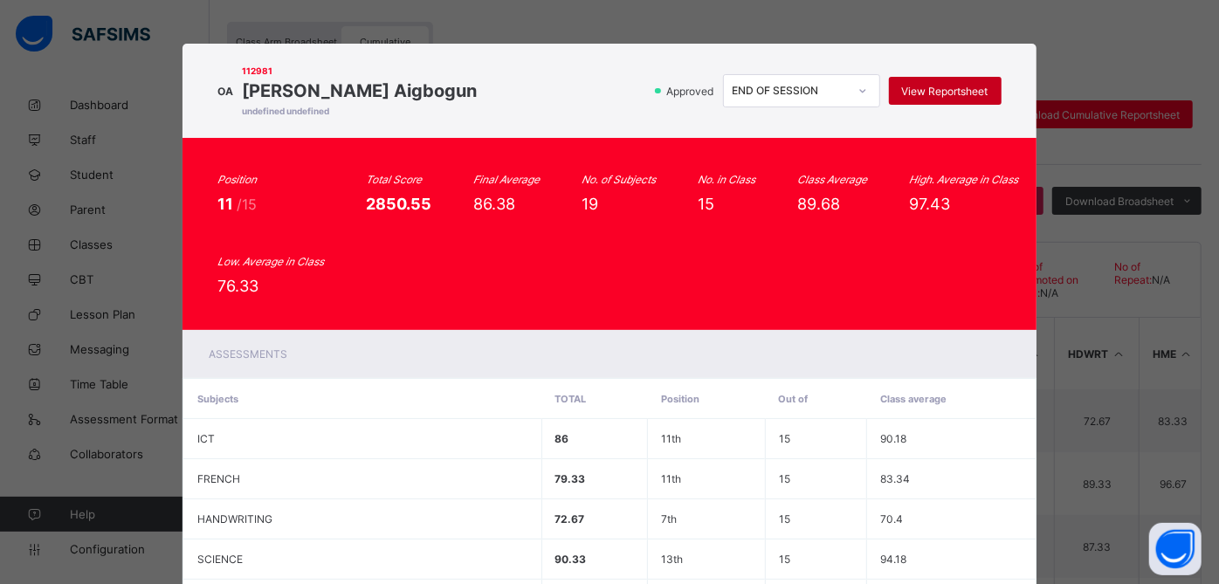
click at [923, 93] on span "View Reportsheet" at bounding box center [945, 91] width 86 height 13
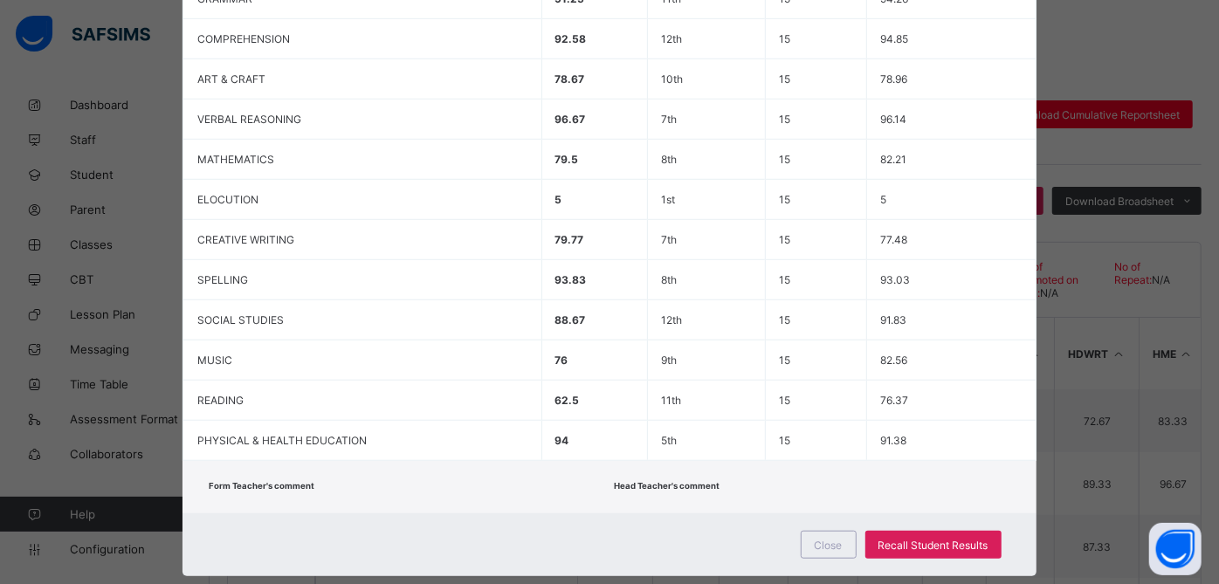
scroll to position [727, 0]
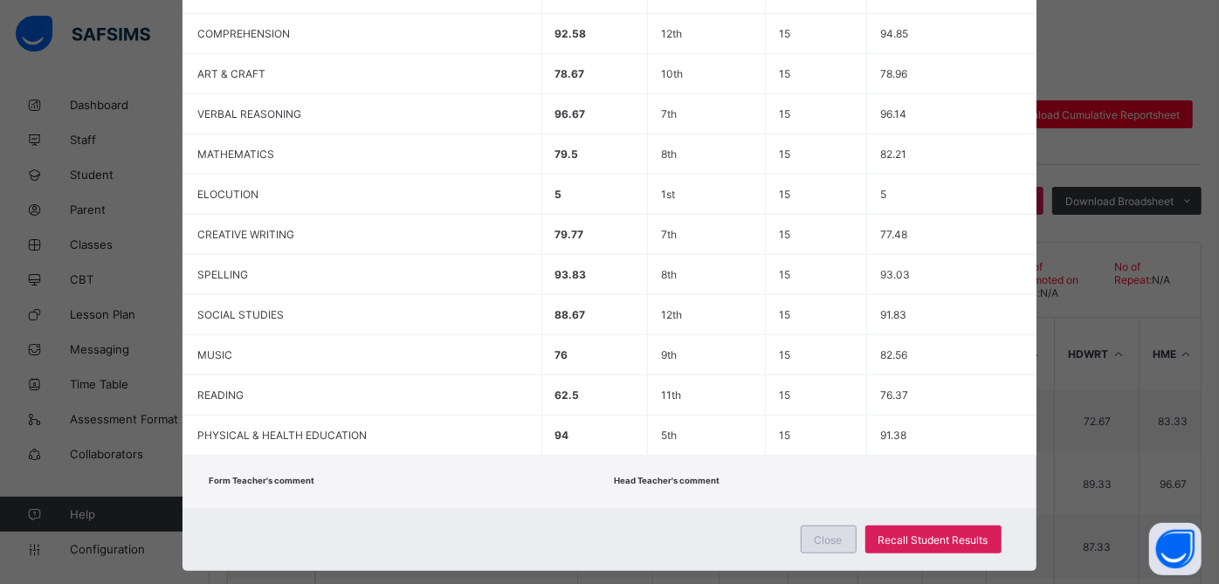
click at [831, 536] on span "Close" at bounding box center [829, 540] width 28 height 13
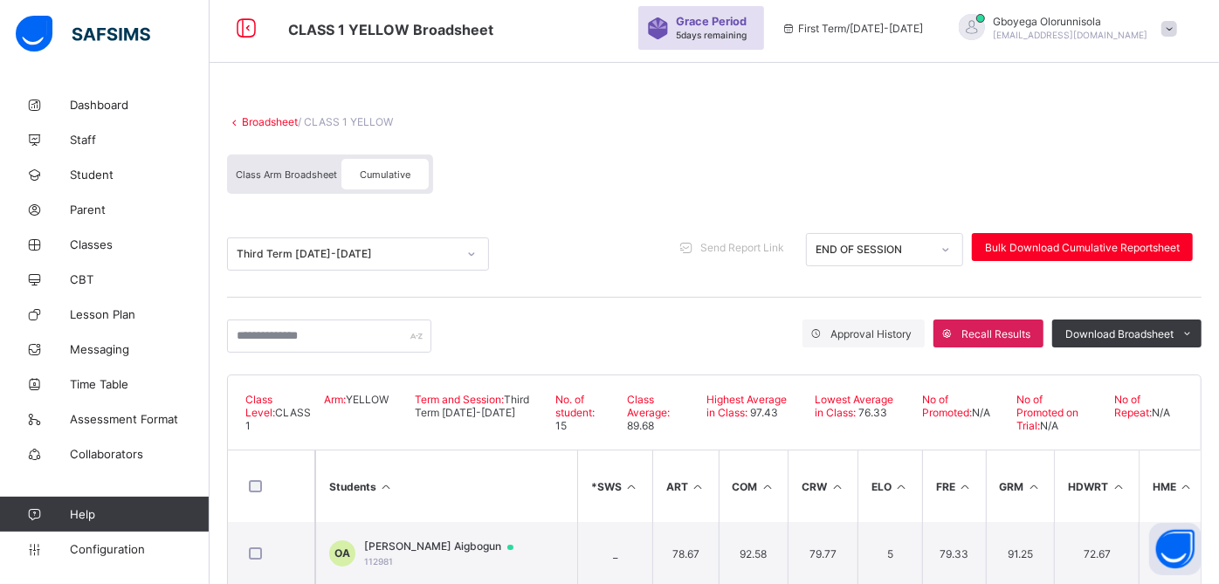
scroll to position [59, 0]
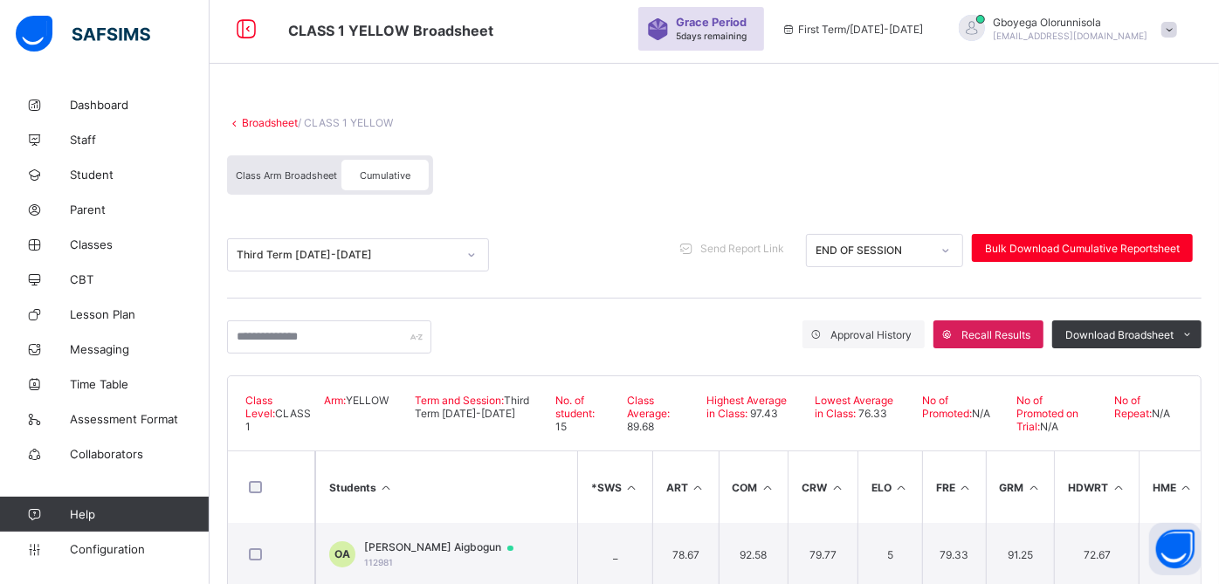
click at [278, 122] on link "Broadsheet" at bounding box center [270, 122] width 56 height 13
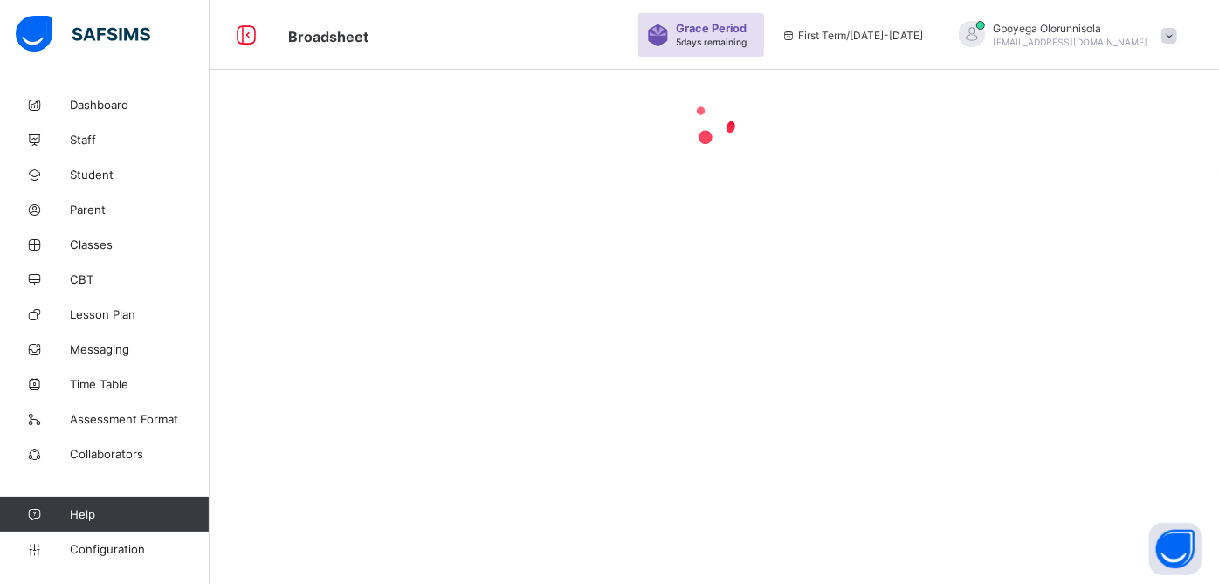
scroll to position [59, 0]
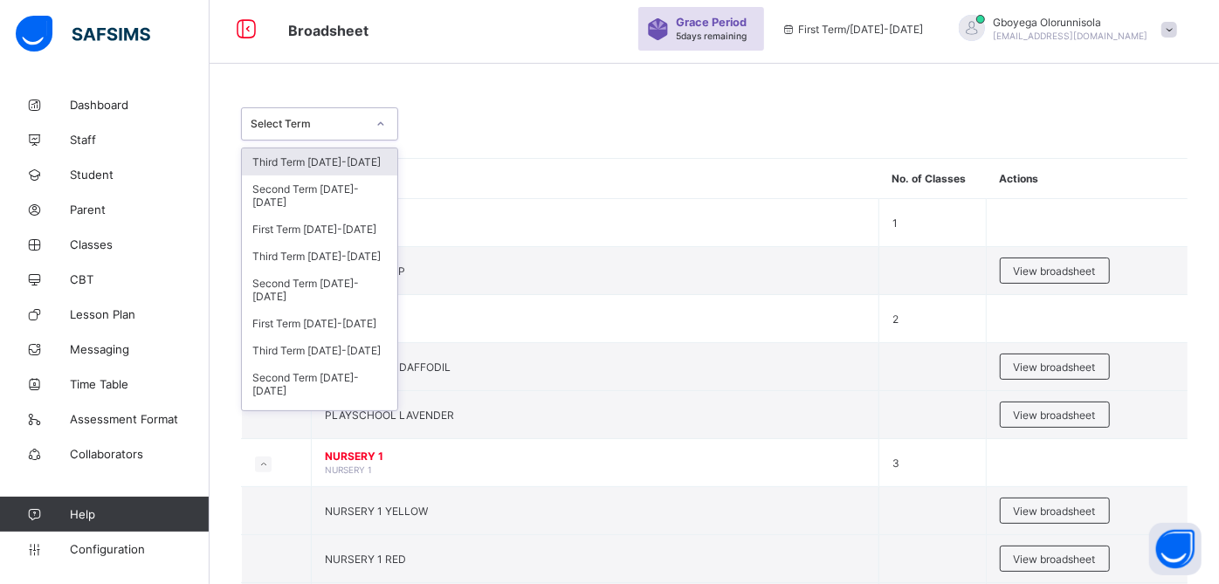
click at [335, 125] on div "Select Term" at bounding box center [308, 124] width 115 height 13
click at [344, 255] on div "Third Term 2024-2025" at bounding box center [319, 256] width 155 height 27
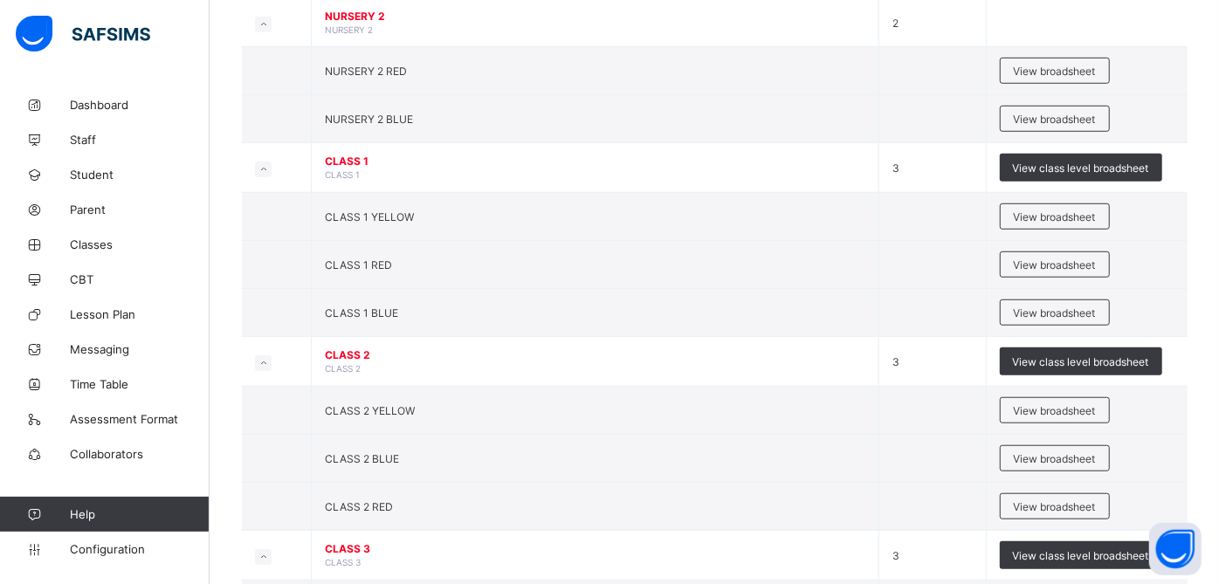
scroll to position [706, 0]
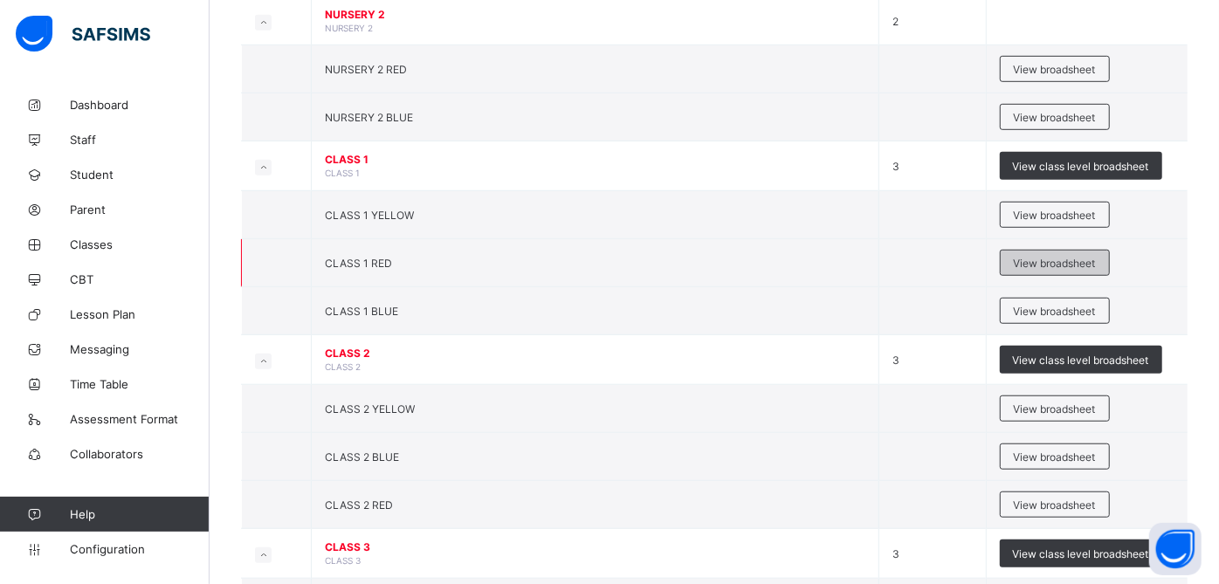
click at [1048, 257] on span "View broadsheet" at bounding box center [1055, 263] width 82 height 13
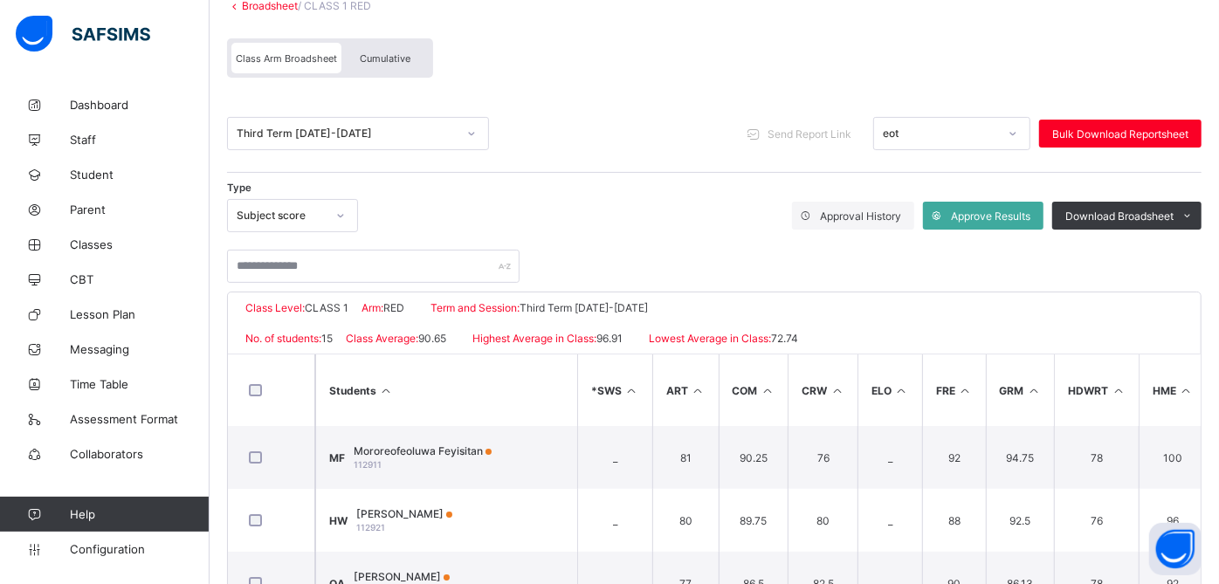
scroll to position [175, 0]
click at [370, 66] on div "Cumulative" at bounding box center [385, 59] width 87 height 31
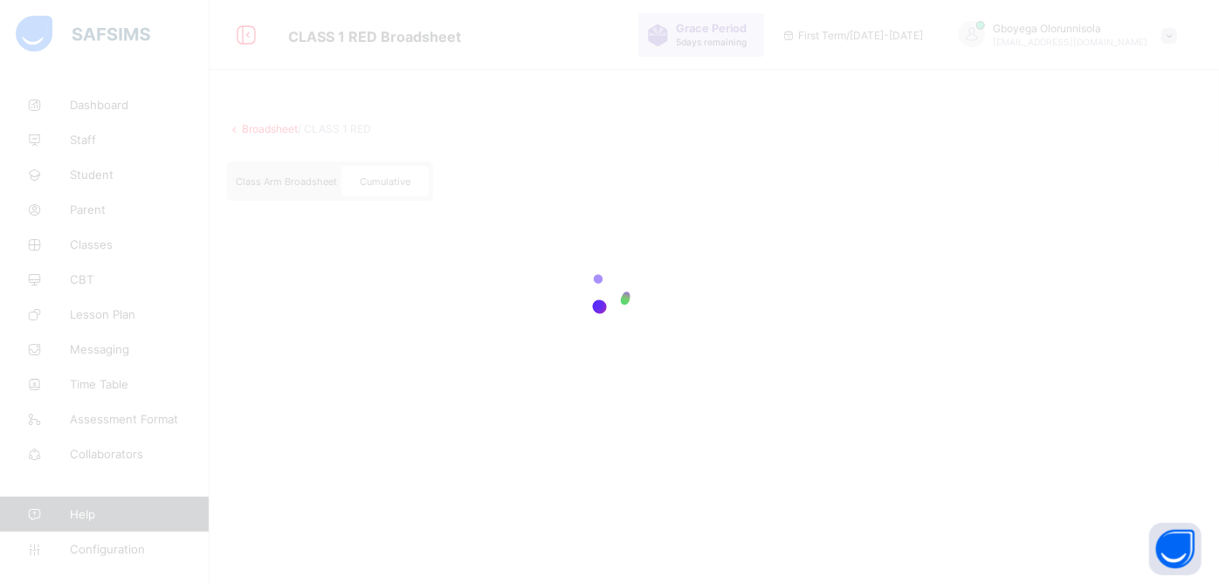
scroll to position [52, 0]
click at [370, 66] on div at bounding box center [609, 292] width 1219 height 584
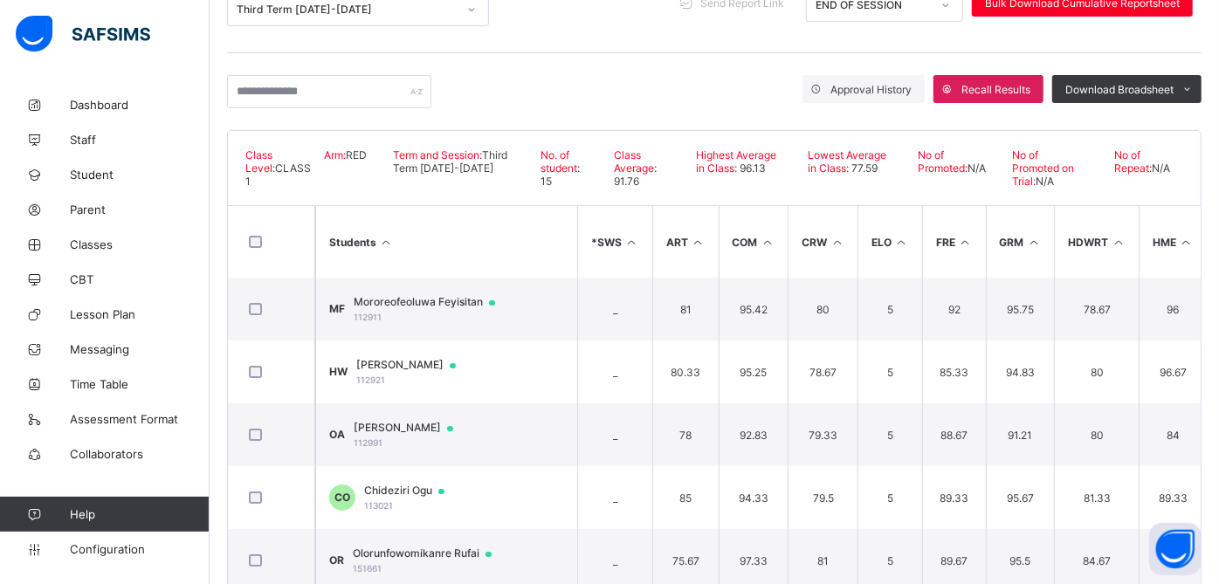
scroll to position [306, 0]
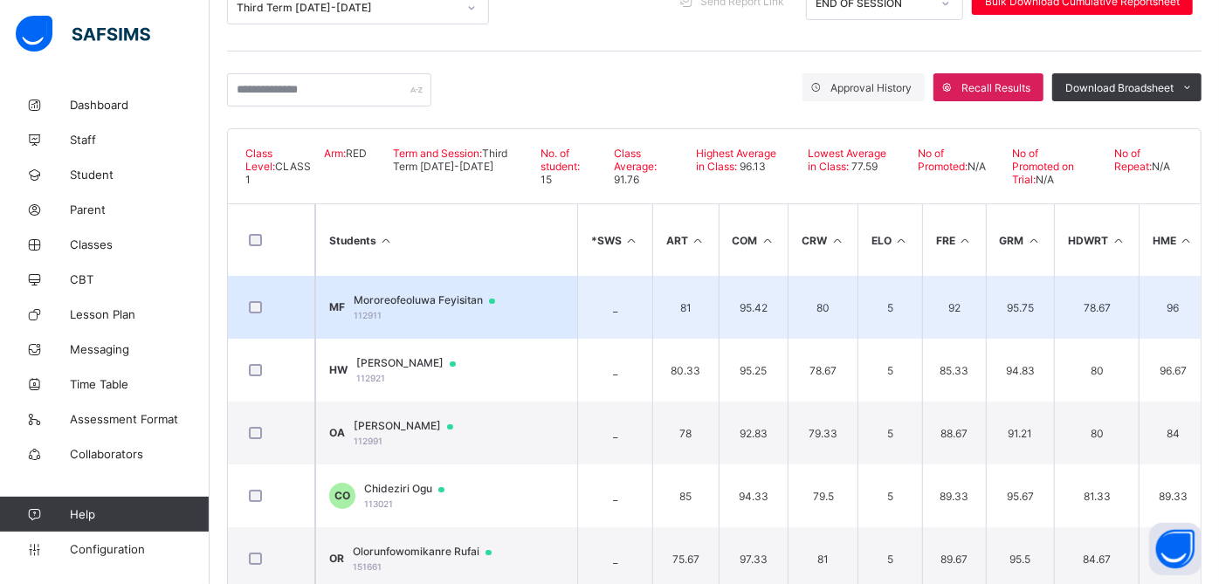
click at [456, 296] on span "Mororeofeoluwa Feyisitan" at bounding box center [433, 301] width 158 height 14
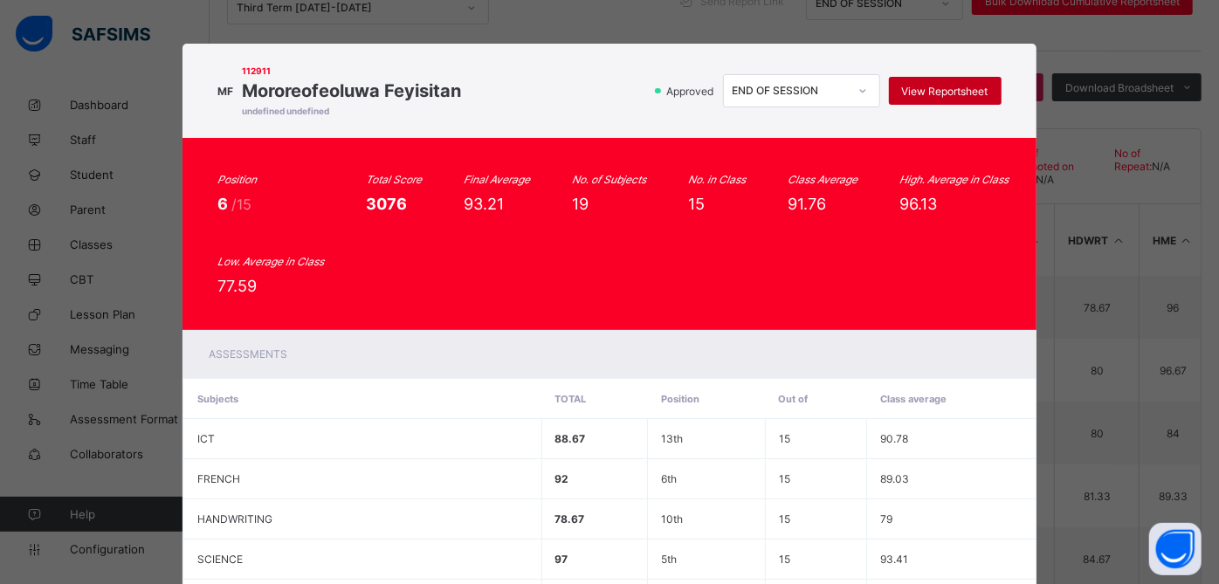
click at [956, 89] on span "View Reportsheet" at bounding box center [945, 91] width 86 height 13
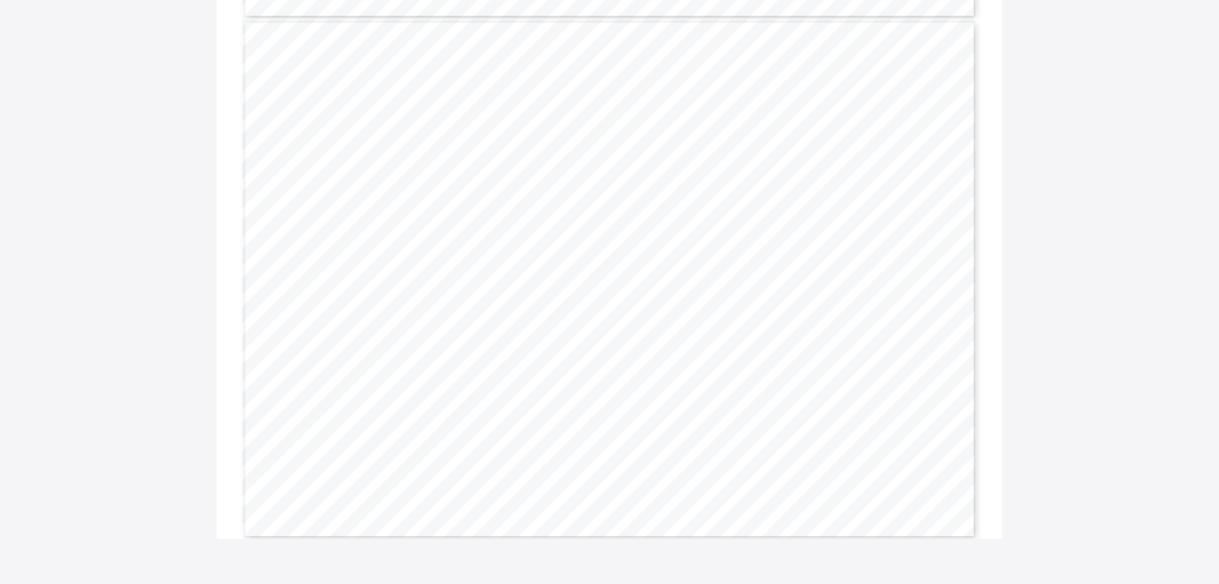
scroll to position [1222, 0]
click at [598, 299] on span "85.4" at bounding box center [597, 299] width 12 height 6
copy span "85.4"
click at [681, 298] on span "91.0" at bounding box center [675, 299] width 12 height 6
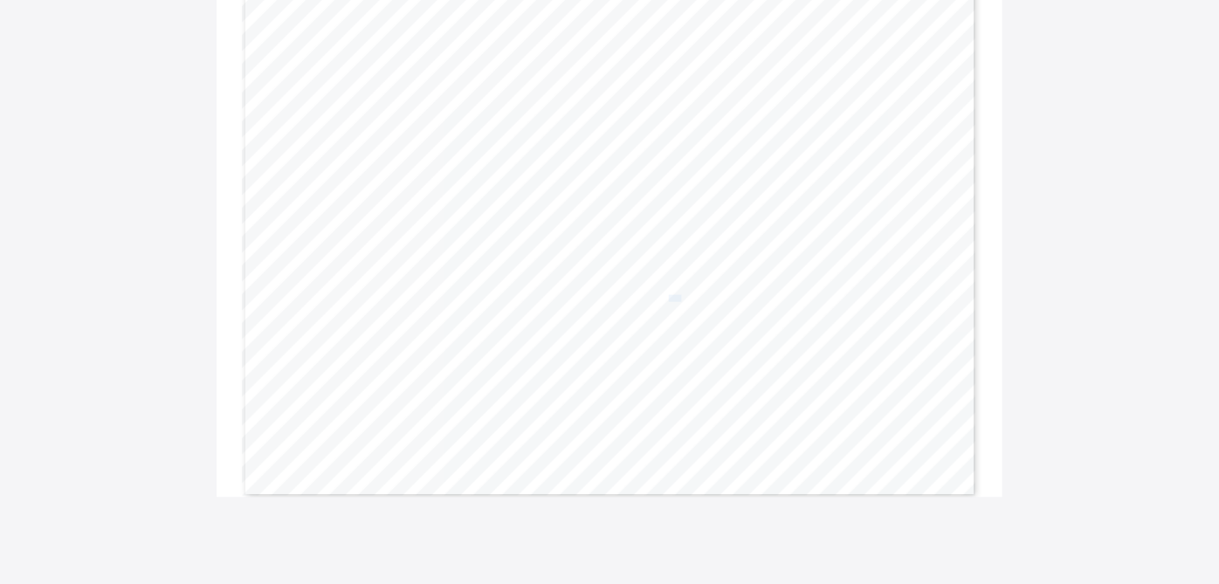
click at [681, 298] on span "91.0" at bounding box center [675, 299] width 12 height 6
copy span "91.0"
click at [833, 296] on span "87.0" at bounding box center [832, 299] width 12 height 6
copy span "87.0"
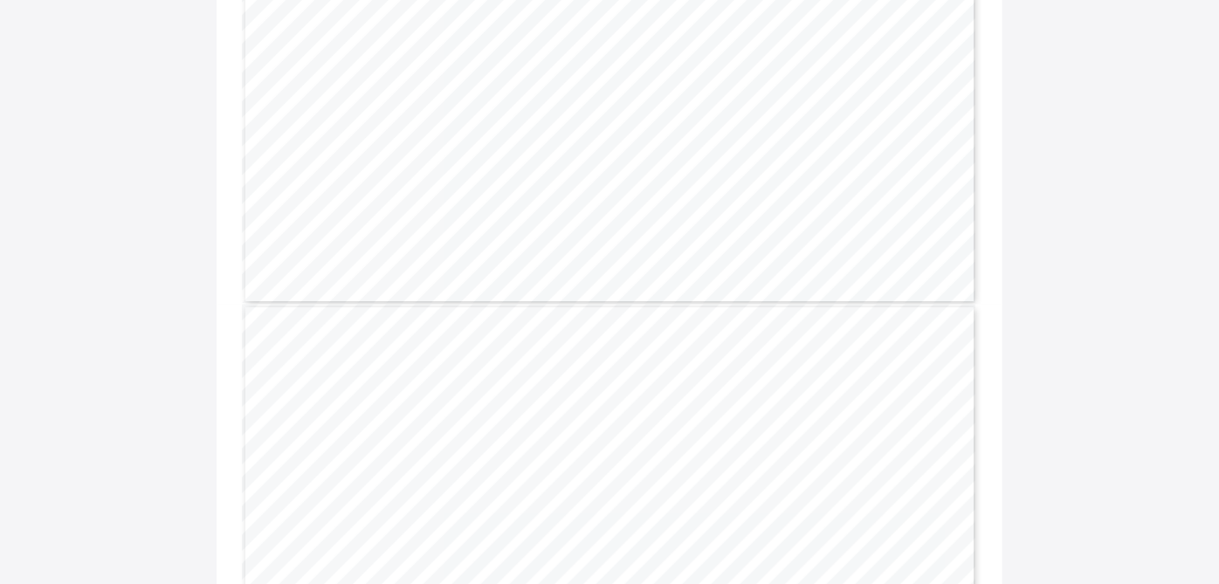
scroll to position [373, 0]
click at [602, 380] on span "88.4" at bounding box center [597, 380] width 12 height 6
copy span "88.4"
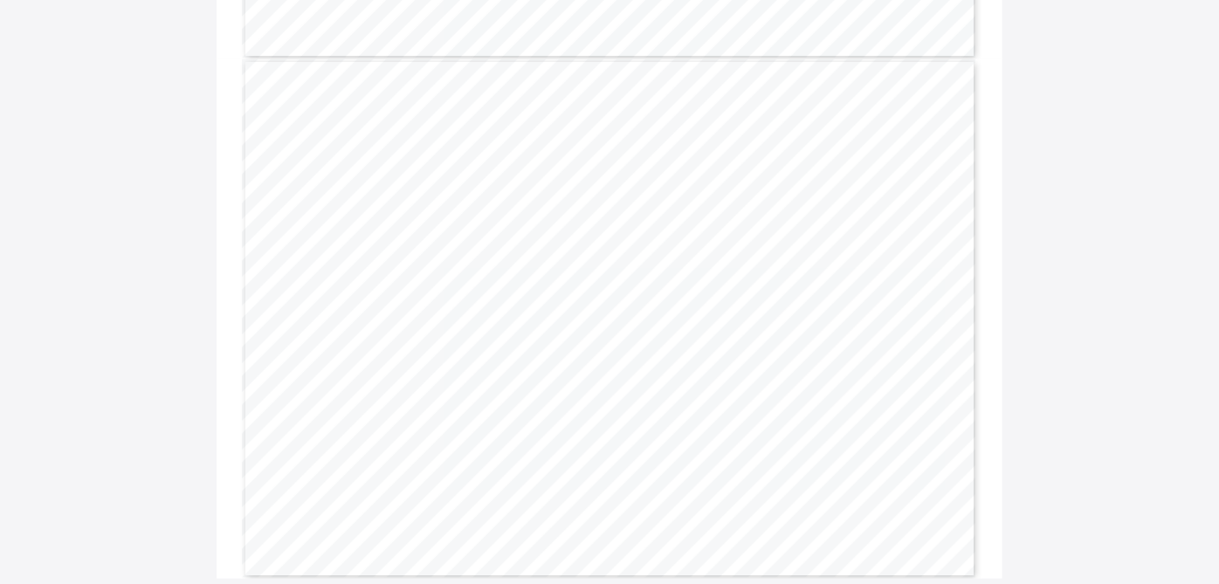
click at [680, 382] on span "90.6" at bounding box center [675, 380] width 12 height 6
copy span "90.6"
click at [839, 379] on span "85.9" at bounding box center [832, 380] width 12 height 6
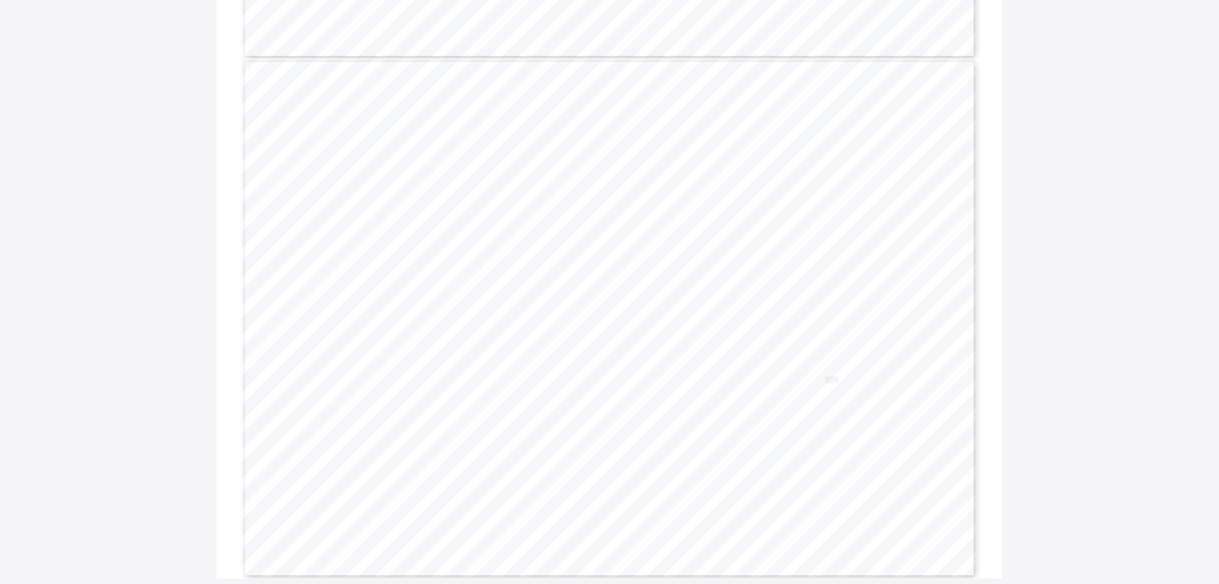
copy span "85.9"
click at [601, 318] on span "88.8" at bounding box center [598, 317] width 12 height 6
copy span "88.8"
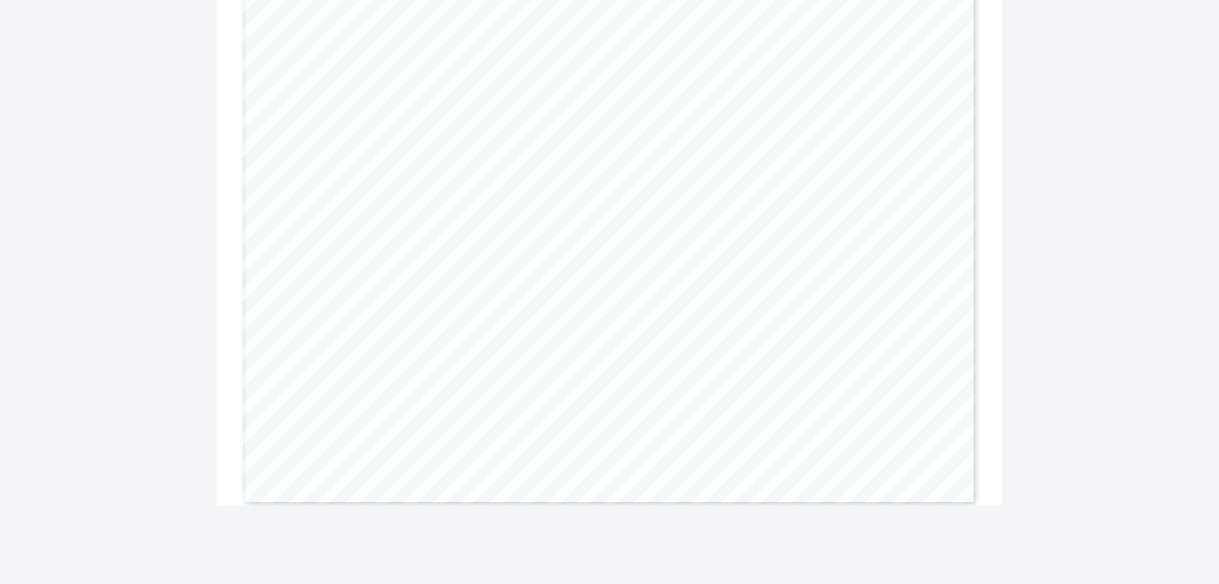
click at [681, 316] on span "92.7" at bounding box center [677, 317] width 12 height 6
copy span "92.7"
click at [839, 314] on span "85.7" at bounding box center [834, 317] width 12 height 6
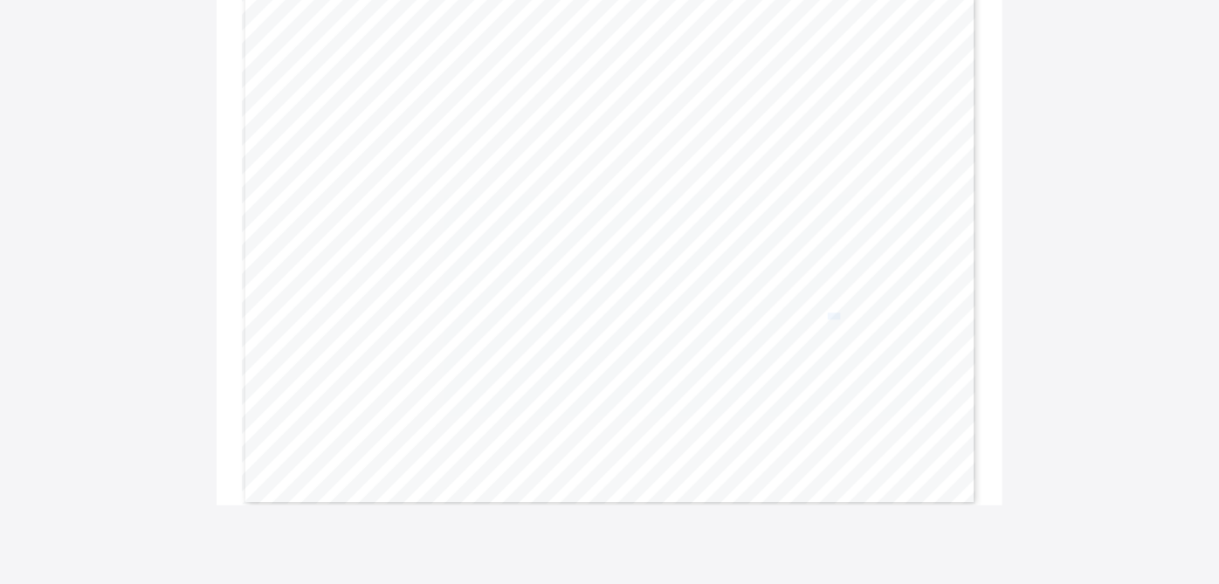
copy span "85.7"
click at [603, 318] on span "89.5" at bounding box center [597, 317] width 12 height 6
copy span "89.5"
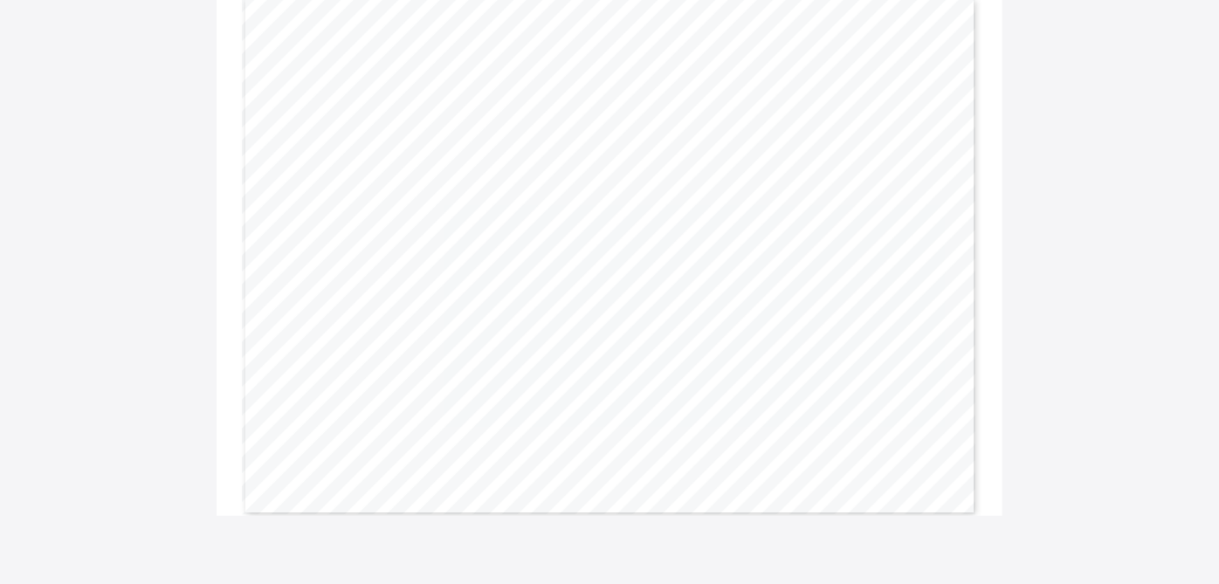
click at [679, 319] on span "88.9" at bounding box center [675, 317] width 12 height 6
copy span "88.9"
click at [837, 316] on span "86.8" at bounding box center [832, 317] width 12 height 6
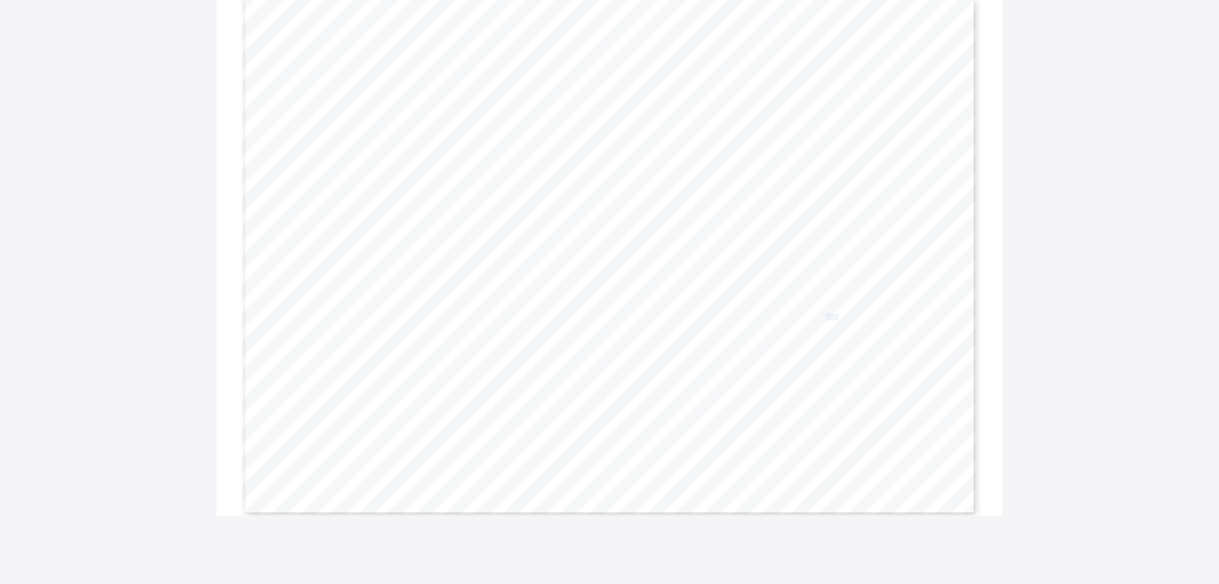
copy span "86.8"
click at [603, 324] on span "86.8" at bounding box center [597, 327] width 12 height 6
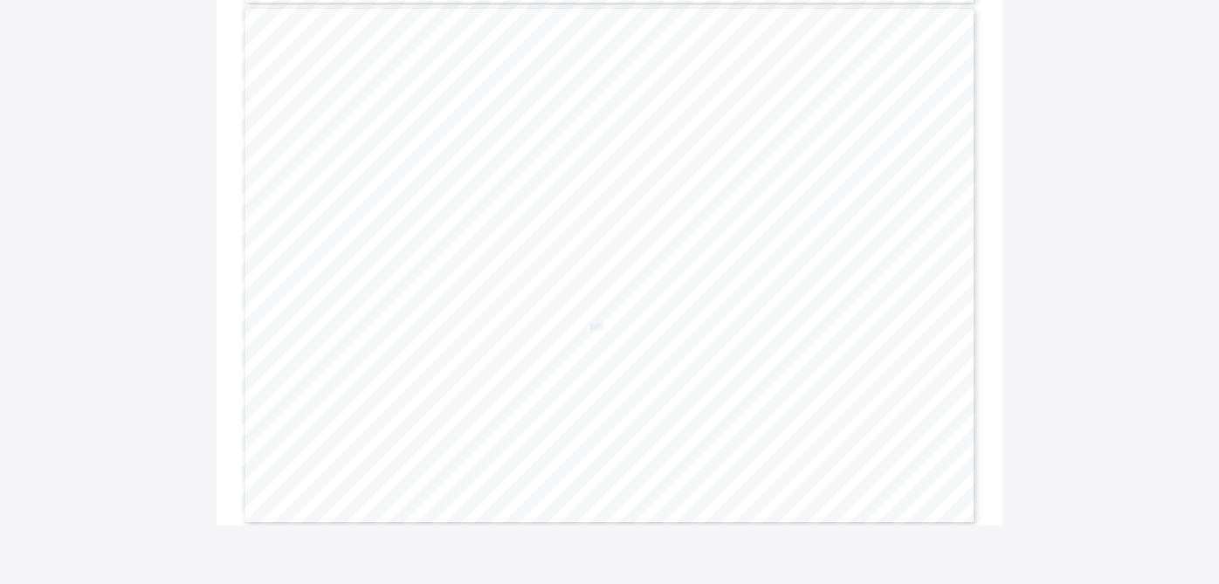
copy span "86.8"
click at [680, 326] on span "84.2" at bounding box center [675, 327] width 12 height 6
copy span "84.2"
click at [839, 329] on span "81.8" at bounding box center [832, 327] width 12 height 6
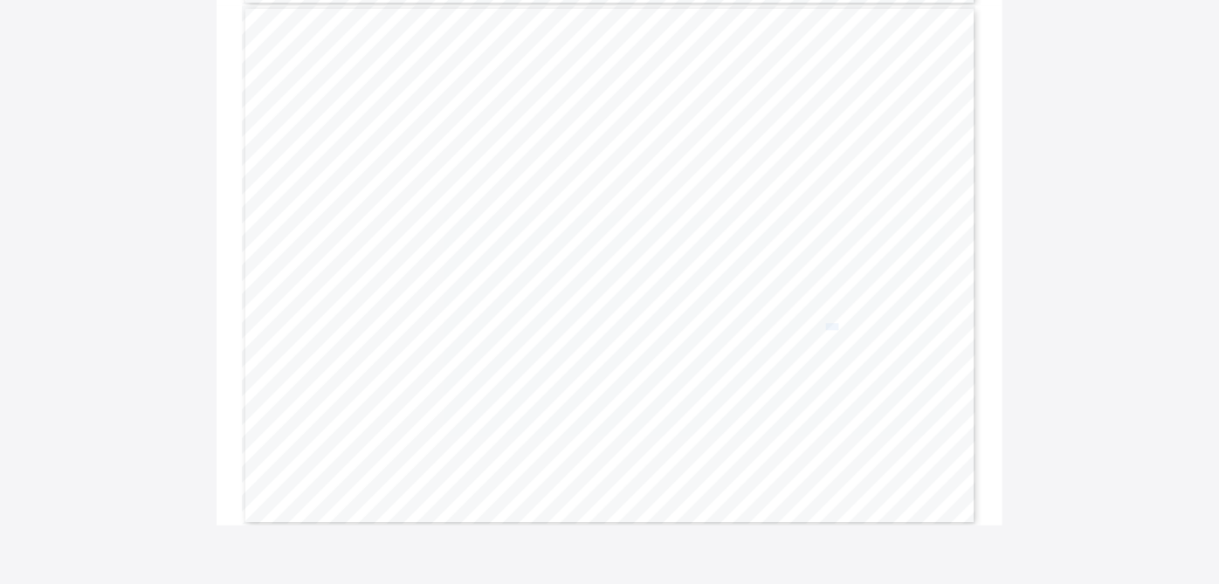
click at [839, 329] on span "81.8" at bounding box center [832, 327] width 12 height 6
copy span "81.8"
click at [602, 309] on span "89.4" at bounding box center [597, 310] width 12 height 6
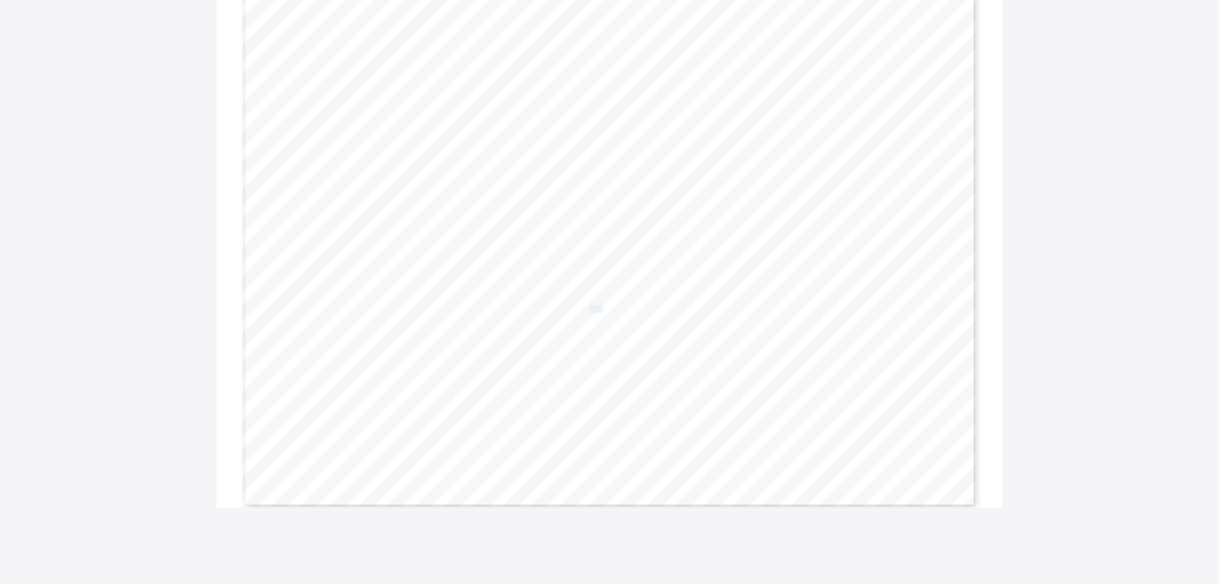
copy span "89.4"
click at [679, 307] on span "87.8" at bounding box center [675, 310] width 12 height 6
copy span "87.8"
click at [839, 310] on span "89.1" at bounding box center [832, 310] width 12 height 6
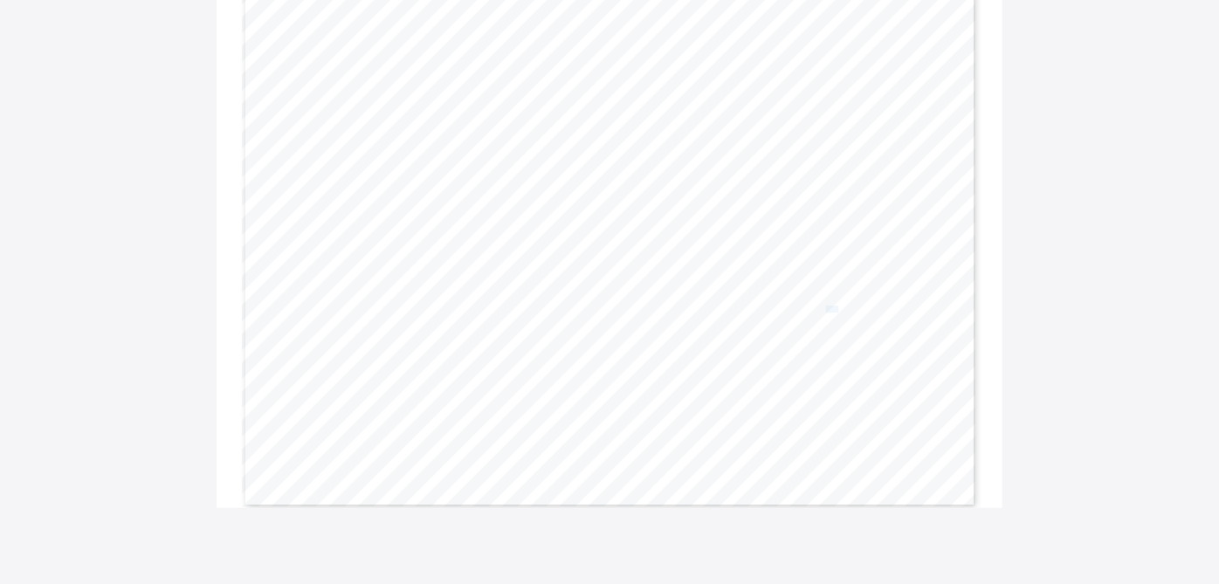
click at [839, 310] on span "89.1" at bounding box center [832, 310] width 12 height 6
copy span "89.1"
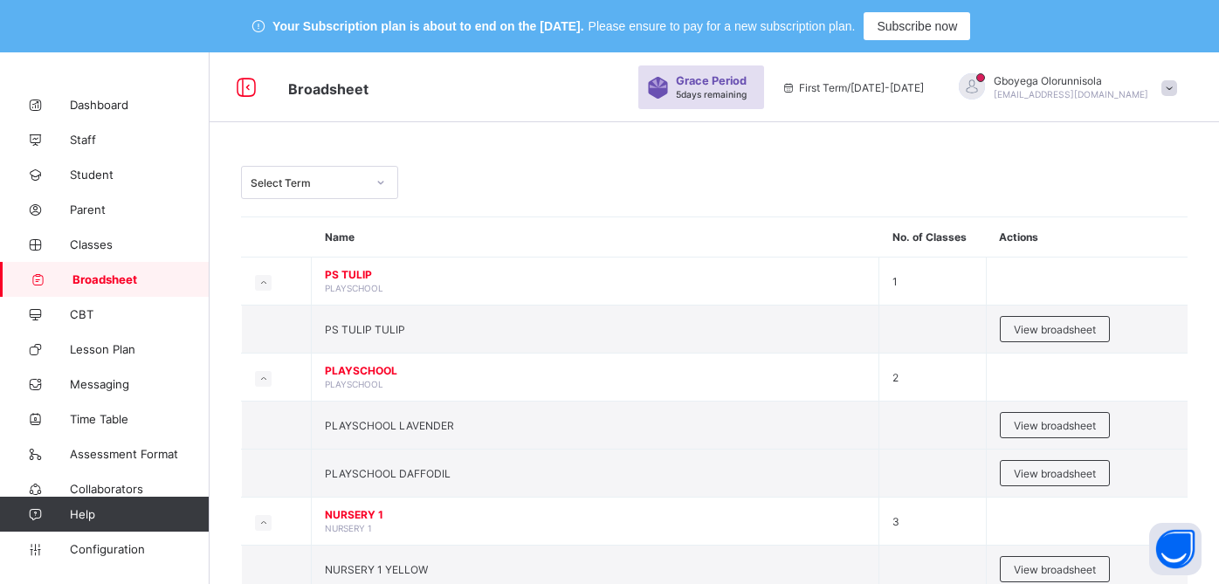
scroll to position [172, 0]
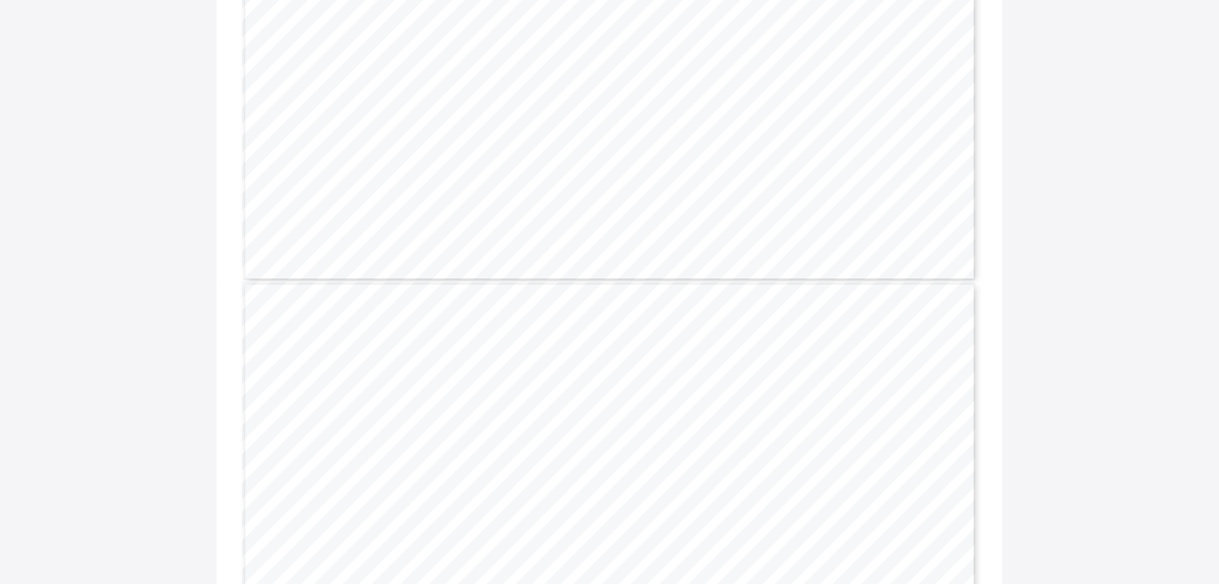
scroll to position [701, 0]
click at [598, 296] on span "92.4" at bounding box center [597, 299] width 12 height 6
copy span "92.4"
click at [681, 300] on span "89.0" at bounding box center [675, 299] width 12 height 6
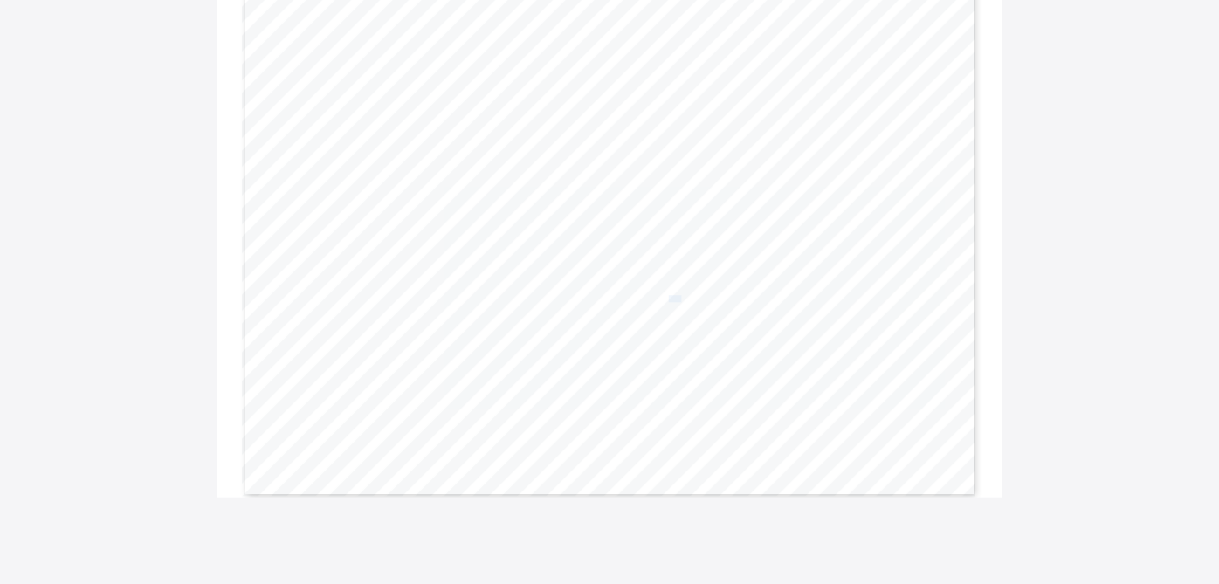
click at [681, 300] on span "89.0" at bounding box center [675, 299] width 12 height 6
copy span "89.0"
click at [836, 297] on span "92.6" at bounding box center [832, 299] width 12 height 6
copy span "92.6"
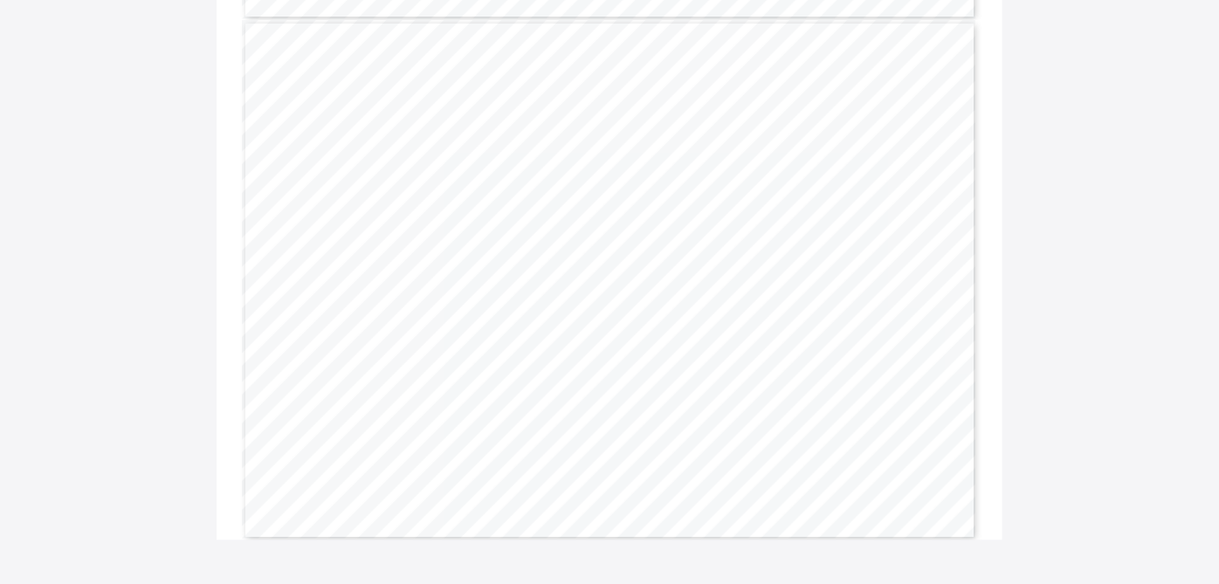
scroll to position [1222, 0]
click at [603, 297] on span "90.1" at bounding box center [597, 299] width 12 height 6
copy span "90.1"
click at [681, 299] on span "90.3" at bounding box center [675, 299] width 12 height 6
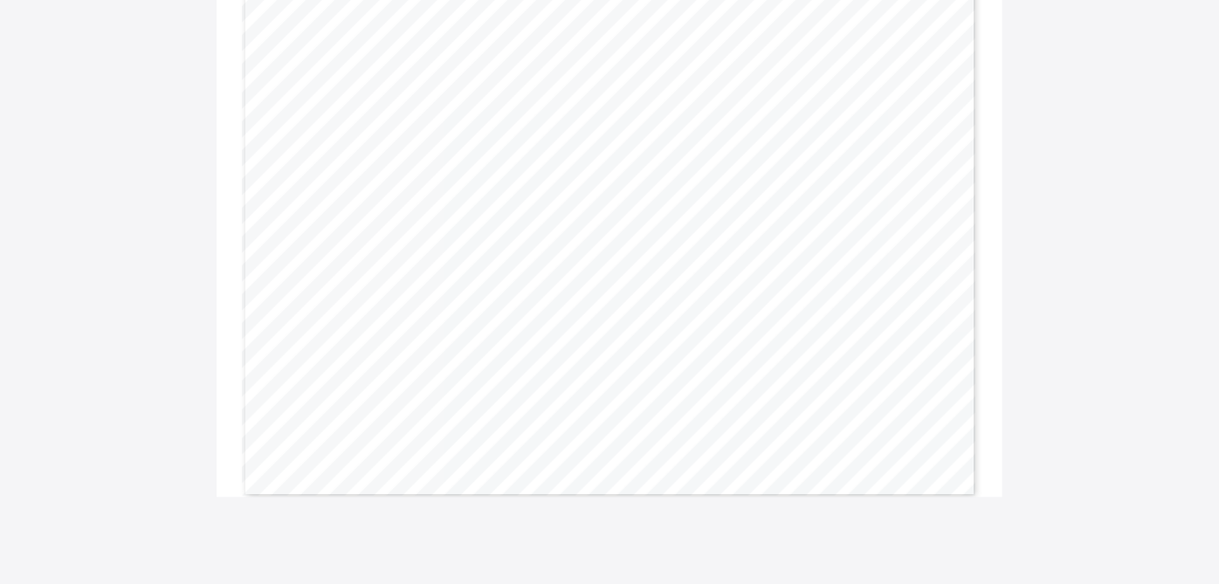
click at [681, 299] on span "90.3" at bounding box center [675, 299] width 12 height 6
copy span "90.3"
click at [839, 296] on span "94.3" at bounding box center [832, 299] width 12 height 6
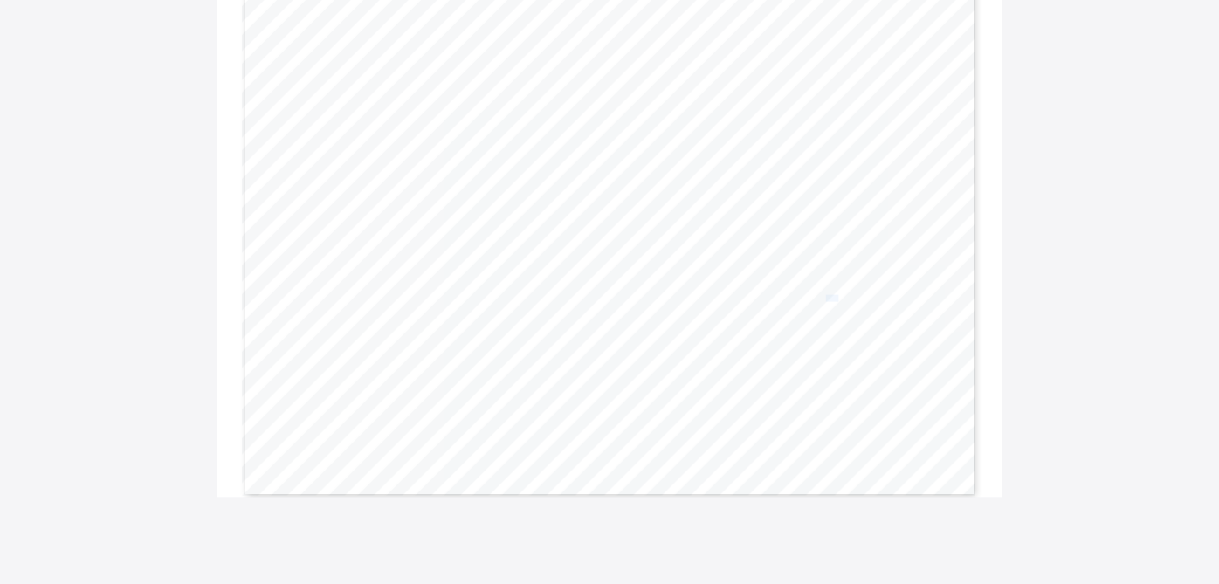
copy span "94.3"
click at [604, 314] on span "89.8" at bounding box center [598, 316] width 12 height 6
copy span "89.8"
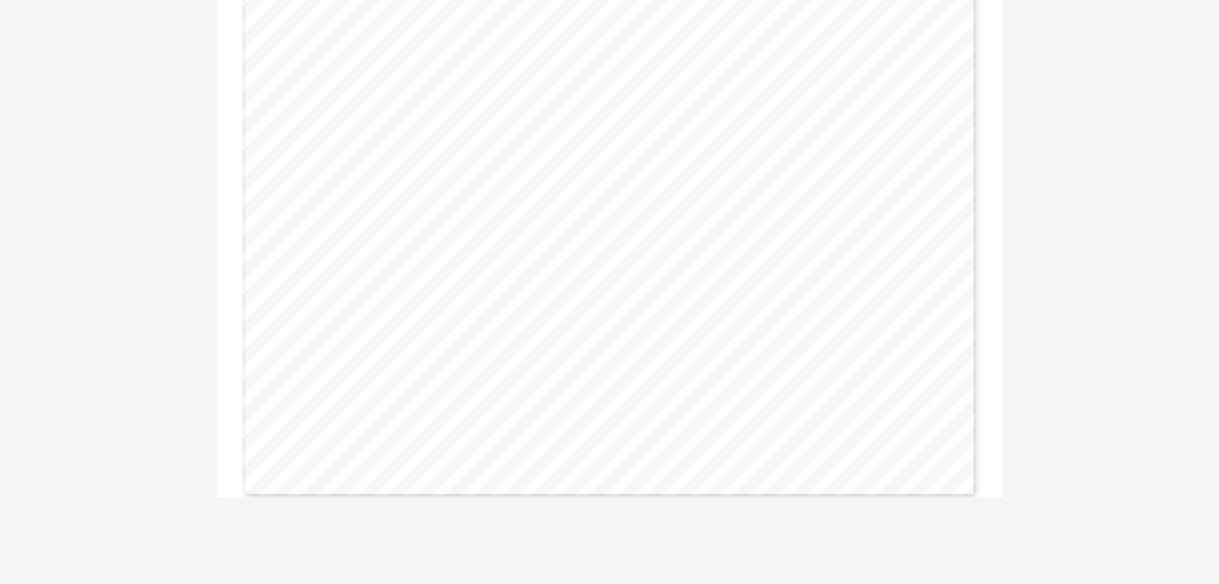
click at [683, 317] on span "86.0" at bounding box center [677, 316] width 12 height 6
copy span "86.0"
click at [839, 314] on span "92.1" at bounding box center [834, 316] width 12 height 6
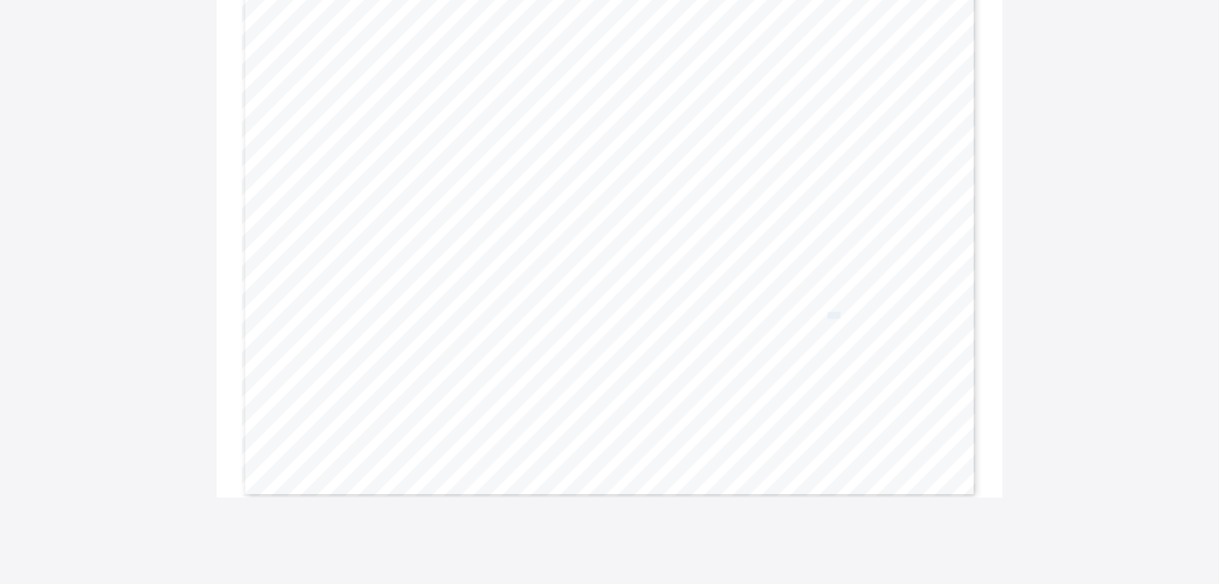
copy span "92.1"
click at [601, 270] on span "94.6" at bounding box center [597, 269] width 12 height 6
copy span "94.6"
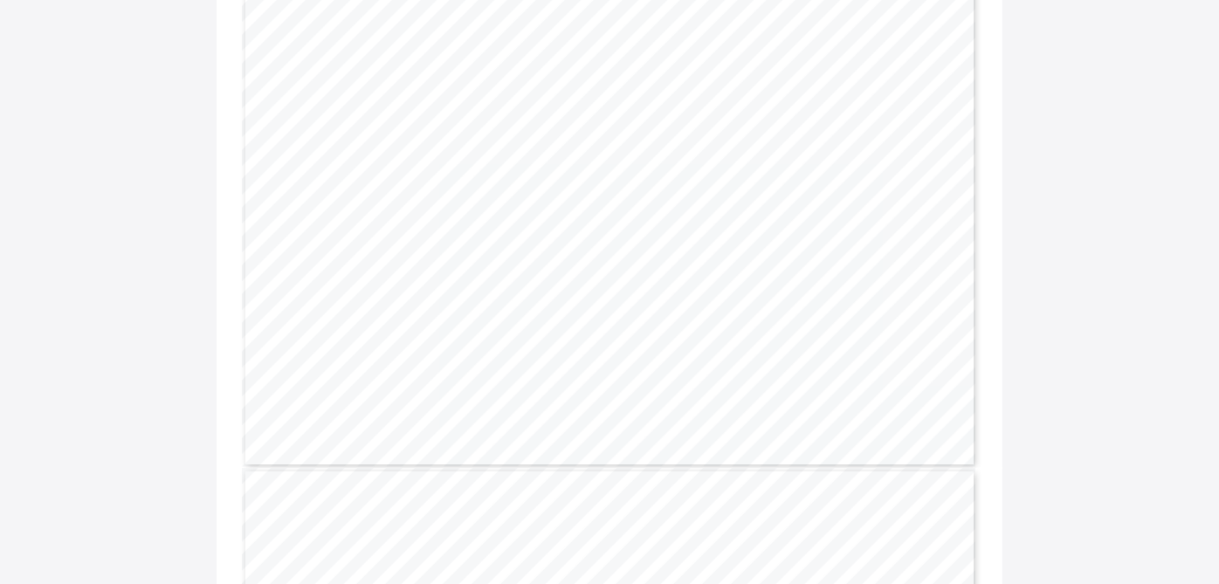
click at [681, 266] on span "96.5" at bounding box center [675, 269] width 12 height 6
copy span "96.5"
click at [834, 269] on span "95.3" at bounding box center [832, 269] width 12 height 6
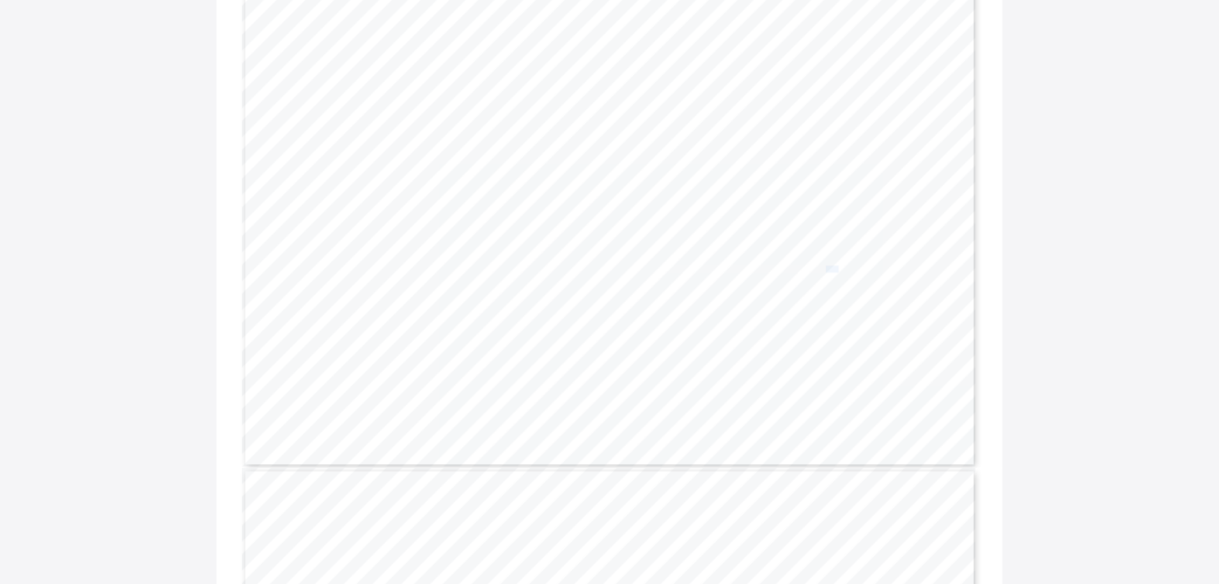
copy span "95.3"
click at [599, 329] on span "94.1" at bounding box center [597, 330] width 12 height 6
copy span "94.1"
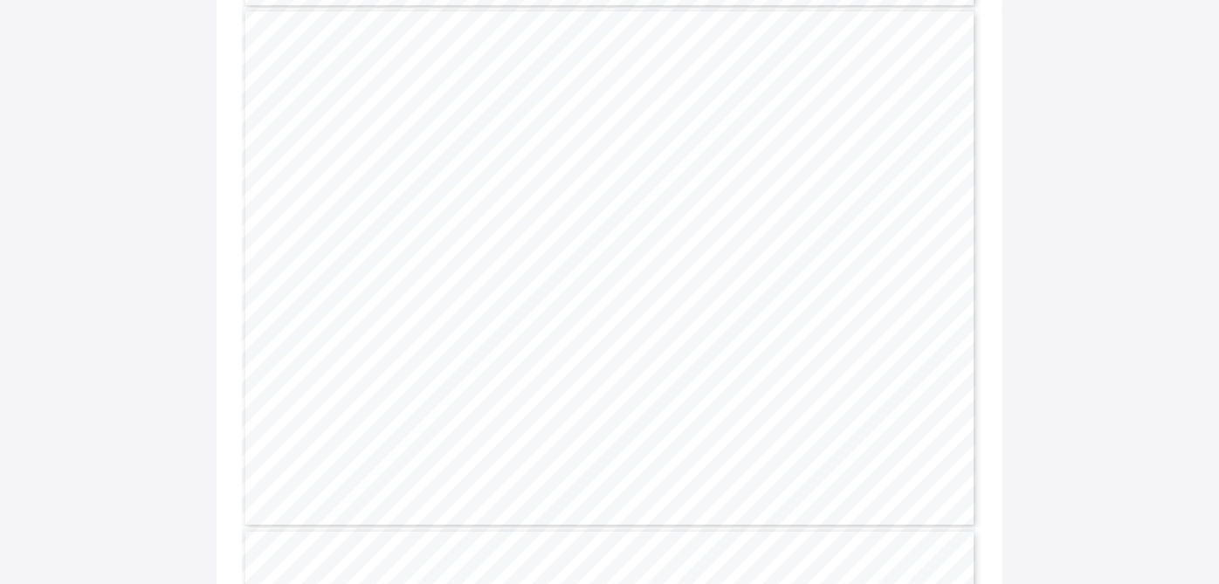
click at [681, 329] on span "95.2" at bounding box center [675, 330] width 12 height 6
copy span "95.2"
click at [839, 327] on span "94.4" at bounding box center [832, 330] width 12 height 6
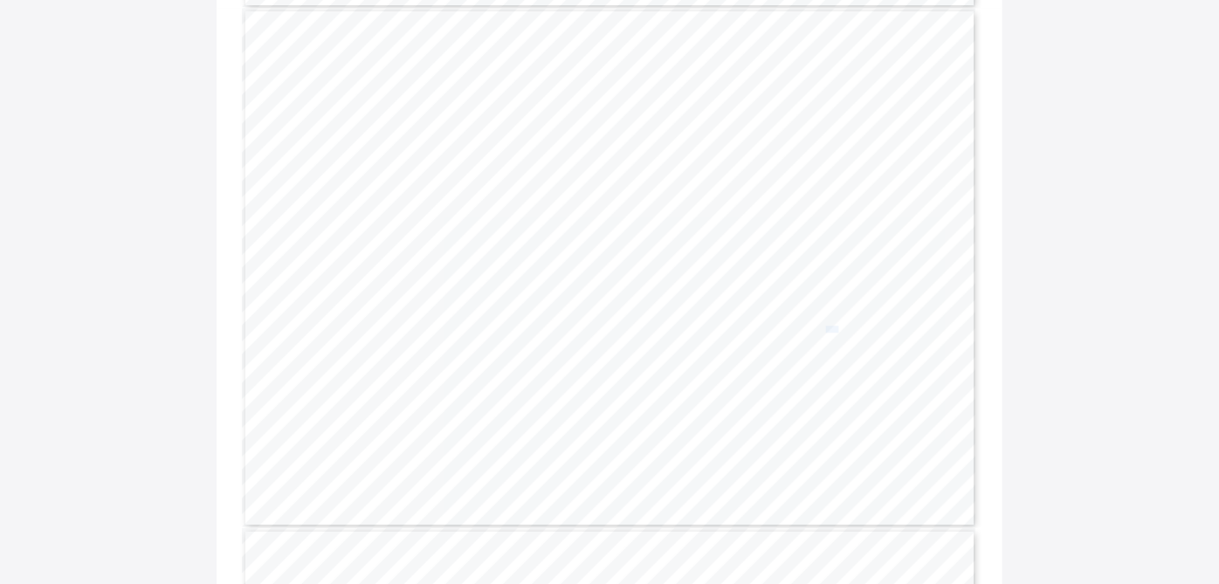
copy span "94.4"
click at [804, 321] on div "Page 2 Powered by Flexisaf Edusoft Limited | https://safsims.com Name: Bryan Ge…" at bounding box center [610, 269] width 736 height 521
click at [839, 327] on span "94.4" at bounding box center [832, 330] width 12 height 6
copy span "94.4"
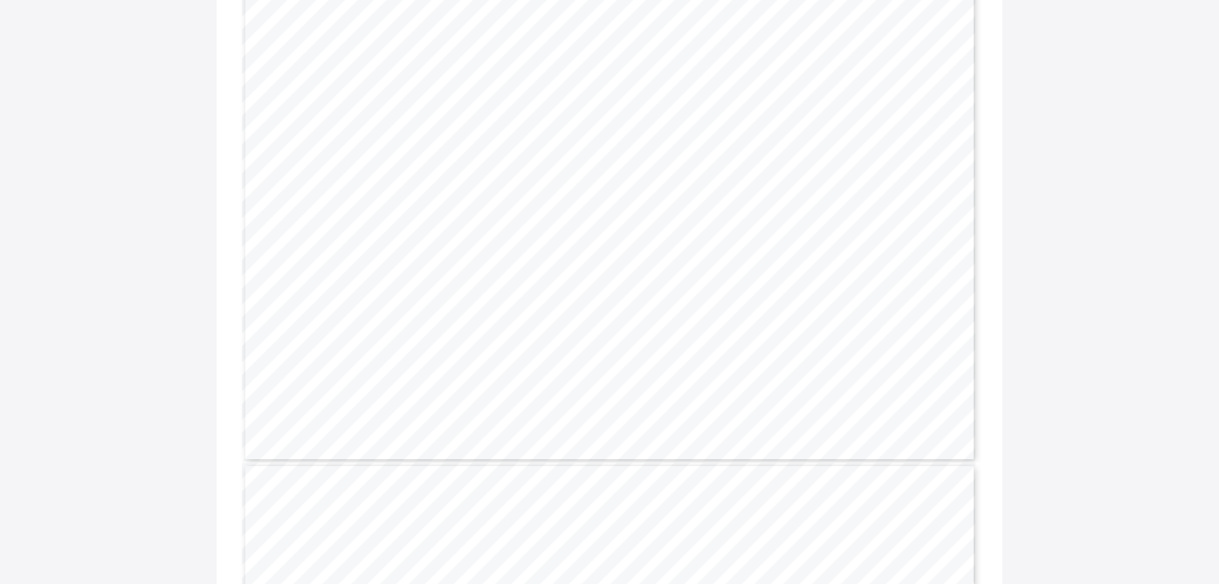
scroll to position [739, 0]
click at [601, 259] on span "93.4" at bounding box center [597, 262] width 12 height 6
copy span "93.4"
click at [679, 259] on span "94.8" at bounding box center [675, 262] width 12 height 6
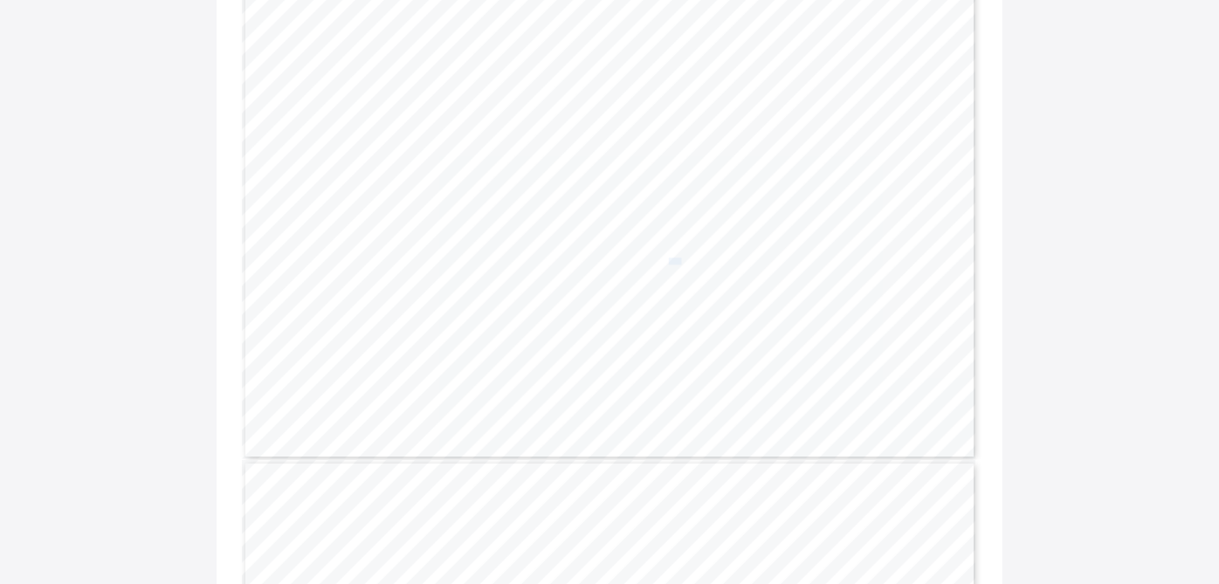
click at [679, 259] on span "94.8" at bounding box center [675, 262] width 12 height 6
copy span "94.8"
click at [839, 259] on span "92.5" at bounding box center [832, 262] width 12 height 6
copy span "92.5"
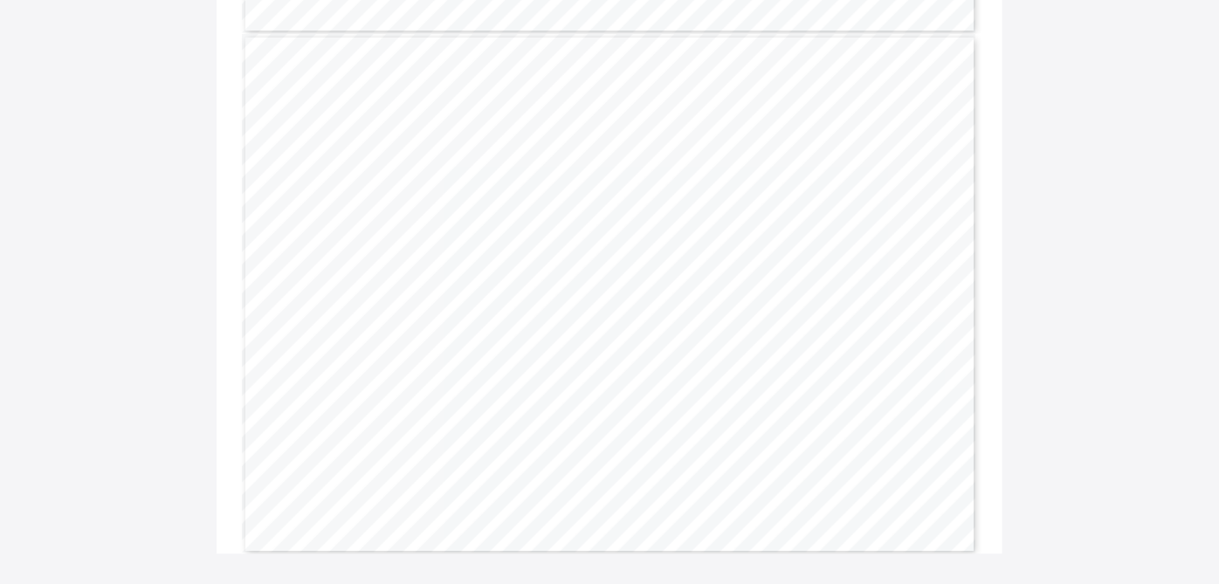
scroll to position [1222, 0]
click at [600, 296] on span "92.4" at bounding box center [597, 299] width 12 height 6
copy span "92.4"
click at [680, 297] on span "93.5" at bounding box center [675, 299] width 12 height 6
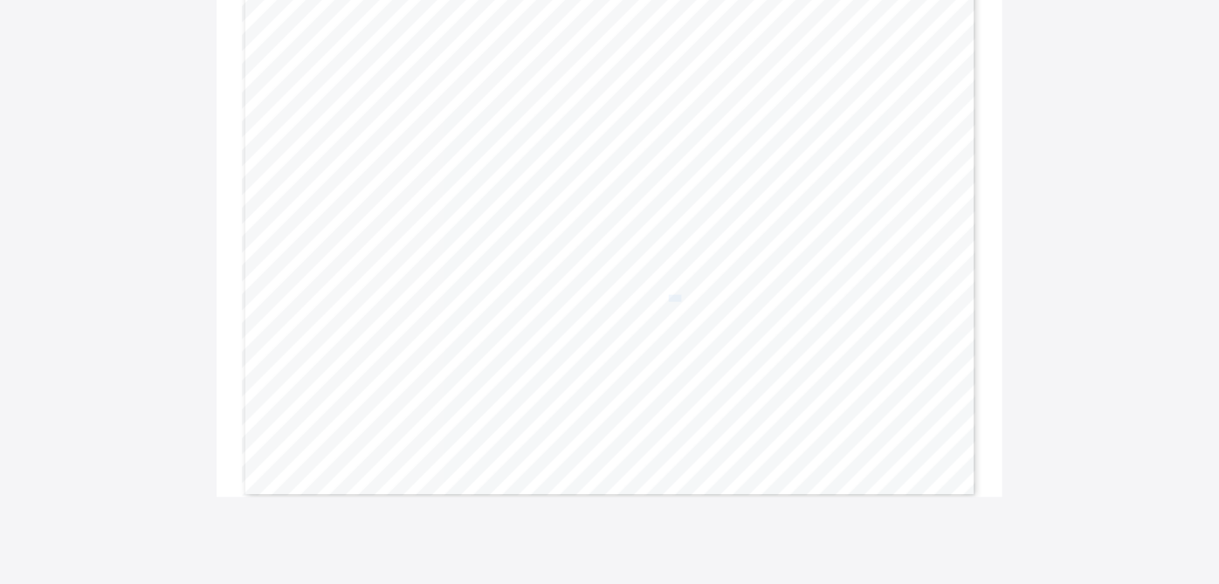
click at [680, 297] on span "93.5" at bounding box center [675, 299] width 12 height 6
copy span "93.5"
click at [838, 297] on span "94.7" at bounding box center [832, 299] width 12 height 6
copy span "94.7"
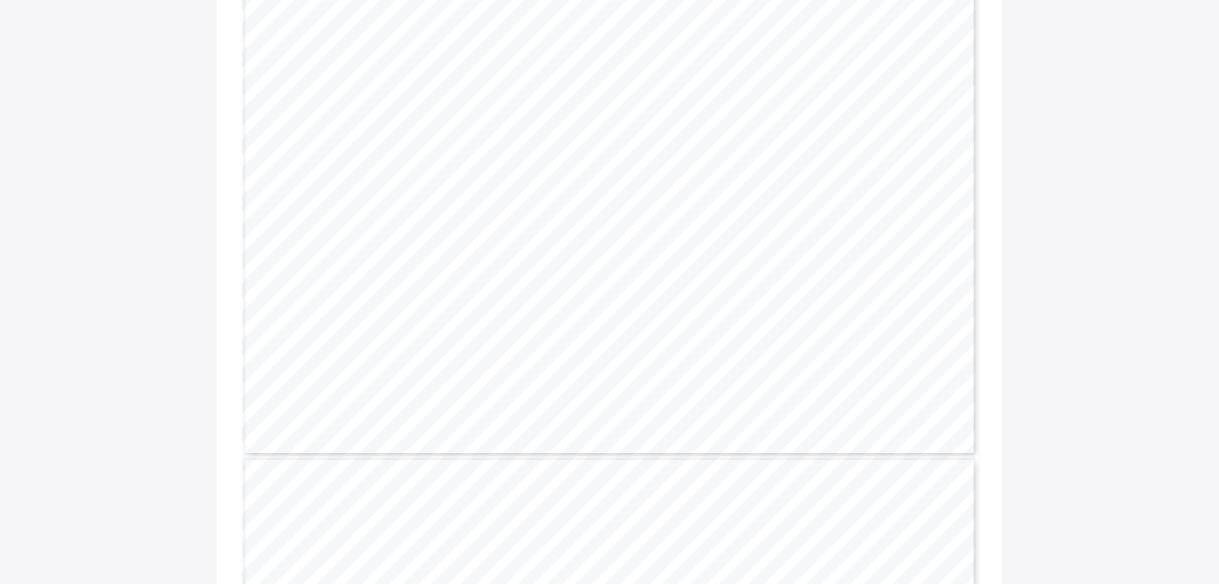
scroll to position [0, 0]
click at [599, 352] on span "90.3" at bounding box center [598, 355] width 12 height 6
copy span "90.3"
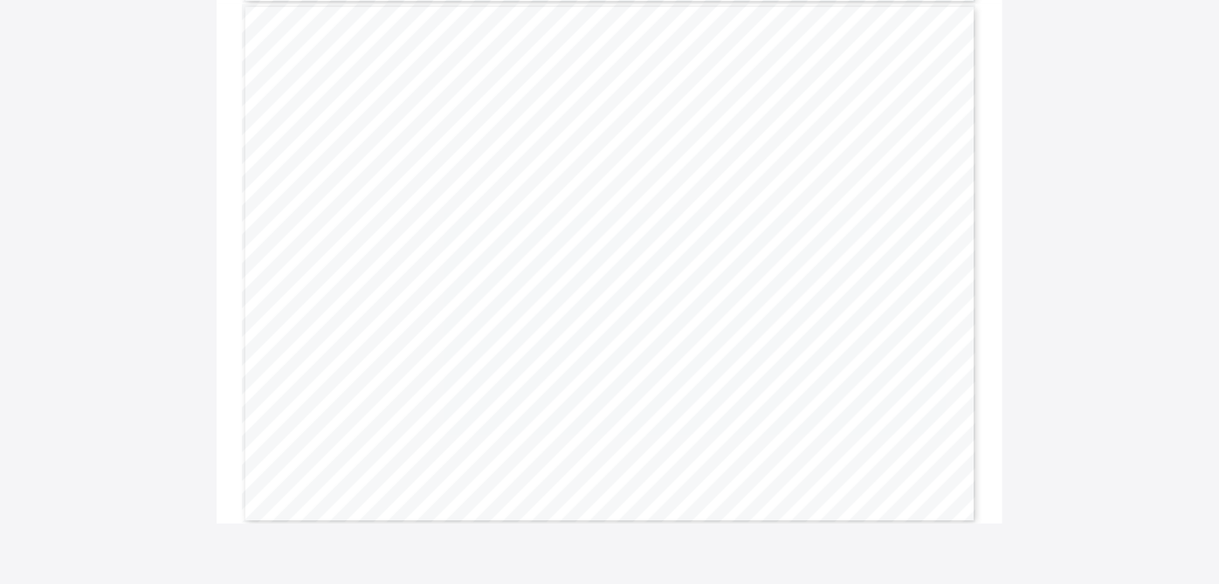
click at [683, 356] on span "86.3" at bounding box center [677, 355] width 12 height 6
copy span "86.3"
click at [840, 356] on span "89.1" at bounding box center [834, 355] width 12 height 6
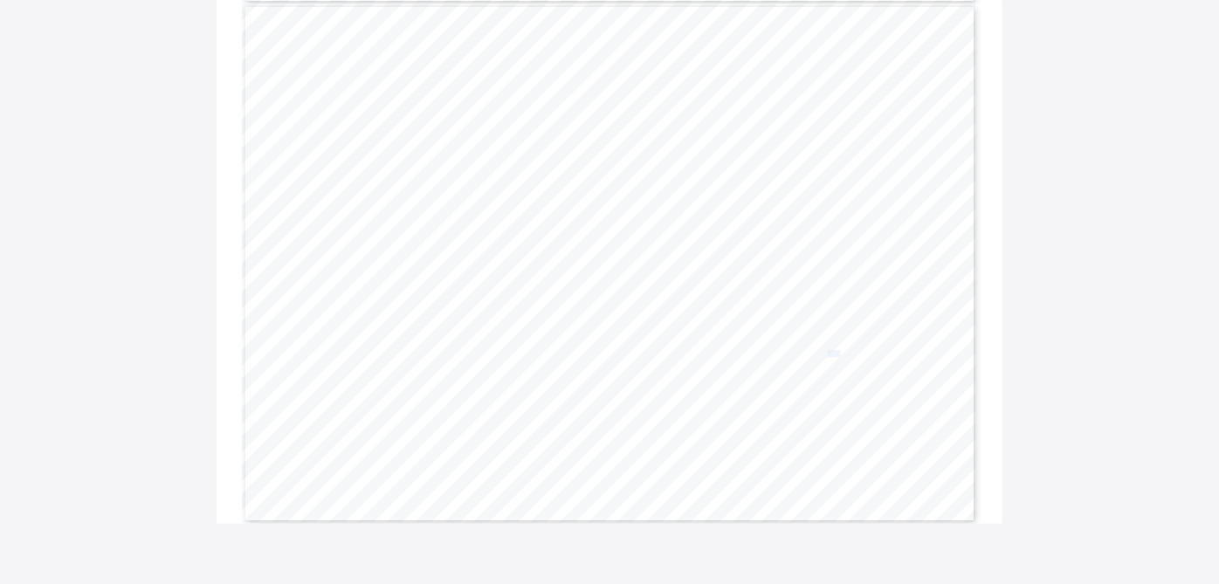
copy span "89.1"
click at [604, 306] on span "94.4" at bounding box center [598, 309] width 12 height 6
copy span "94.4"
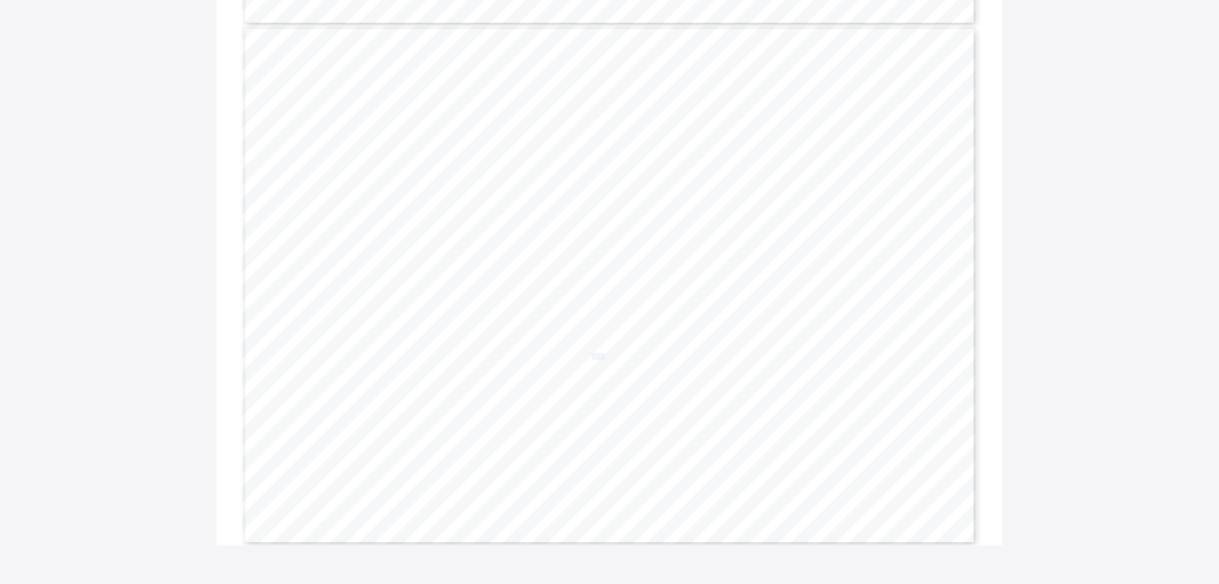
scroll to position [649, 0]
click at [683, 358] on span "94.4" at bounding box center [677, 361] width 12 height 6
copy span "94.4"
click at [839, 359] on span "97.0" at bounding box center [834, 361] width 12 height 6
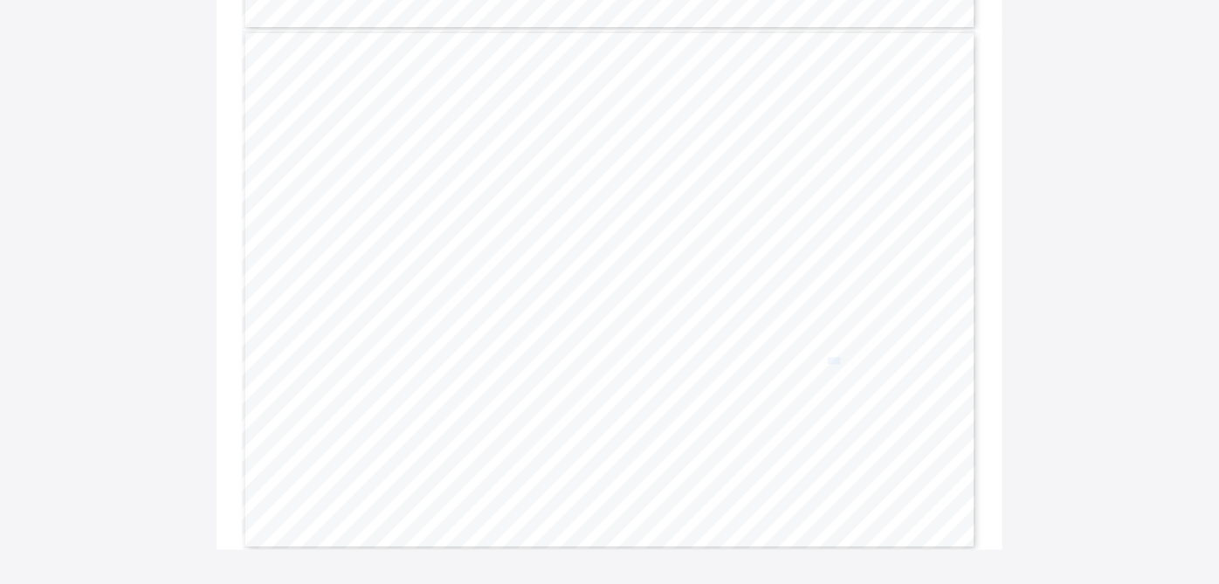
click at [839, 359] on span "97.0" at bounding box center [834, 361] width 12 height 6
copy span "97.0"
click at [603, 329] on span "85.6" at bounding box center [597, 330] width 12 height 6
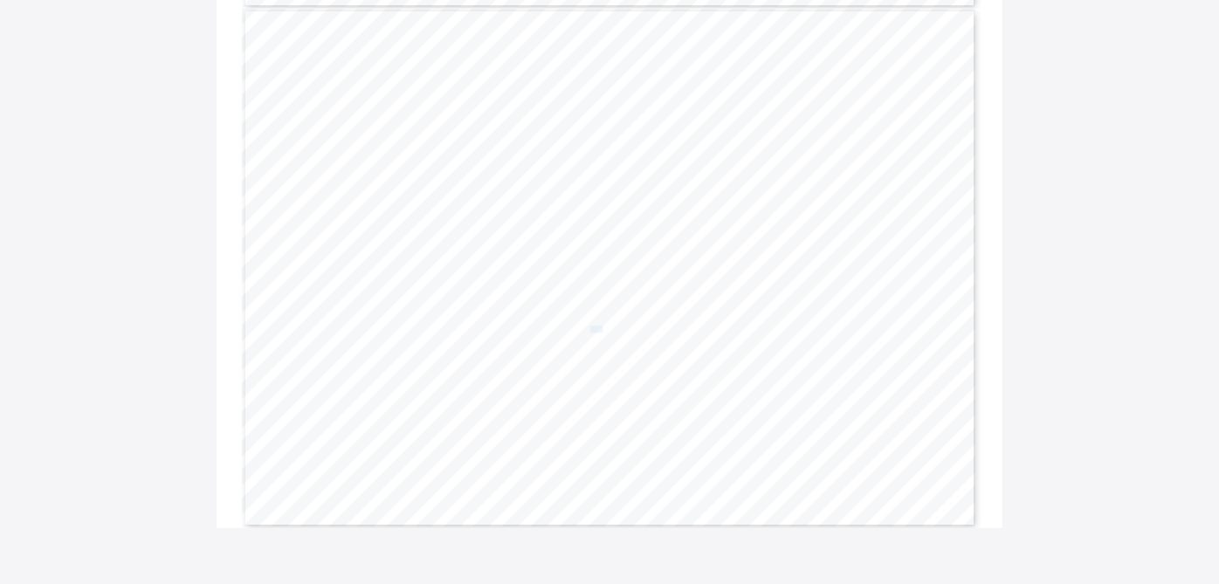
copy span "85.6"
click at [681, 328] on span "88.0" at bounding box center [675, 330] width 12 height 6
copy span "88.0"
click at [838, 329] on span "91.5" at bounding box center [832, 330] width 12 height 6
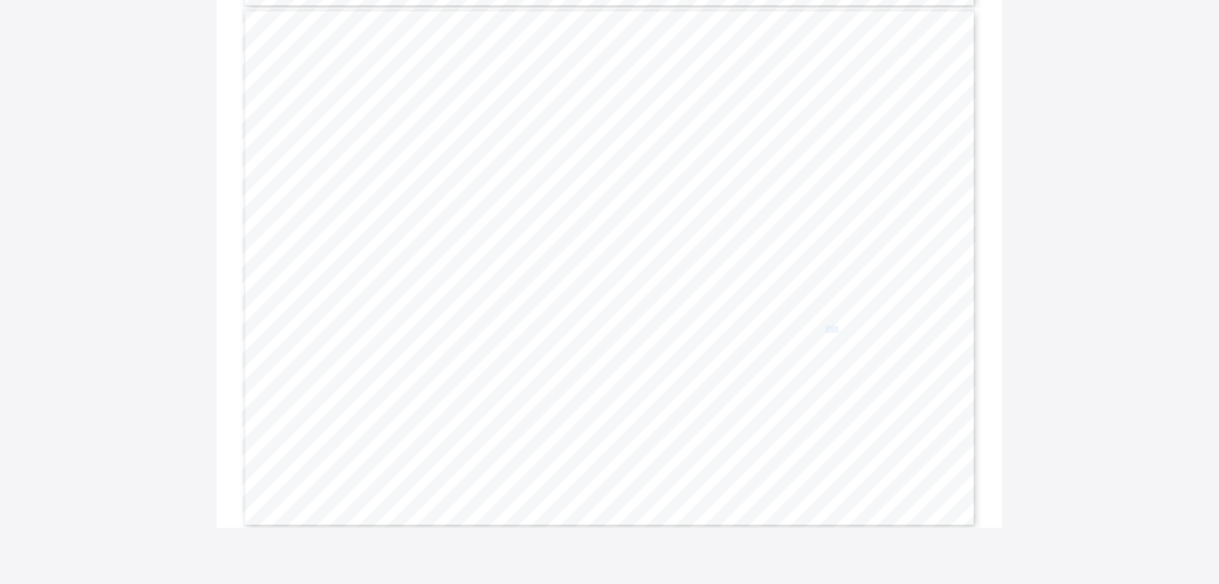
click at [838, 329] on span "91.5" at bounding box center [832, 330] width 12 height 6
copy span "91.5"
click at [603, 299] on span "91.1" at bounding box center [597, 299] width 12 height 6
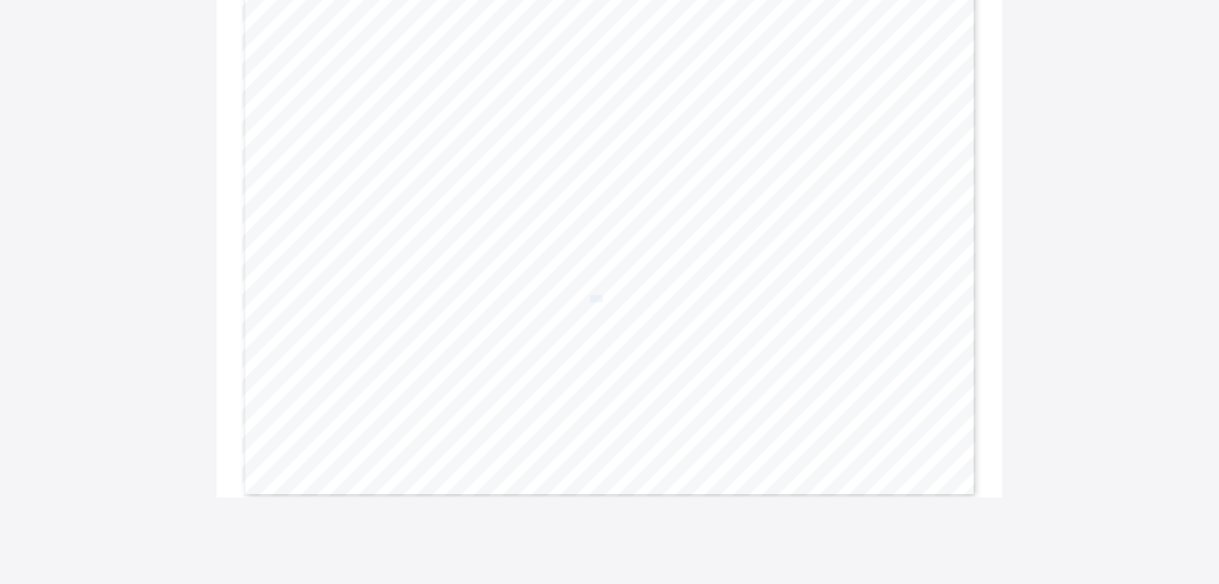
copy span "91.1"
click at [681, 299] on span "89.0" at bounding box center [675, 299] width 12 height 6
copy span "89.0"
click at [839, 299] on span "91.5" at bounding box center [832, 299] width 12 height 6
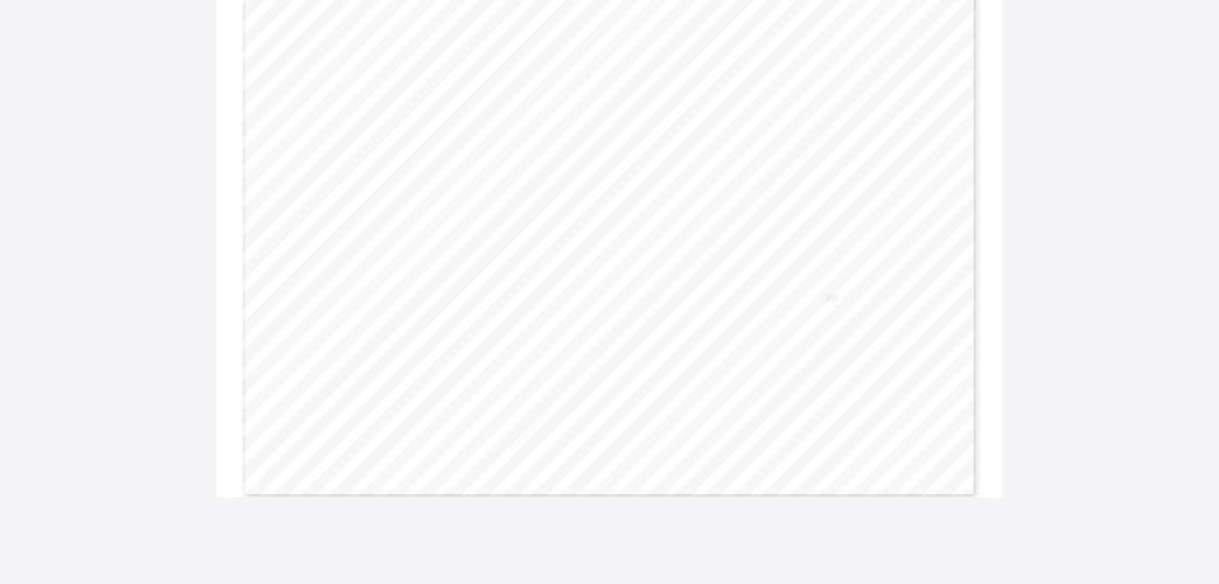
click at [839, 299] on span "91.5" at bounding box center [832, 299] width 12 height 6
copy span "91.5"
click at [601, 345] on span "90.3" at bounding box center [597, 347] width 12 height 6
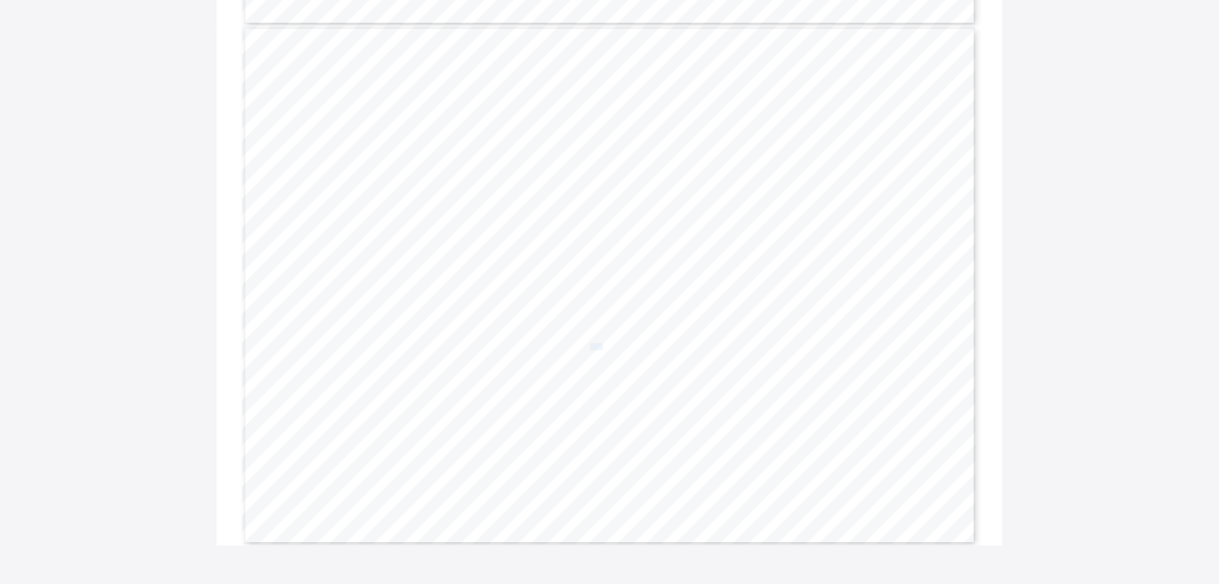
copy span "90.3"
click at [677, 344] on span "91.3" at bounding box center [675, 347] width 12 height 6
copy span "91.3"
click at [839, 347] on span "91.2" at bounding box center [832, 347] width 12 height 6
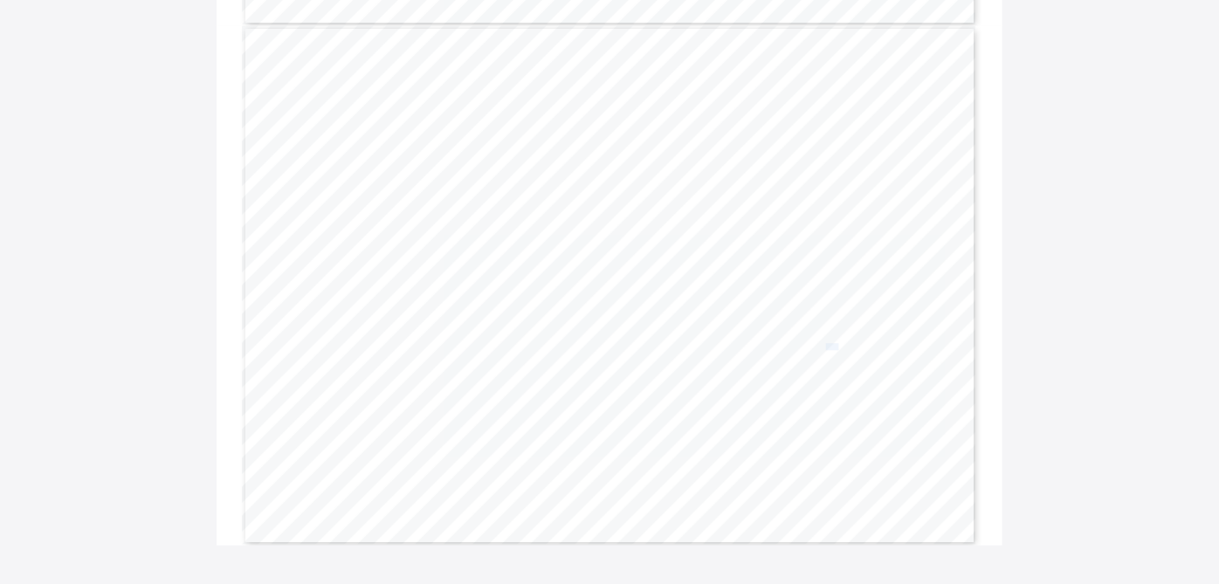
click at [839, 347] on span "91.2" at bounding box center [832, 347] width 12 height 6
copy span "91.2"
